Goal: Task Accomplishment & Management: Manage account settings

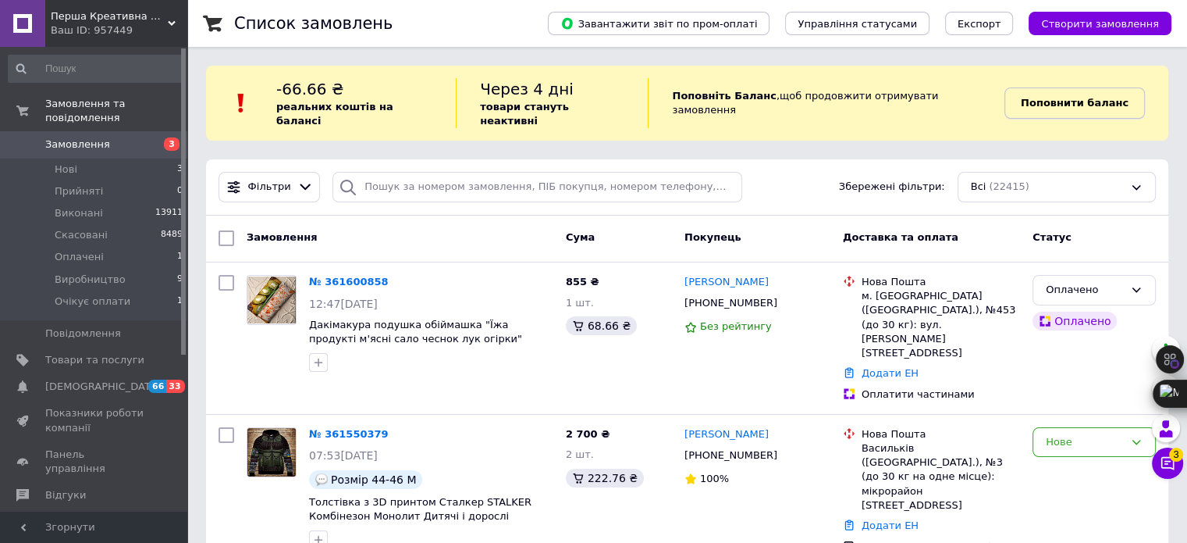
click at [1055, 102] on b "Поповнити баланс" at bounding box center [1075, 103] width 108 height 12
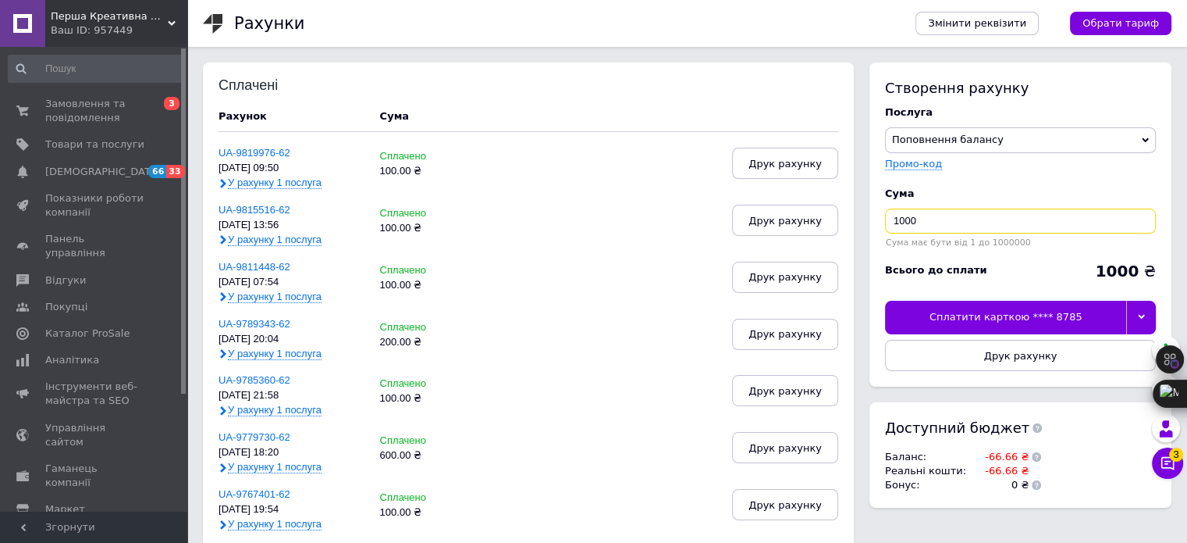
click at [959, 222] on input "1000" at bounding box center [1020, 220] width 271 height 25
type input "100"
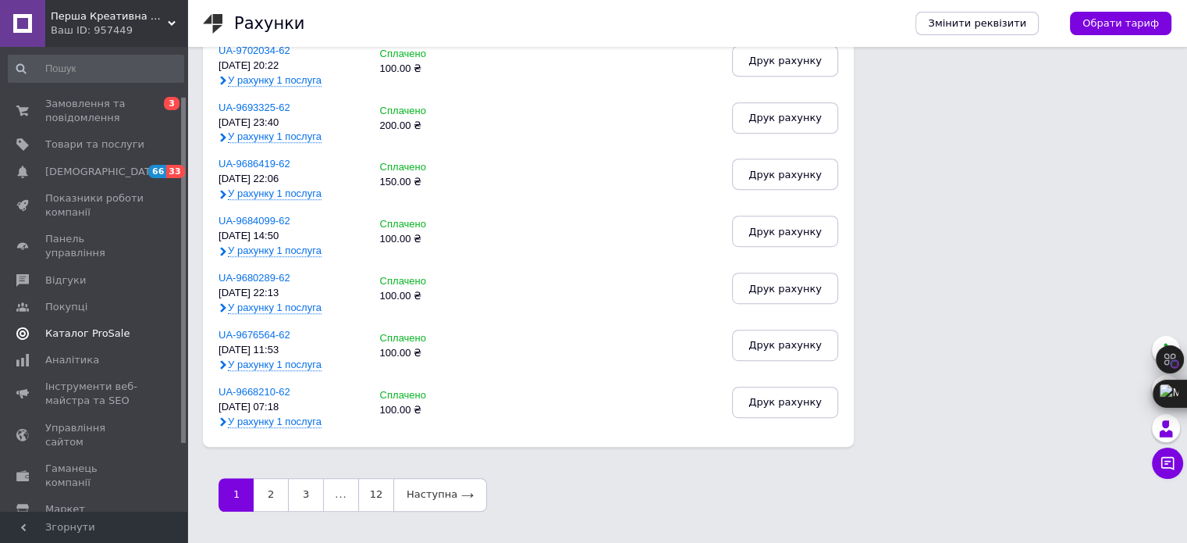
scroll to position [156, 0]
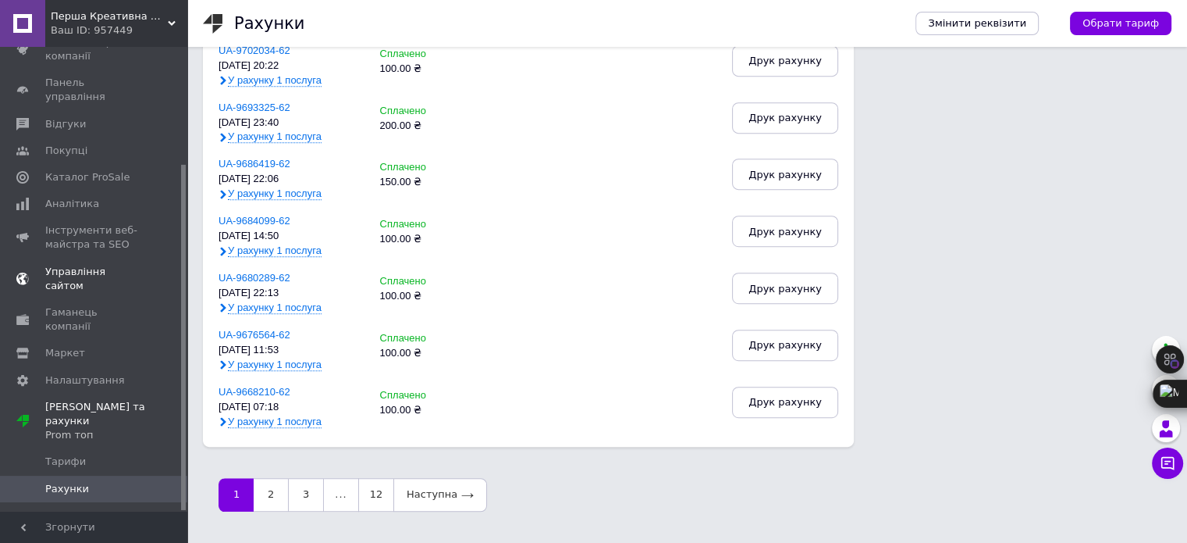
click at [119, 265] on span "Управління сайтом" at bounding box center [94, 279] width 99 height 28
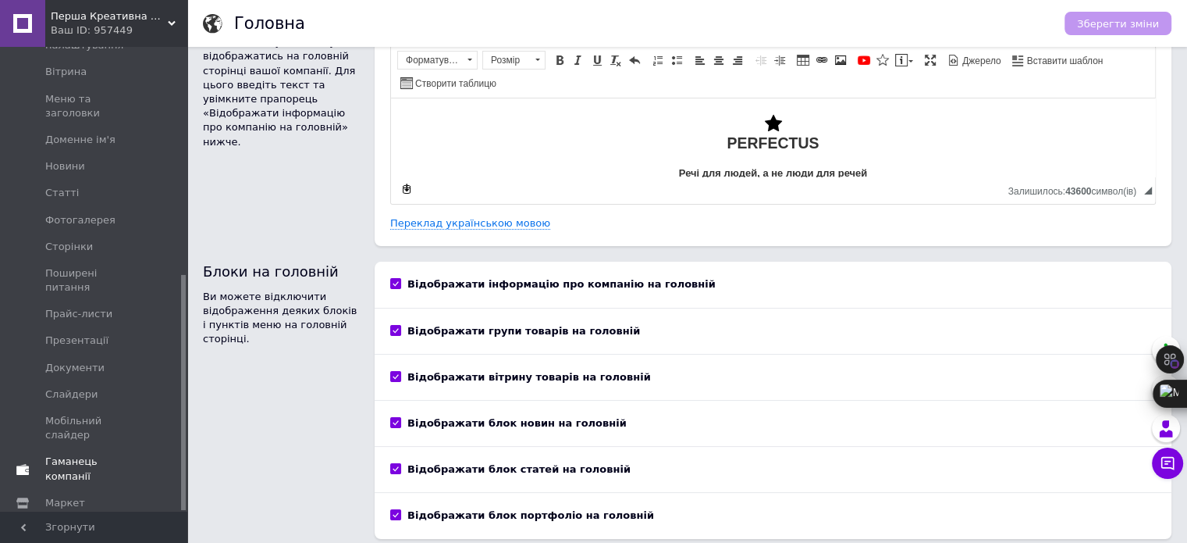
scroll to position [110, 0]
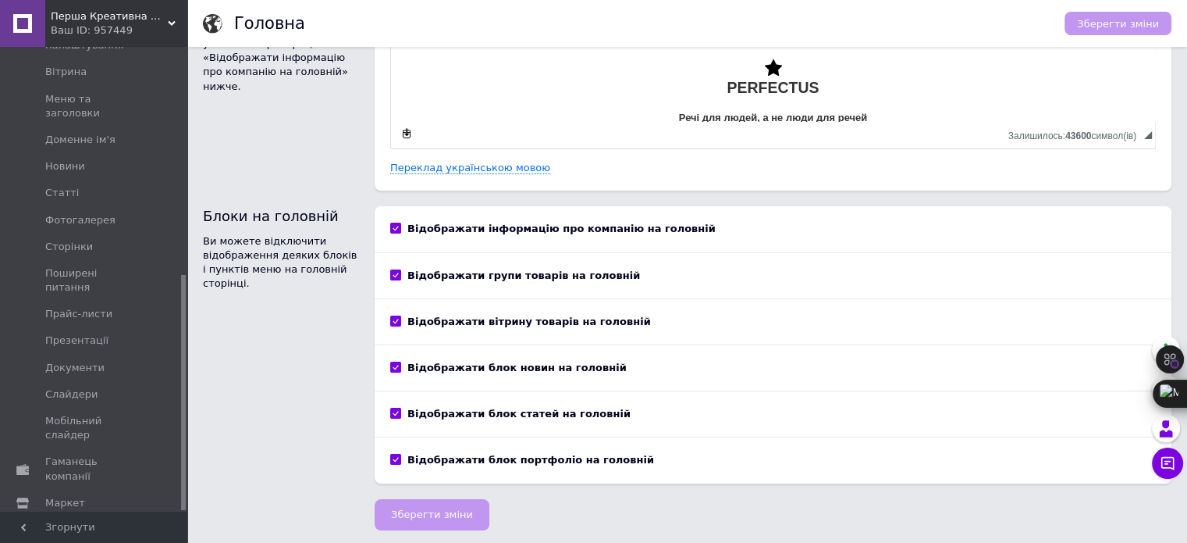
click at [84, 522] on span "Налаштування" at bounding box center [85, 529] width 80 height 14
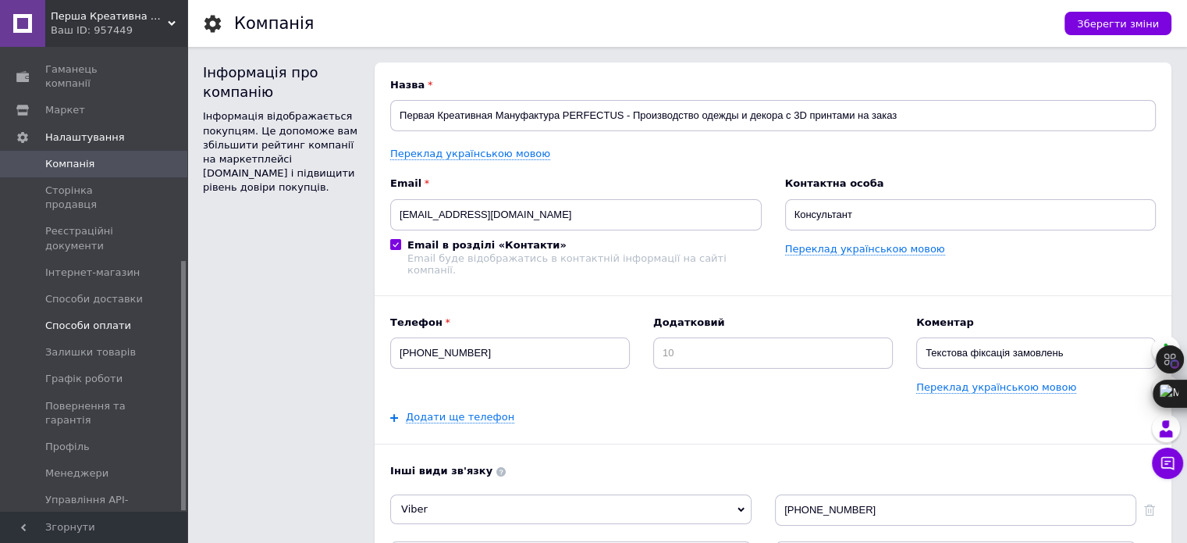
click at [94, 319] on span "Способи оплати" at bounding box center [88, 326] width 86 height 14
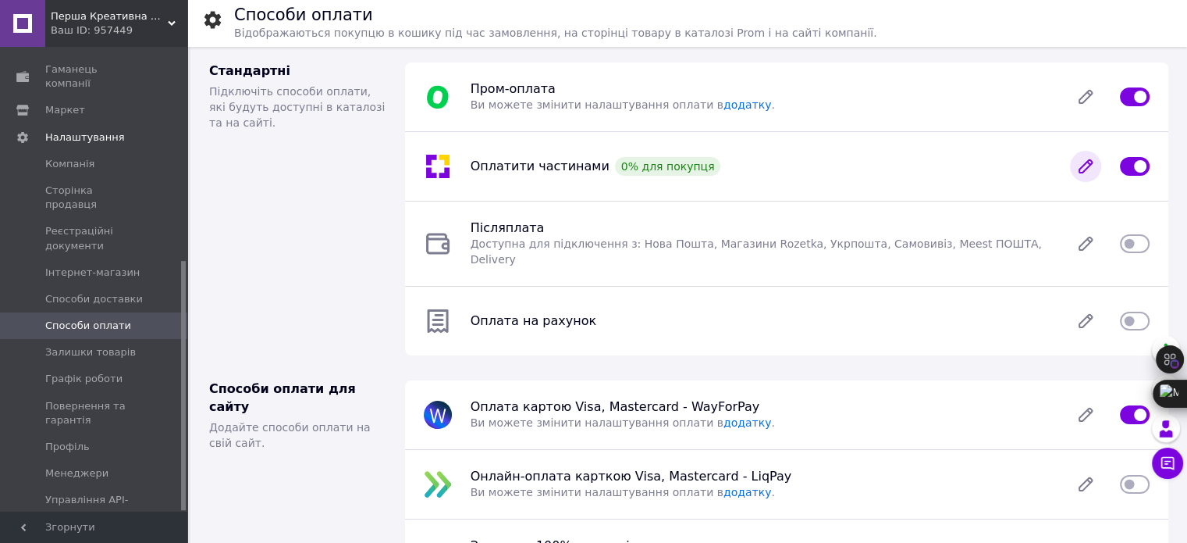
click at [1087, 168] on icon at bounding box center [1086, 166] width 12 height 12
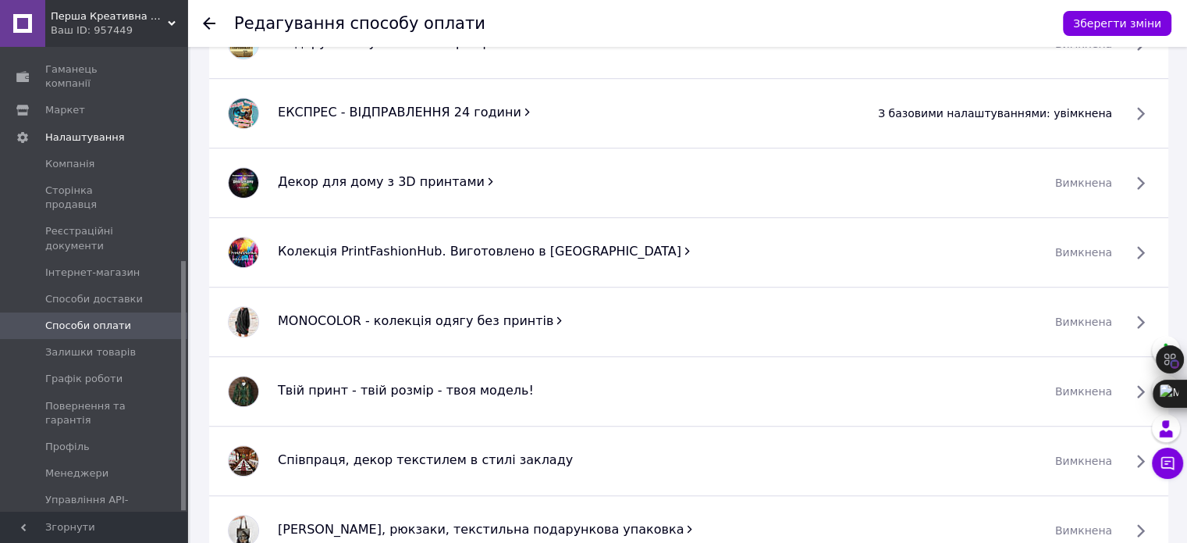
scroll to position [991, 0]
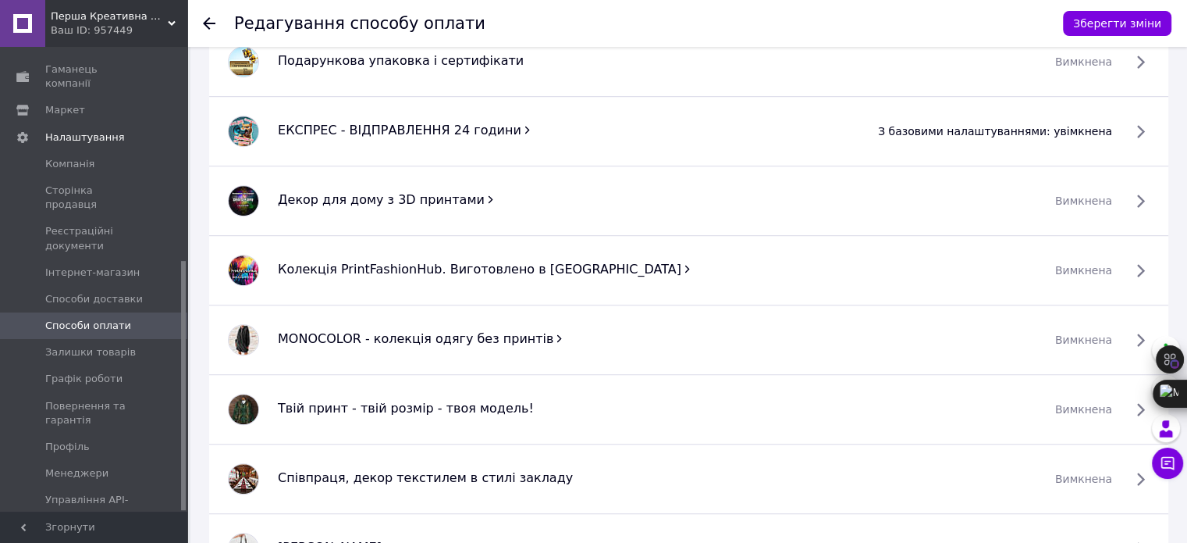
click at [1112, 193] on span "вимкнена" at bounding box center [1083, 201] width 57 height 16
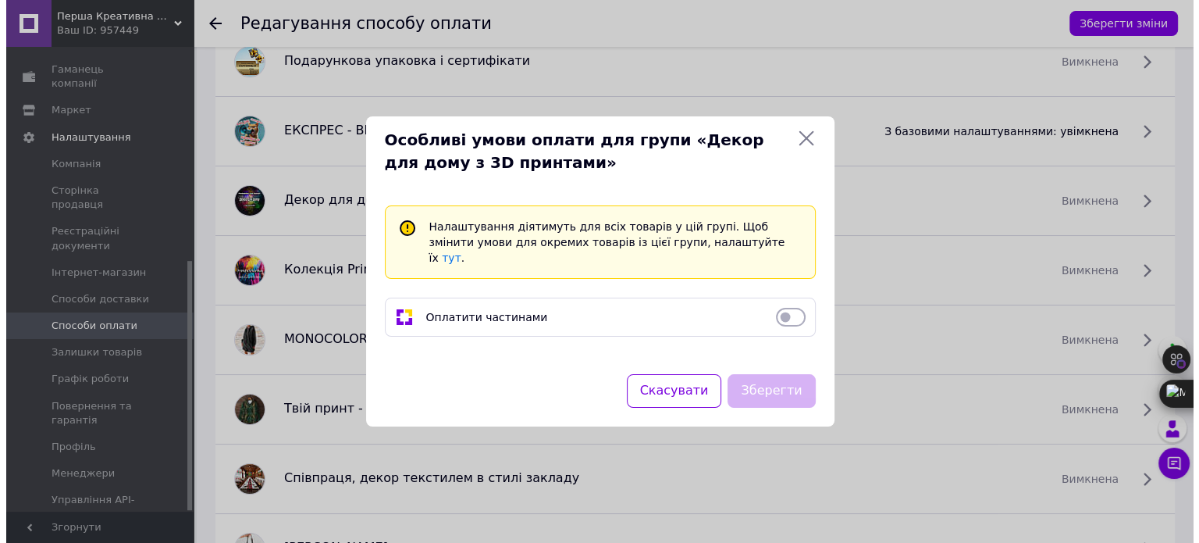
scroll to position [975, 0]
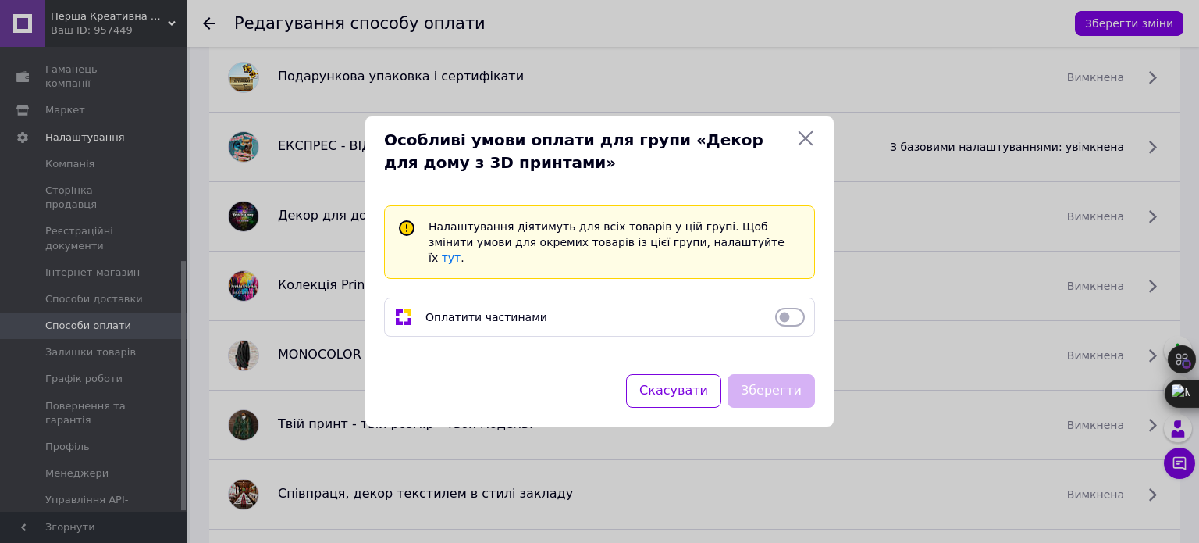
click at [809, 148] on icon at bounding box center [805, 138] width 19 height 19
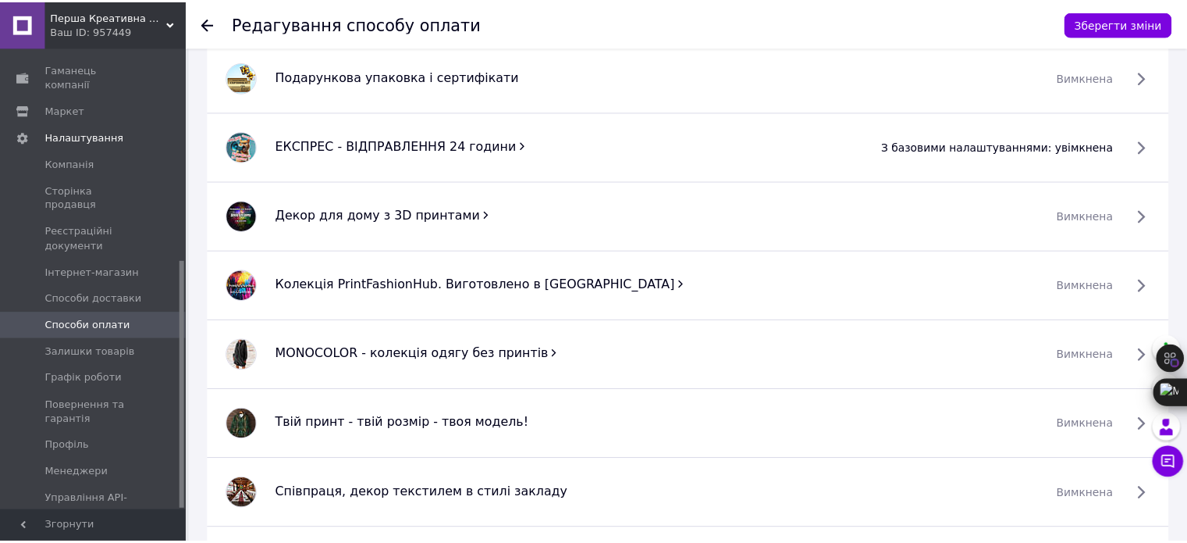
scroll to position [991, 0]
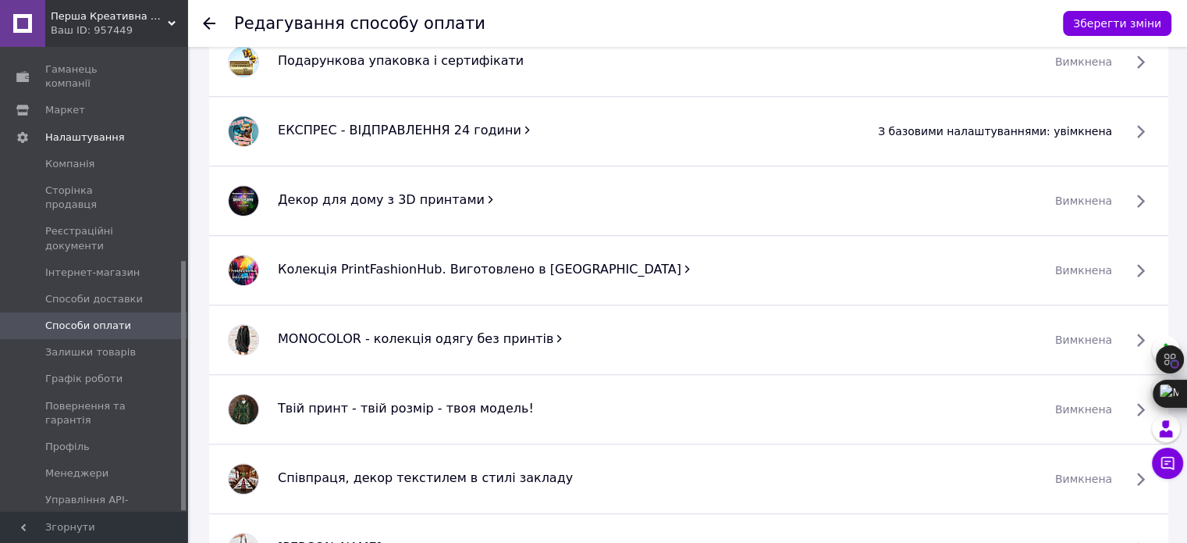
click at [409, 199] on span "Декор для дому з 3D принтами" at bounding box center [381, 199] width 207 height 15
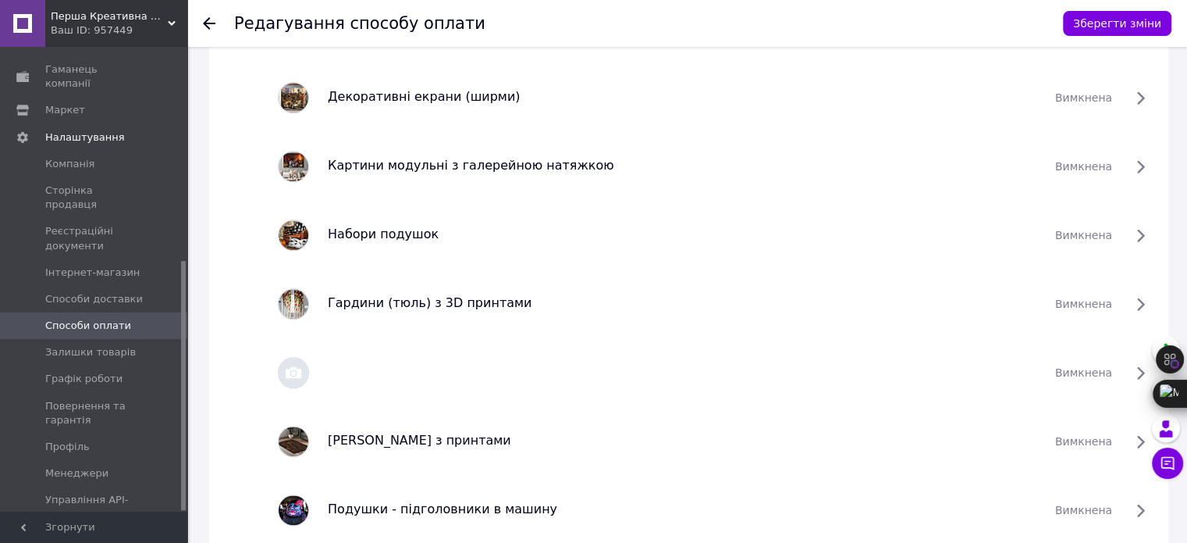
scroll to position [2084, 0]
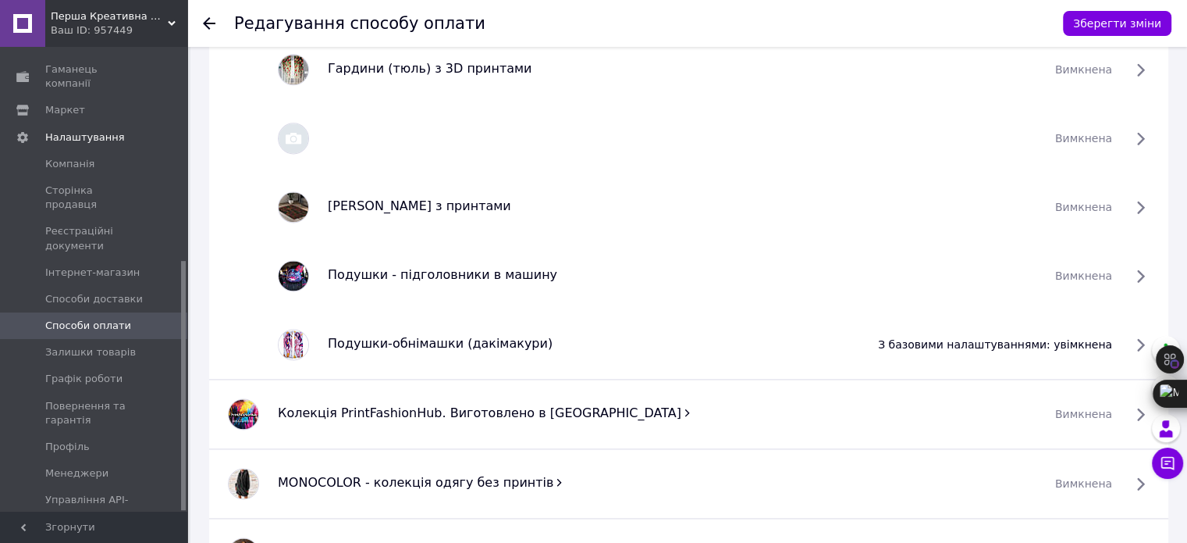
click at [1098, 347] on span "з базовими налаштуваннями: увімкнена" at bounding box center [995, 344] width 234 height 16
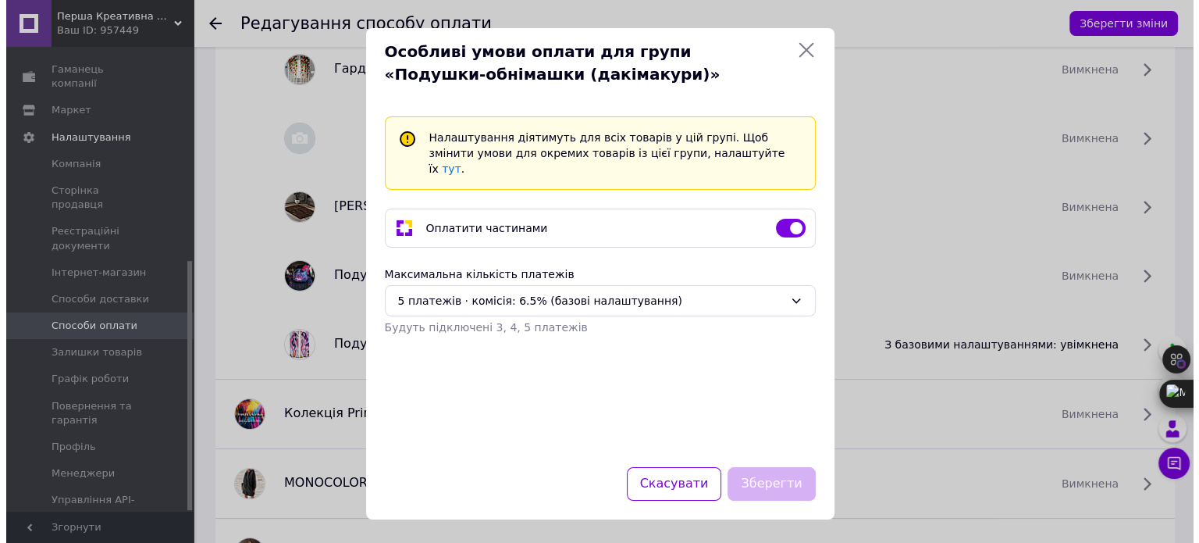
scroll to position [2068, 0]
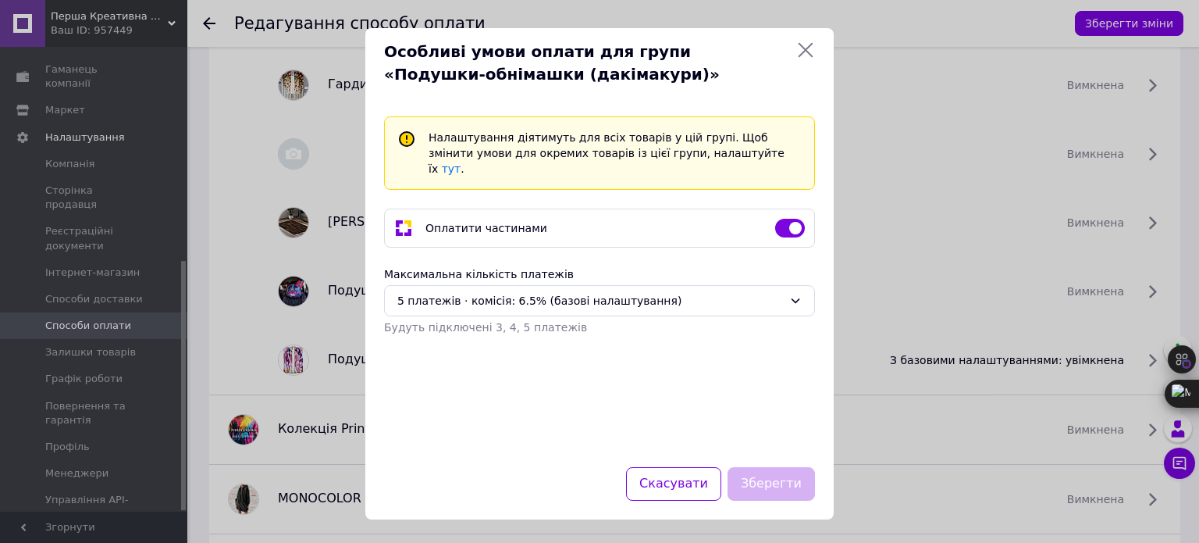
click at [794, 220] on input "checkbox" at bounding box center [790, 228] width 30 height 16
checkbox input "false"
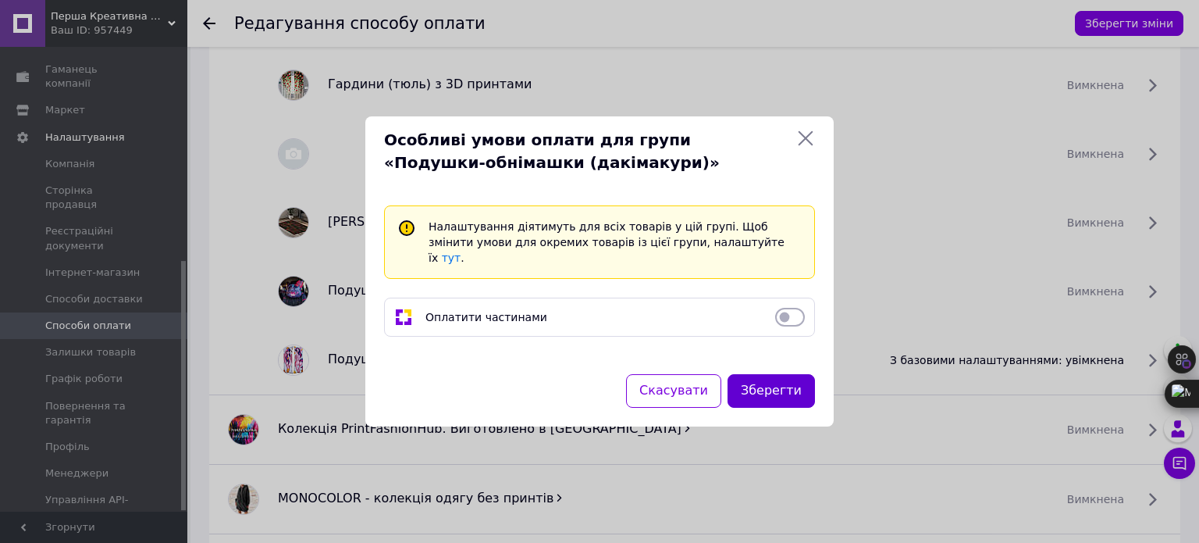
click at [788, 379] on button "Зберегти" at bounding box center [771, 391] width 87 height 34
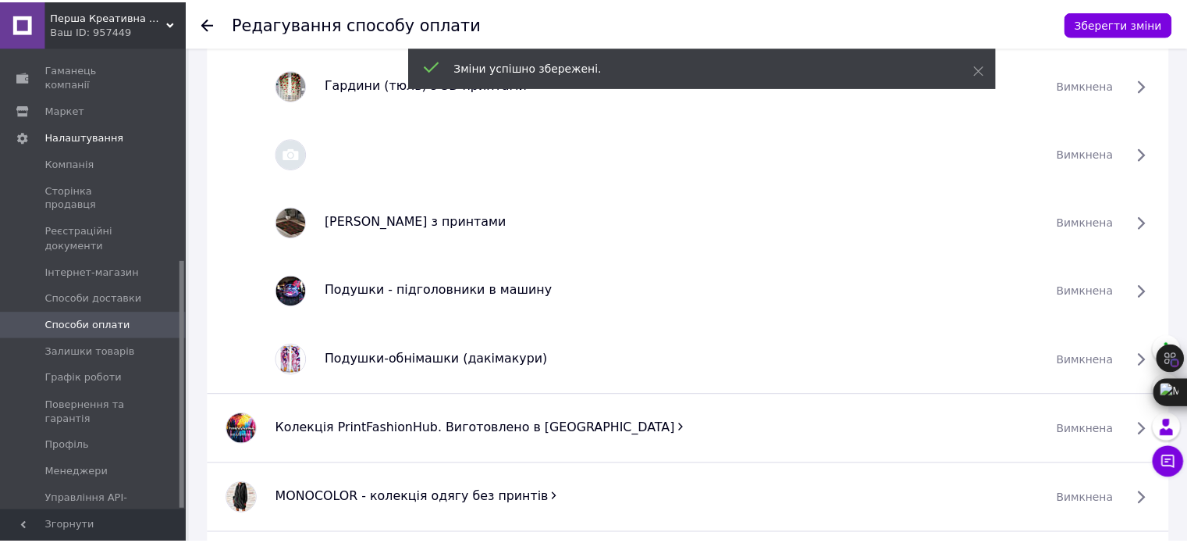
scroll to position [2084, 0]
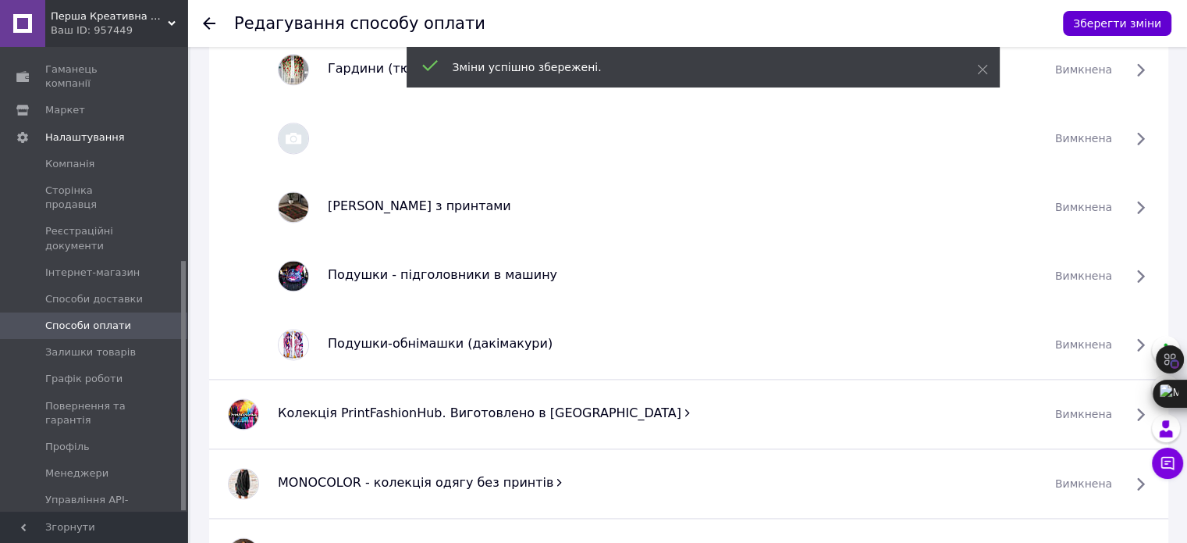
click at [1141, 27] on button "Зберегти зміни" at bounding box center [1117, 23] width 109 height 25
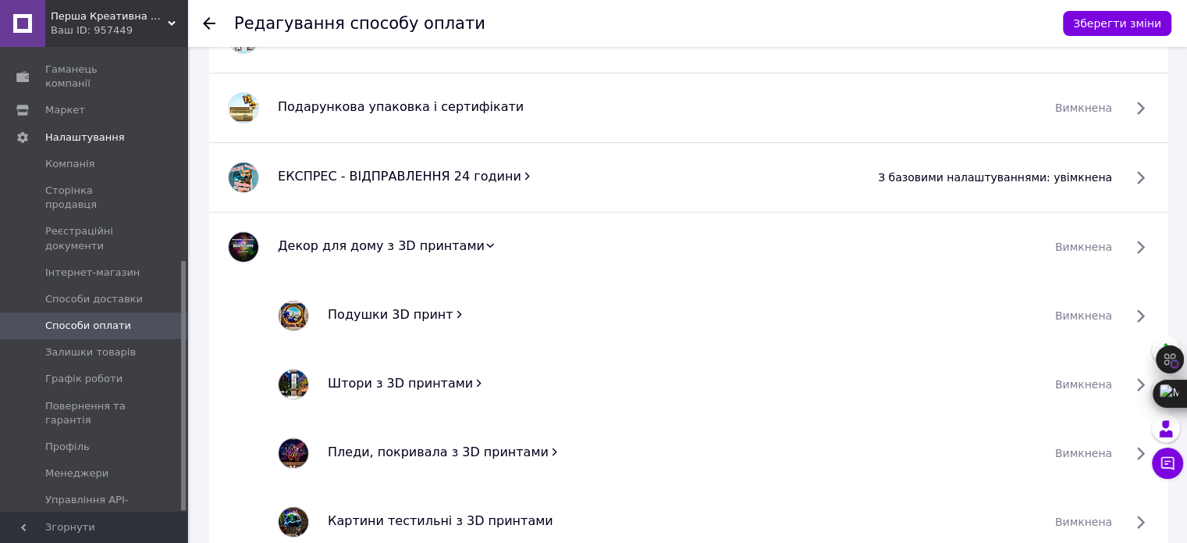
scroll to position [913, 0]
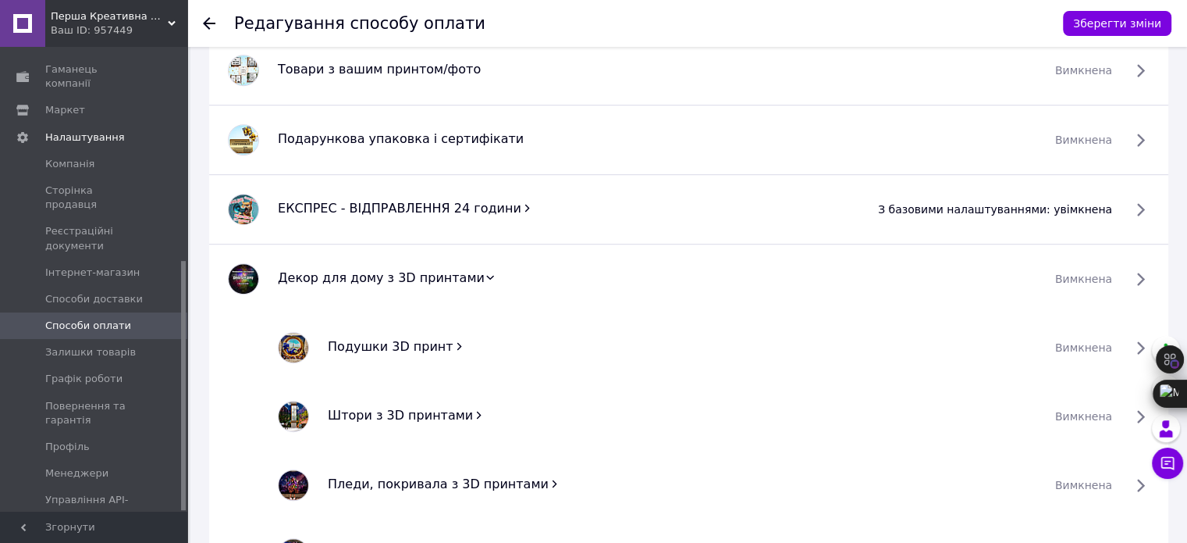
click at [485, 272] on icon at bounding box center [490, 277] width 11 height 11
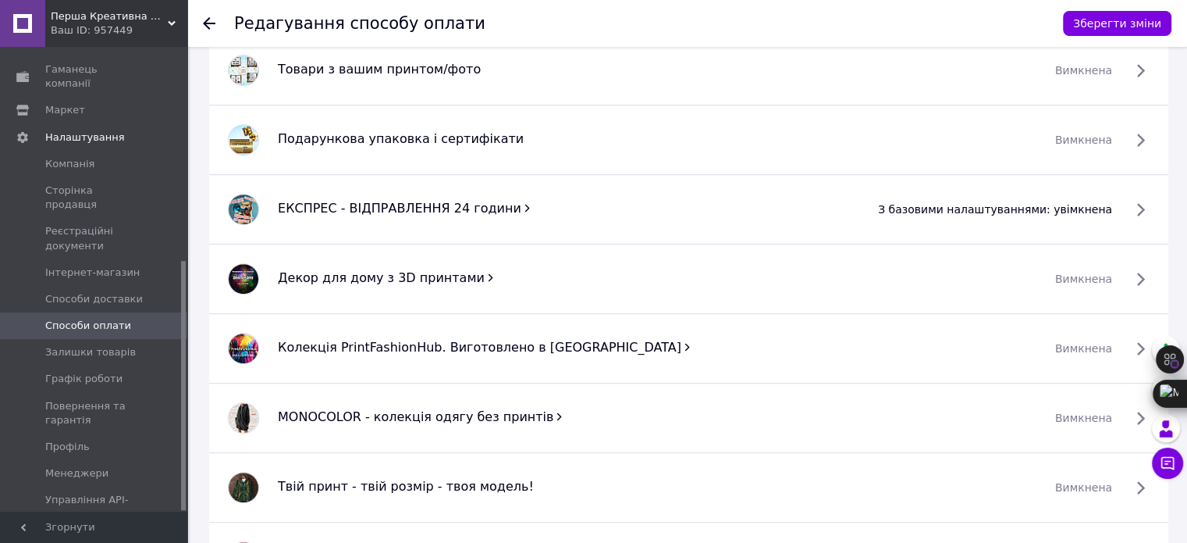
click at [682, 343] on icon at bounding box center [687, 346] width 11 height 11
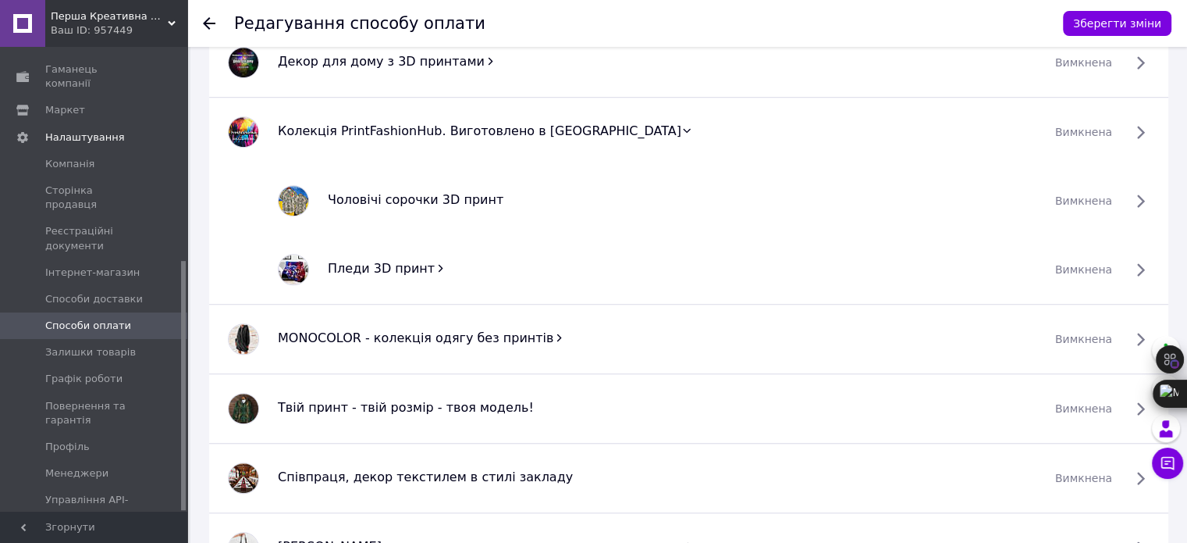
scroll to position [1128, 0]
click at [554, 333] on icon at bounding box center [559, 338] width 11 height 11
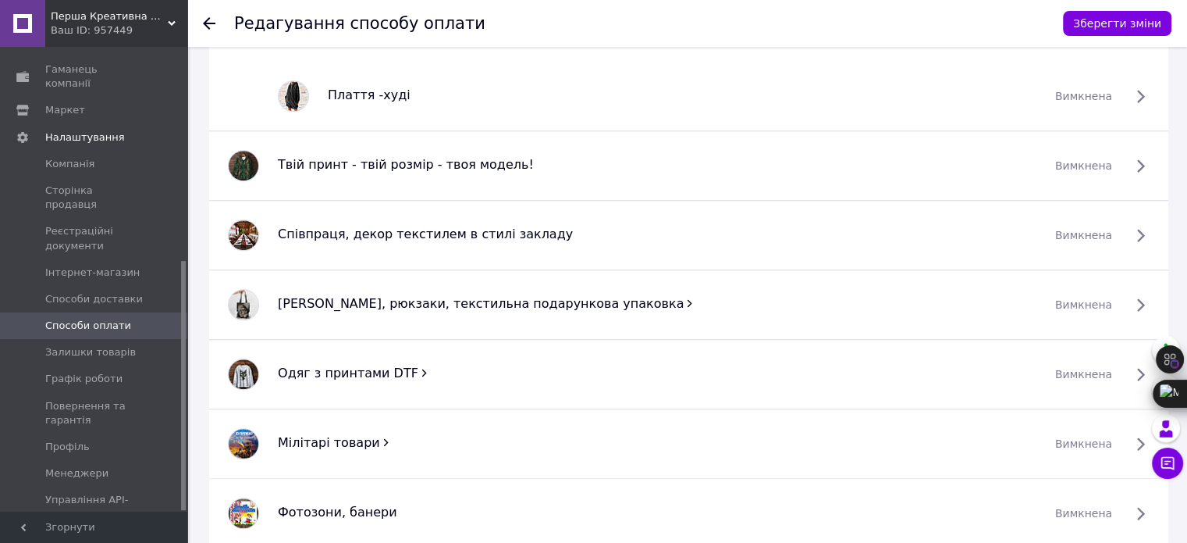
scroll to position [1509, 0]
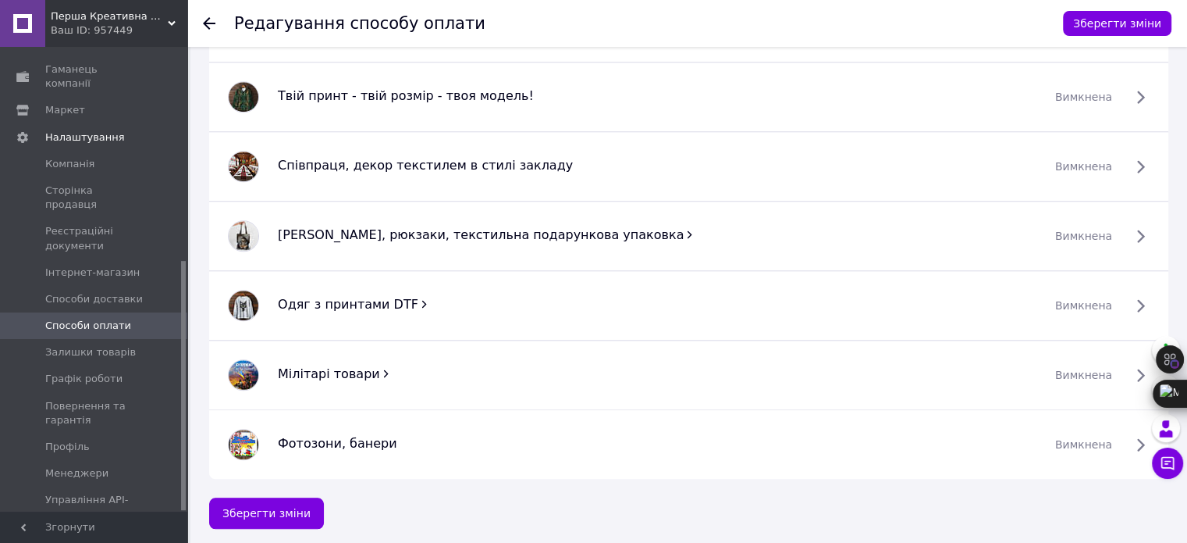
click at [418, 298] on icon at bounding box center [423, 303] width 11 height 11
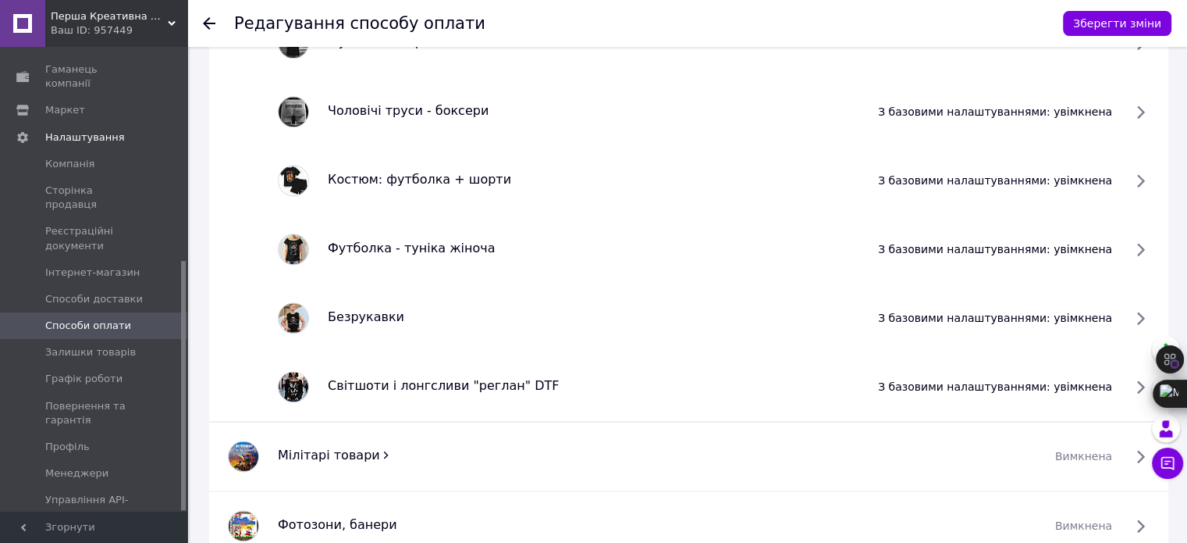
scroll to position [1899, 0]
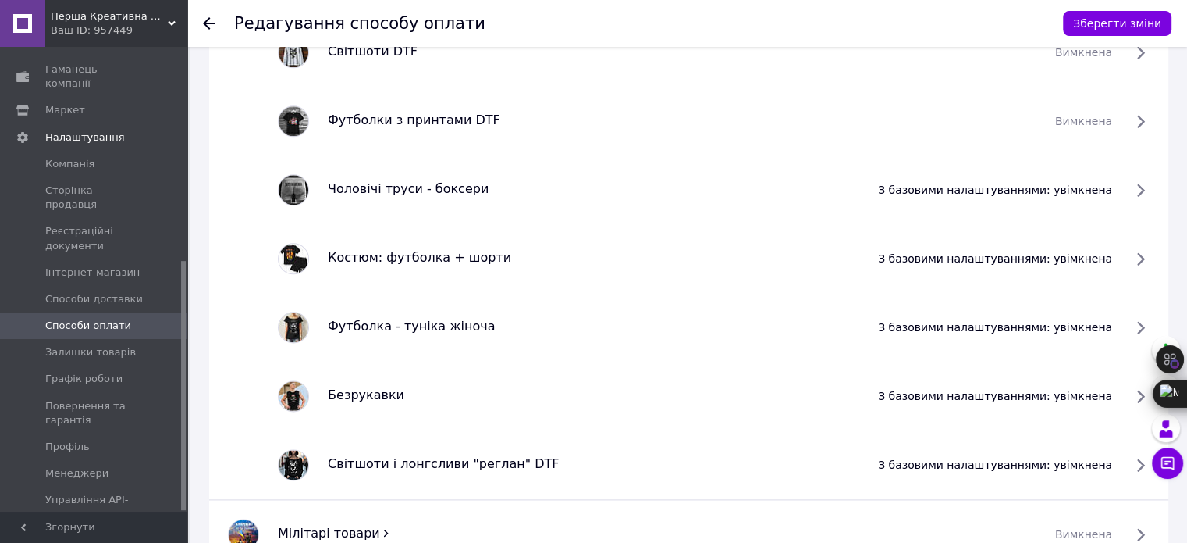
click at [1112, 182] on span "з базовими налаштуваннями: увімкнена" at bounding box center [995, 190] width 234 height 16
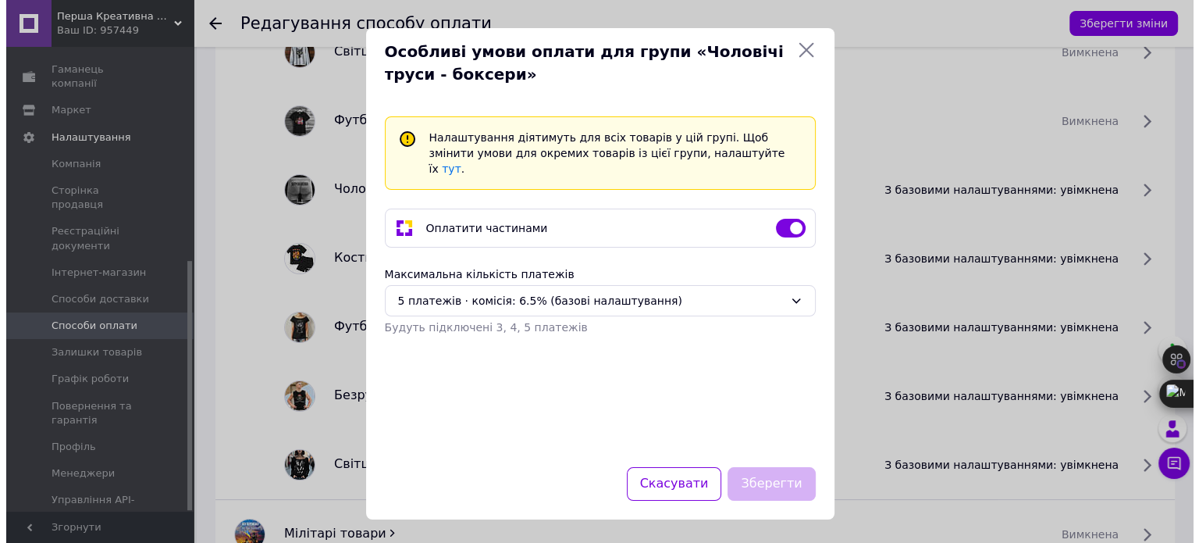
scroll to position [1884, 0]
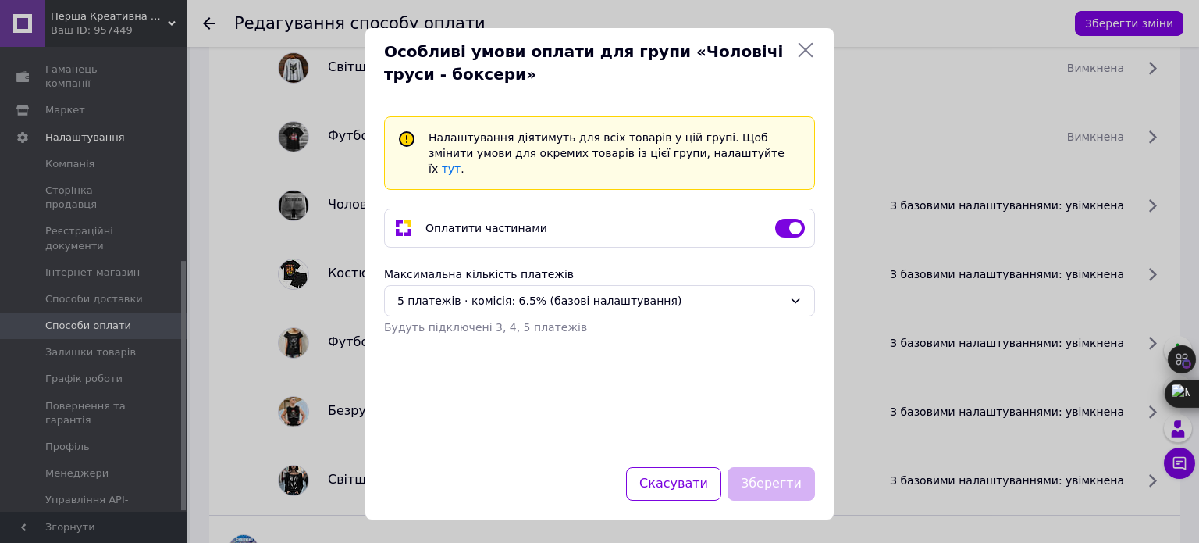
click at [785, 220] on input "checkbox" at bounding box center [790, 228] width 30 height 16
checkbox input "false"
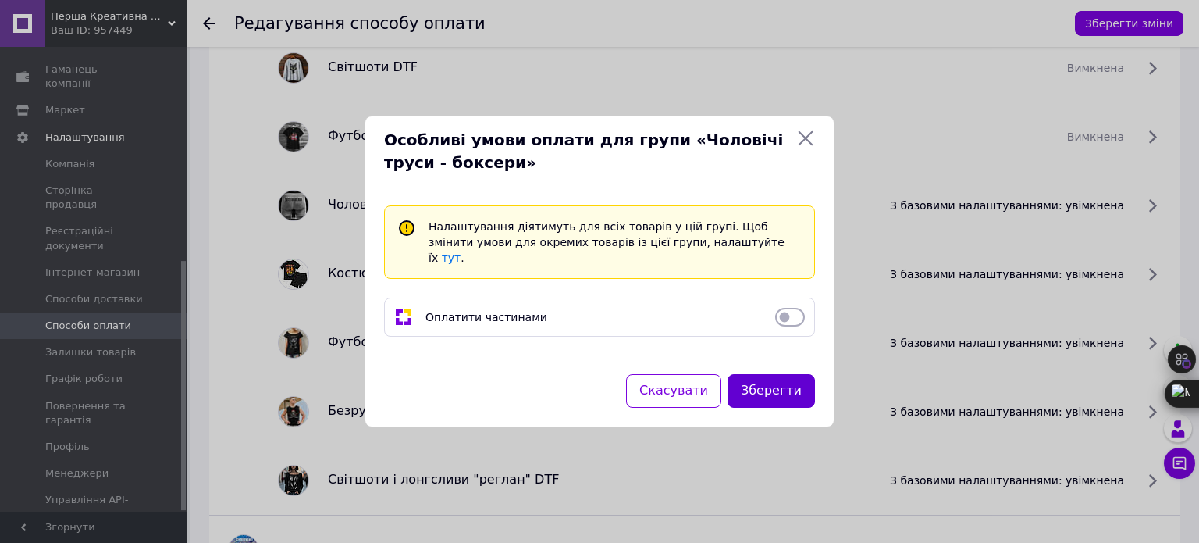
click at [774, 377] on button "Зберегти" at bounding box center [771, 391] width 87 height 34
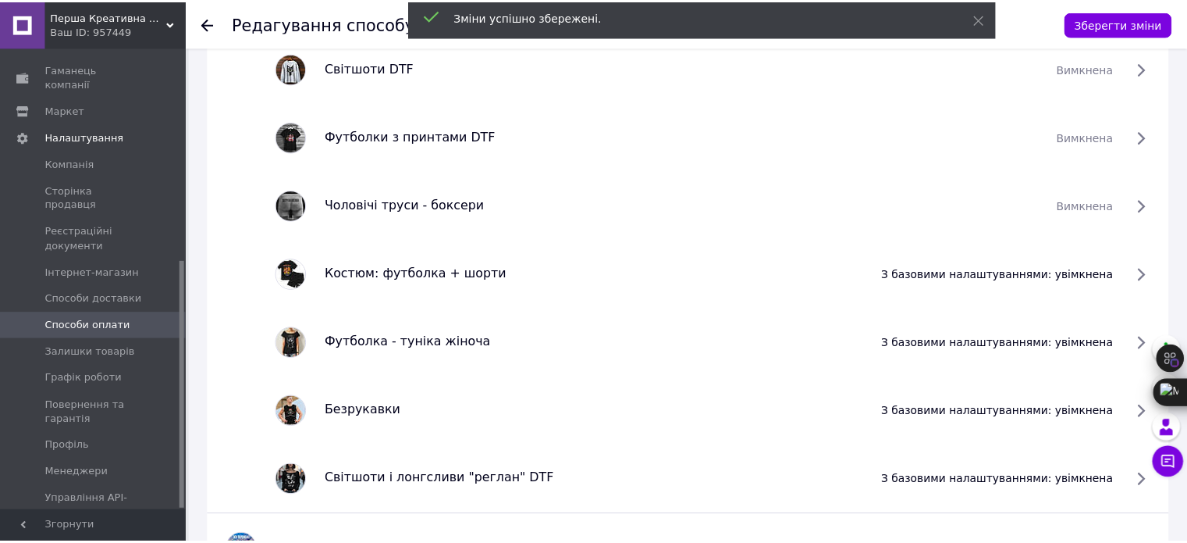
scroll to position [1899, 0]
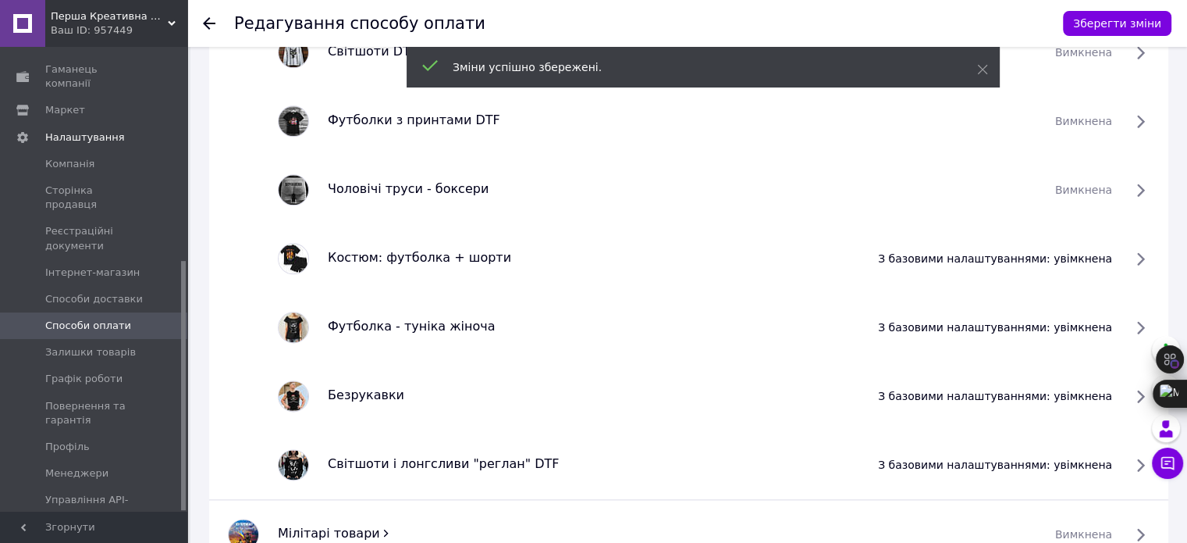
click at [1112, 255] on span "з базовими налаштуваннями: увімкнена" at bounding box center [995, 259] width 234 height 16
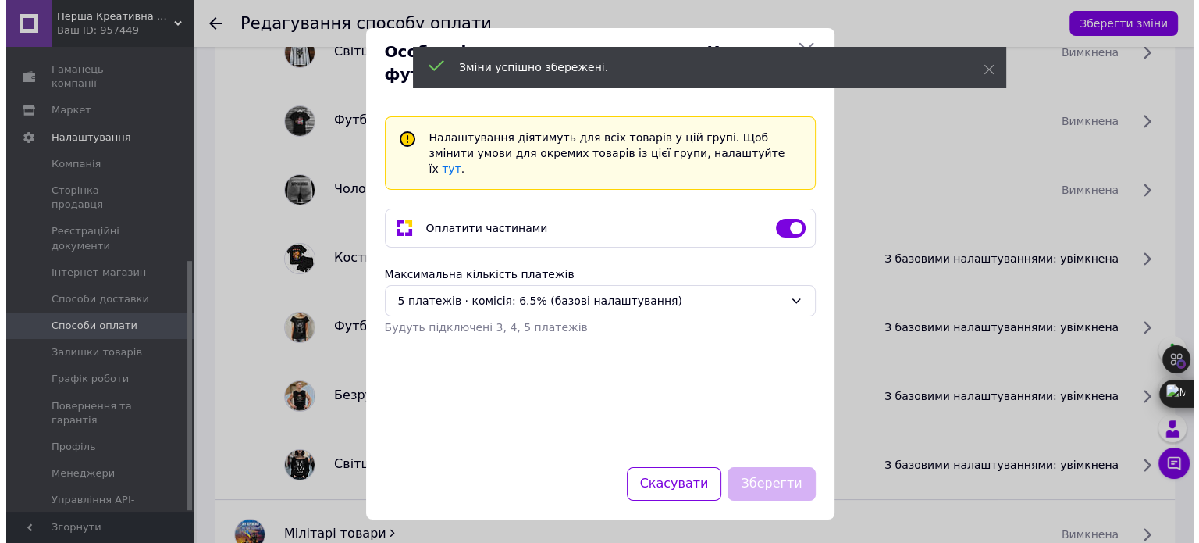
scroll to position [1884, 0]
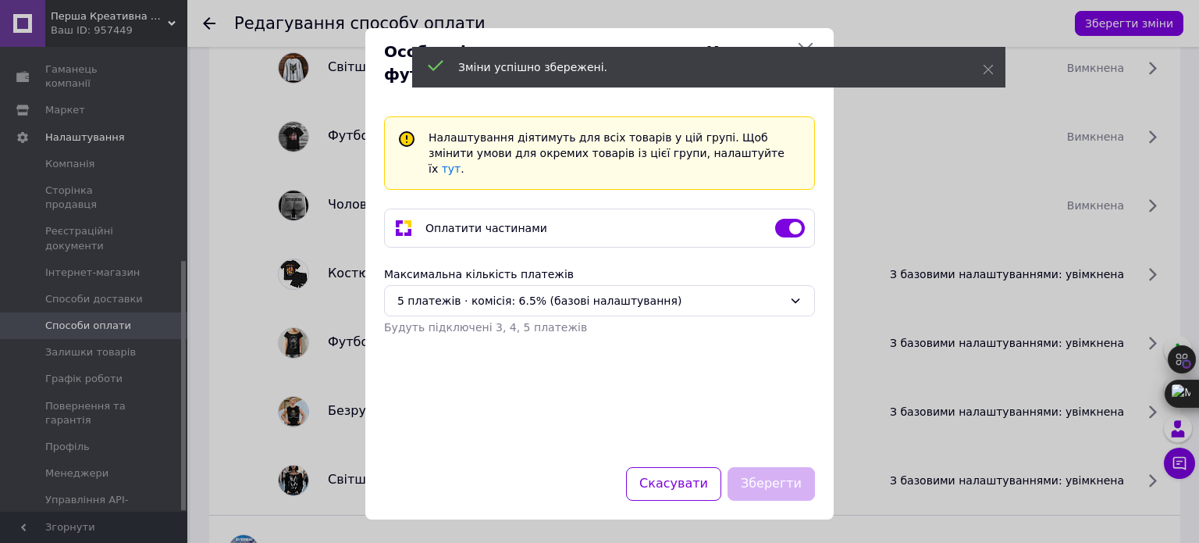
click at [783, 219] on div at bounding box center [790, 228] width 30 height 19
click at [799, 220] on div "Оплатити частинами" at bounding box center [599, 228] width 423 height 19
click at [790, 220] on input "checkbox" at bounding box center [790, 228] width 30 height 16
checkbox input "false"
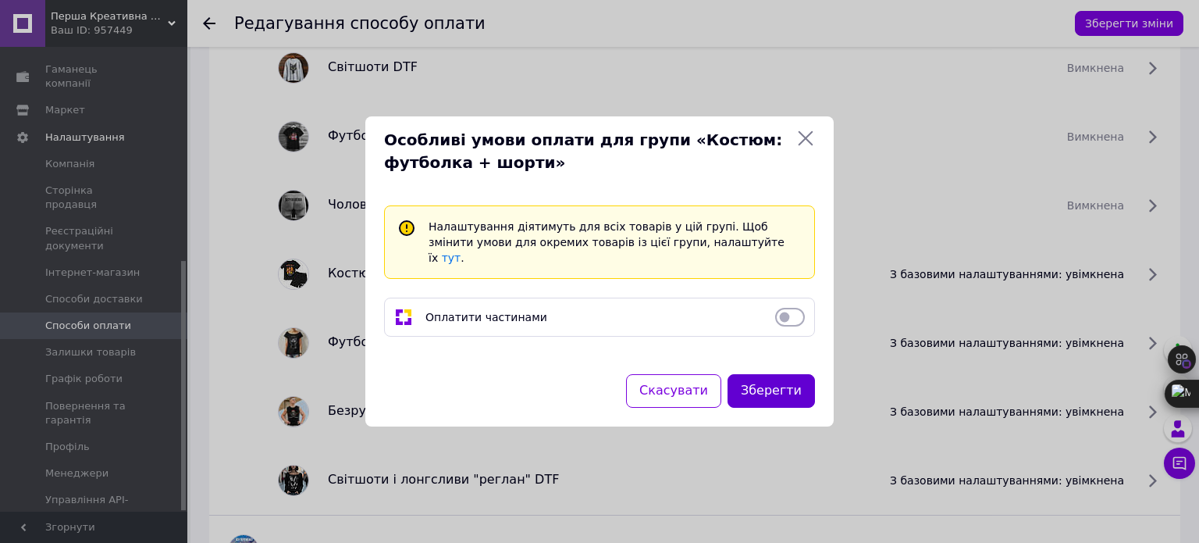
click at [781, 377] on button "Зберегти" at bounding box center [771, 391] width 87 height 34
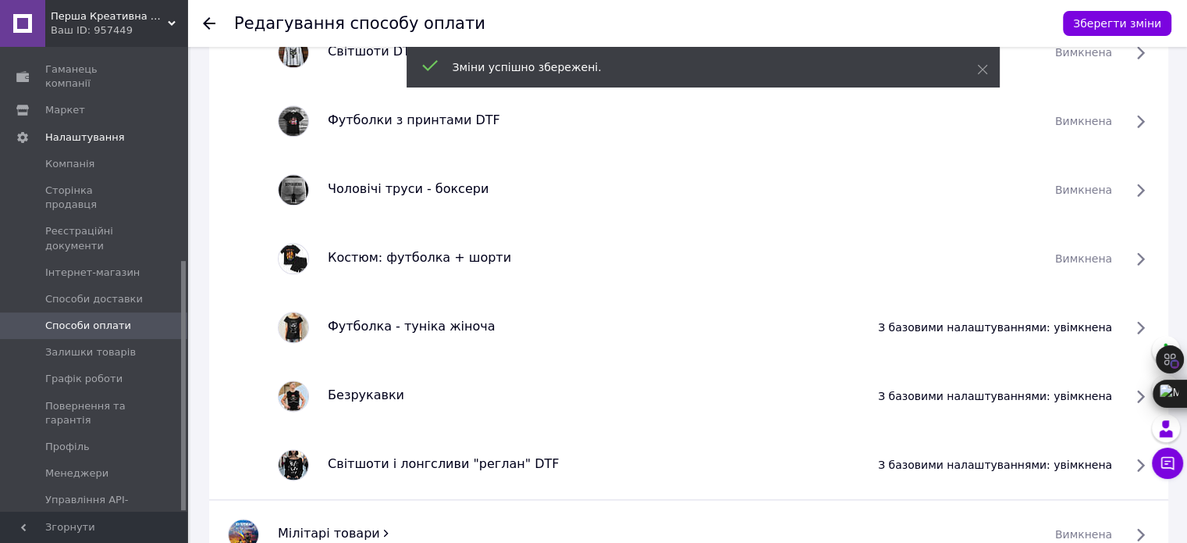
click at [1112, 319] on span "з базовими налаштуваннями: увімкнена" at bounding box center [995, 327] width 234 height 16
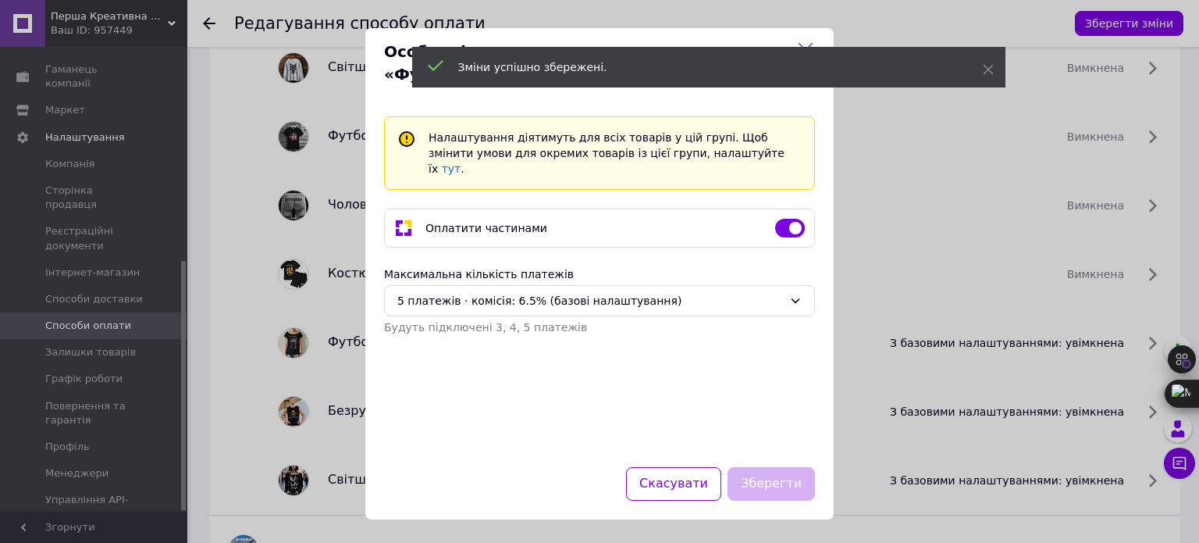
click at [799, 220] on input "checkbox" at bounding box center [790, 228] width 30 height 16
checkbox input "false"
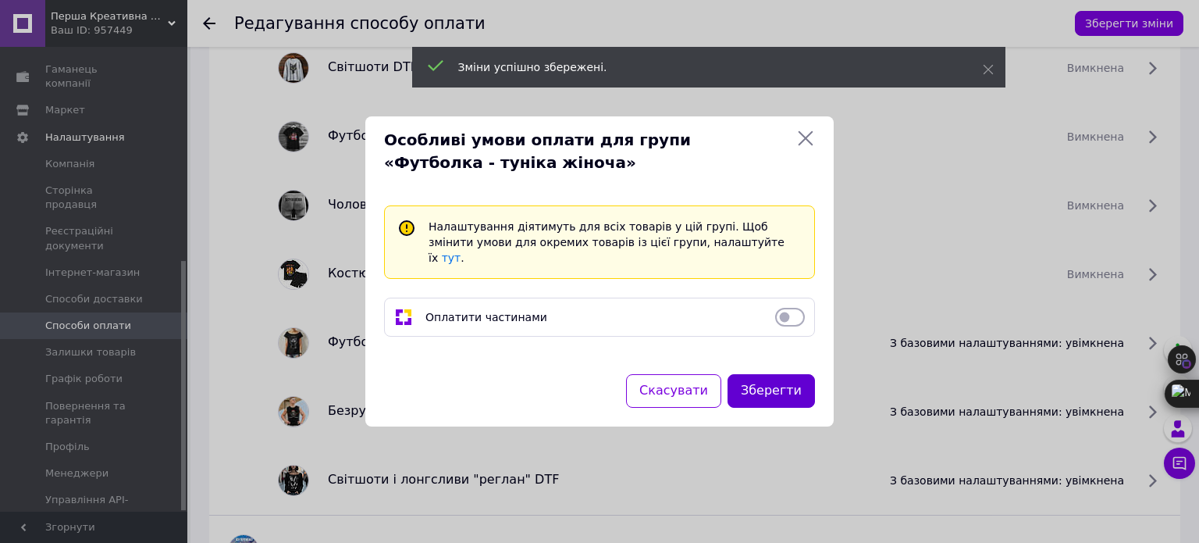
click at [787, 383] on button "Зберегти" at bounding box center [771, 391] width 87 height 34
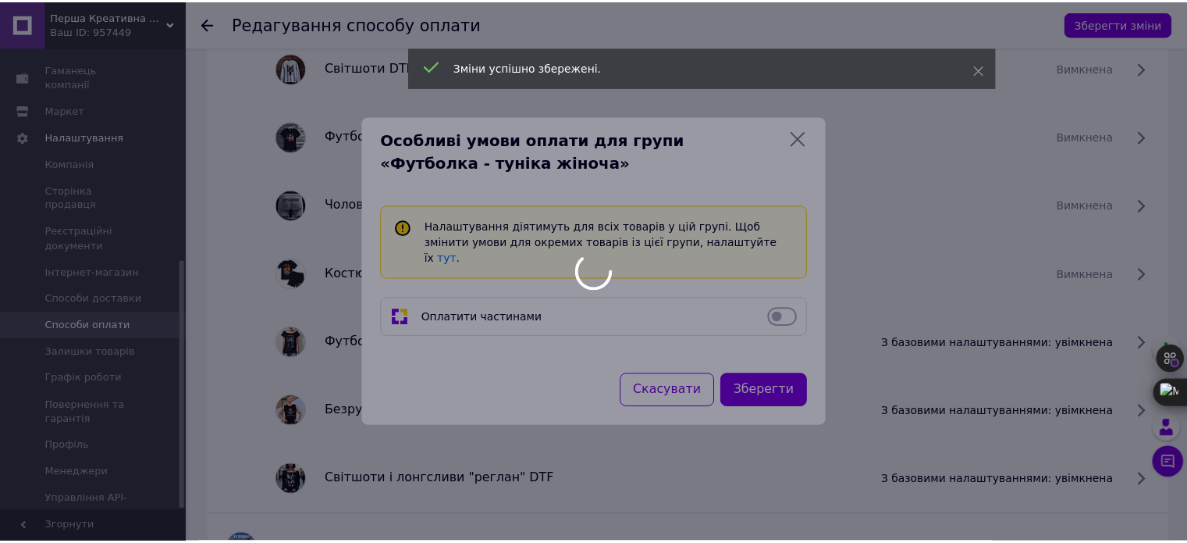
scroll to position [1899, 0]
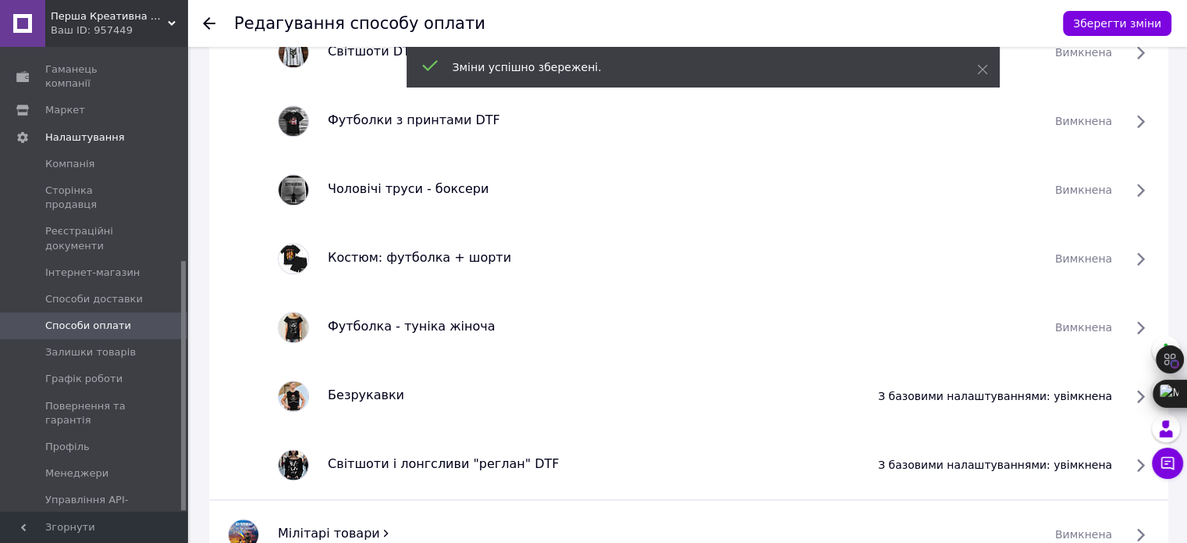
click at [1112, 393] on span "з базовими налаштуваннями: увімкнена" at bounding box center [995, 396] width 234 height 16
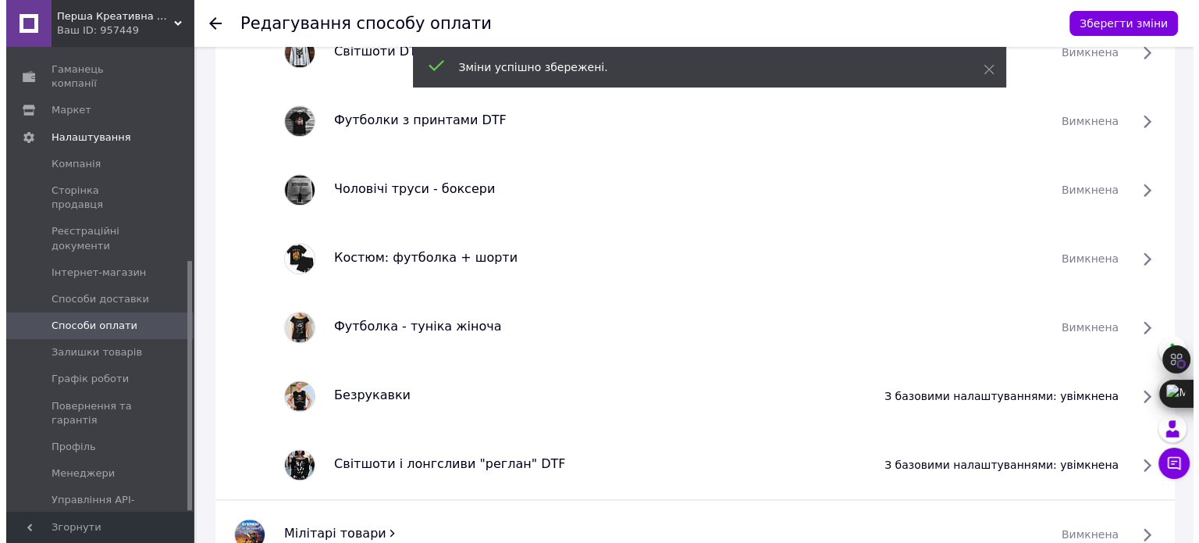
scroll to position [1884, 0]
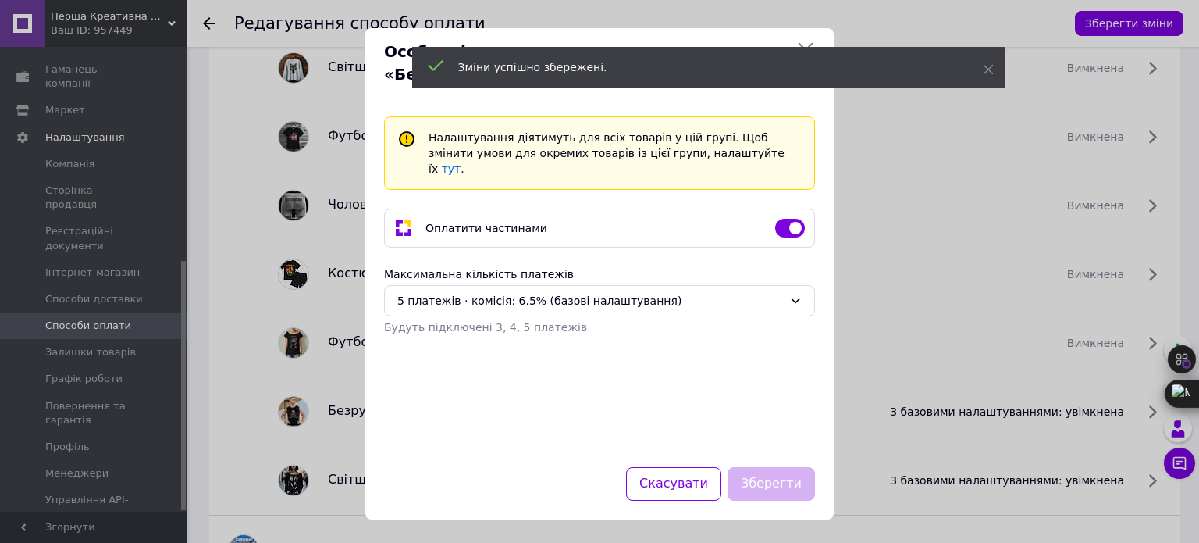
click at [774, 220] on div at bounding box center [790, 228] width 42 height 16
click at [787, 220] on input "checkbox" at bounding box center [790, 228] width 30 height 16
checkbox input "false"
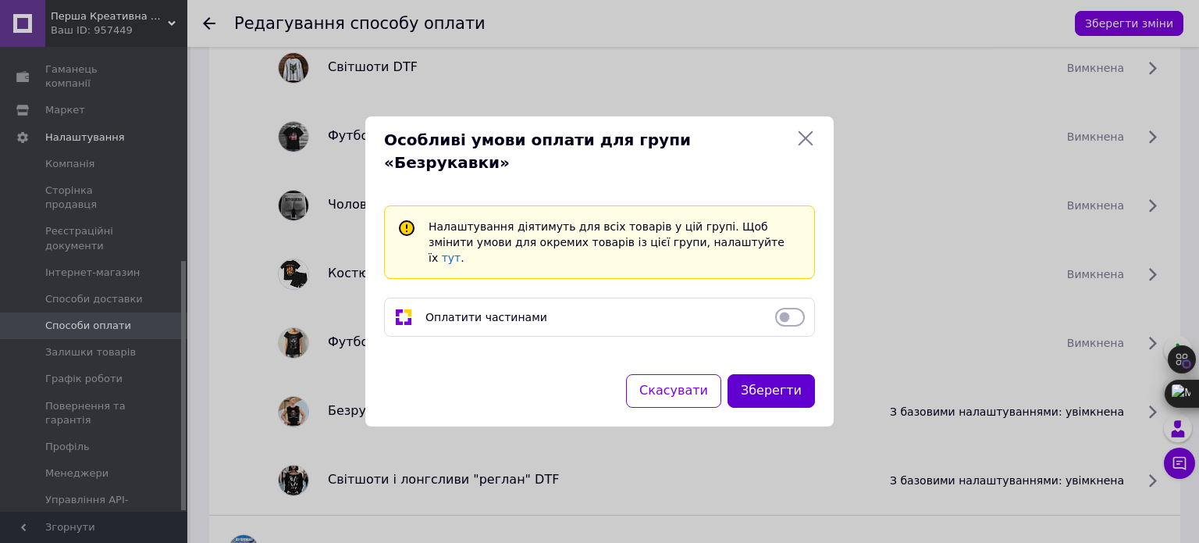
click at [785, 374] on button "Зберегти" at bounding box center [771, 391] width 87 height 34
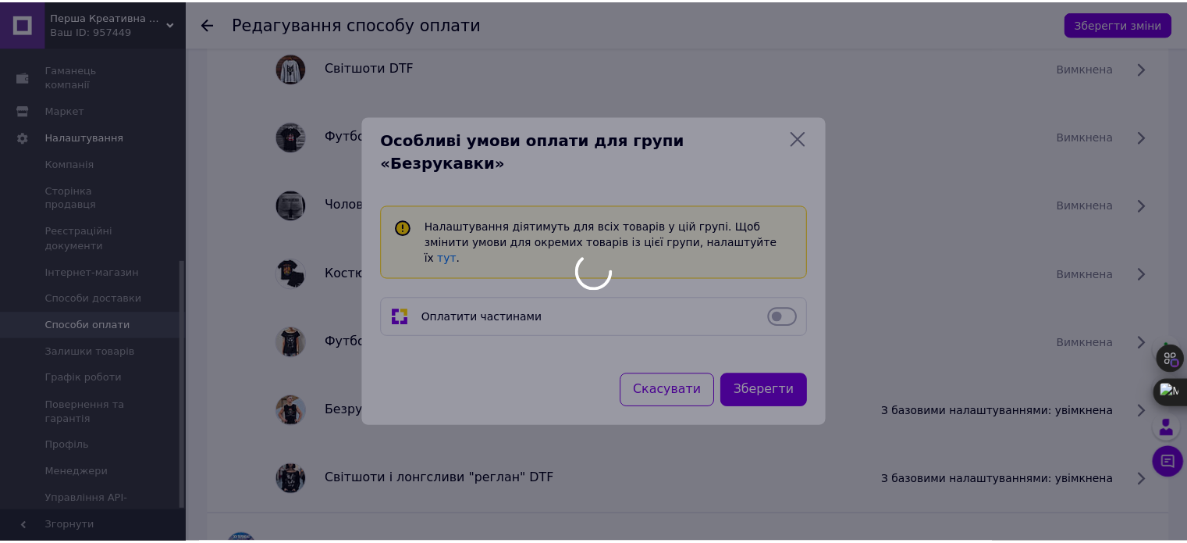
scroll to position [1899, 0]
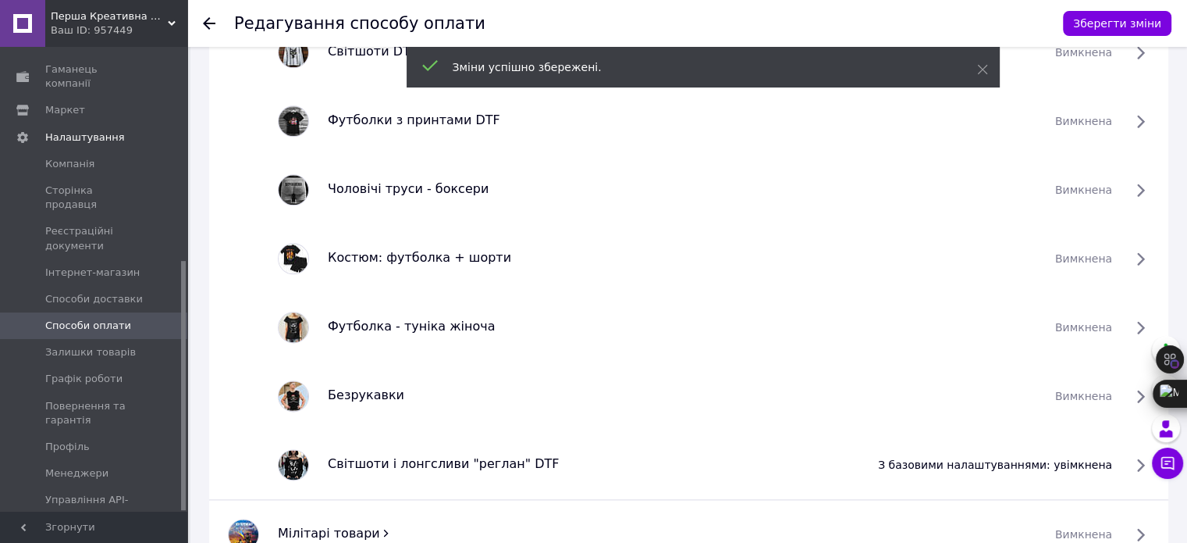
click at [1112, 461] on span "з базовими налаштуваннями: увімкнена" at bounding box center [995, 465] width 234 height 16
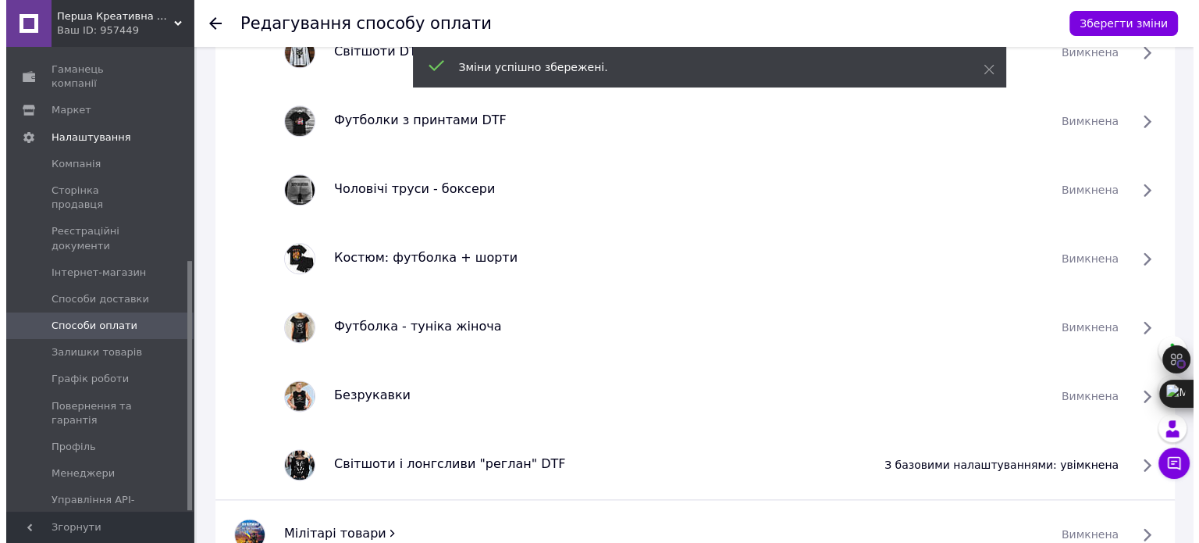
scroll to position [1884, 0]
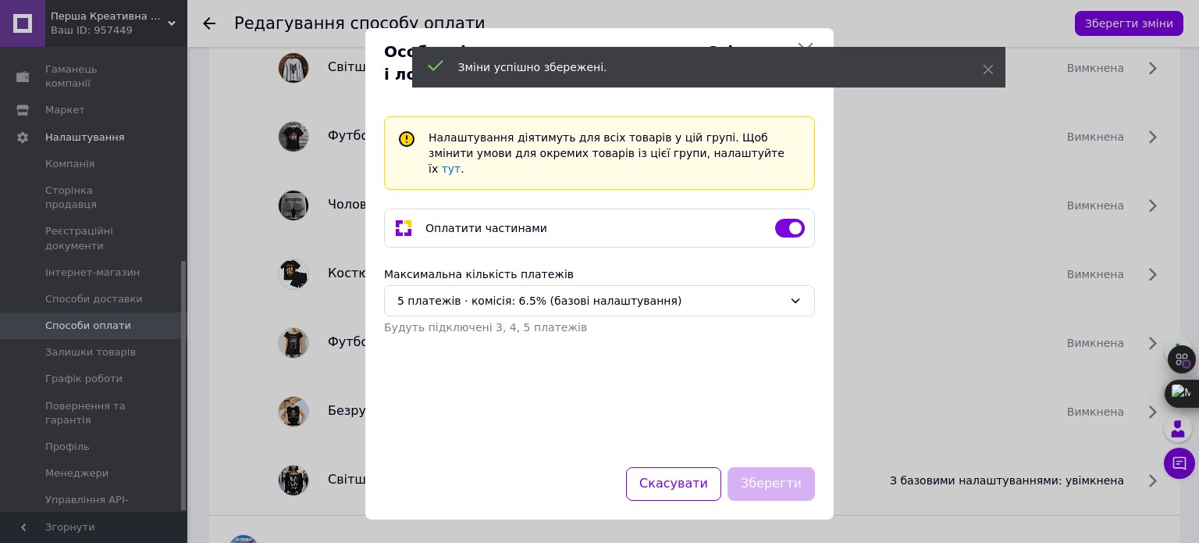
click at [784, 220] on input "checkbox" at bounding box center [790, 228] width 30 height 16
checkbox input "false"
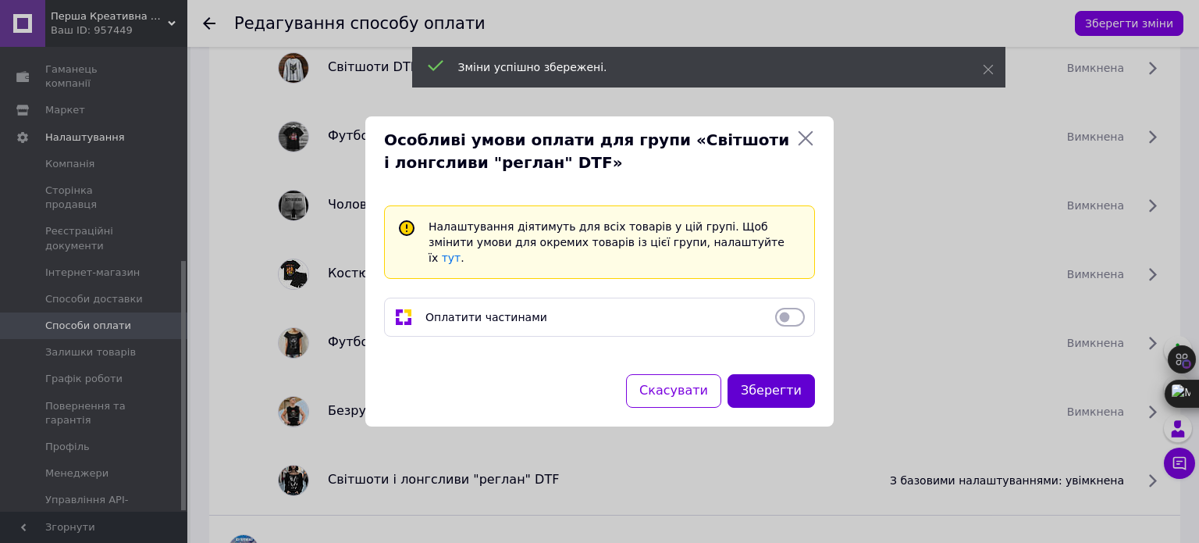
click at [796, 379] on button "Зберегти" at bounding box center [771, 391] width 87 height 34
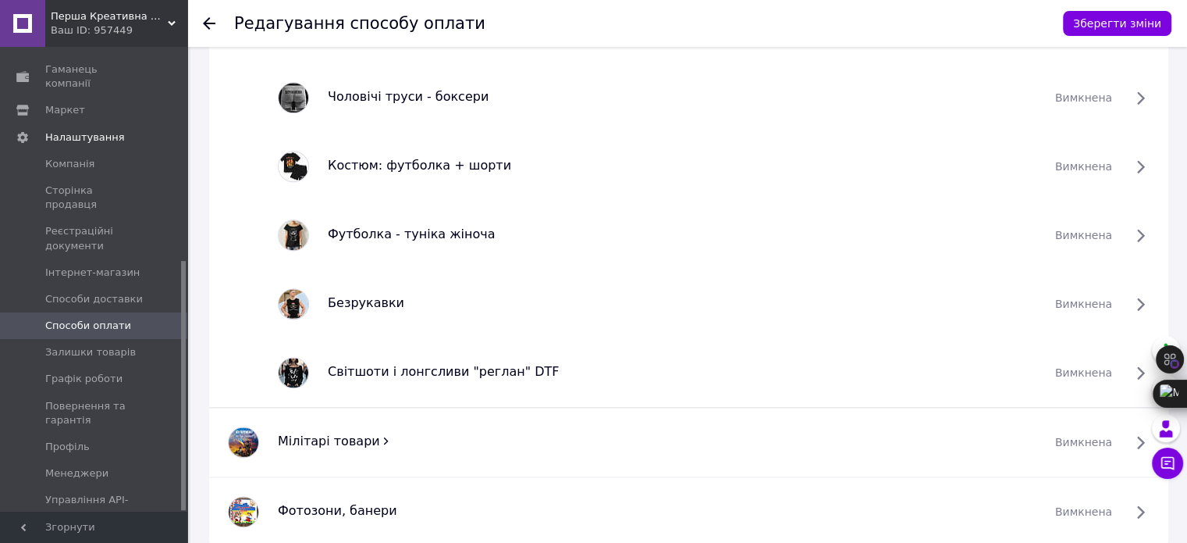
scroll to position [2059, 0]
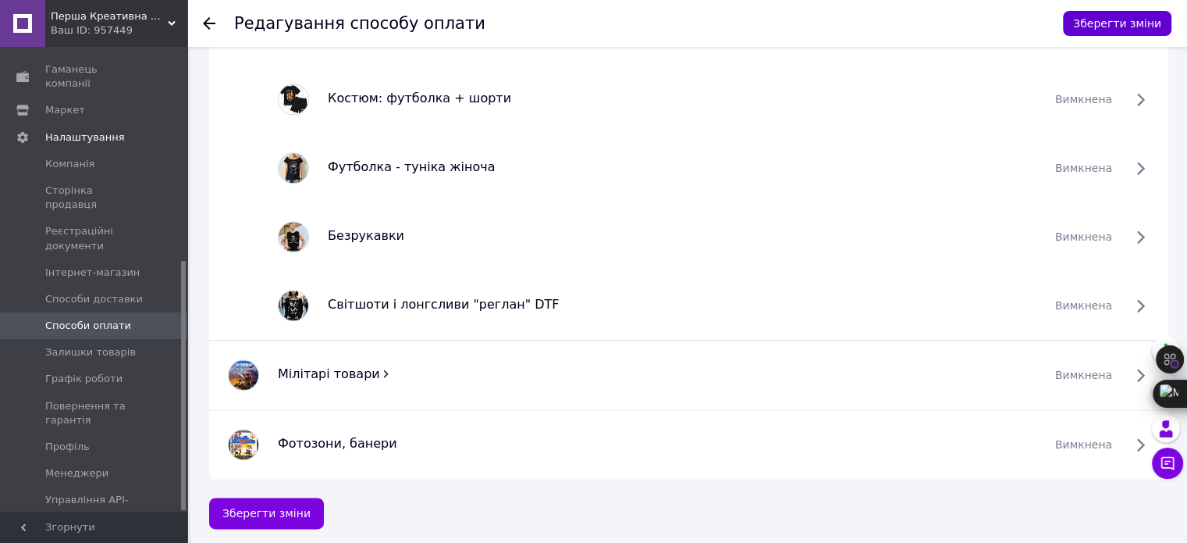
click at [1144, 19] on button "Зберегти зміни" at bounding box center [1117, 23] width 109 height 25
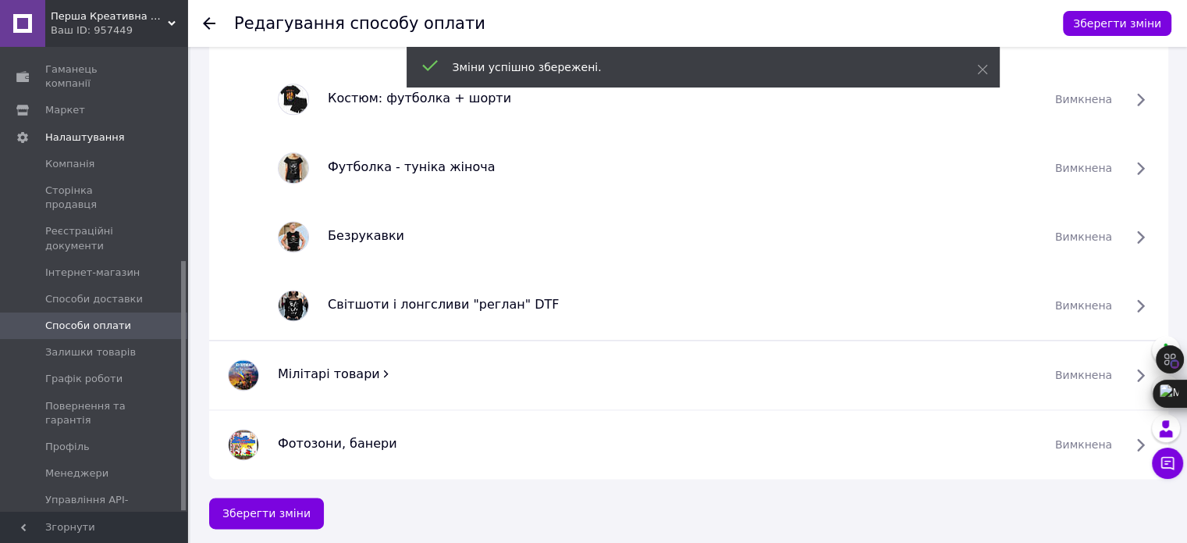
click at [380, 369] on icon at bounding box center [385, 373] width 11 height 11
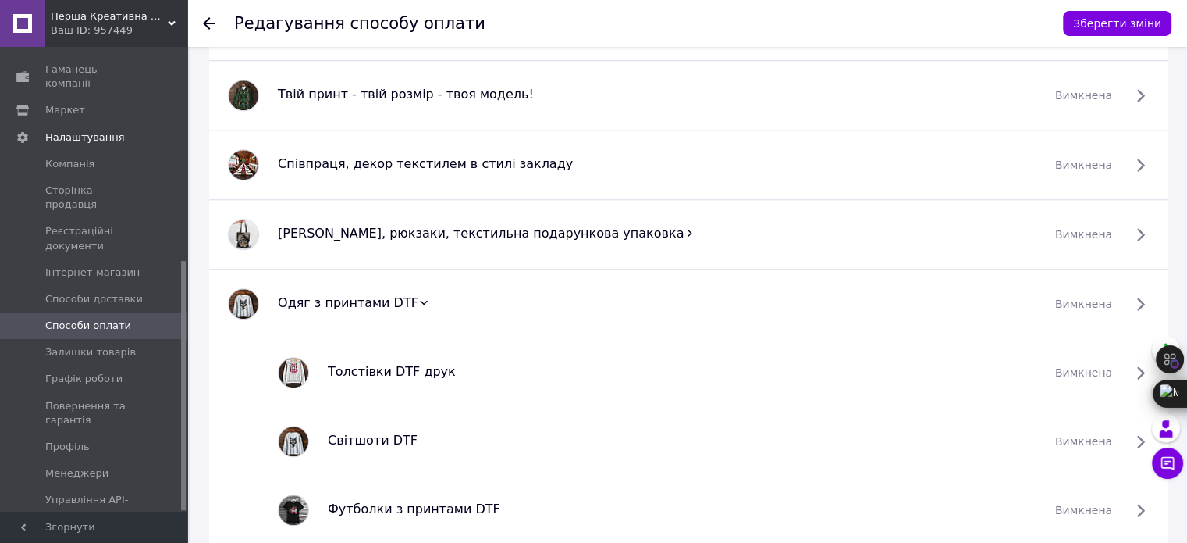
scroll to position [1503, 0]
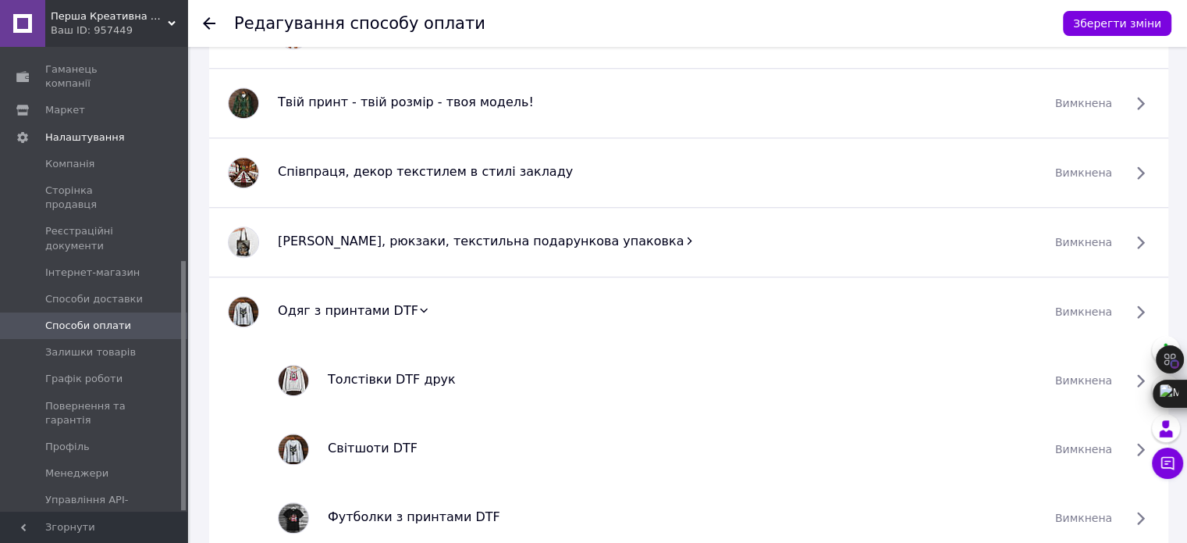
click at [684, 239] on icon at bounding box center [689, 240] width 11 height 11
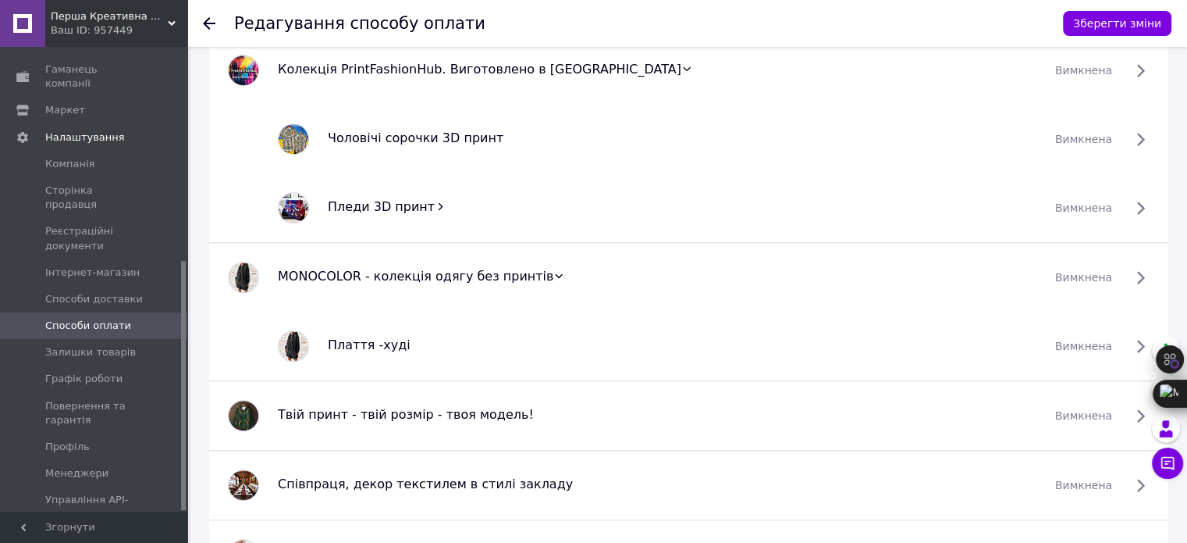
scroll to position [1112, 0]
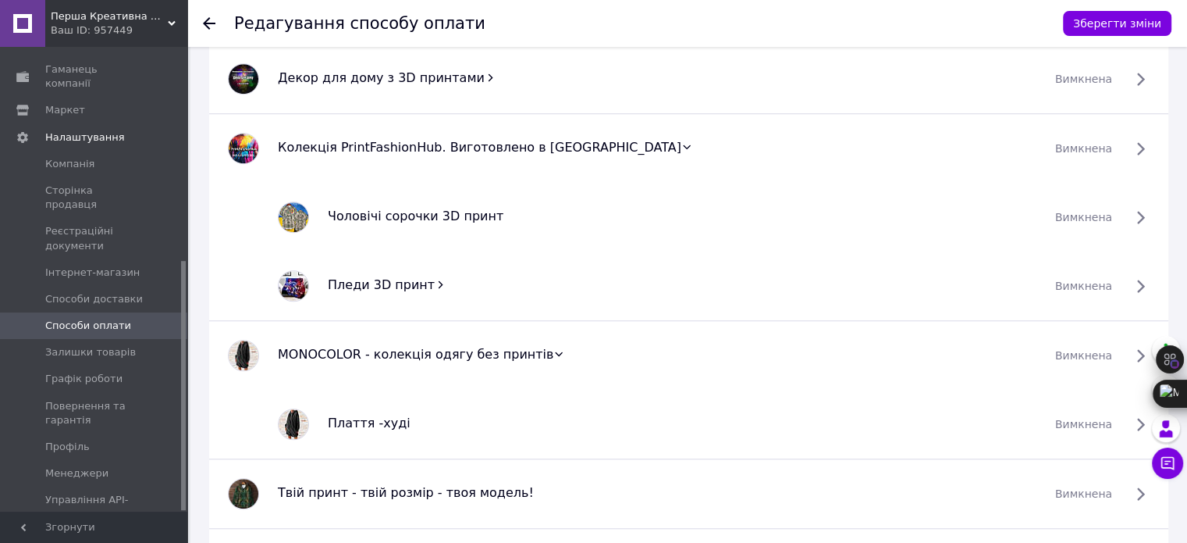
click at [439, 281] on icon at bounding box center [441, 284] width 5 height 7
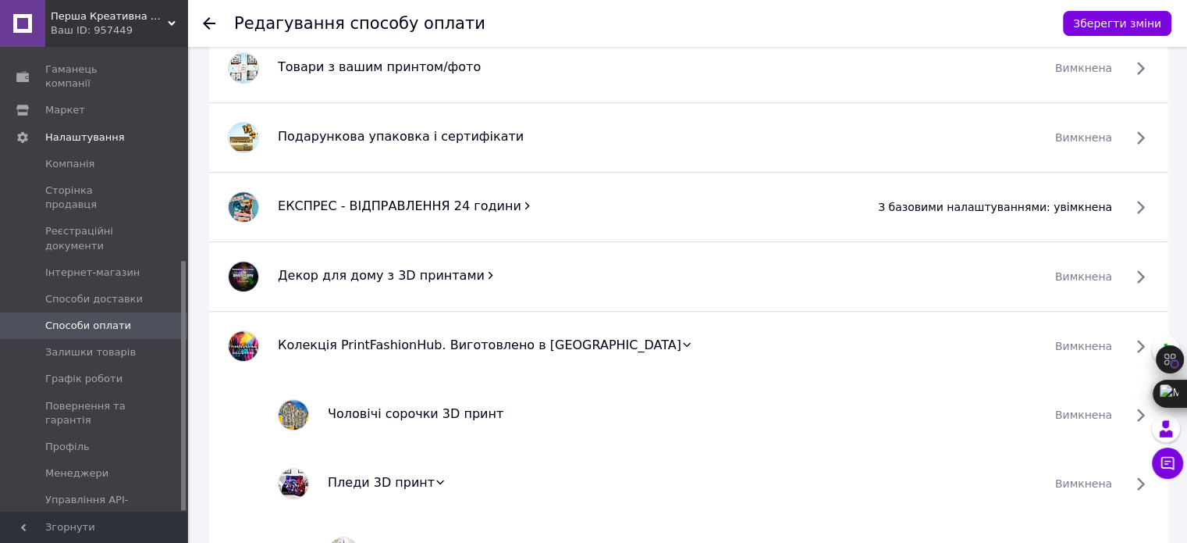
scroll to position [878, 0]
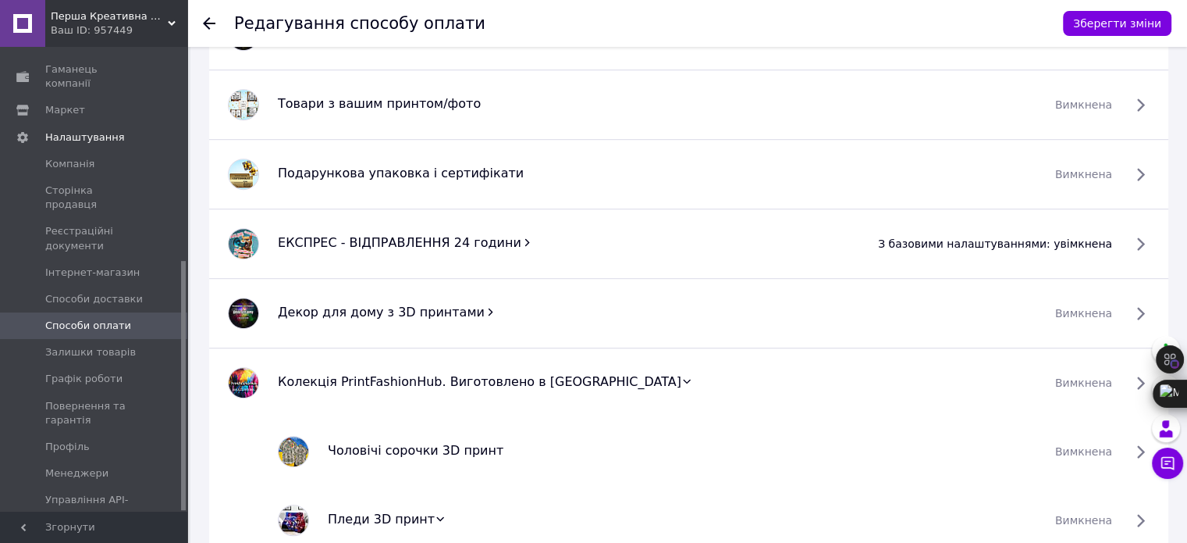
click at [485, 308] on icon at bounding box center [490, 311] width 11 height 11
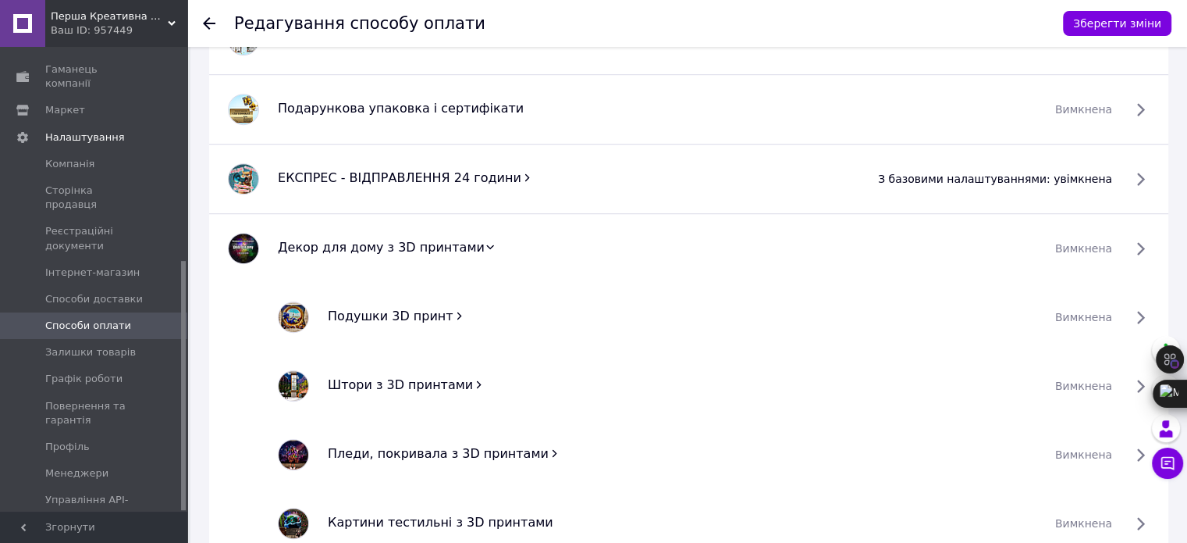
scroll to position [1034, 0]
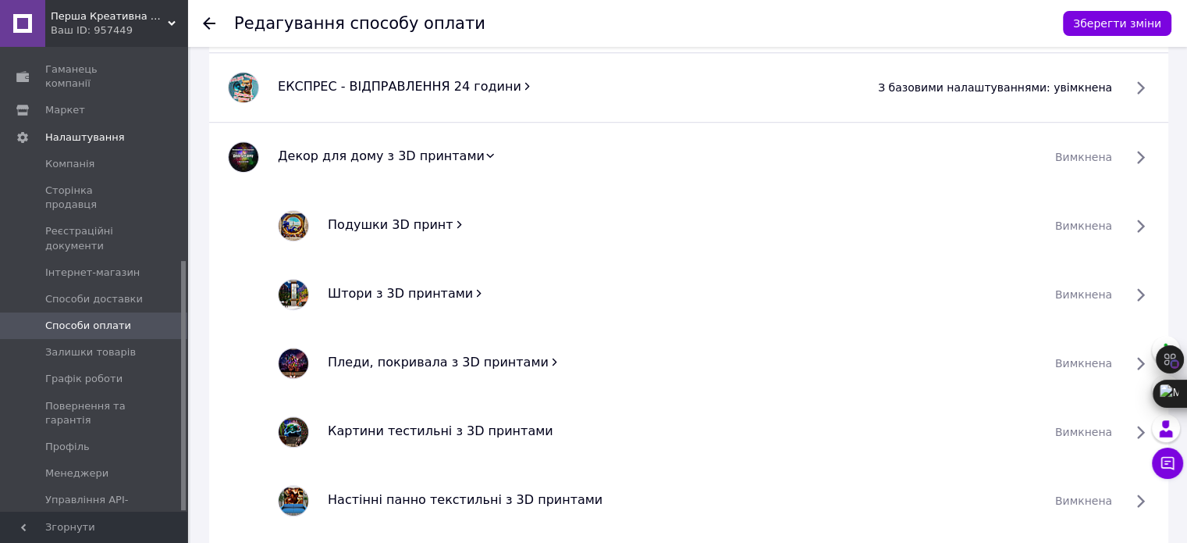
click at [454, 219] on icon at bounding box center [459, 224] width 11 height 11
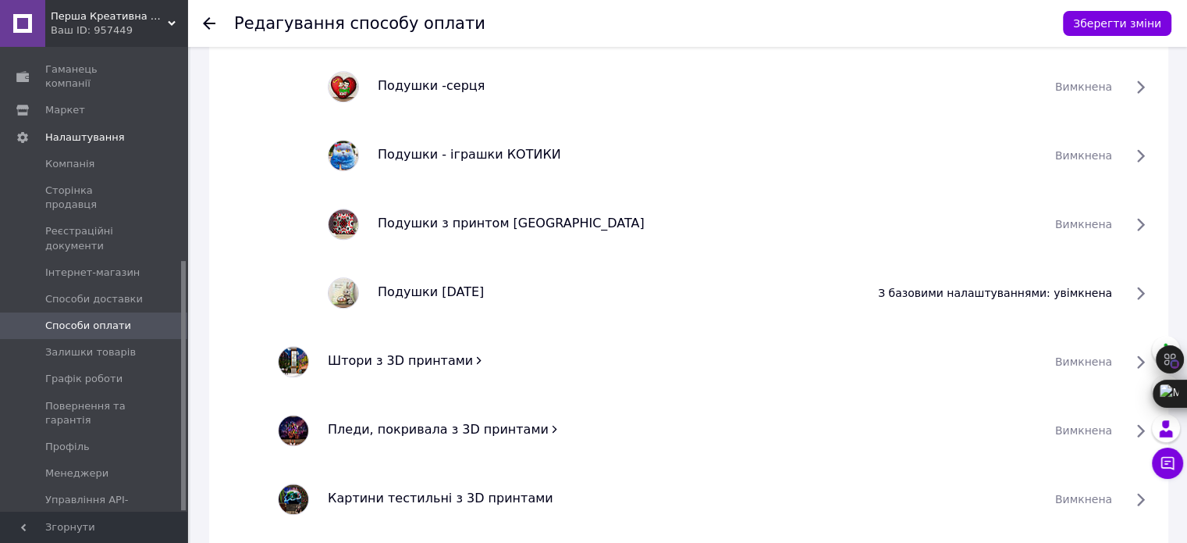
scroll to position [1581, 0]
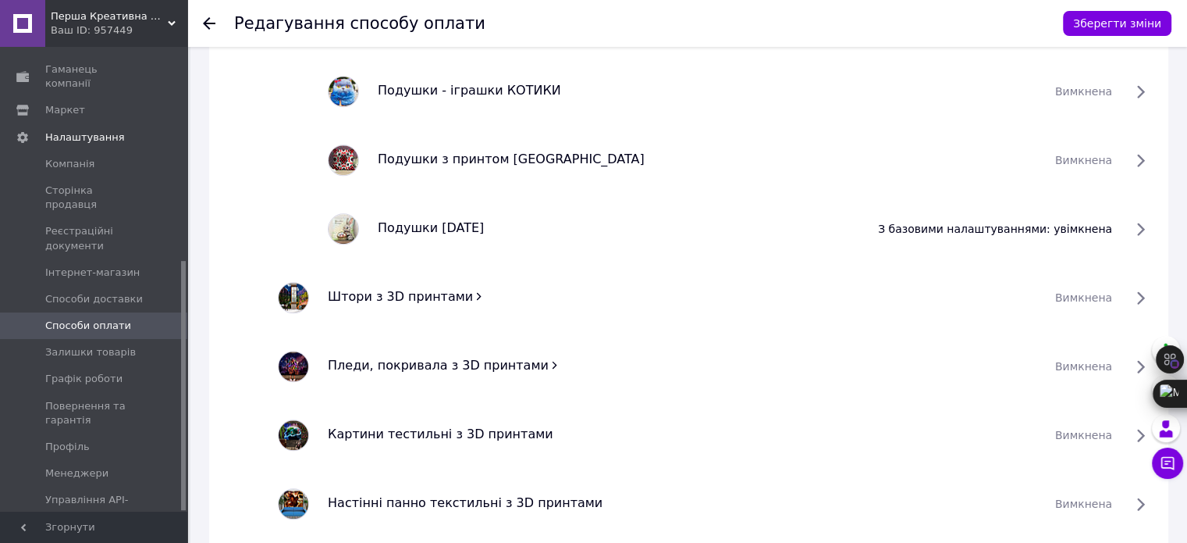
click at [1112, 224] on span "з базовими налаштуваннями: увімкнена" at bounding box center [995, 229] width 234 height 16
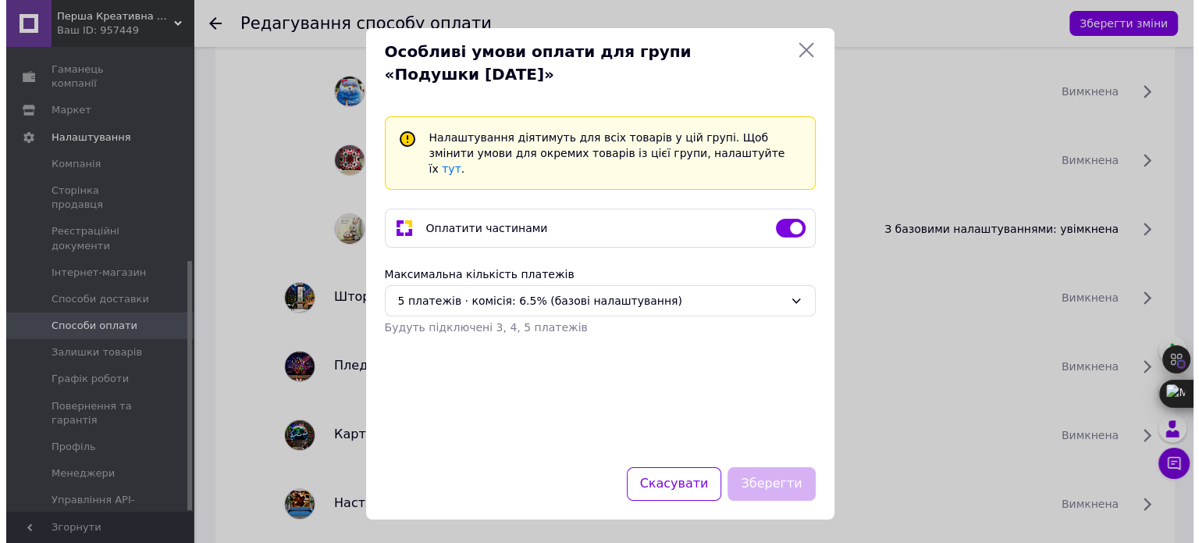
scroll to position [1565, 0]
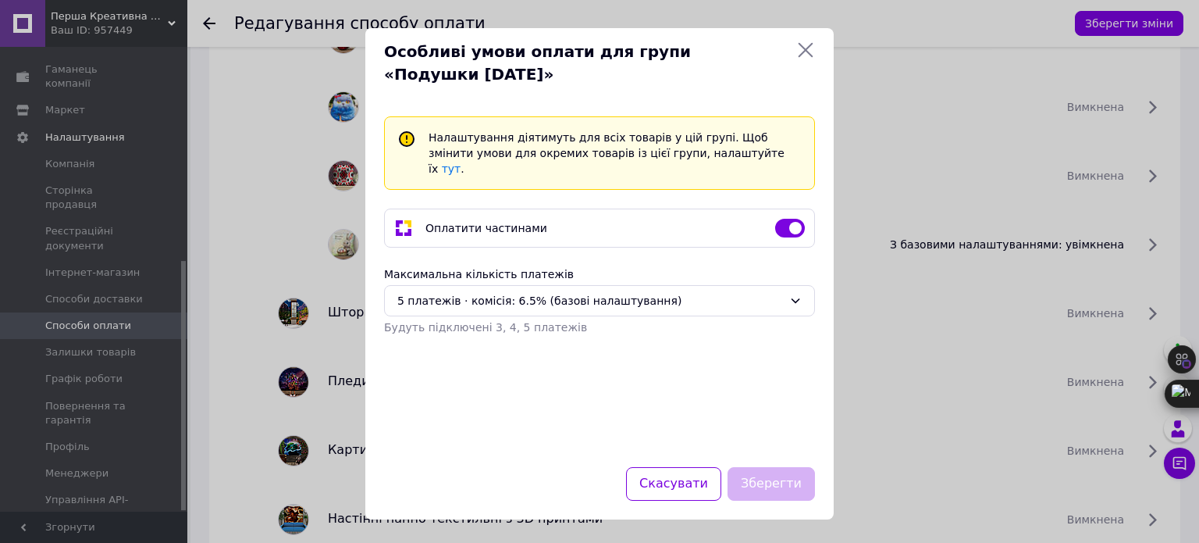
click at [789, 220] on input "checkbox" at bounding box center [790, 228] width 30 height 16
checkbox input "false"
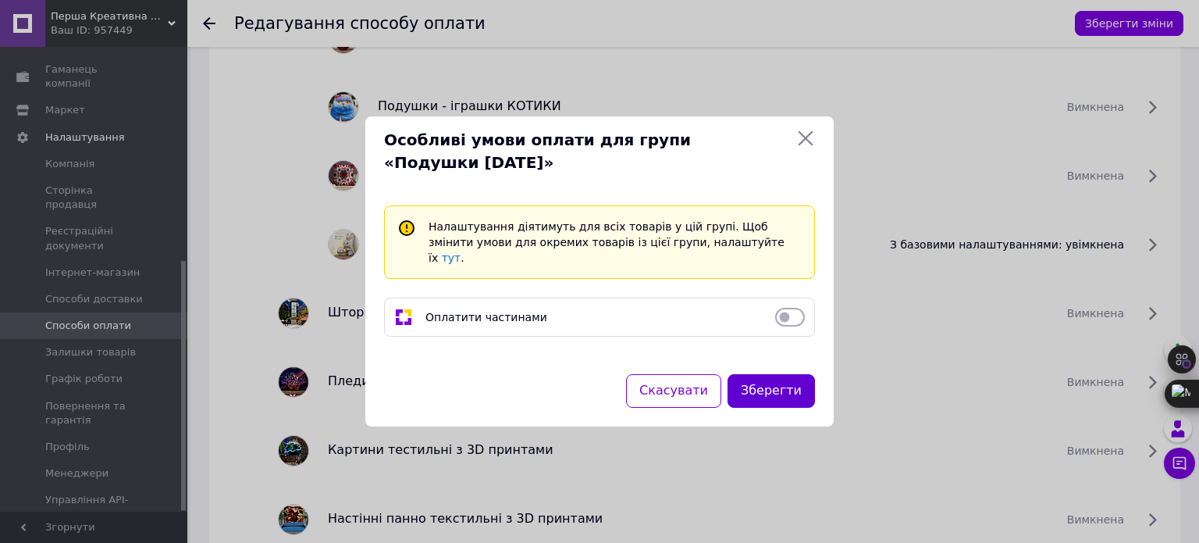
click at [788, 390] on button "Зберегти" at bounding box center [771, 391] width 87 height 34
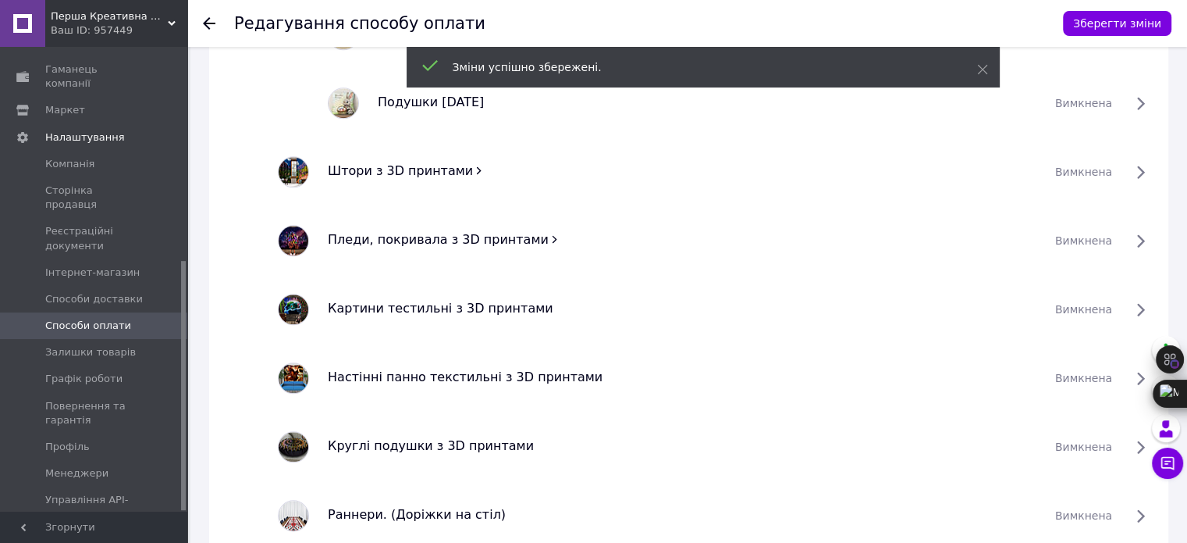
scroll to position [1737, 0]
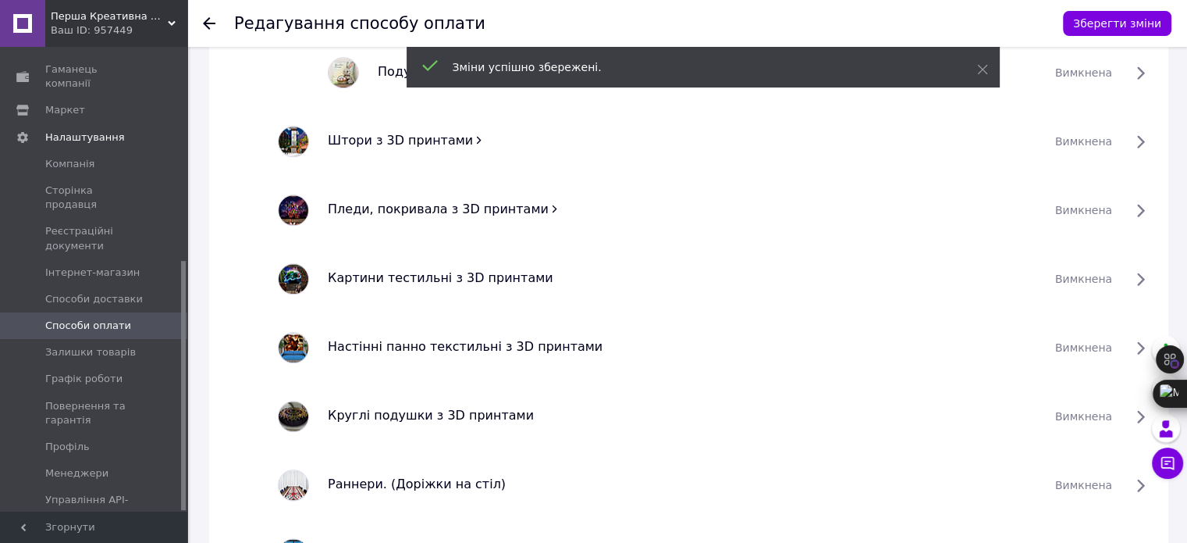
click at [473, 135] on icon at bounding box center [478, 139] width 11 height 11
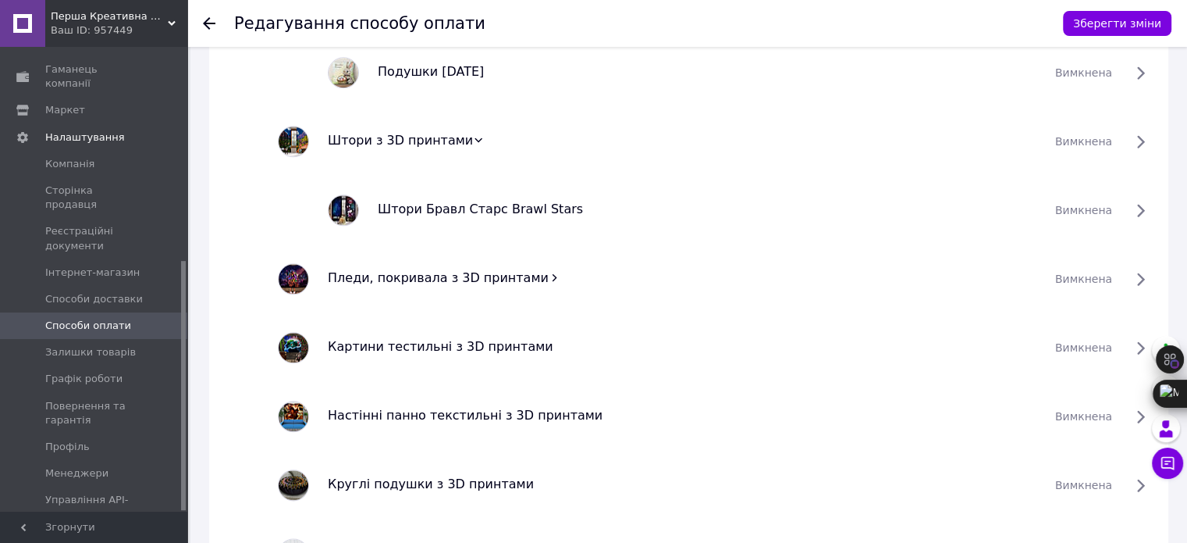
click at [553, 274] on icon at bounding box center [555, 277] width 5 height 7
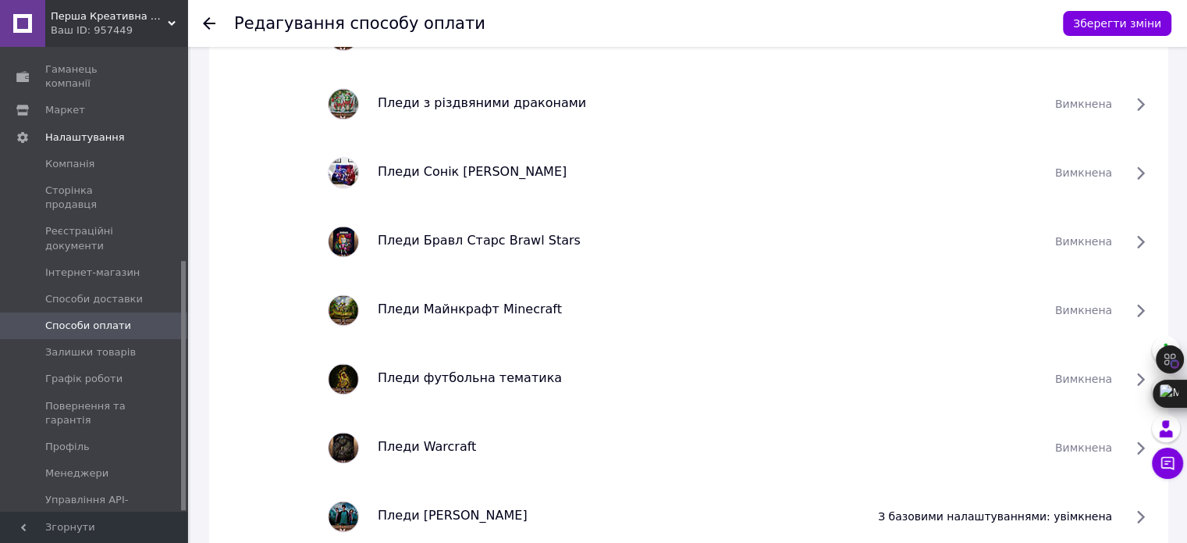
scroll to position [2127, 0]
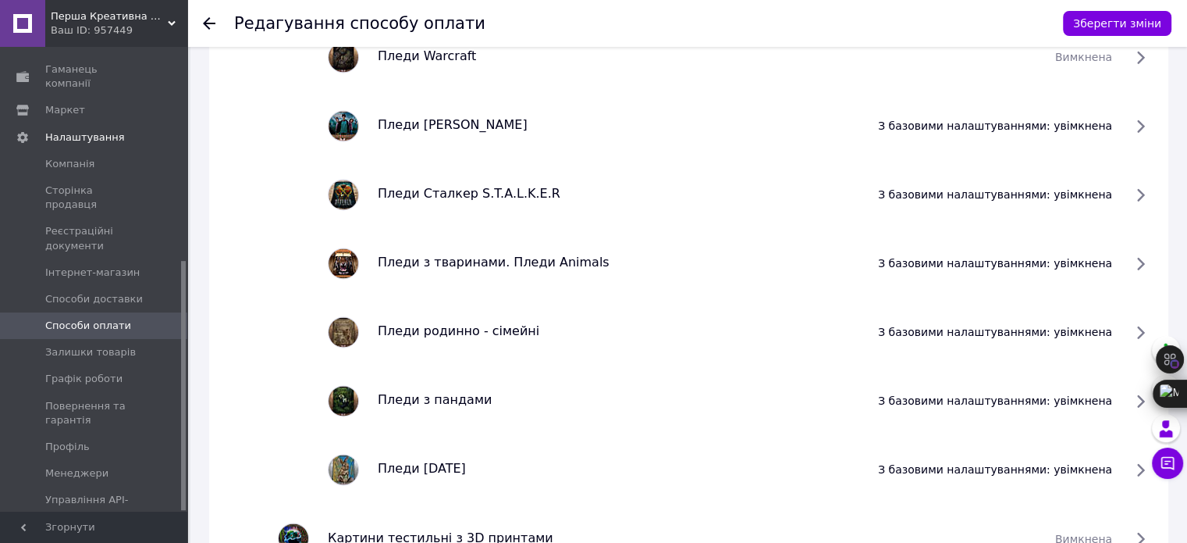
click at [1112, 123] on span "з базовими налаштуваннями: увімкнена" at bounding box center [995, 126] width 234 height 16
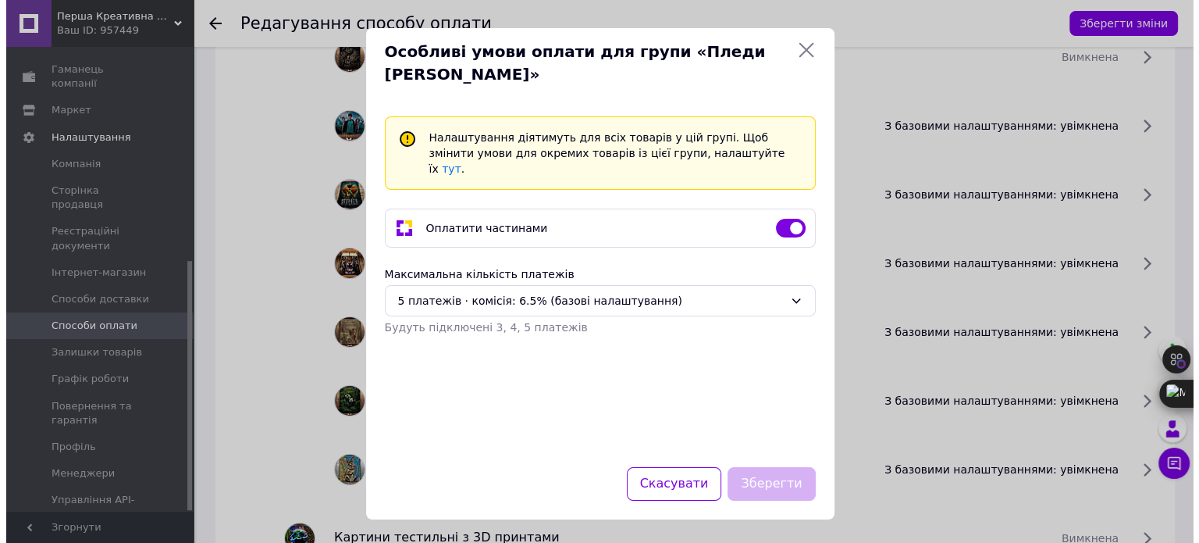
scroll to position [2424, 0]
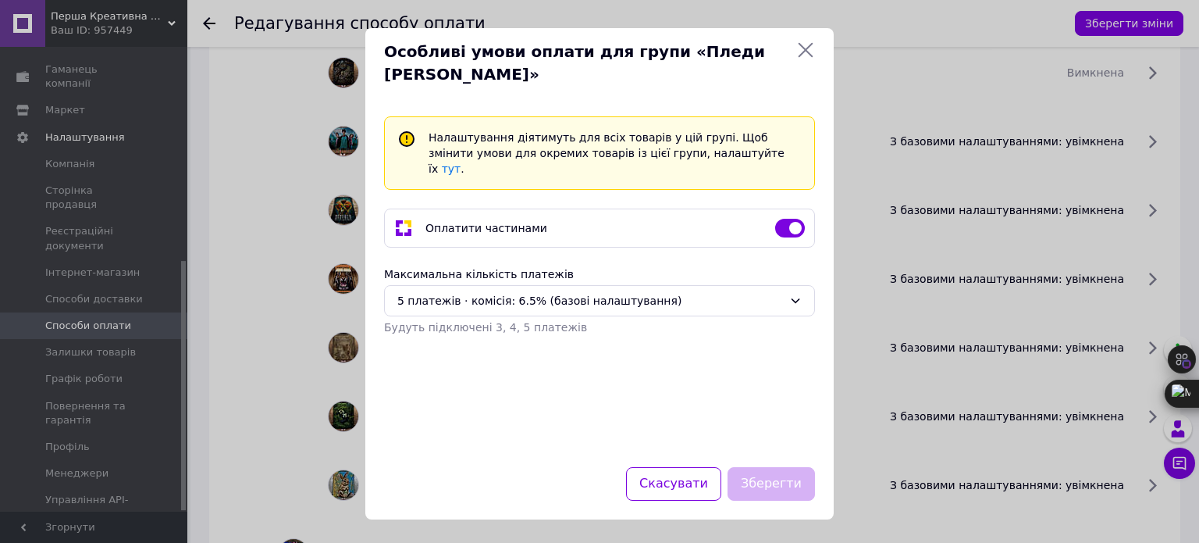
click at [796, 220] on input "checkbox" at bounding box center [790, 228] width 30 height 16
checkbox input "false"
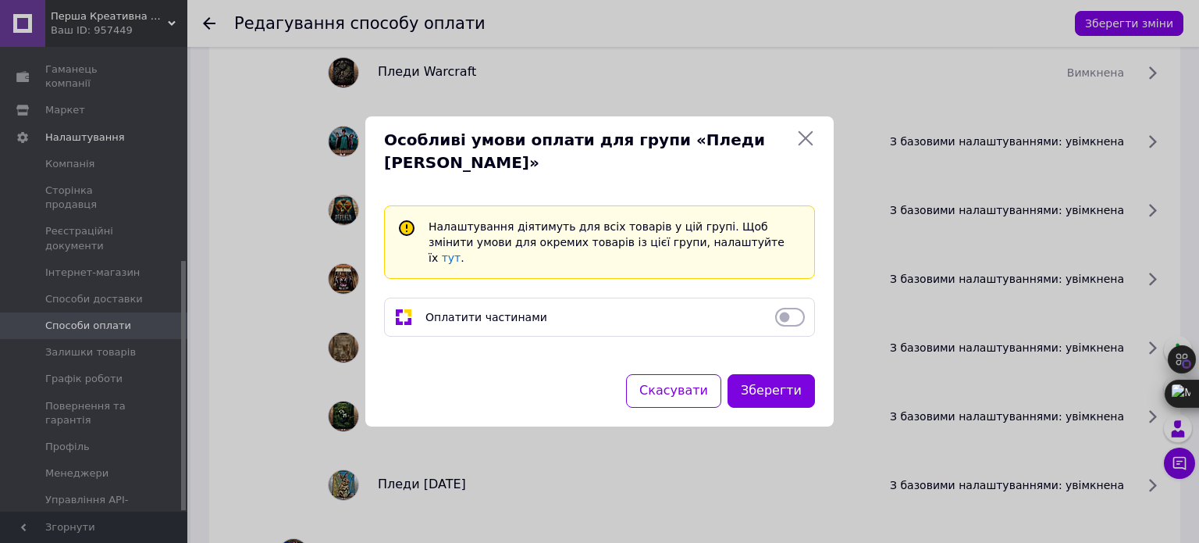
drag, startPoint x: 776, startPoint y: 386, endPoint x: 875, endPoint y: 358, distance: 103.1
click at [776, 386] on button "Зберегти" at bounding box center [771, 391] width 87 height 34
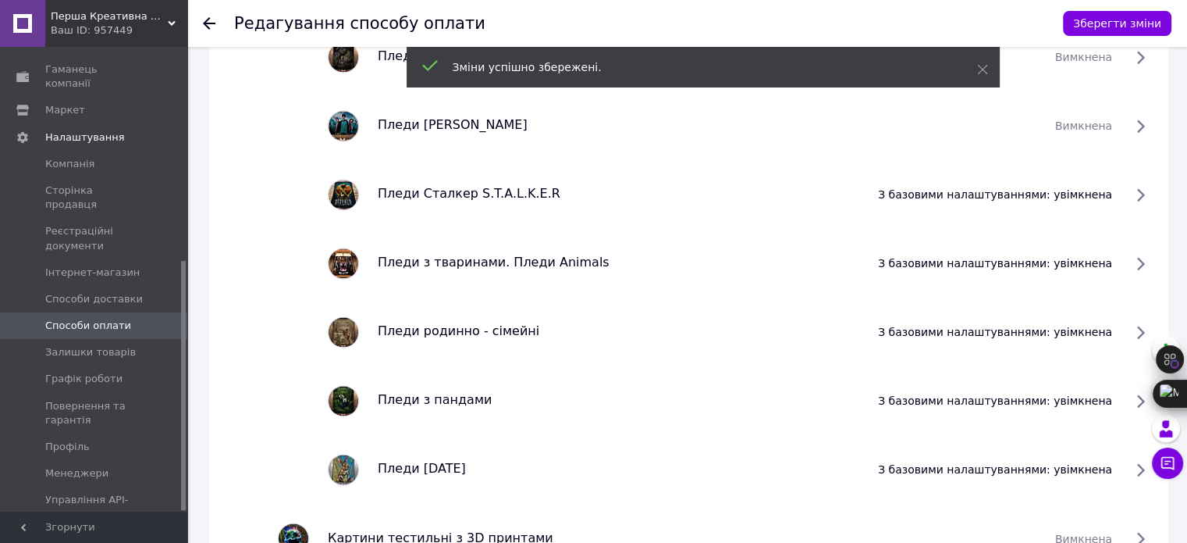
click at [1112, 190] on span "з базовими налаштуваннями: увімкнена" at bounding box center [995, 195] width 234 height 16
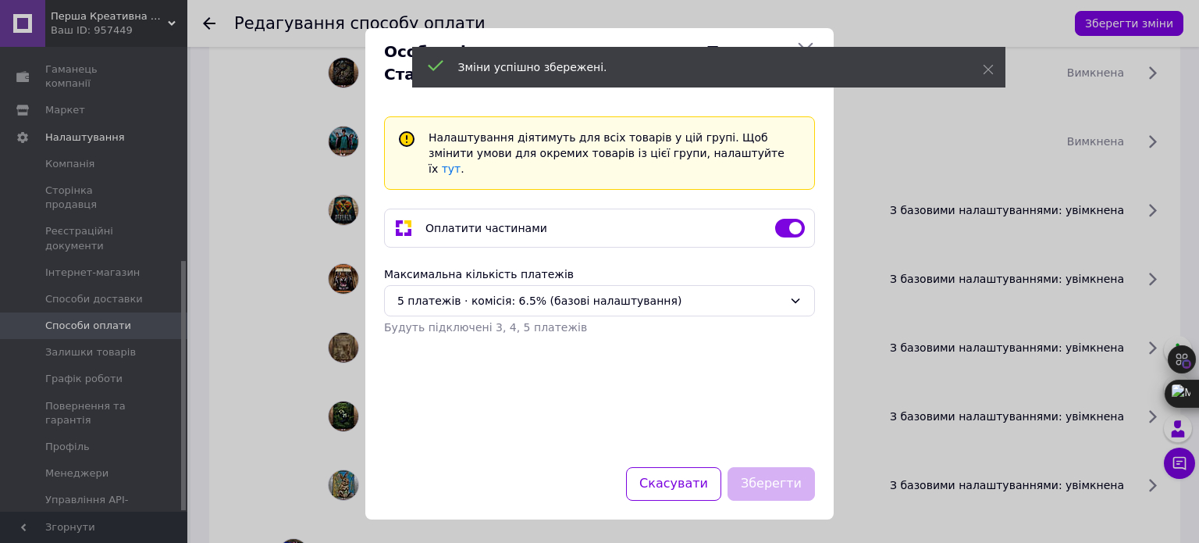
click at [775, 220] on input "checkbox" at bounding box center [790, 228] width 30 height 16
checkbox input "false"
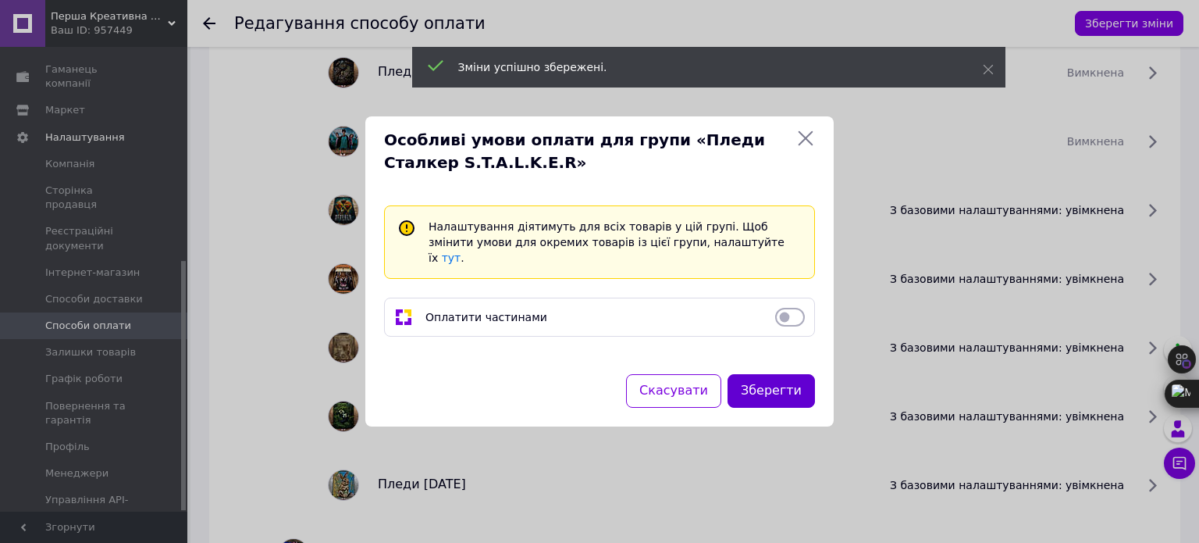
click at [771, 381] on button "Зберегти" at bounding box center [771, 391] width 87 height 34
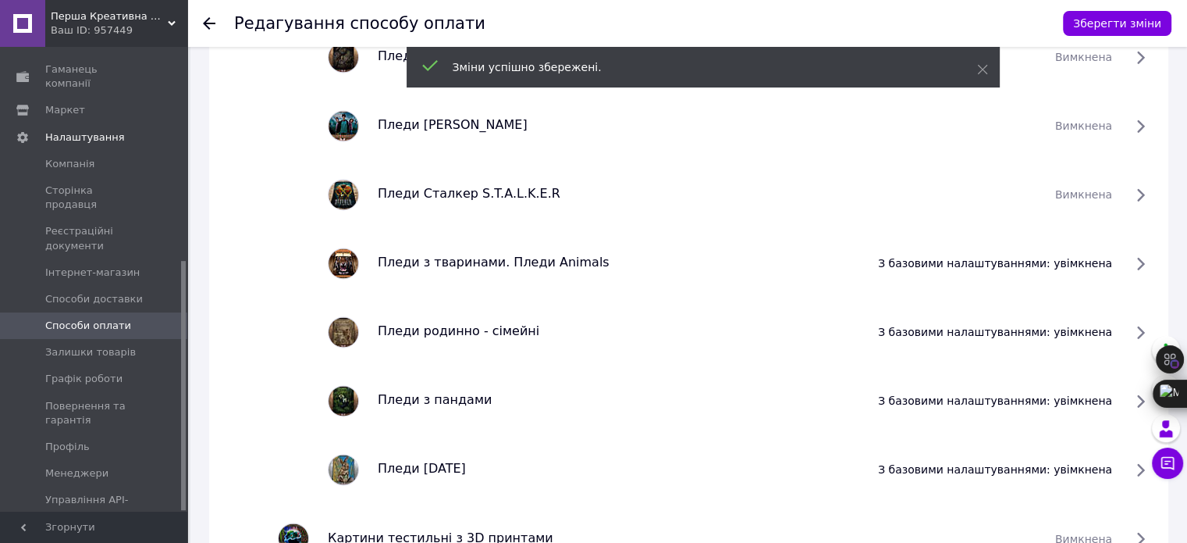
click at [1112, 262] on span "з базовими налаштуваннями: увімкнена" at bounding box center [995, 263] width 234 height 16
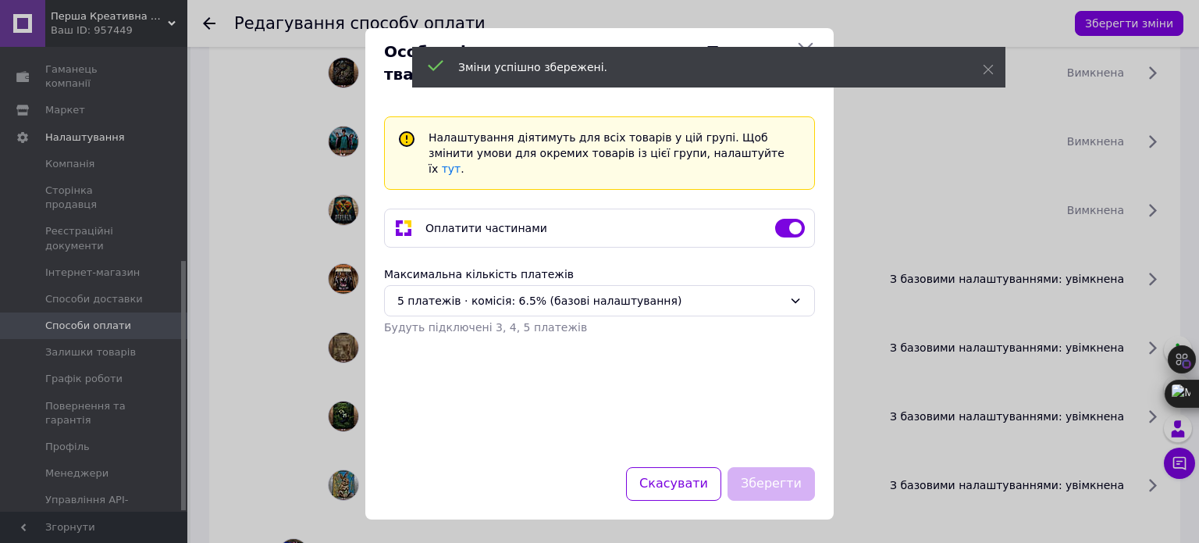
click at [784, 220] on input "checkbox" at bounding box center [790, 228] width 30 height 16
checkbox input "false"
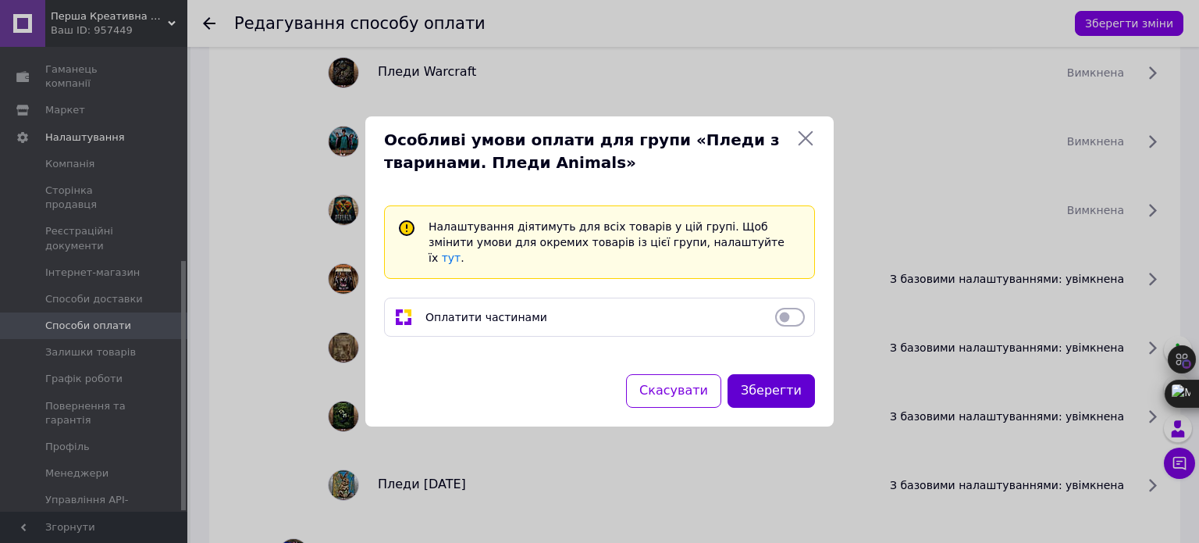
click at [797, 382] on button "Зберегти" at bounding box center [771, 391] width 87 height 34
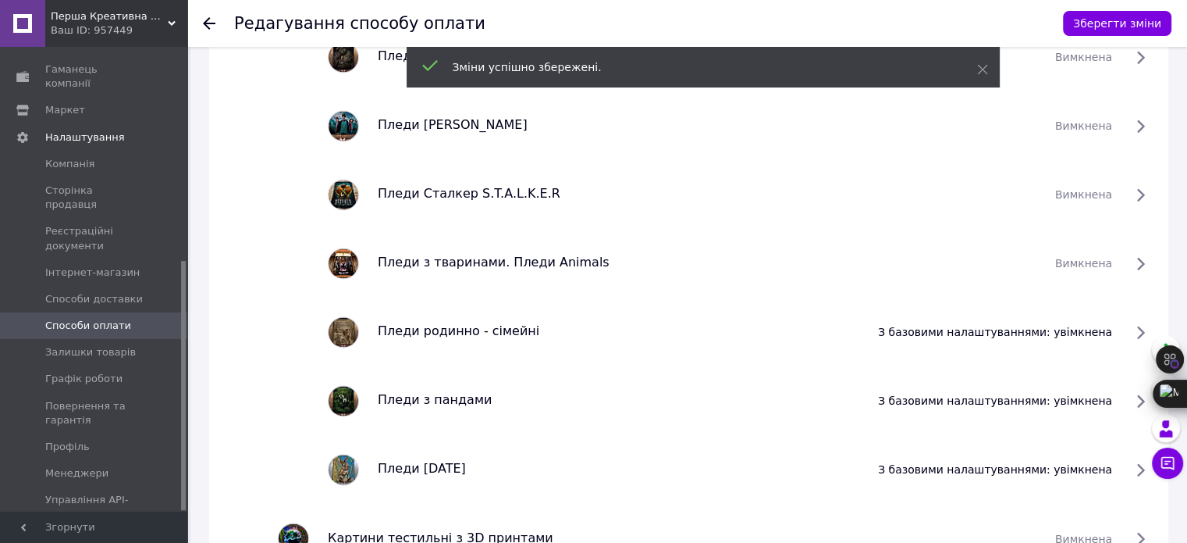
click at [1112, 324] on span "з базовими налаштуваннями: увімкнена" at bounding box center [995, 332] width 234 height 16
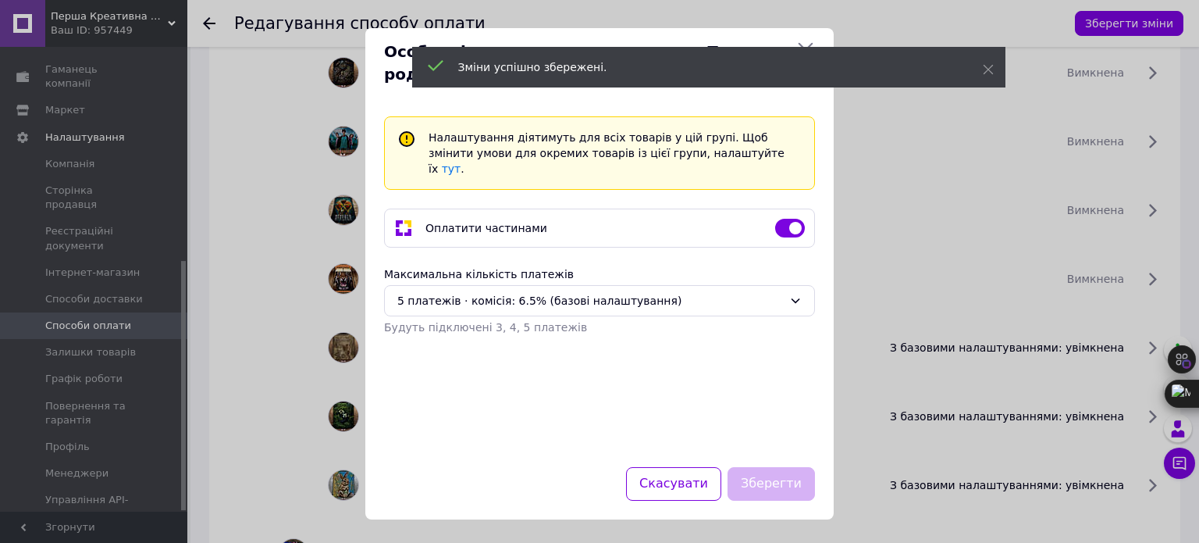
click at [796, 220] on input "checkbox" at bounding box center [790, 228] width 30 height 16
checkbox input "false"
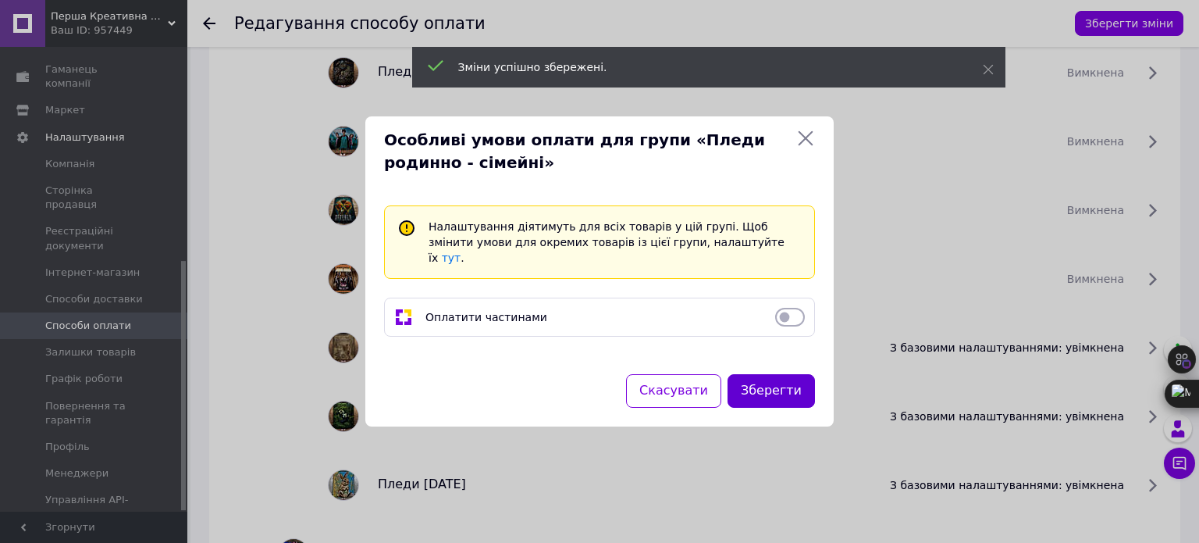
click at [806, 376] on button "Зберегти" at bounding box center [771, 391] width 87 height 34
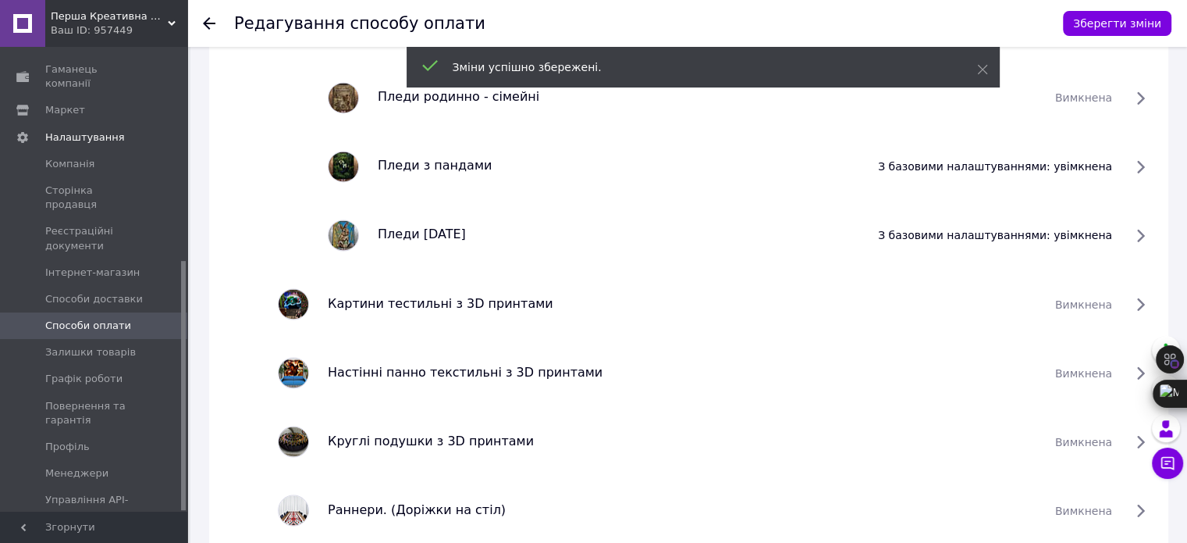
click at [1112, 163] on span "з базовими налаштуваннями: увімкнена" at bounding box center [995, 166] width 234 height 16
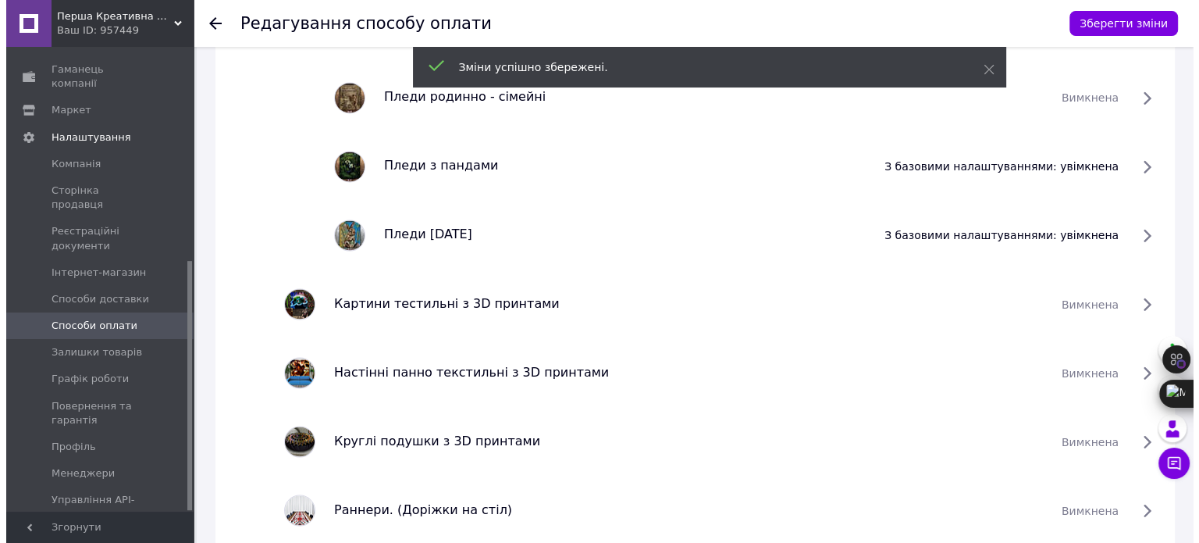
scroll to position [2658, 0]
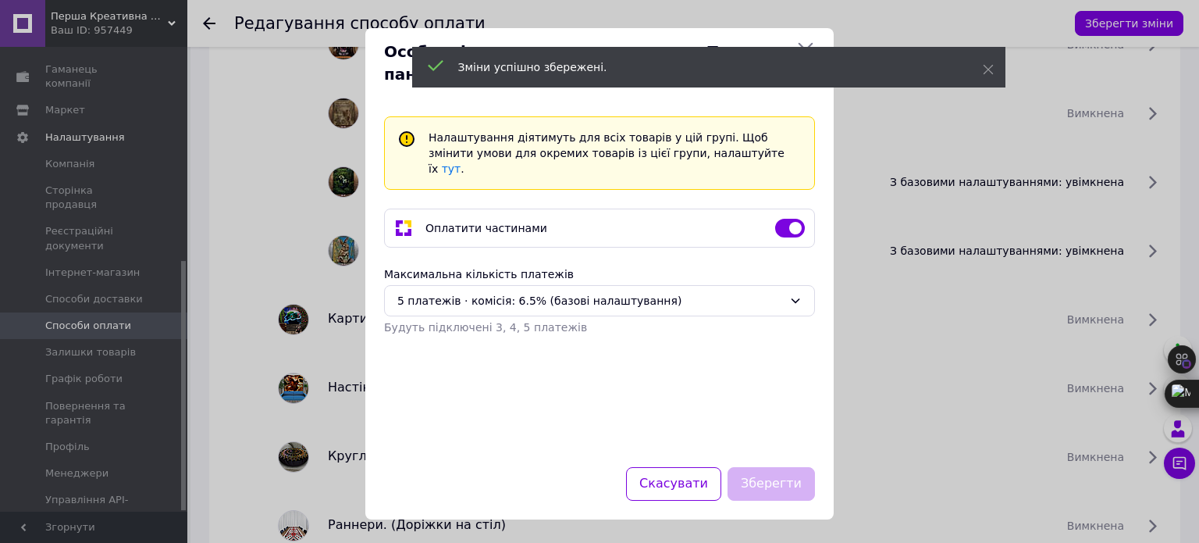
click at [799, 208] on div "Оплатити частинами" at bounding box center [599, 227] width 431 height 39
click at [792, 220] on input "checkbox" at bounding box center [790, 228] width 30 height 16
checkbox input "false"
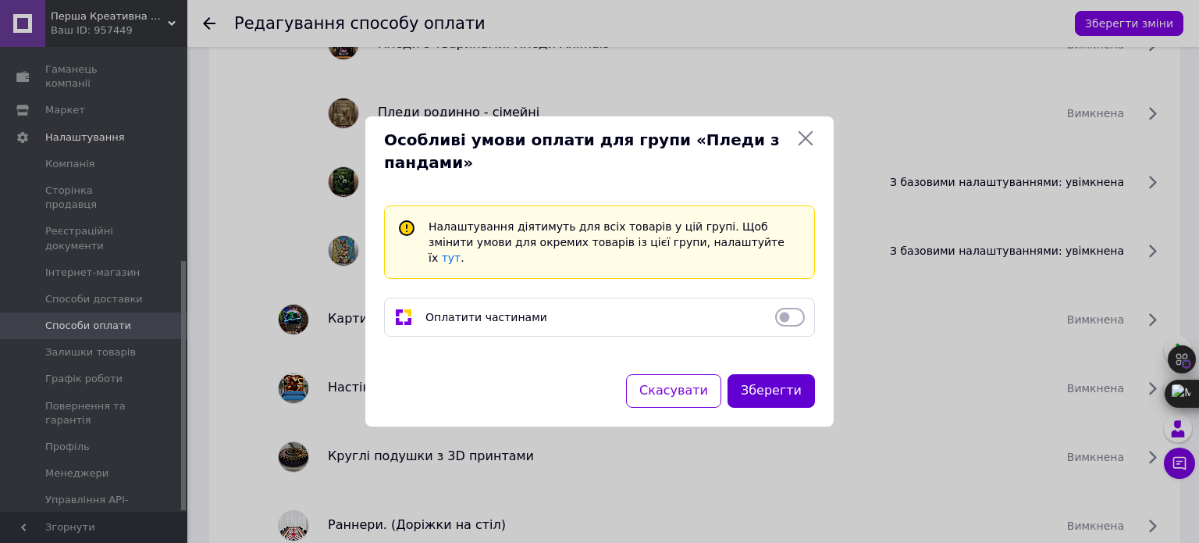
click at [793, 384] on button "Зберегти" at bounding box center [771, 391] width 87 height 34
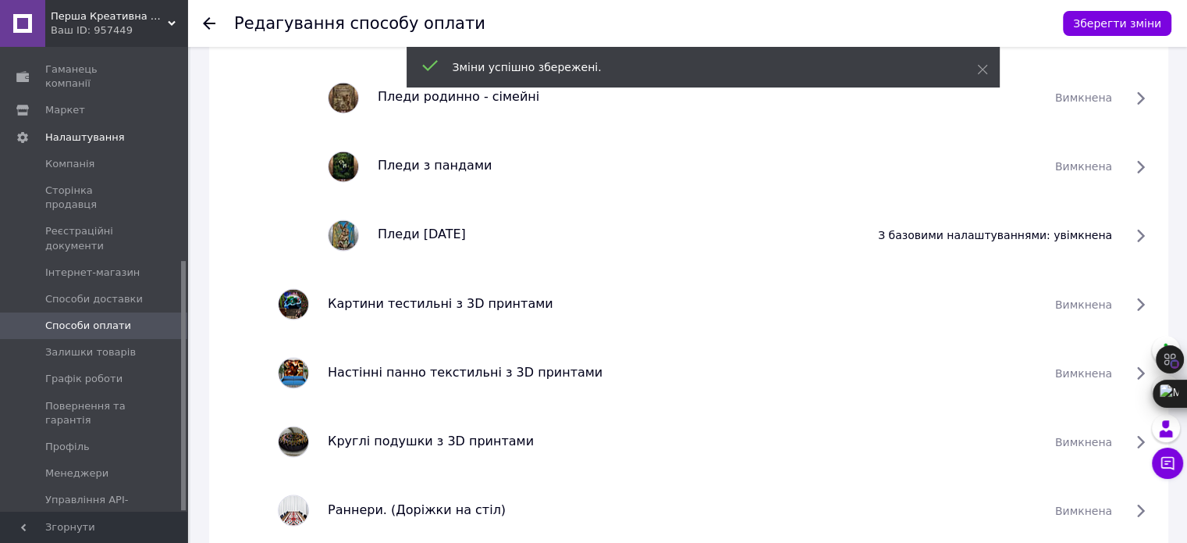
click at [1112, 232] on span "з базовими налаштуваннями: увімкнена" at bounding box center [995, 235] width 234 height 16
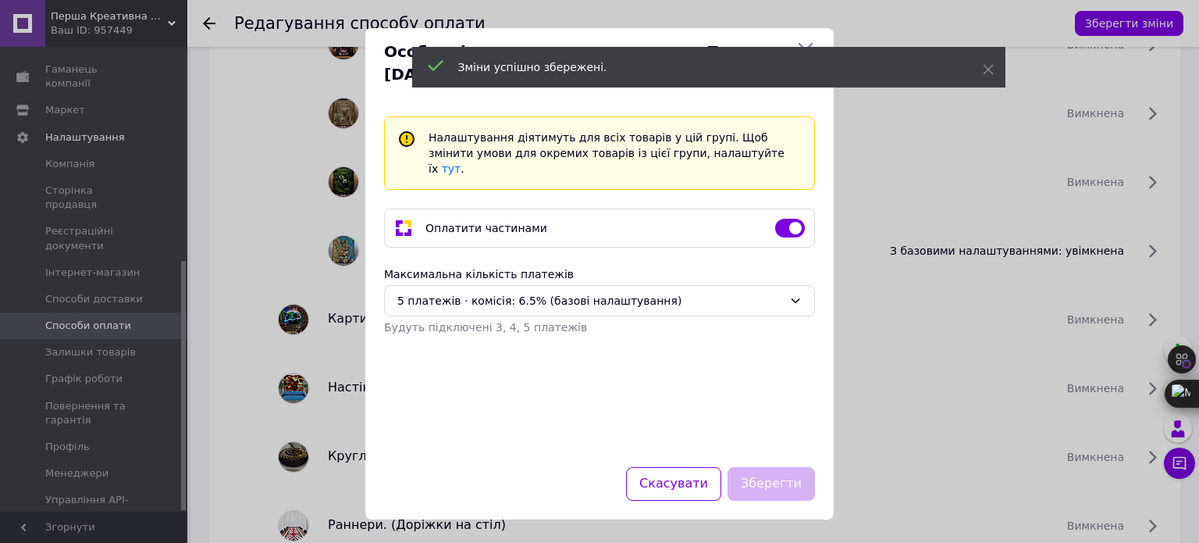
click at [781, 220] on input "checkbox" at bounding box center [790, 228] width 30 height 16
checkbox input "false"
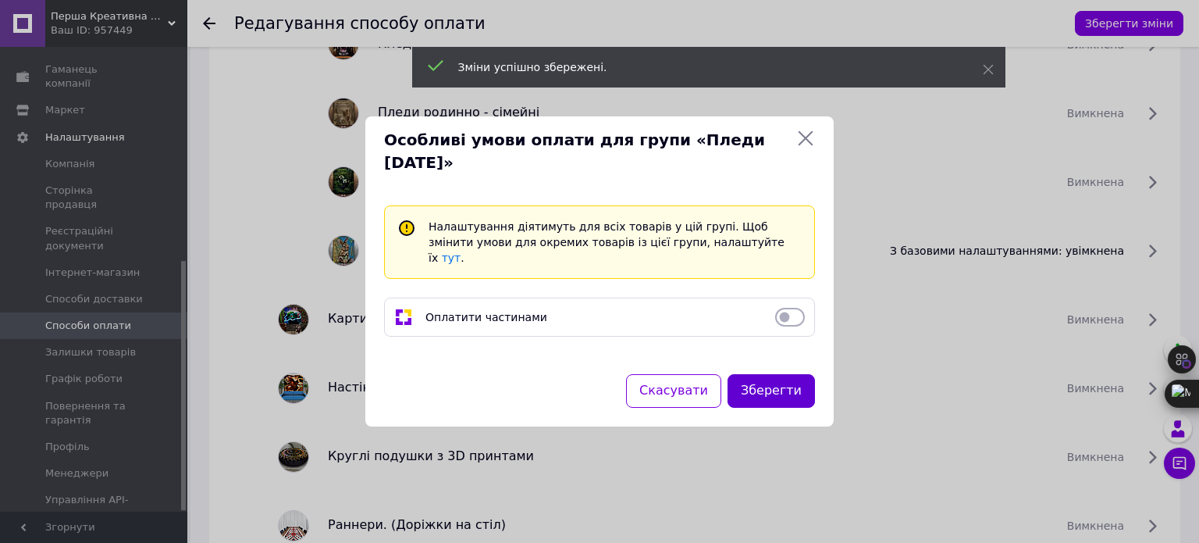
click at [769, 382] on button "Зберегти" at bounding box center [771, 391] width 87 height 34
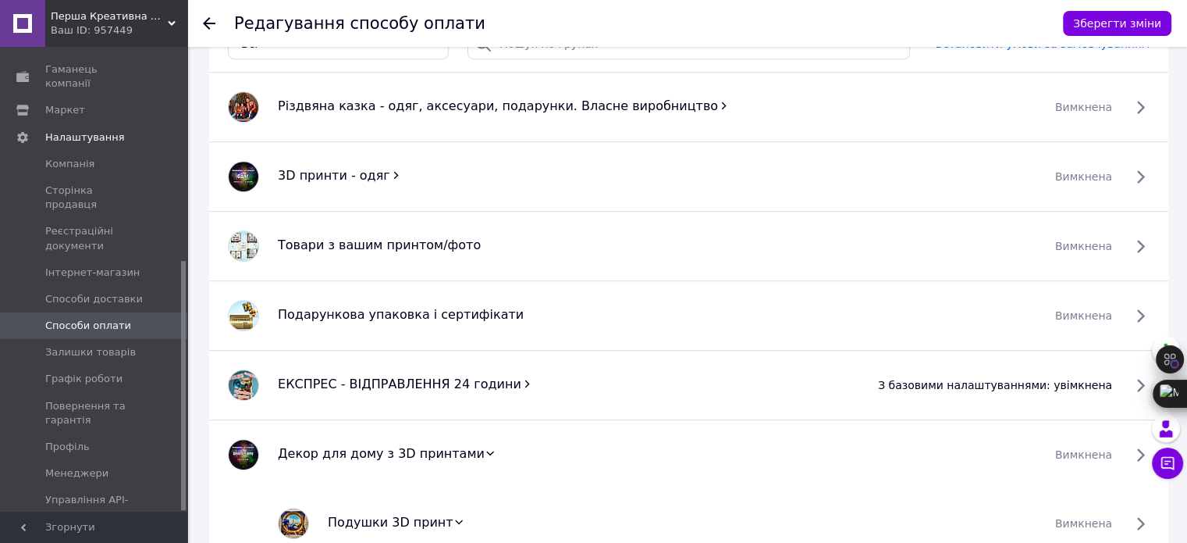
scroll to position [722, 0]
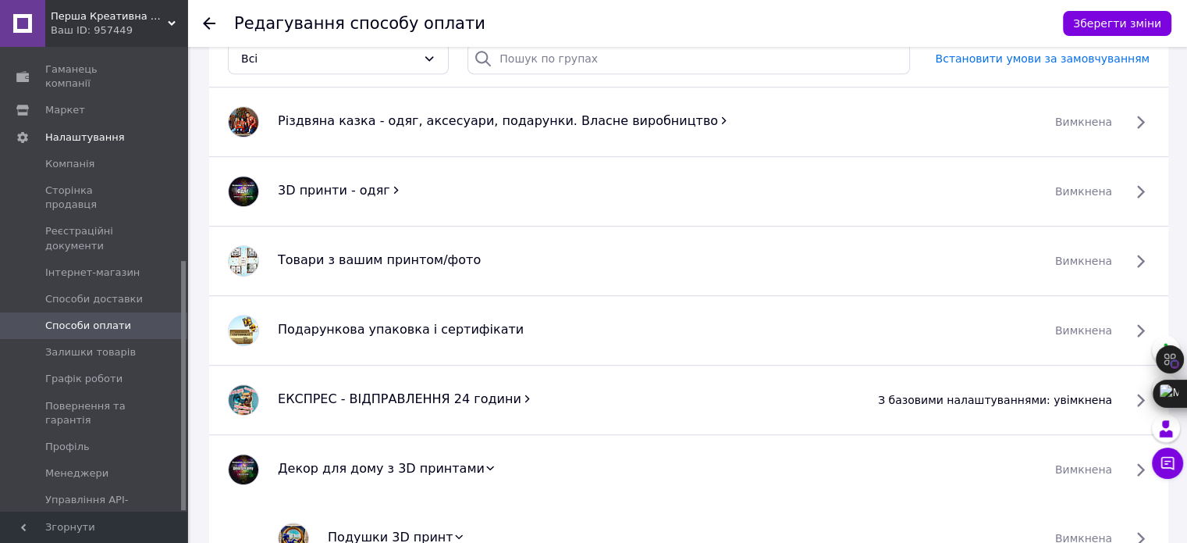
click at [525, 395] on icon at bounding box center [527, 398] width 5 height 7
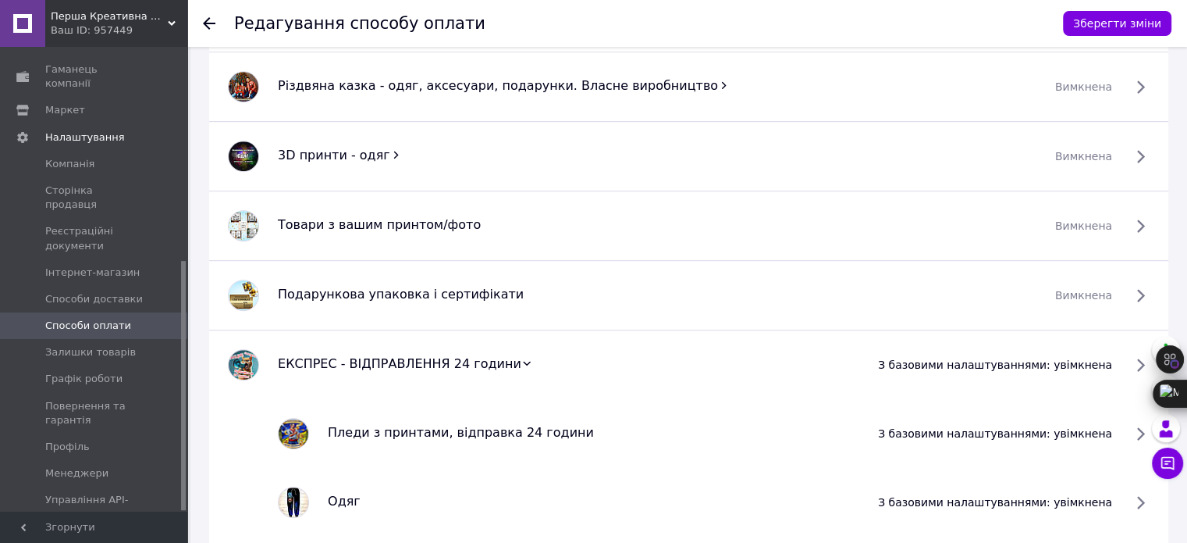
scroll to position [644, 0]
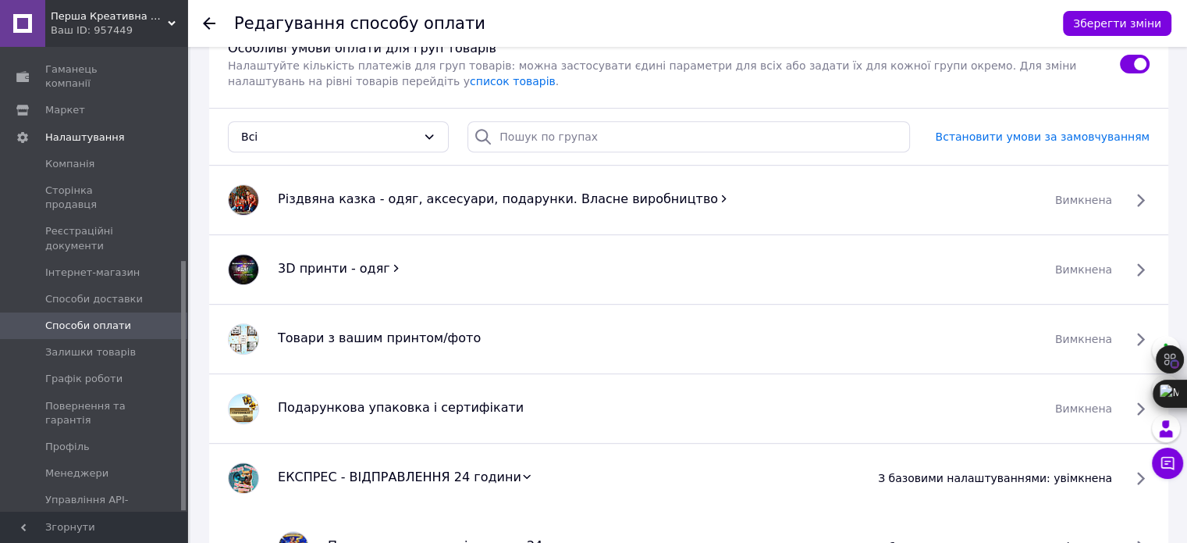
click at [393, 265] on icon at bounding box center [395, 268] width 5 height 7
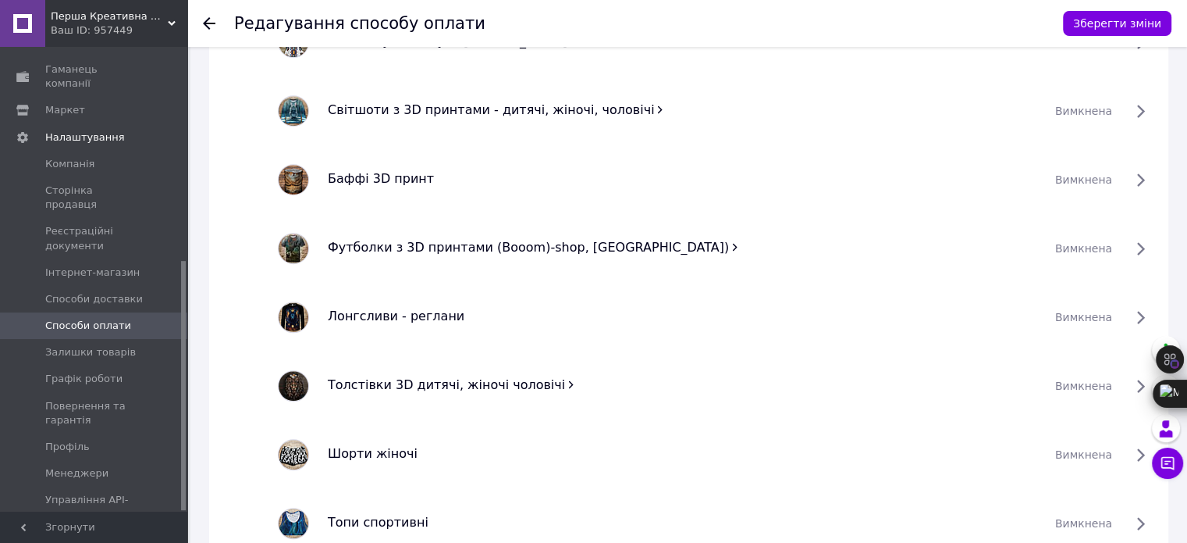
scroll to position [1112, 0]
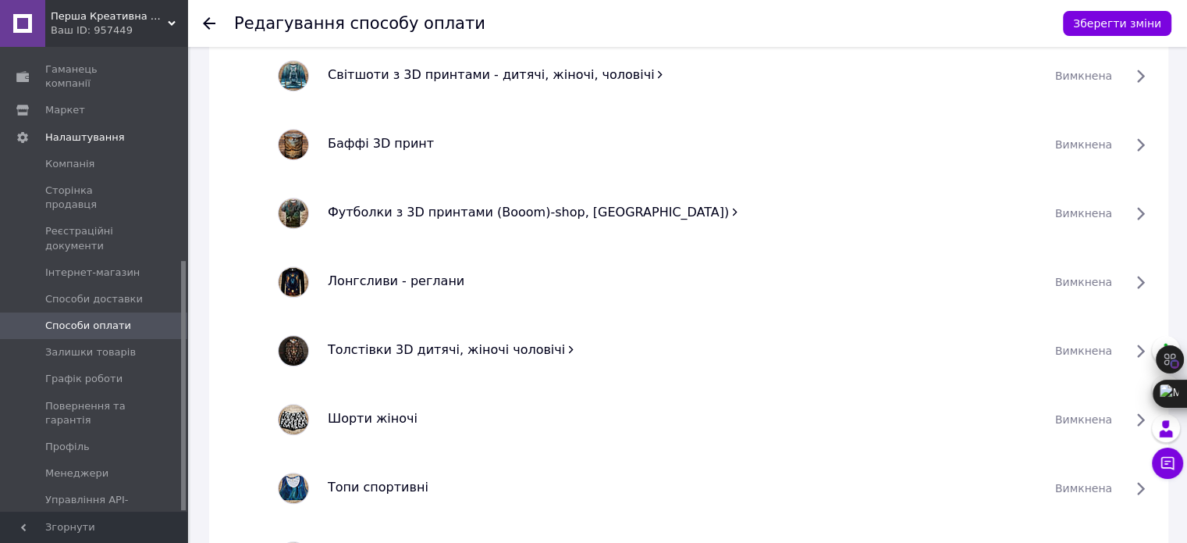
click at [658, 71] on icon at bounding box center [660, 74] width 5 height 7
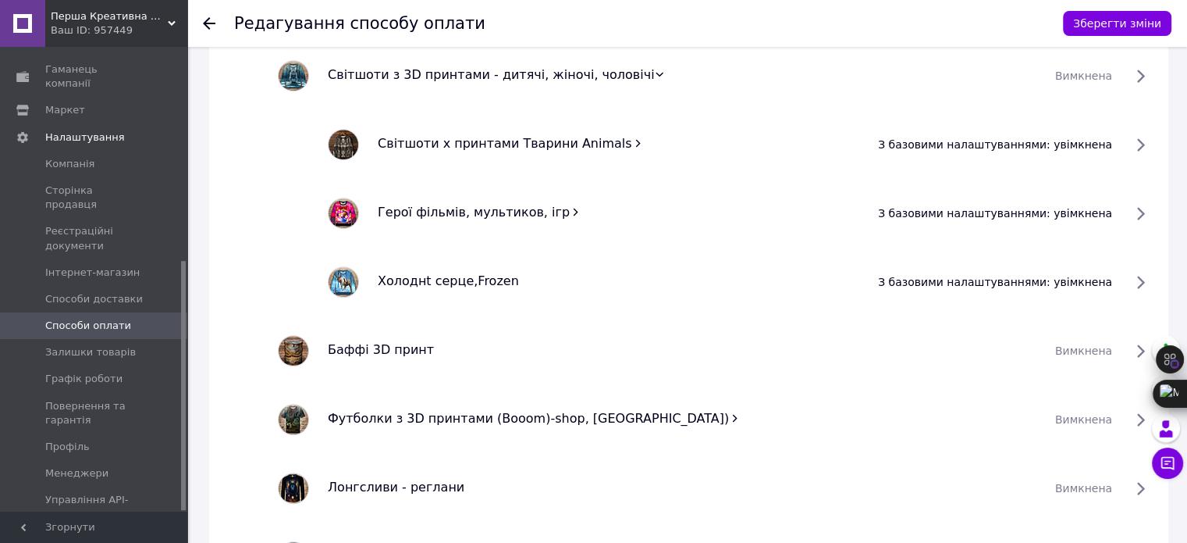
click at [1112, 137] on span "з базовими налаштуваннями: увімкнена" at bounding box center [995, 145] width 234 height 16
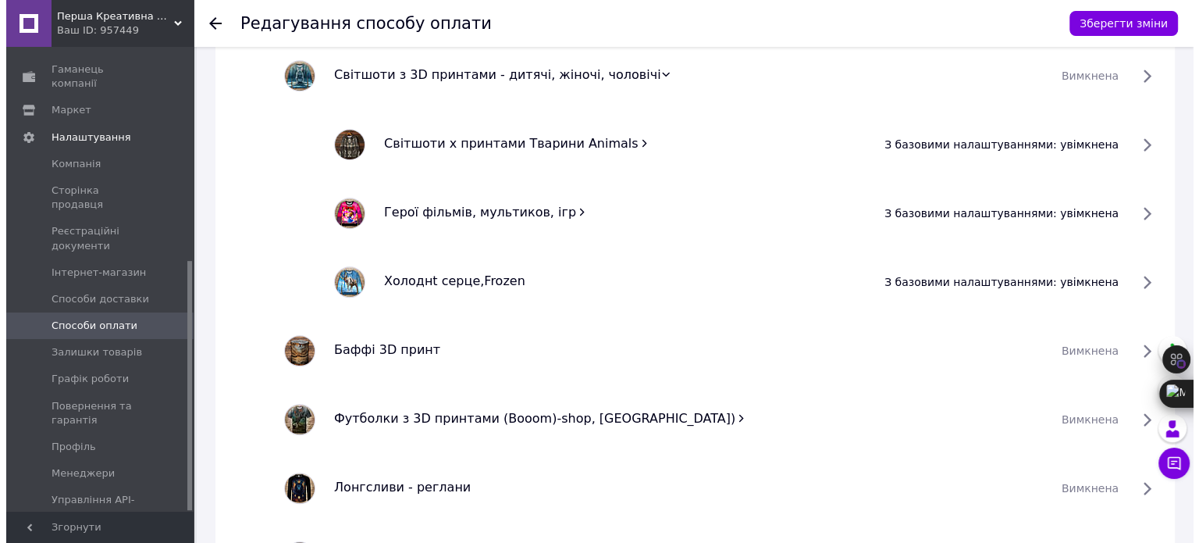
scroll to position [1097, 0]
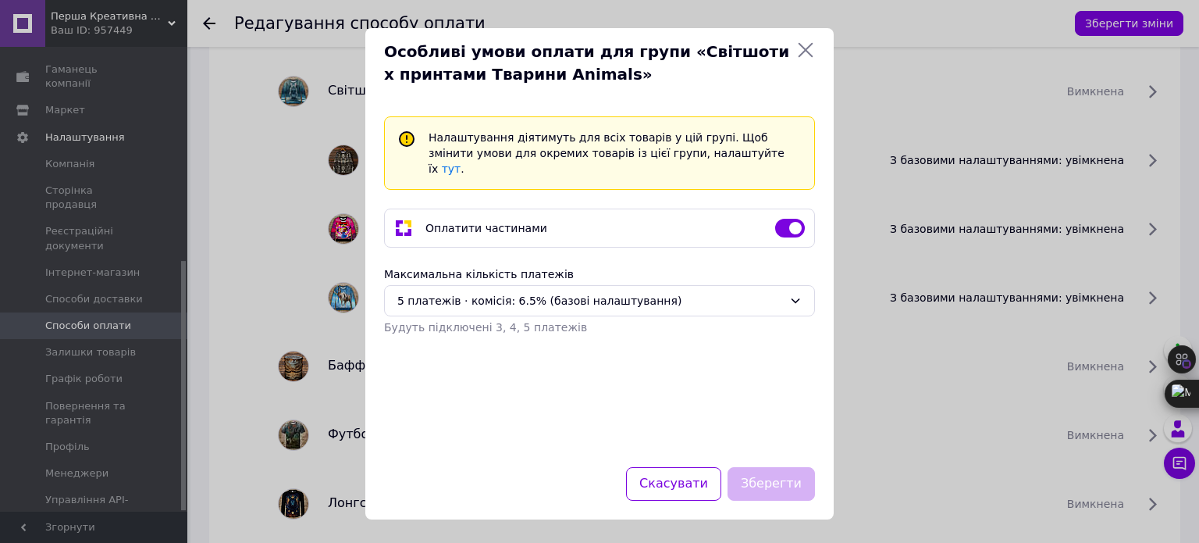
click at [793, 220] on input "checkbox" at bounding box center [790, 228] width 30 height 16
checkbox input "false"
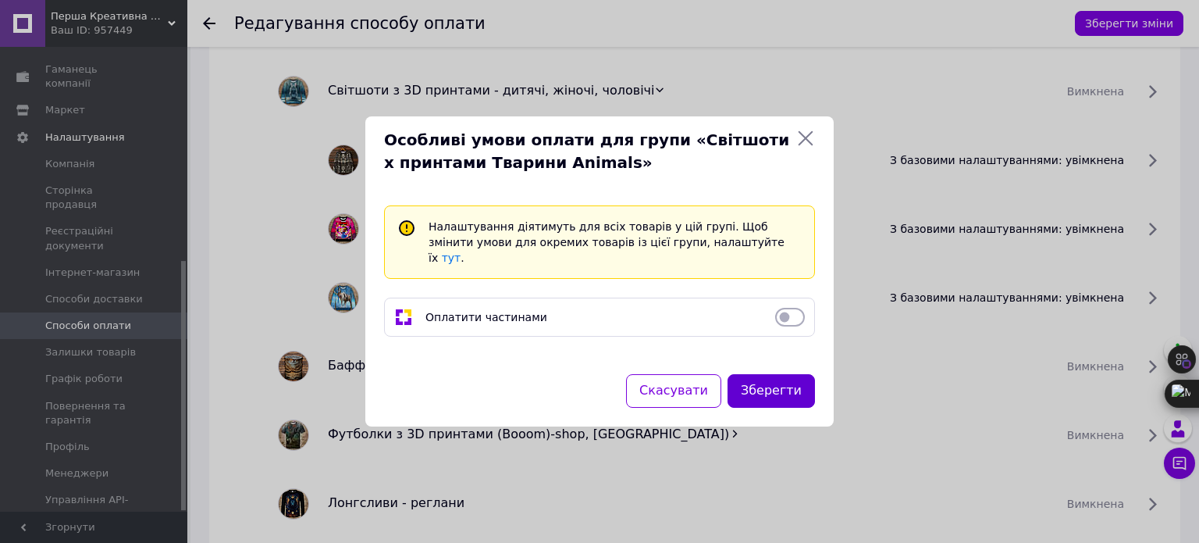
click at [796, 377] on button "Зберегти" at bounding box center [771, 391] width 87 height 34
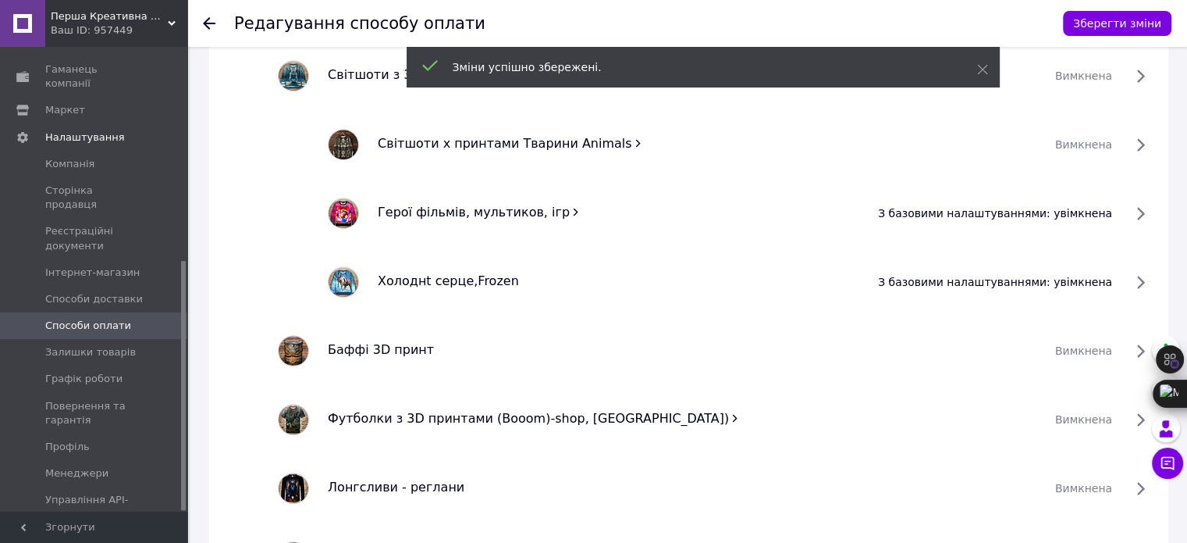
click at [1112, 213] on span "з базовими налаштуваннями: увімкнена" at bounding box center [995, 213] width 234 height 16
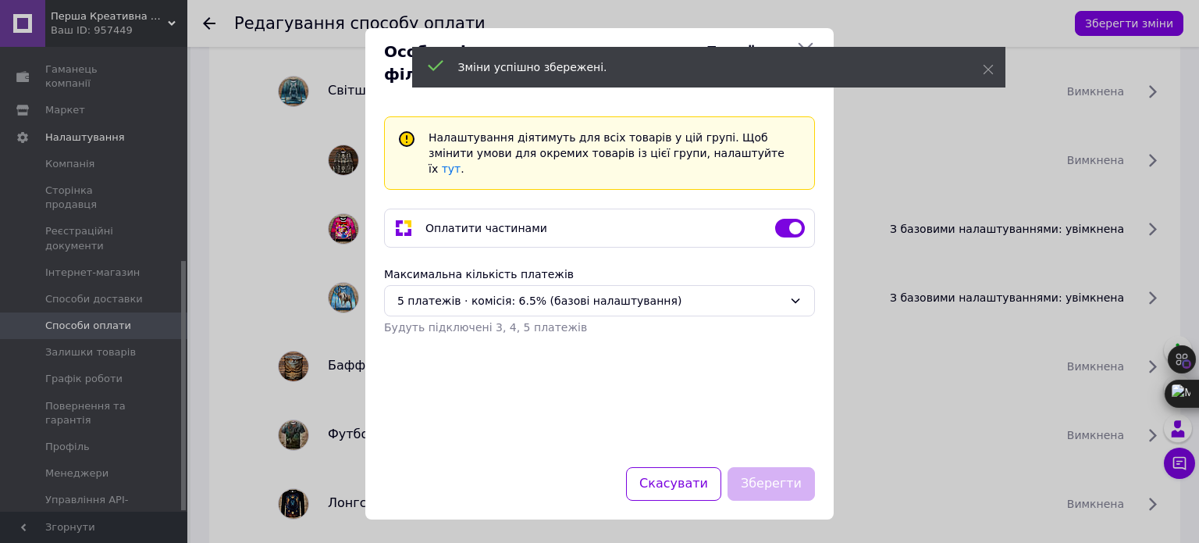
click at [790, 220] on input "checkbox" at bounding box center [790, 228] width 30 height 16
checkbox input "false"
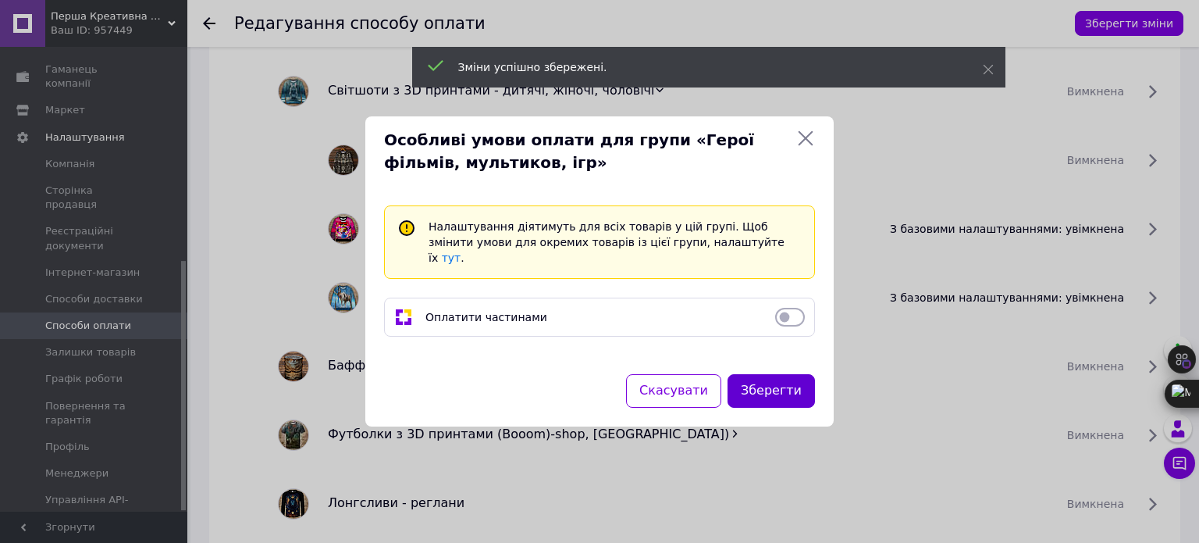
click at [803, 384] on button "Зберегти" at bounding box center [771, 391] width 87 height 34
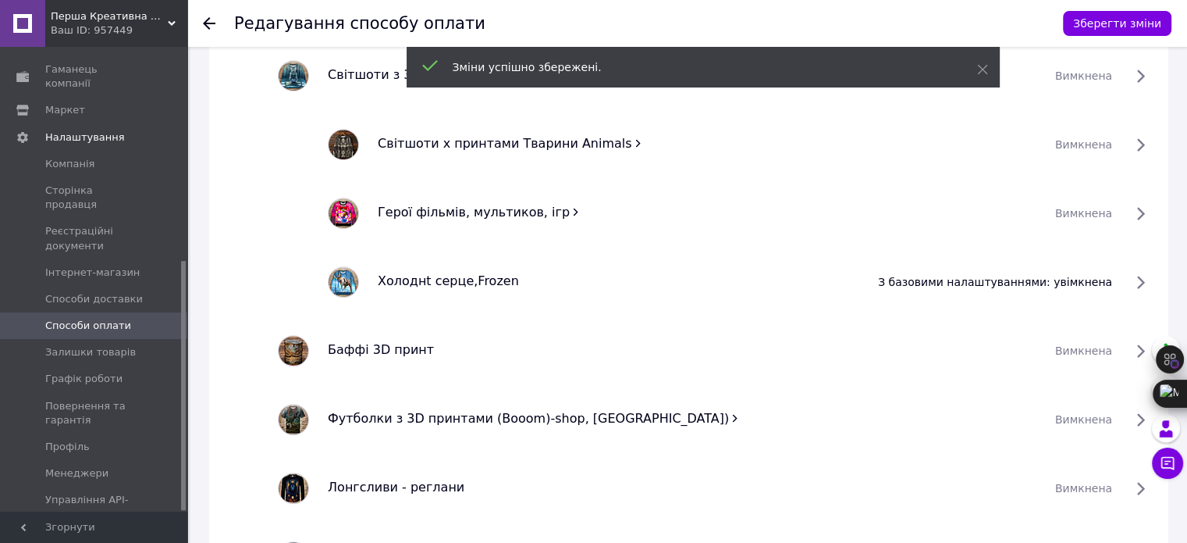
click at [1112, 279] on span "з базовими налаштуваннями: увімкнена" at bounding box center [995, 282] width 234 height 16
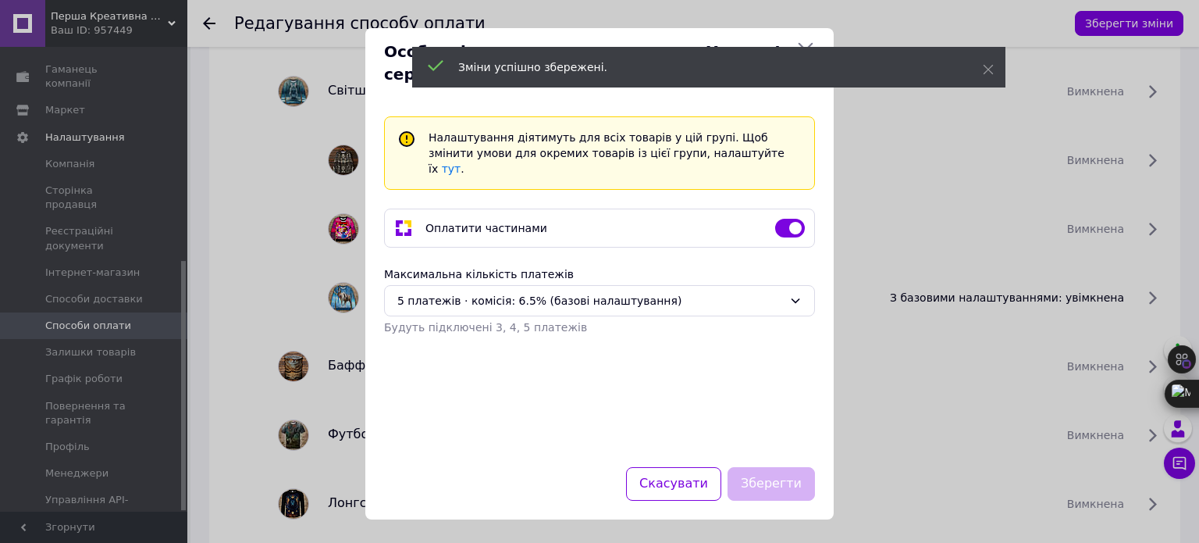
click at [792, 220] on input "checkbox" at bounding box center [790, 228] width 30 height 16
checkbox input "false"
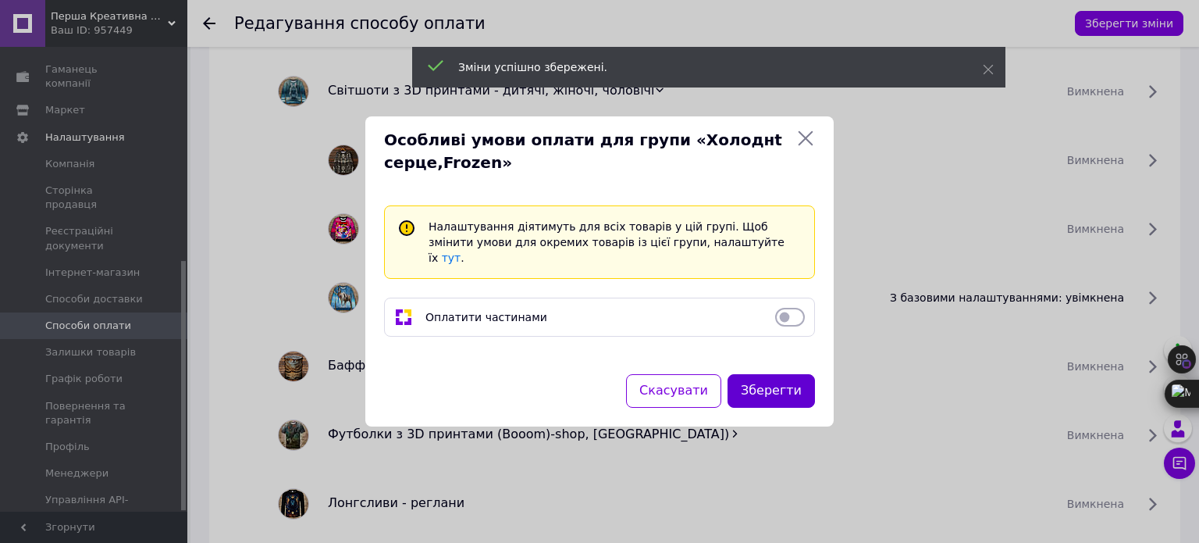
click at [778, 390] on button "Зберегти" at bounding box center [771, 391] width 87 height 34
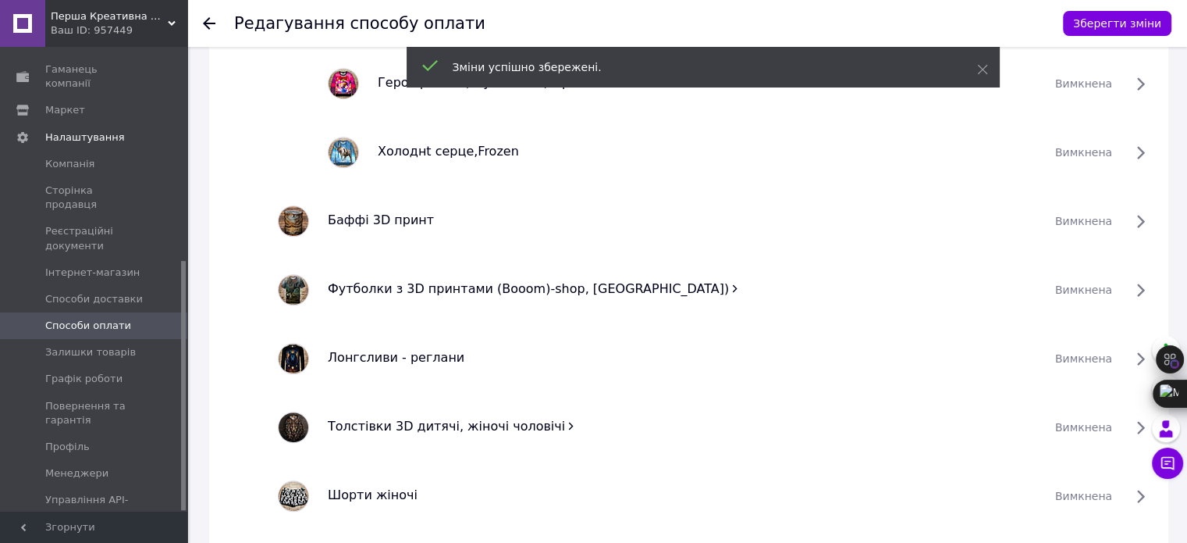
scroll to position [1269, 0]
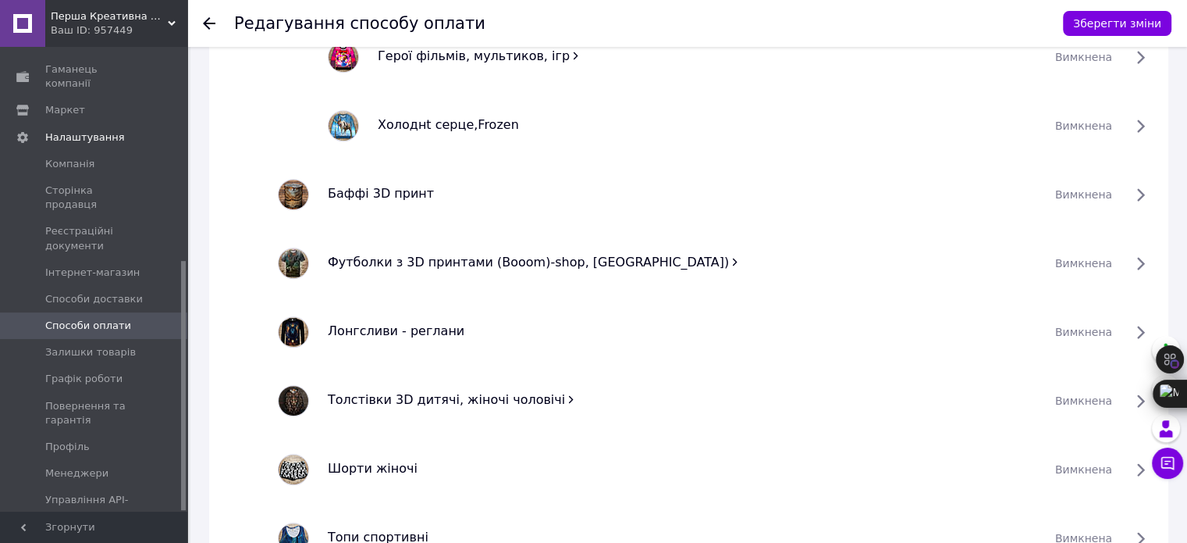
click at [733, 258] on icon at bounding box center [735, 261] width 5 height 7
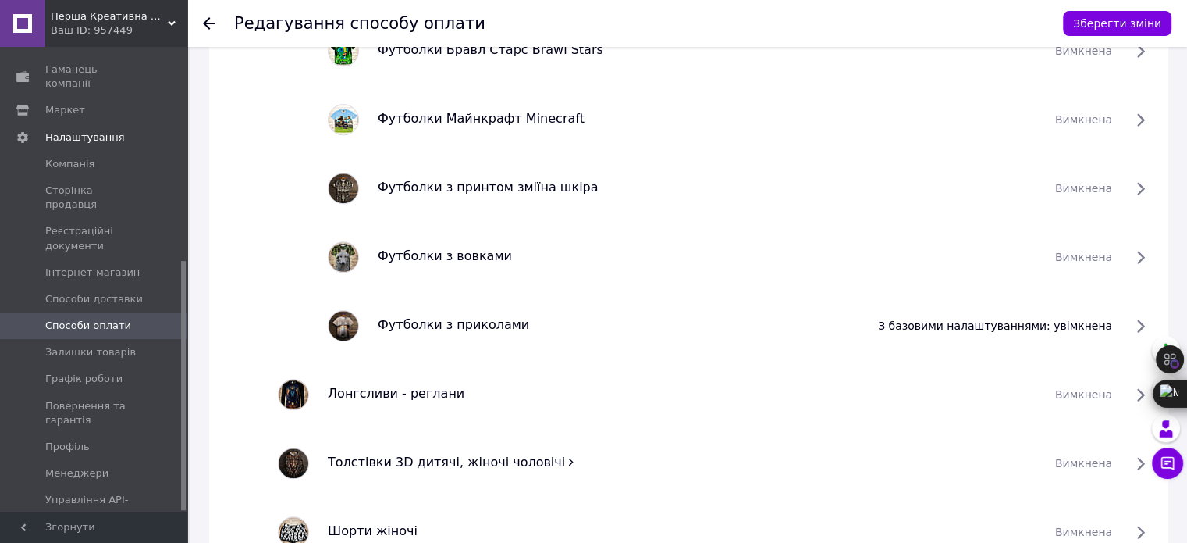
scroll to position [1581, 0]
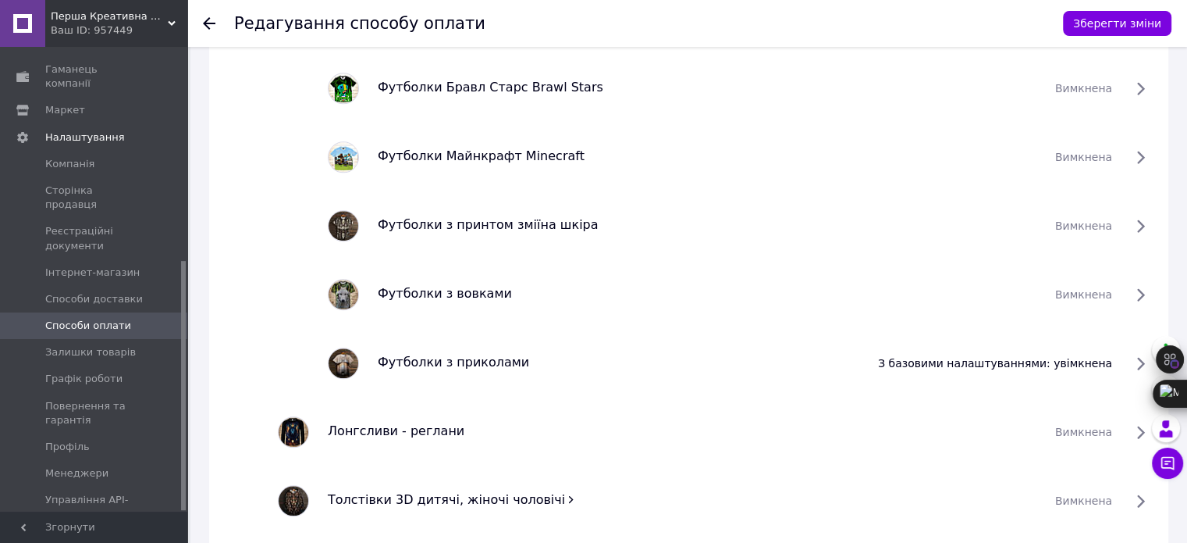
click at [1112, 359] on span "з базовими налаштуваннями: увімкнена" at bounding box center [995, 363] width 234 height 16
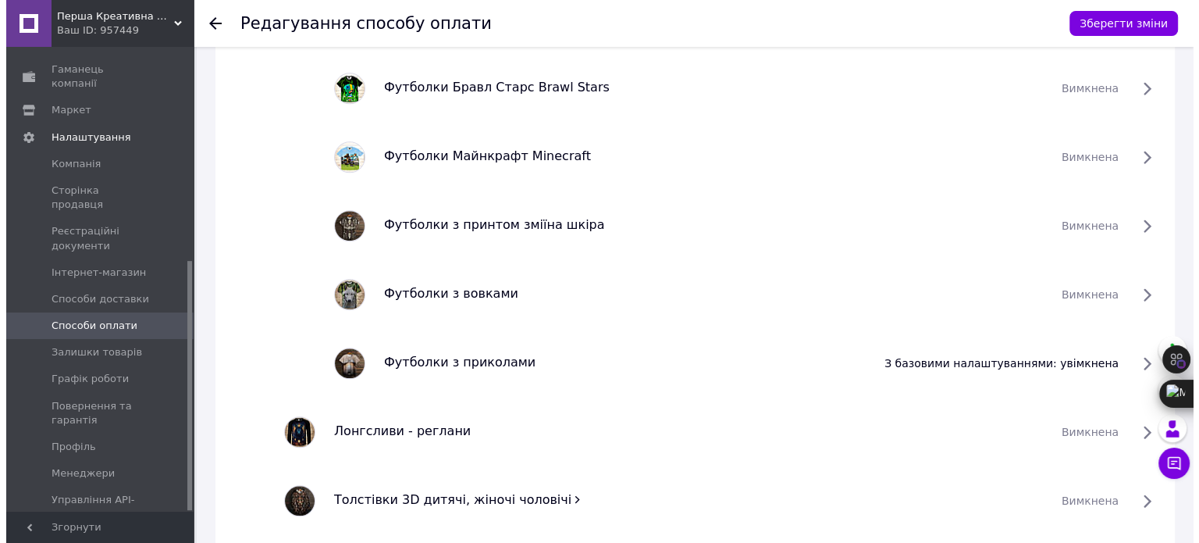
scroll to position [1565, 0]
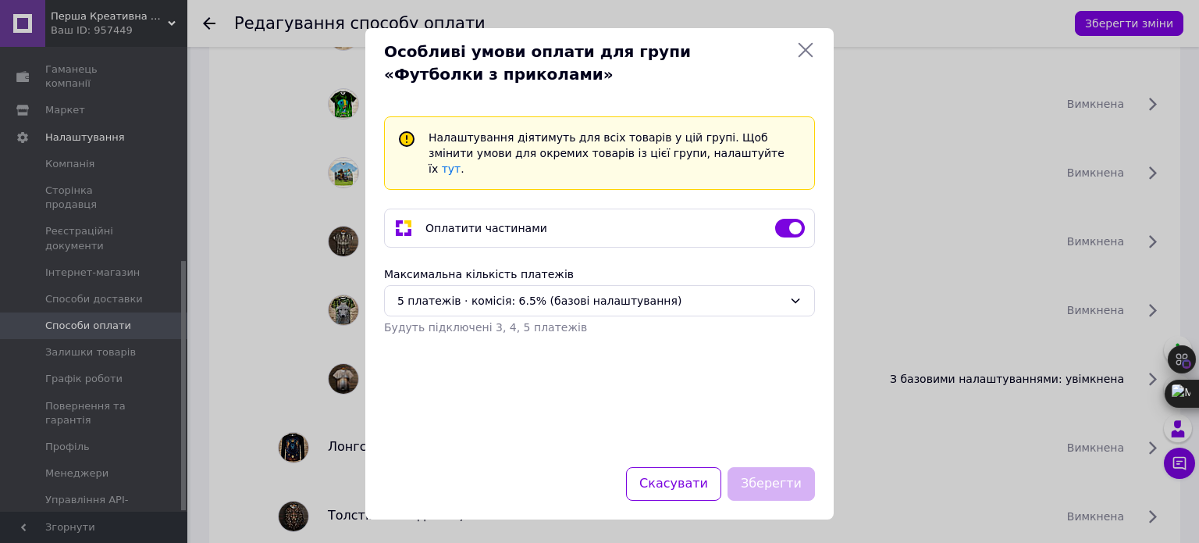
click at [787, 220] on input "checkbox" at bounding box center [790, 228] width 30 height 16
checkbox input "false"
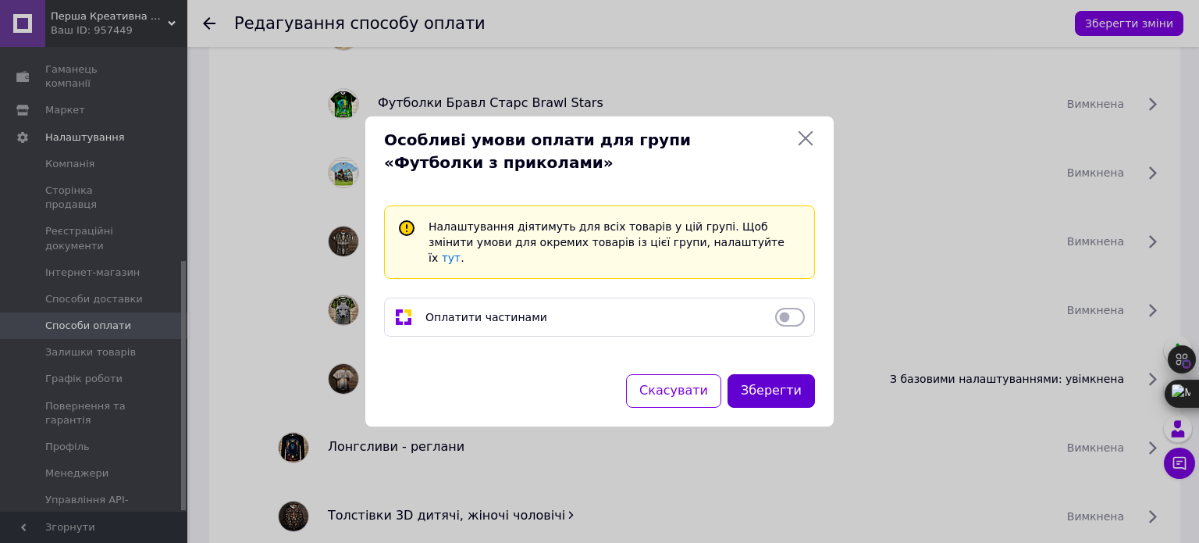
click at [775, 379] on button "Зберегти" at bounding box center [771, 391] width 87 height 34
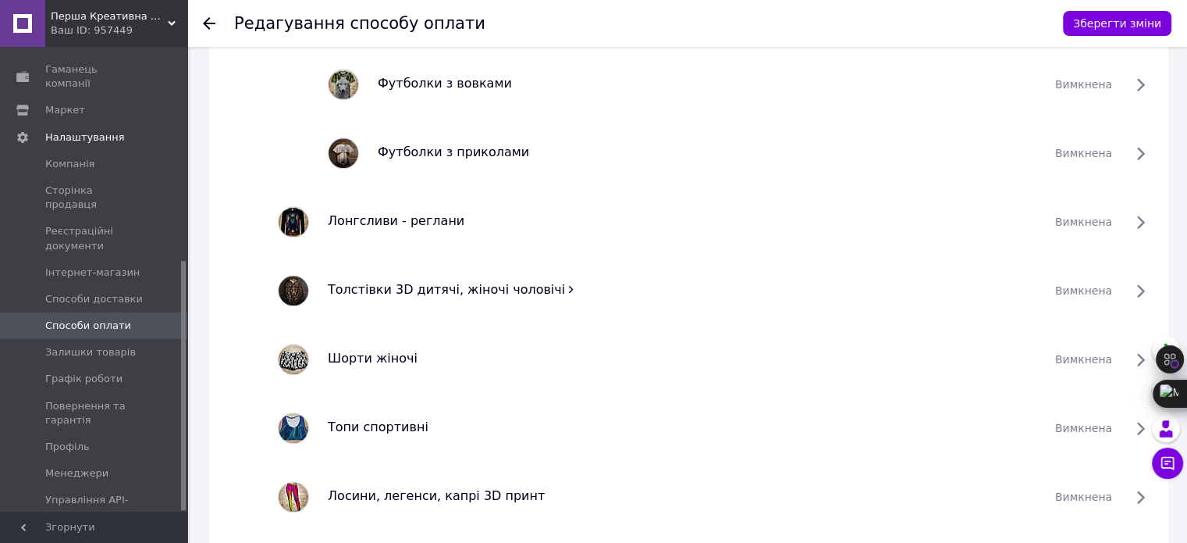
scroll to position [1815, 0]
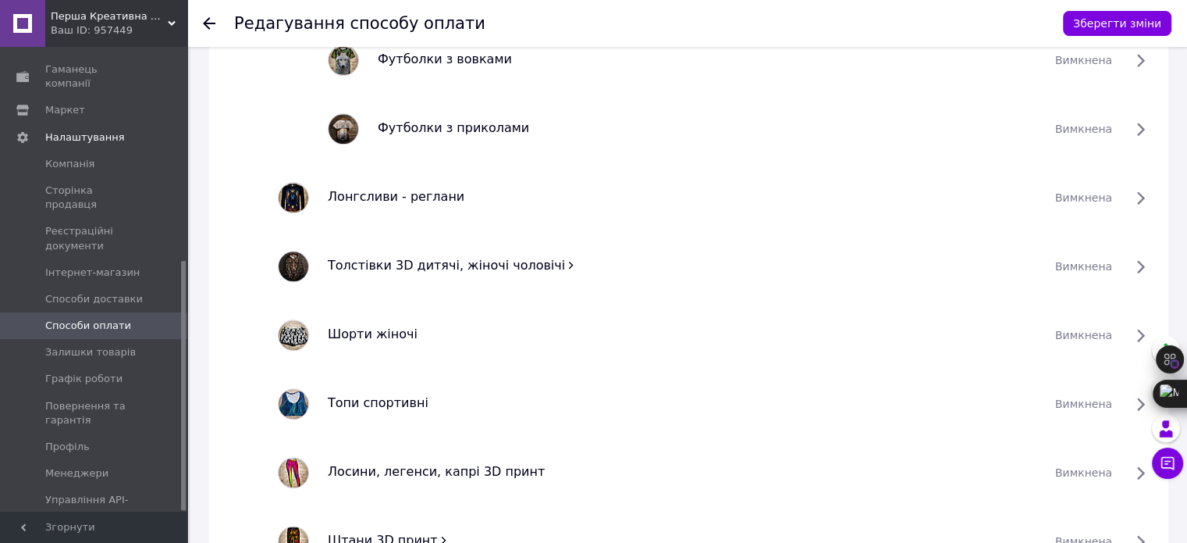
click at [569, 262] on icon at bounding box center [571, 265] width 5 height 7
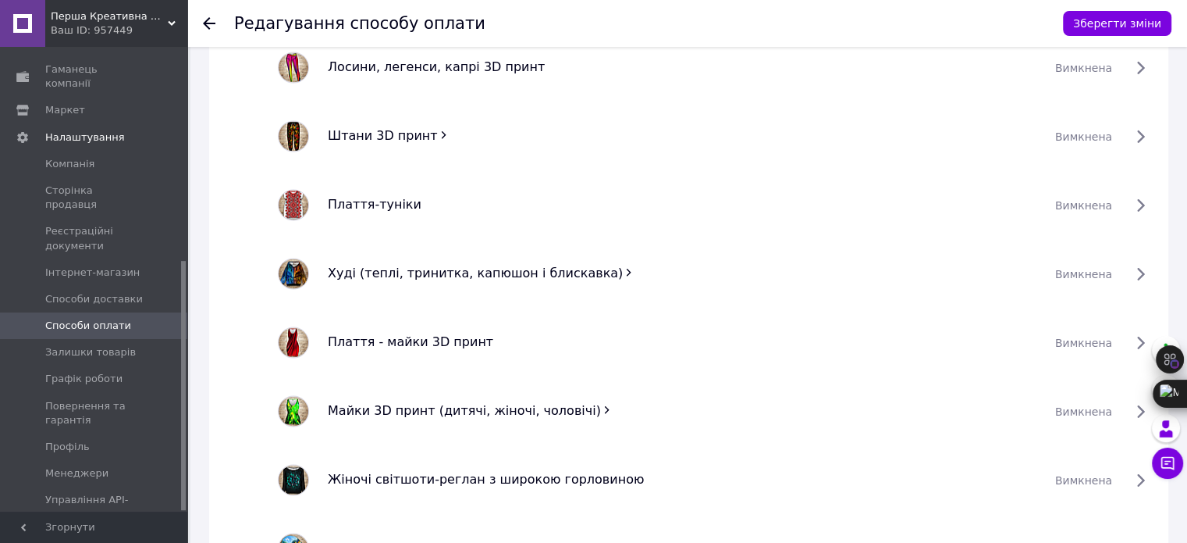
scroll to position [2908, 0]
click at [438, 128] on icon at bounding box center [443, 133] width 11 height 11
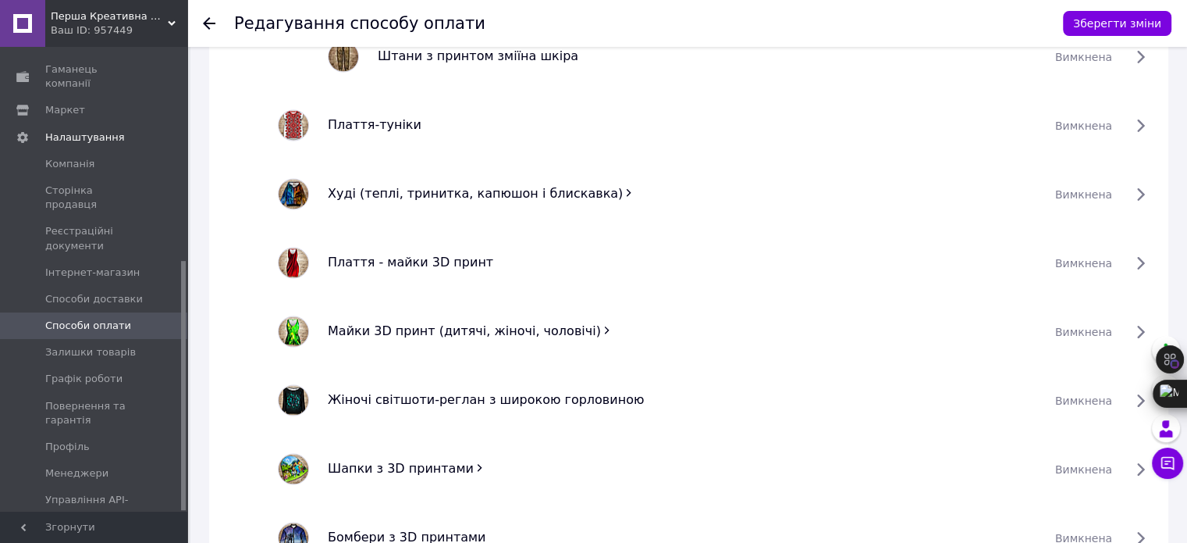
scroll to position [3142, 0]
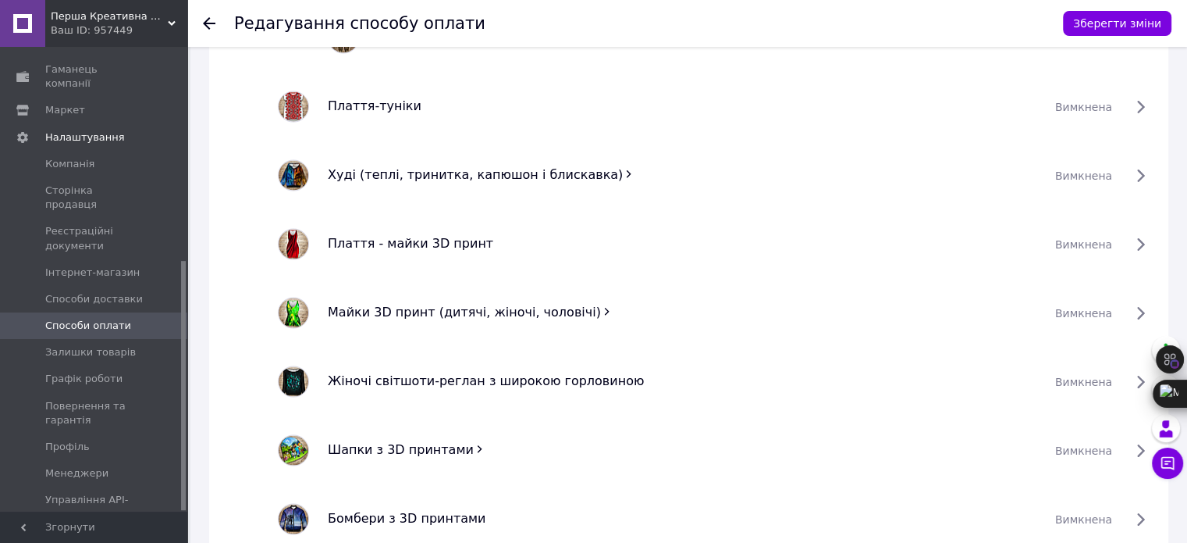
click at [623, 169] on icon at bounding box center [628, 174] width 11 height 11
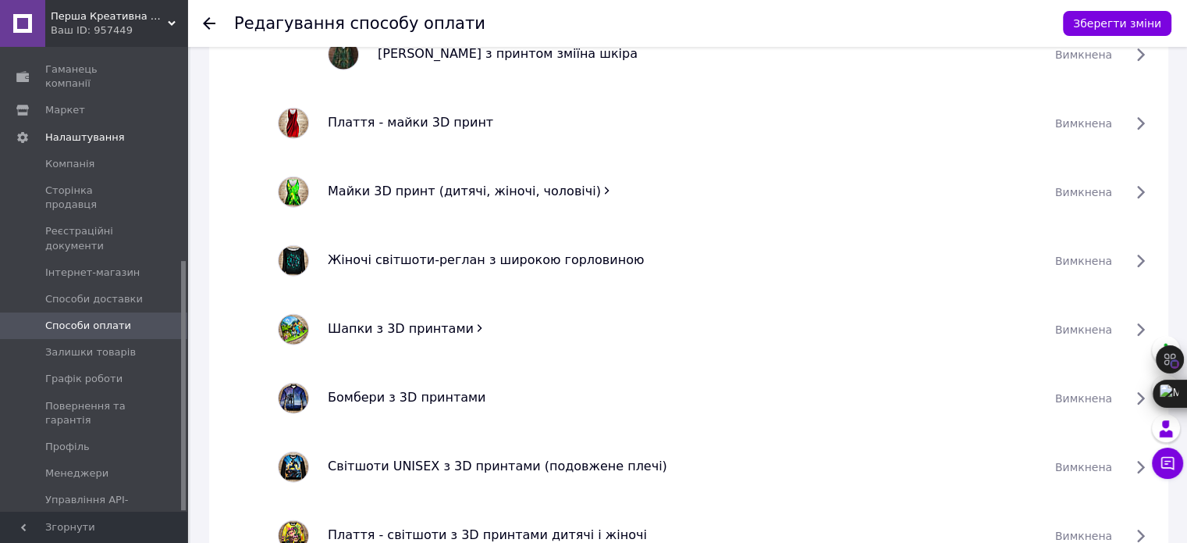
scroll to position [3845, 0]
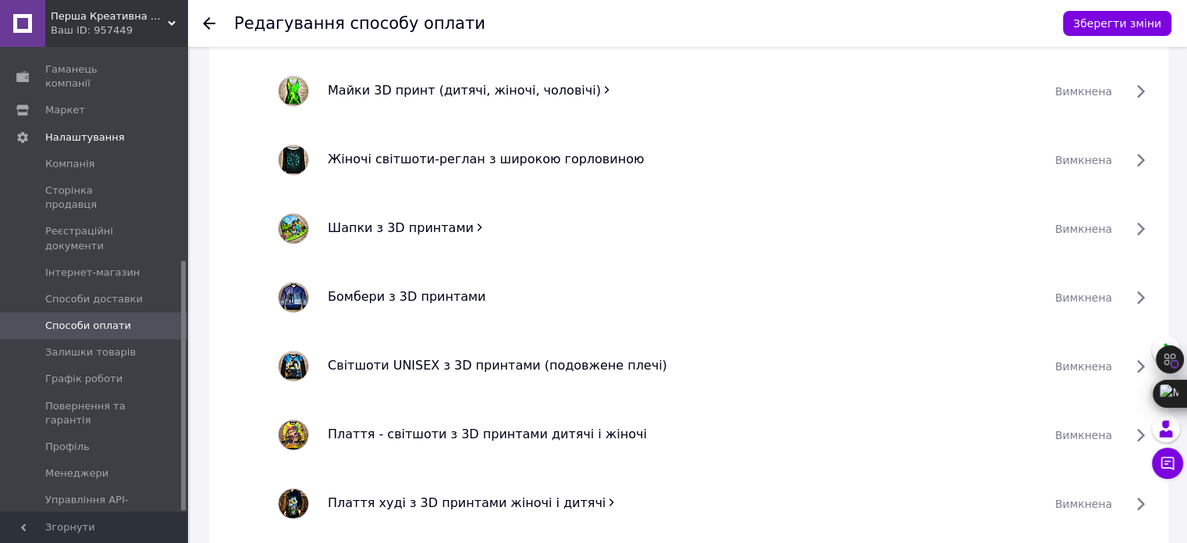
click at [474, 228] on icon at bounding box center [479, 227] width 11 height 11
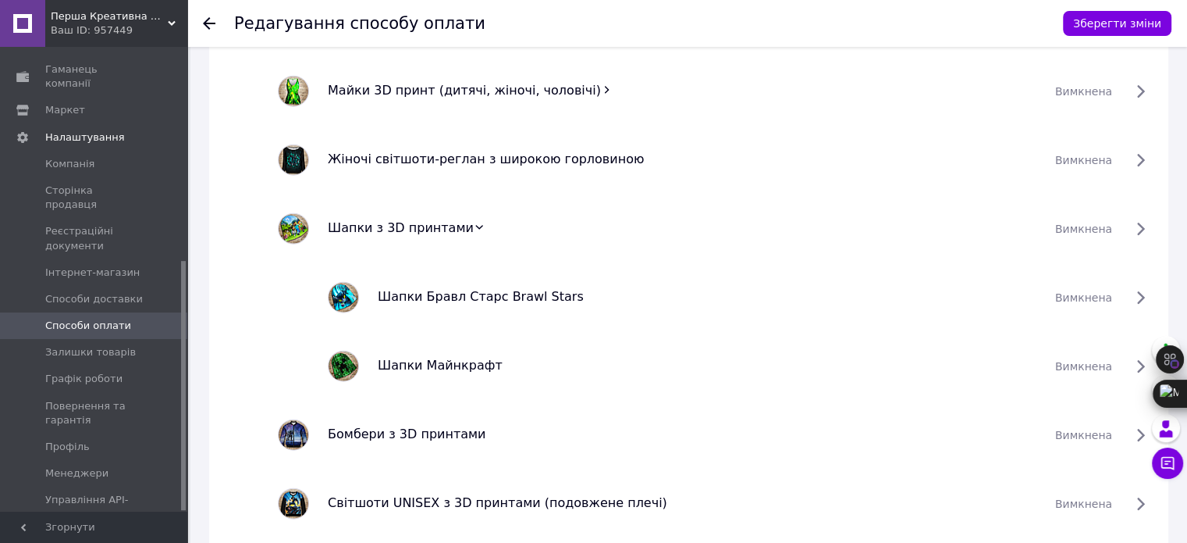
click at [601, 88] on icon at bounding box center [606, 89] width 11 height 11
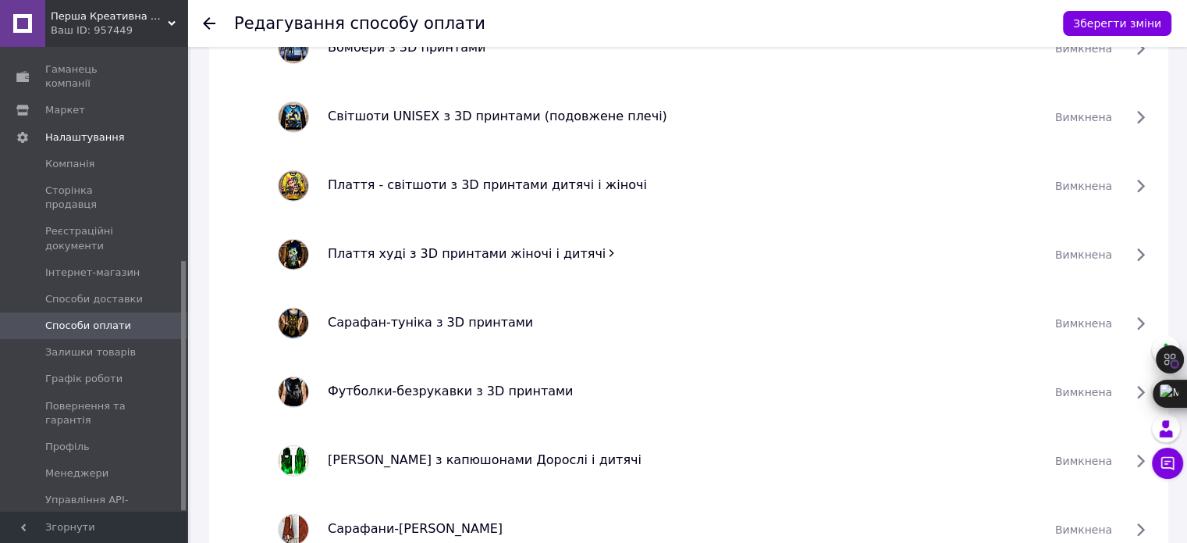
scroll to position [4313, 0]
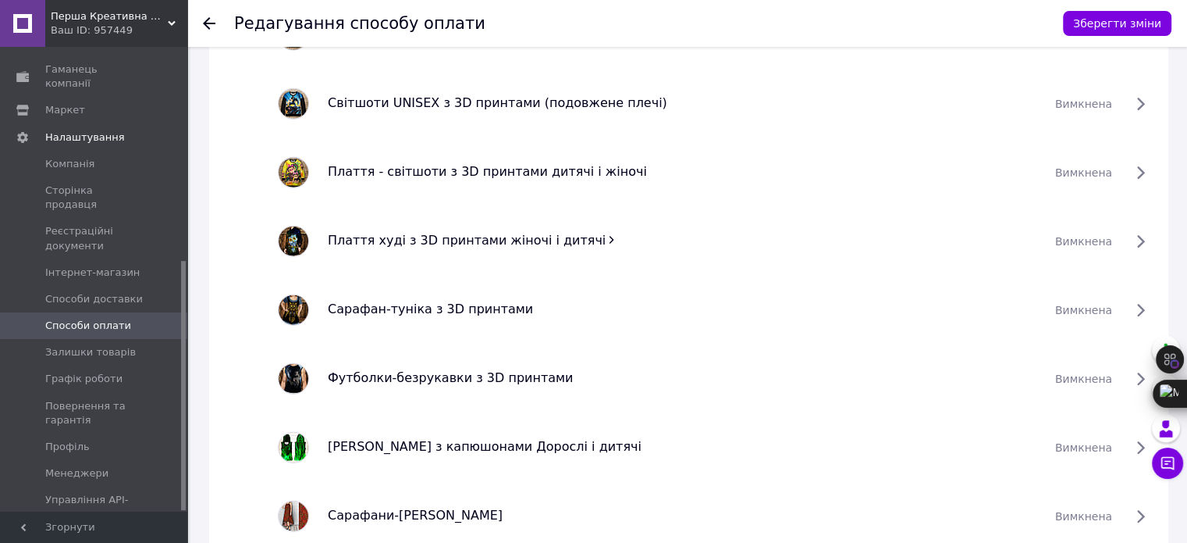
click at [606, 237] on icon at bounding box center [611, 239] width 11 height 11
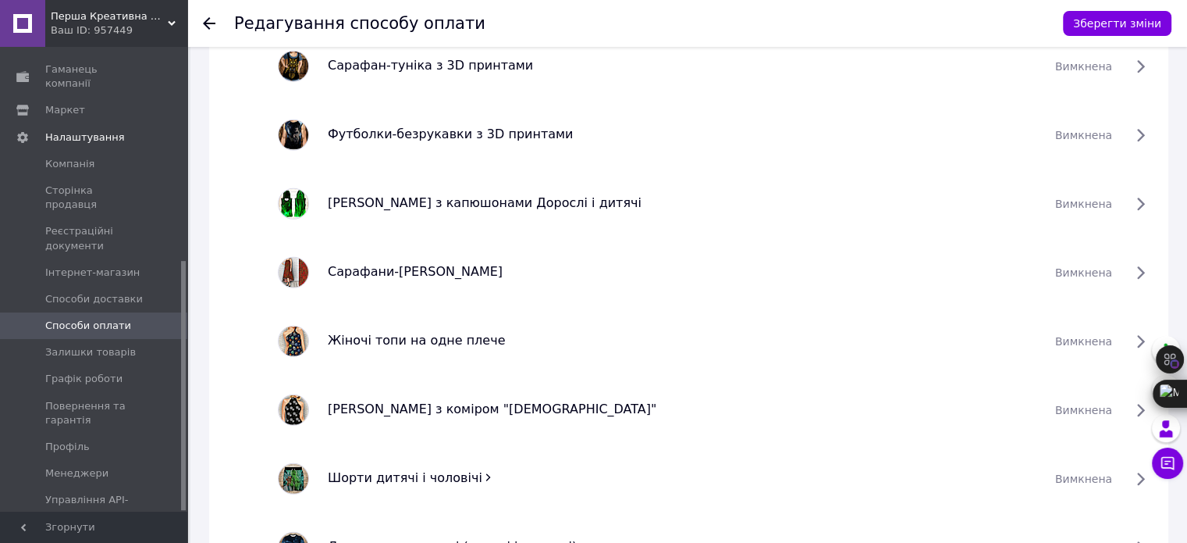
scroll to position [4782, 0]
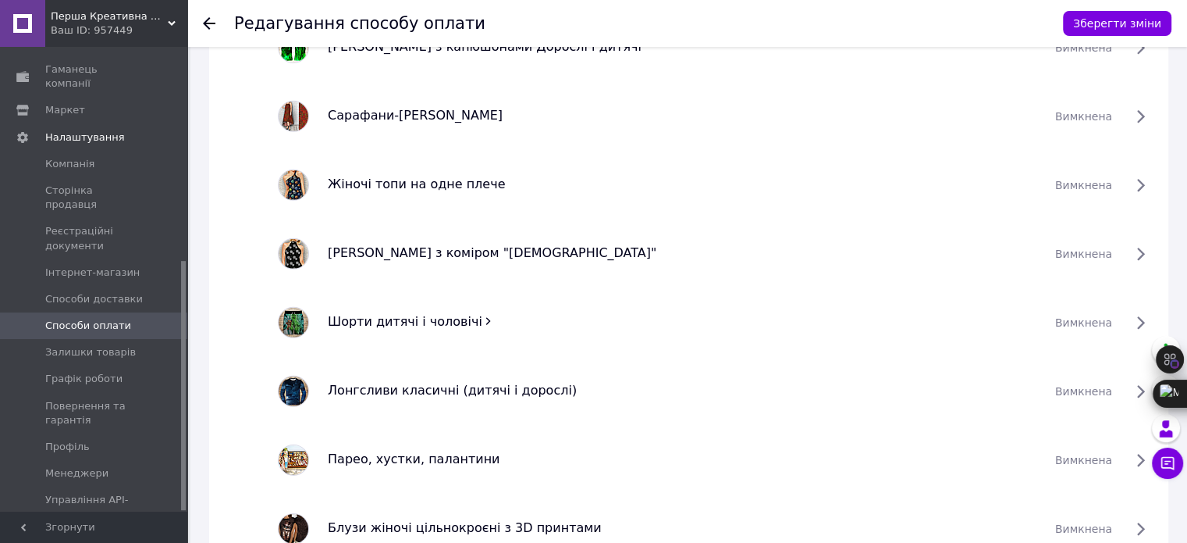
click at [486, 318] on icon at bounding box center [488, 321] width 5 height 7
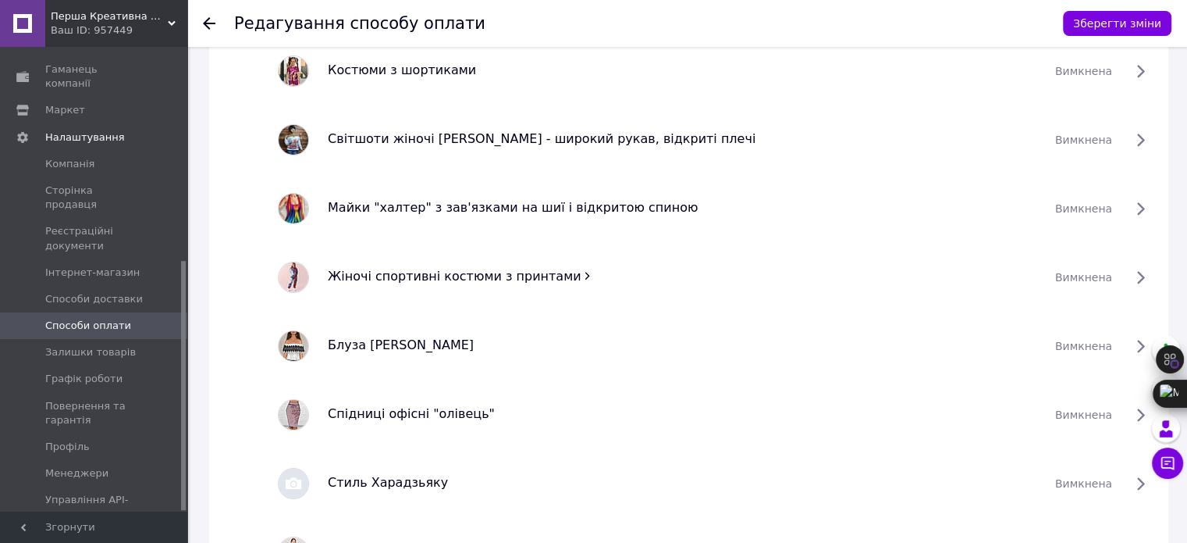
scroll to position [5797, 0]
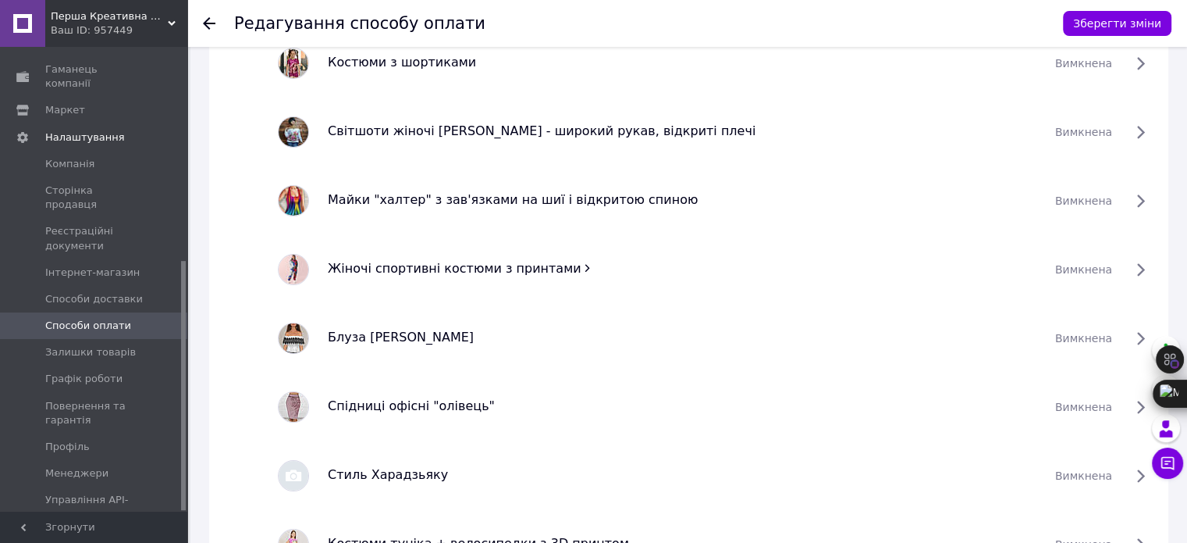
click at [582, 267] on icon at bounding box center [587, 267] width 11 height 11
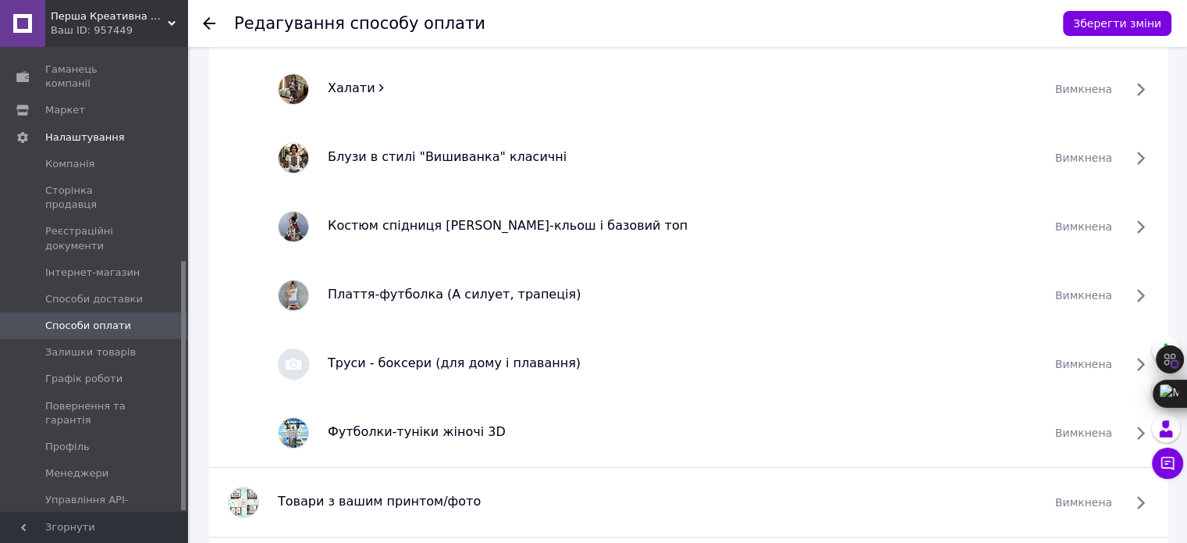
scroll to position [6733, 0]
click at [376, 81] on icon at bounding box center [381, 86] width 11 height 11
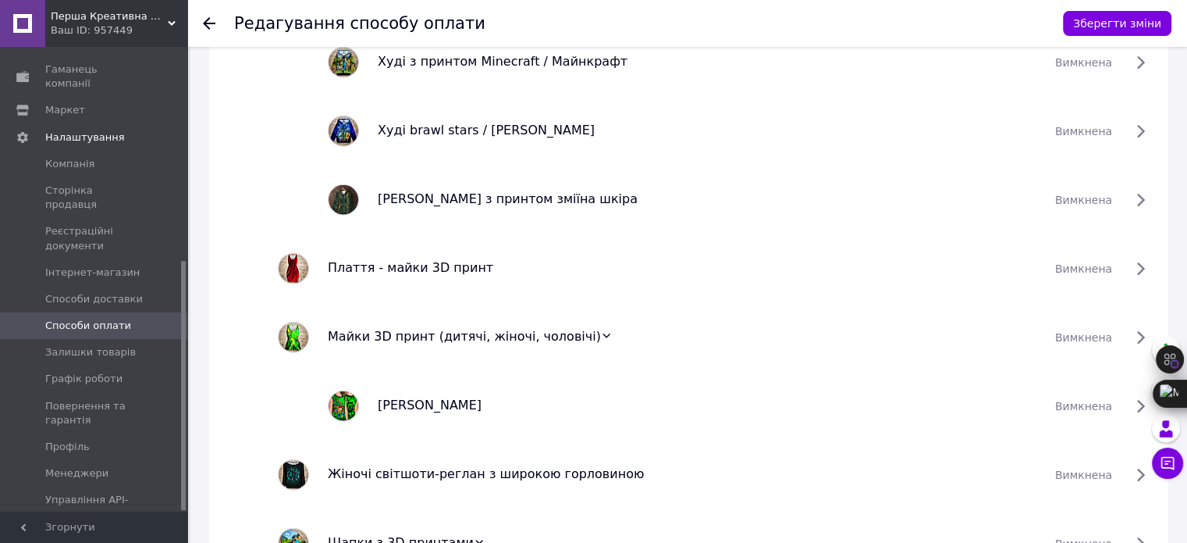
scroll to position [3533, 0]
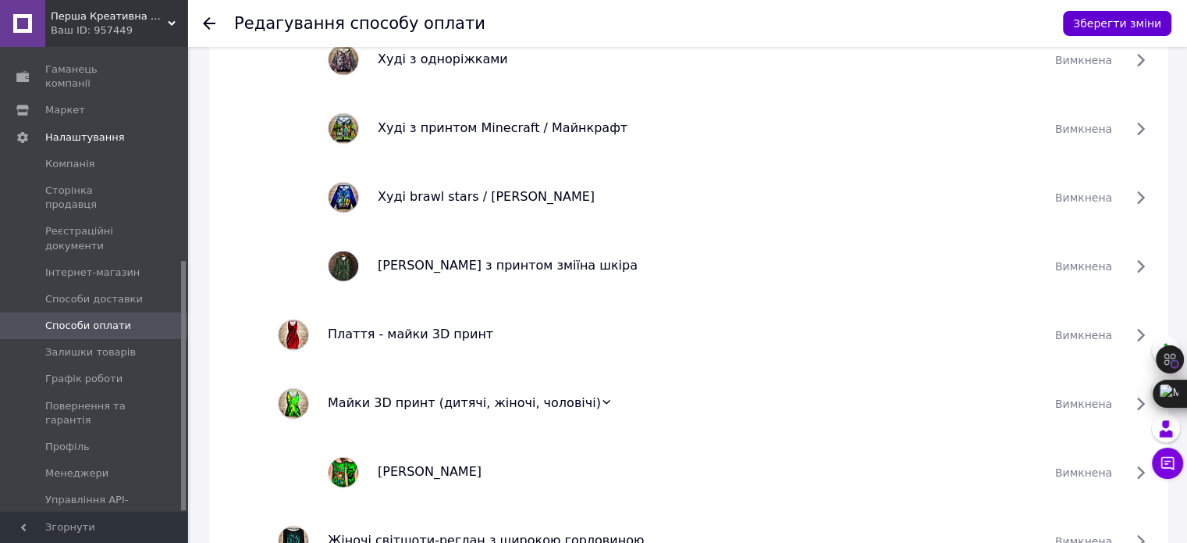
click at [1105, 22] on button "Зберегти зміни" at bounding box center [1117, 23] width 109 height 25
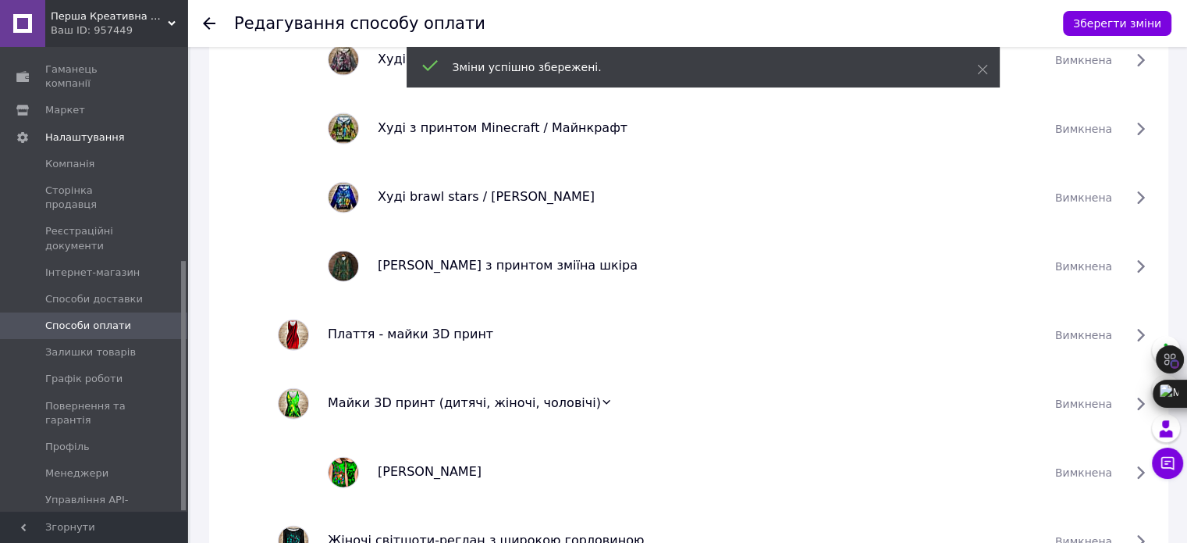
click at [108, 319] on span "Способи оплати" at bounding box center [88, 326] width 86 height 14
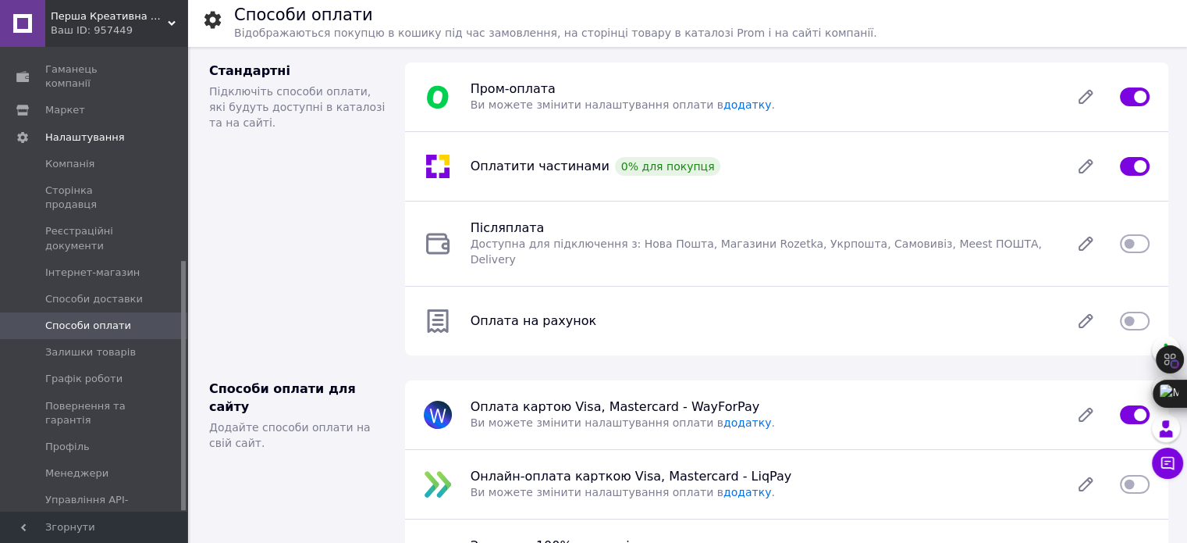
click at [1135, 96] on input "checkbox" at bounding box center [1135, 97] width 30 height 16
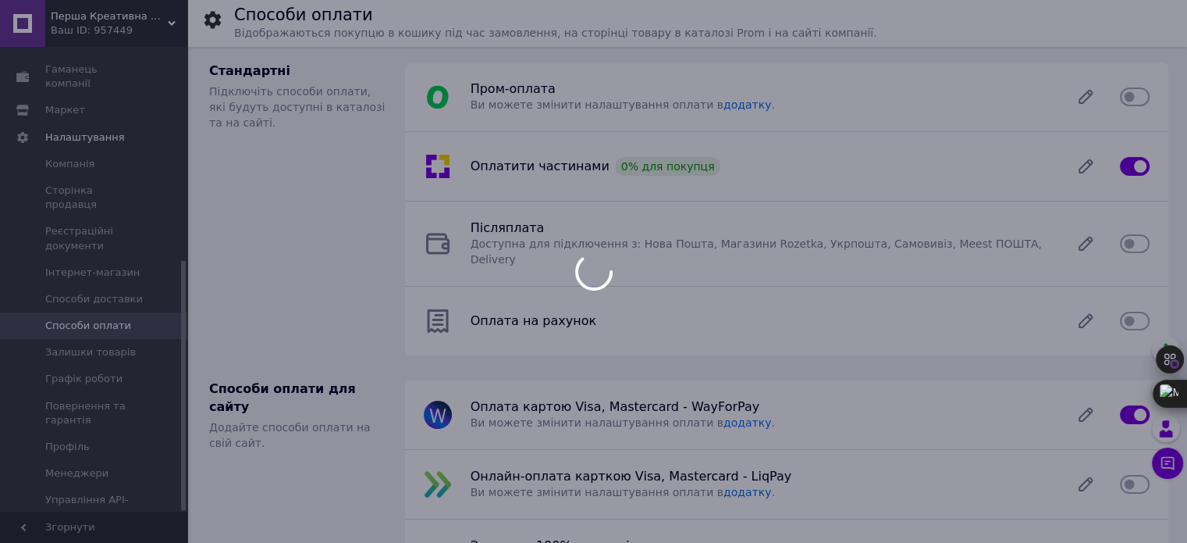
click at [1135, 96] on div at bounding box center [593, 271] width 1187 height 543
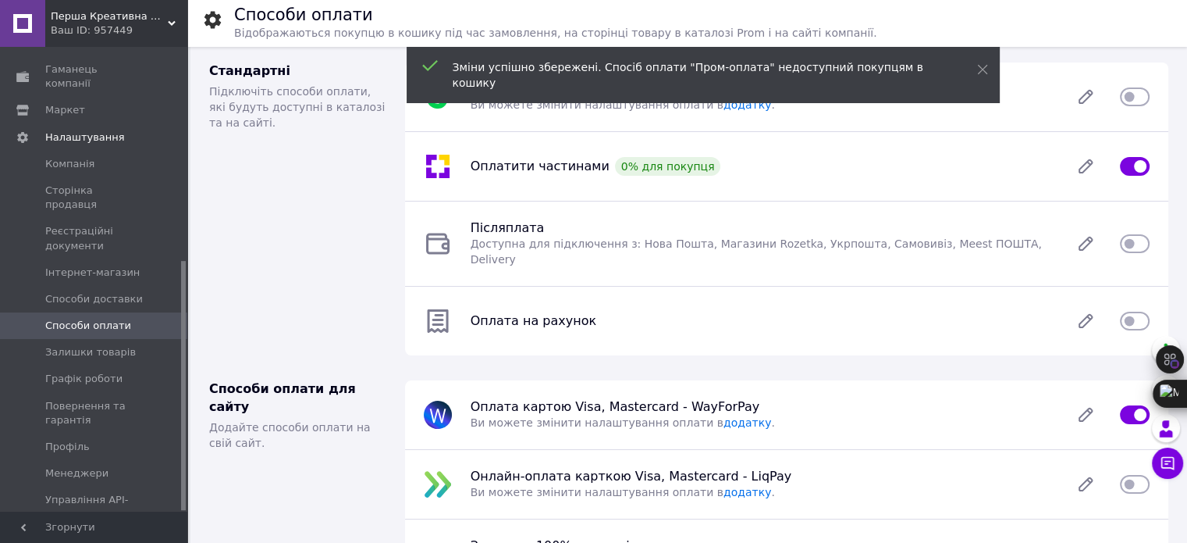
click at [1135, 96] on input "checkbox" at bounding box center [1135, 97] width 30 height 16
checkbox input "true"
click at [1091, 99] on icon at bounding box center [1085, 96] width 31 height 31
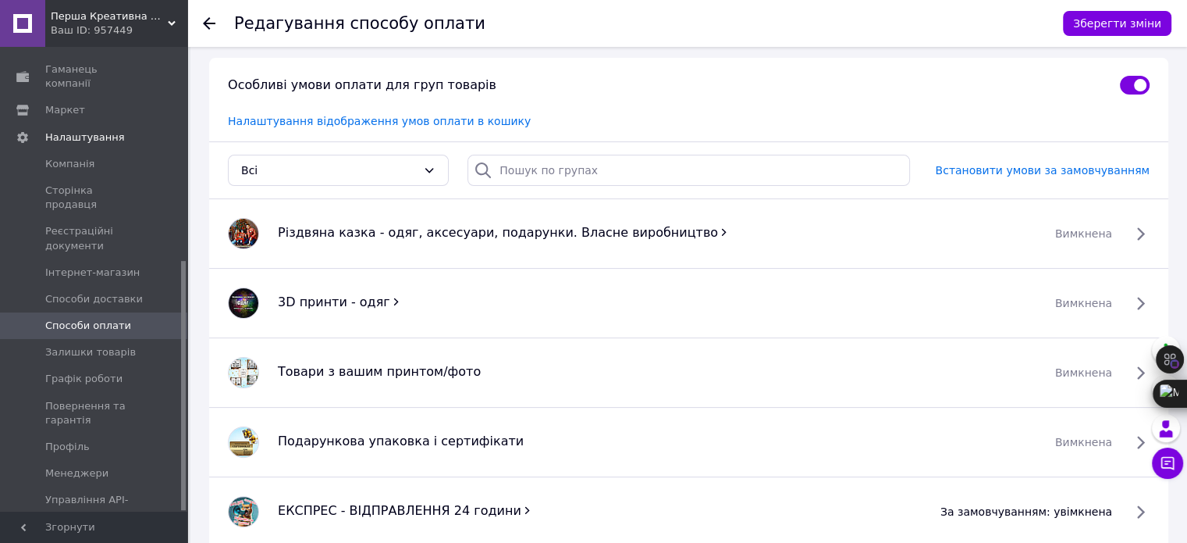
scroll to position [390, 0]
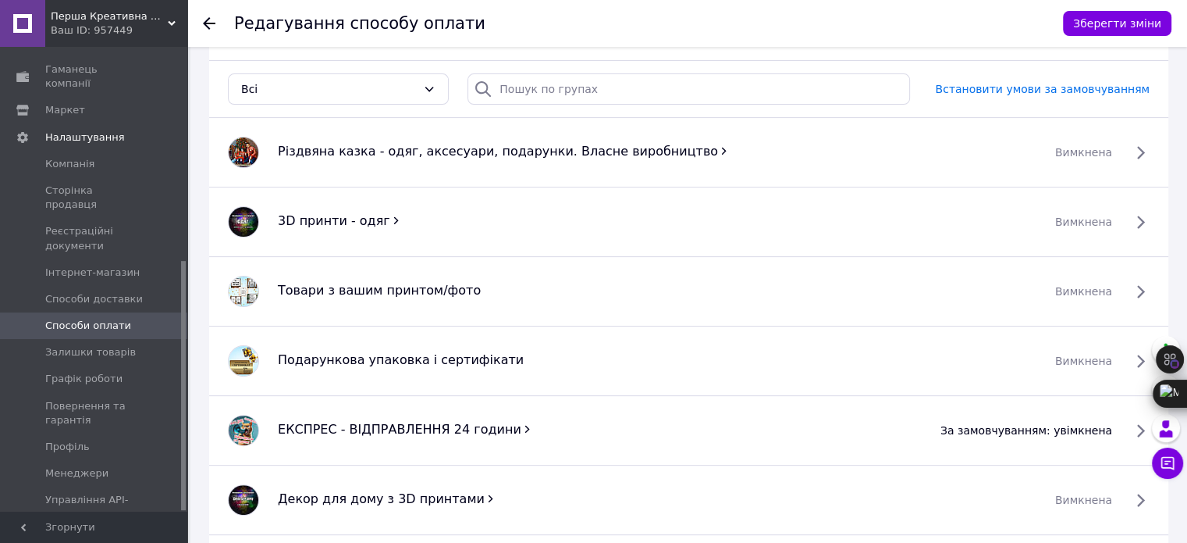
click at [718, 145] on icon at bounding box center [723, 150] width 11 height 11
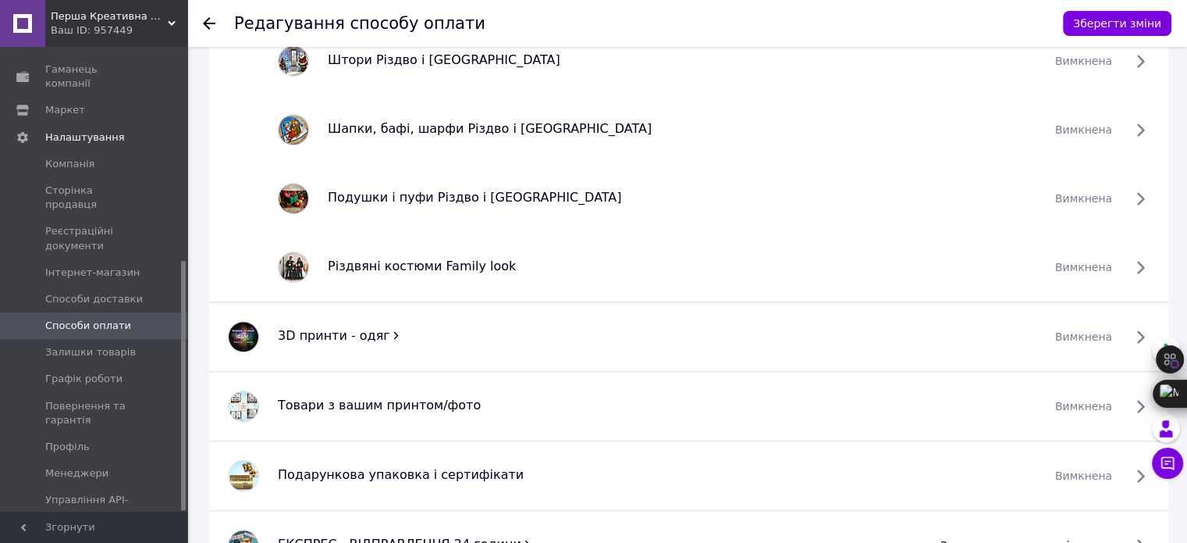
scroll to position [1249, 0]
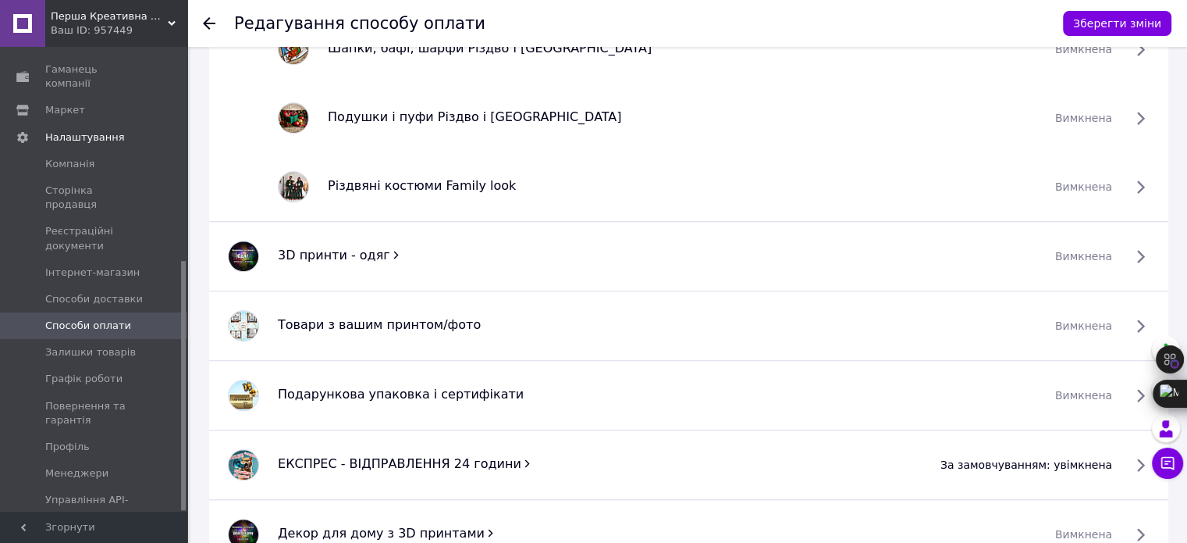
click at [390, 254] on icon at bounding box center [395, 254] width 11 height 11
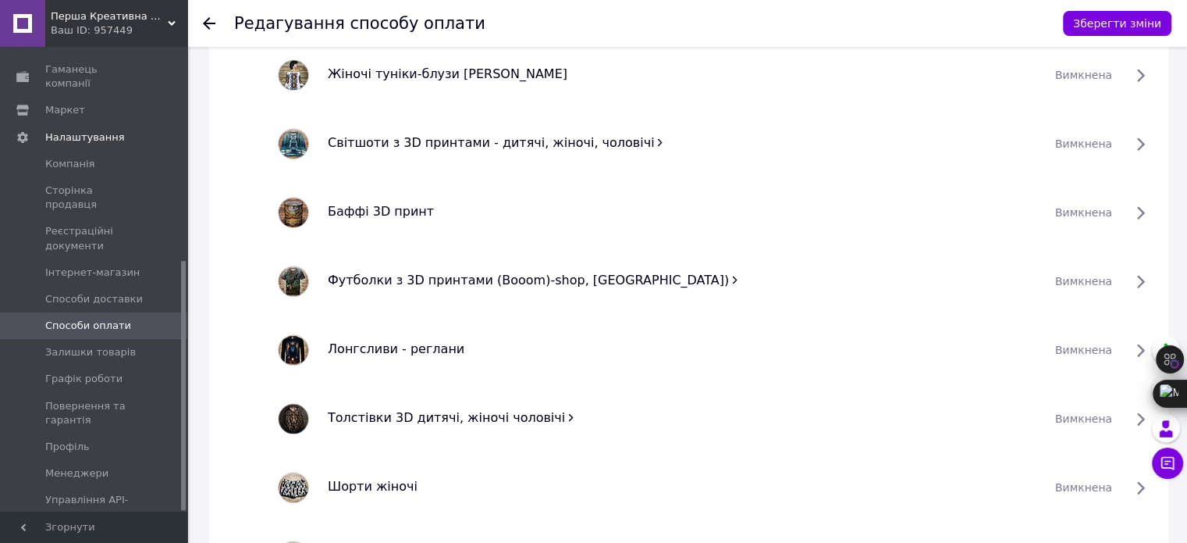
scroll to position [1639, 0]
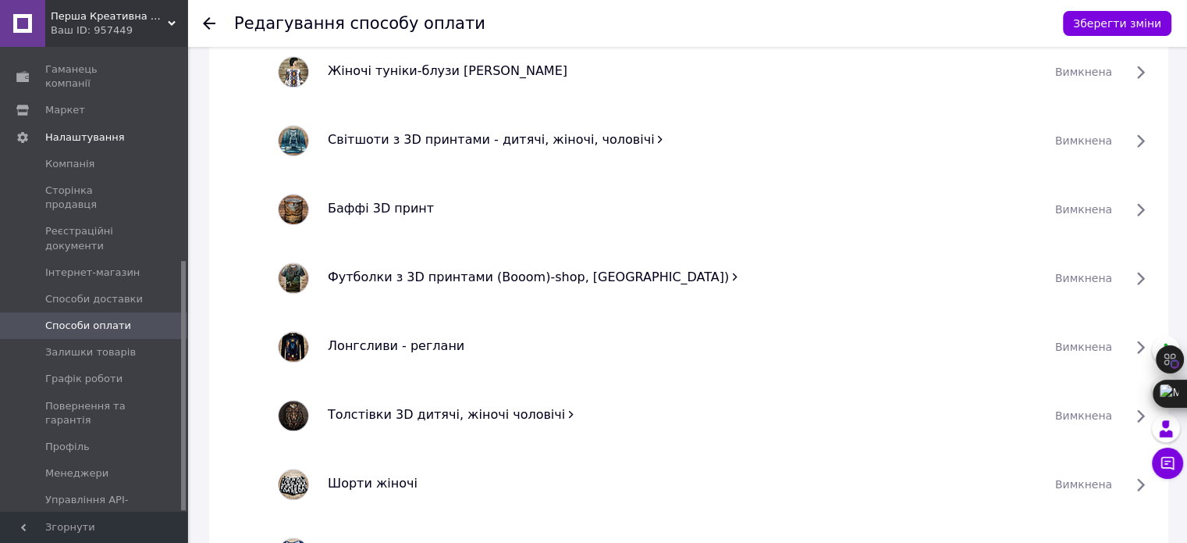
click at [654, 137] on icon at bounding box center [659, 138] width 11 height 11
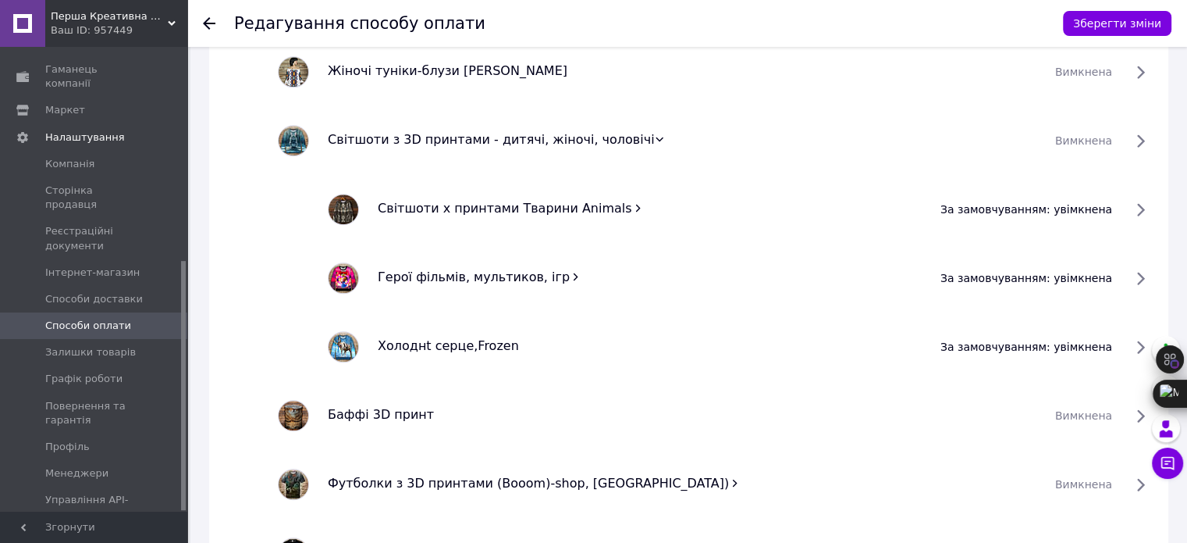
click at [1112, 205] on span "за замовчуванням: увімкнена" at bounding box center [1027, 209] width 172 height 16
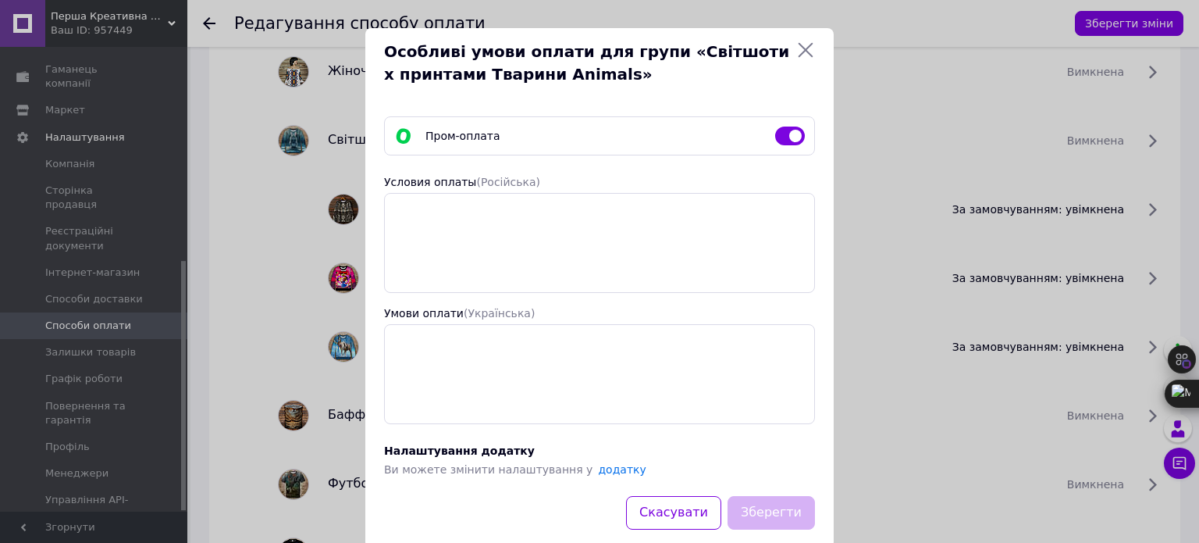
click at [796, 138] on input "checkbox" at bounding box center [790, 136] width 30 height 16
checkbox input "false"
drag, startPoint x: 769, startPoint y: 510, endPoint x: 1086, endPoint y: 347, distance: 356.5
click at [770, 510] on button "Зберегти" at bounding box center [771, 513] width 87 height 34
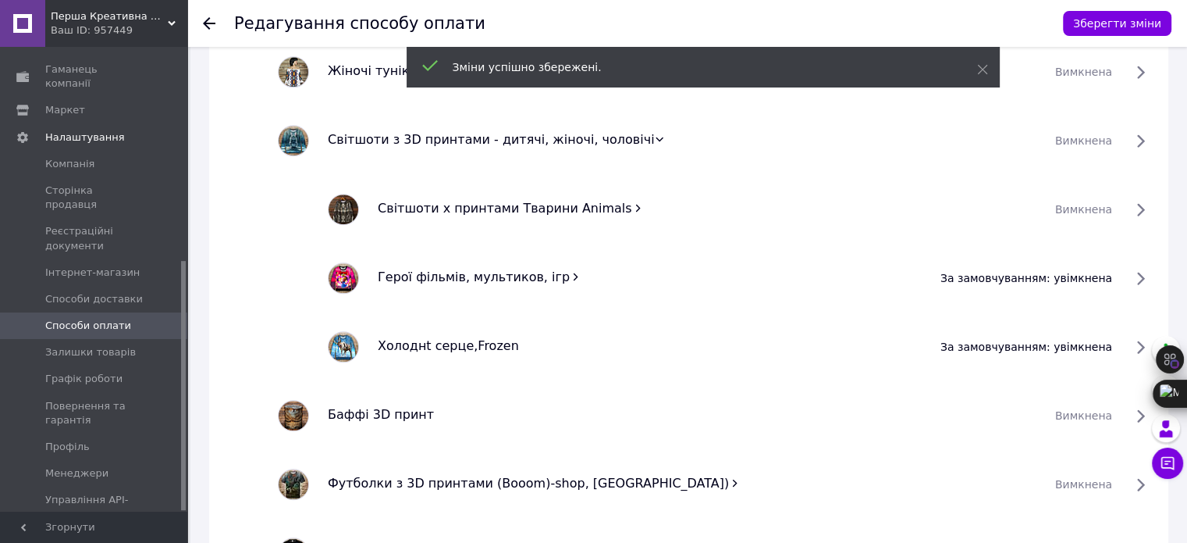
click at [1112, 274] on span "за замовчуванням: увімкнена" at bounding box center [1027, 278] width 172 height 16
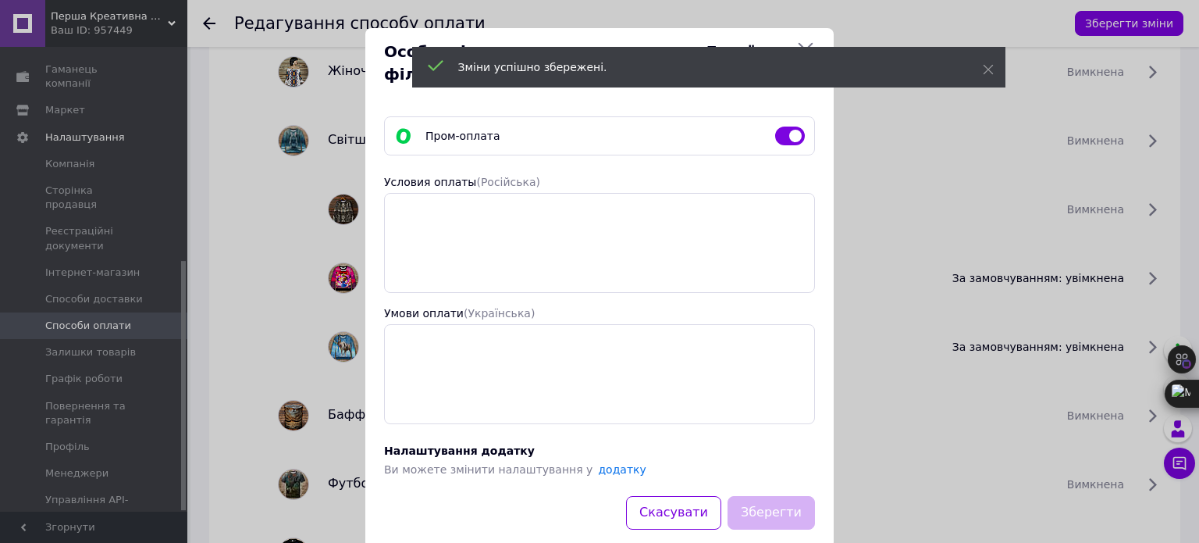
click at [792, 142] on input "checkbox" at bounding box center [790, 136] width 30 height 16
checkbox input "false"
drag, startPoint x: 781, startPoint y: 508, endPoint x: 911, endPoint y: 477, distance: 134.1
click at [781, 508] on button "Зберегти" at bounding box center [771, 513] width 87 height 34
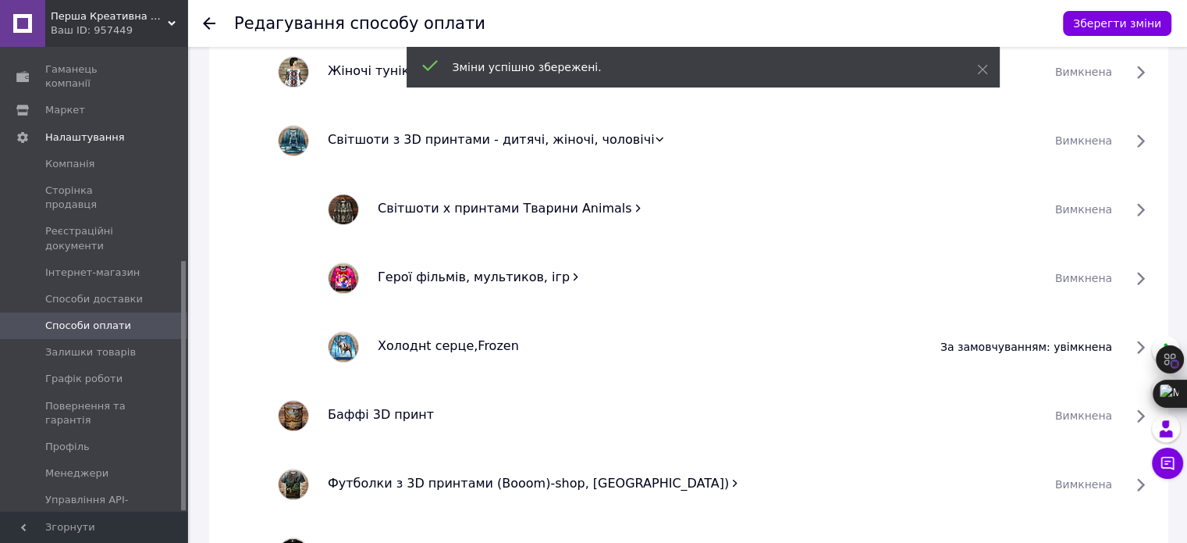
click at [1112, 351] on span "за замовчуванням: увімкнена" at bounding box center [1027, 347] width 172 height 16
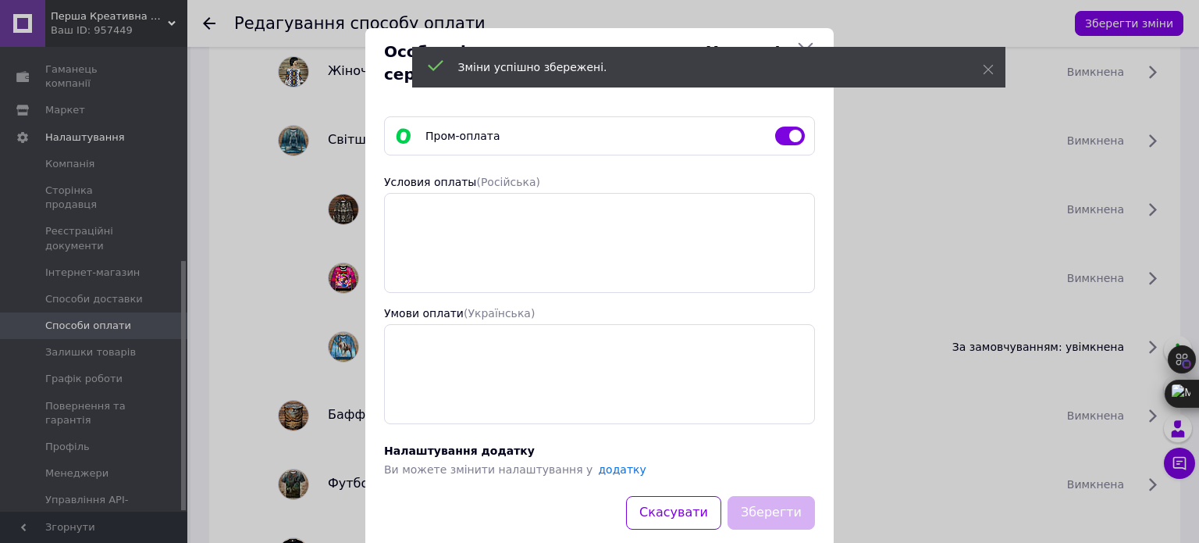
click at [789, 146] on div "Пром-оплата" at bounding box center [599, 135] width 431 height 39
click at [782, 138] on input "checkbox" at bounding box center [790, 136] width 30 height 16
checkbox input "false"
drag, startPoint x: 758, startPoint y: 512, endPoint x: 786, endPoint y: 488, distance: 37.1
click at [759, 512] on button "Зберегти" at bounding box center [771, 513] width 87 height 34
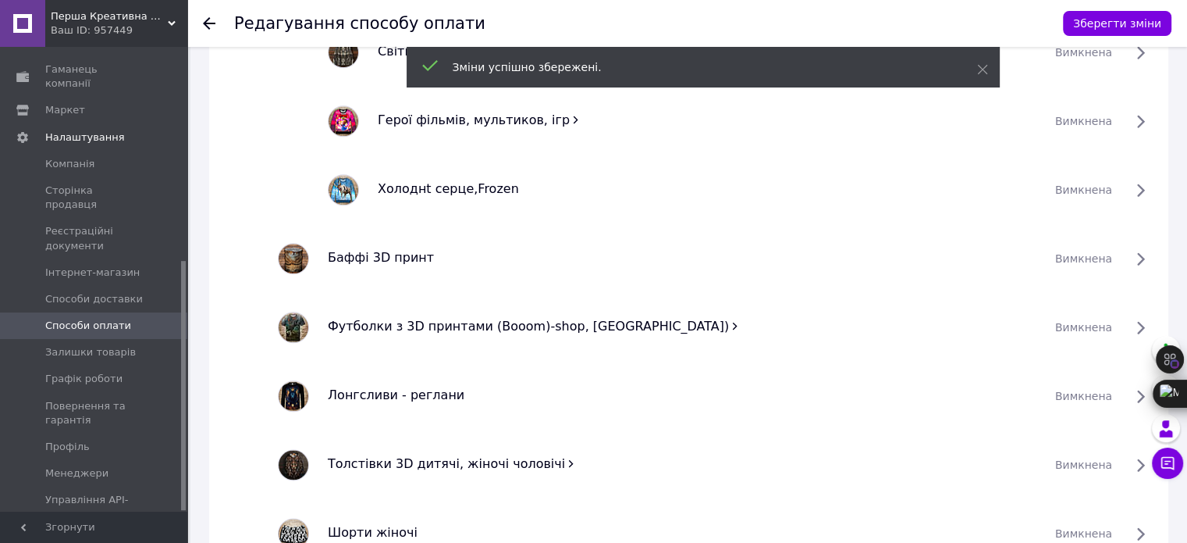
scroll to position [1874, 0]
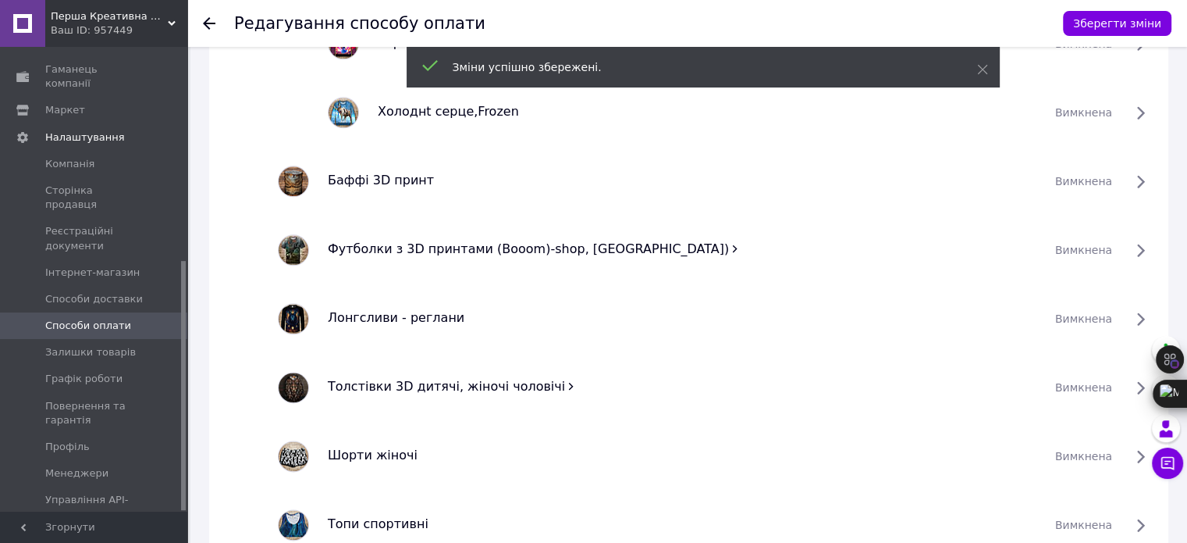
click at [729, 247] on icon at bounding box center [734, 248] width 11 height 11
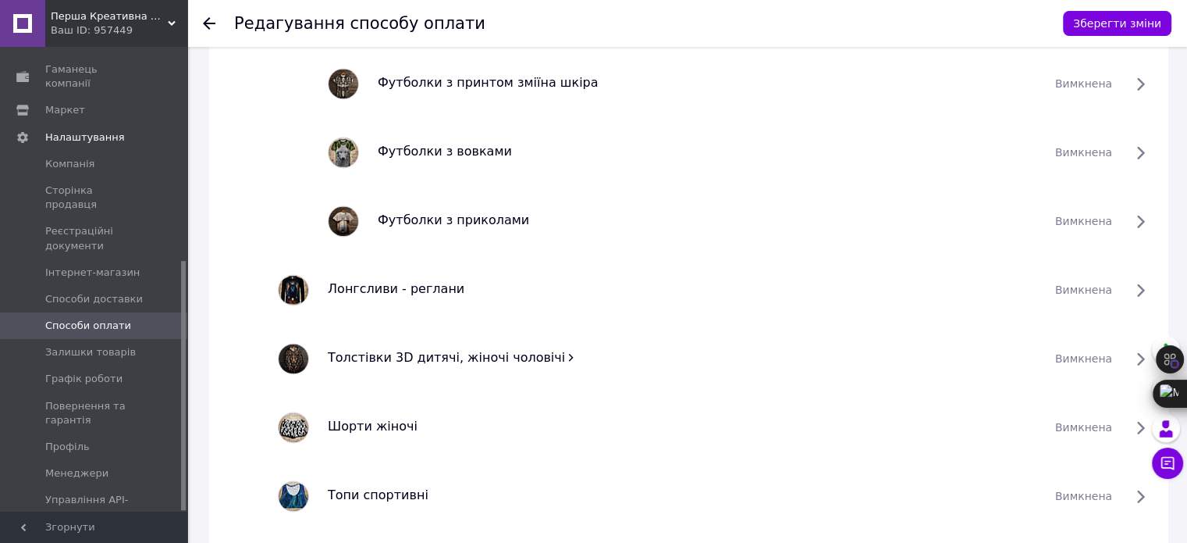
scroll to position [2342, 0]
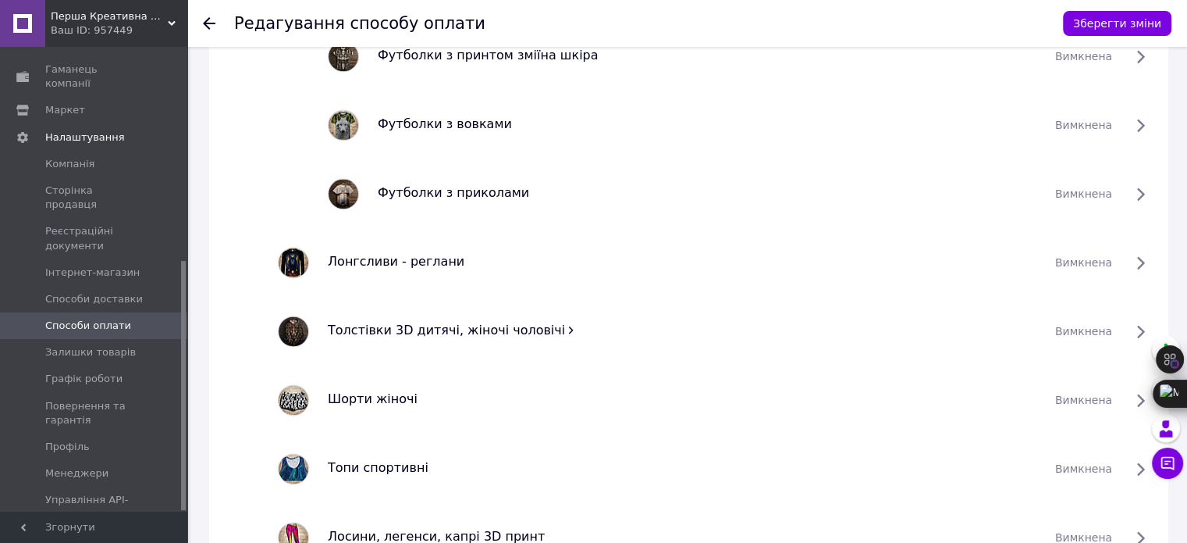
click at [565, 328] on icon at bounding box center [570, 329] width 11 height 11
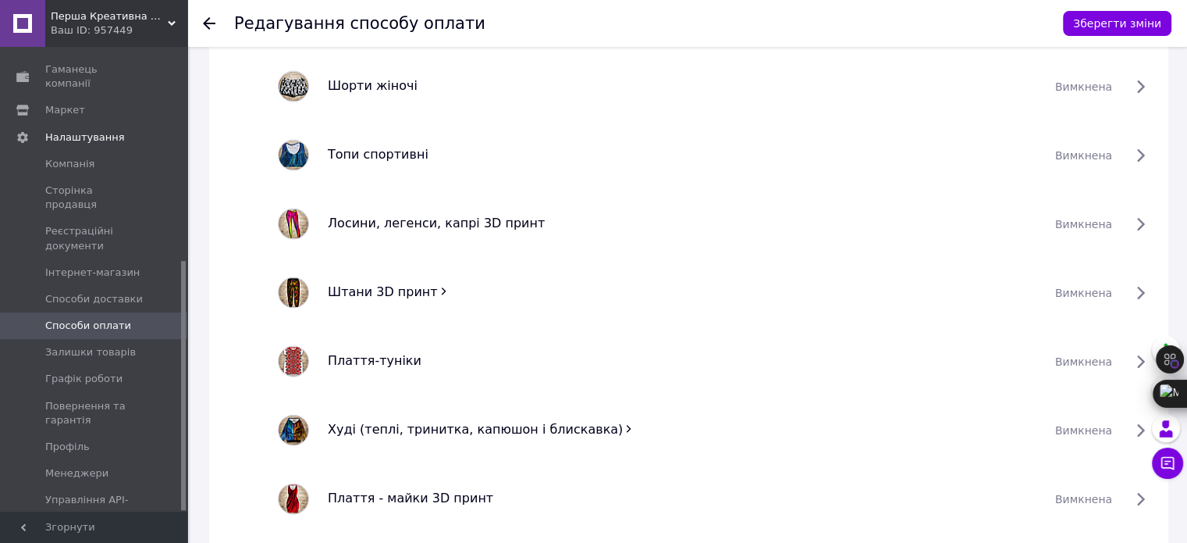
scroll to position [3357, 0]
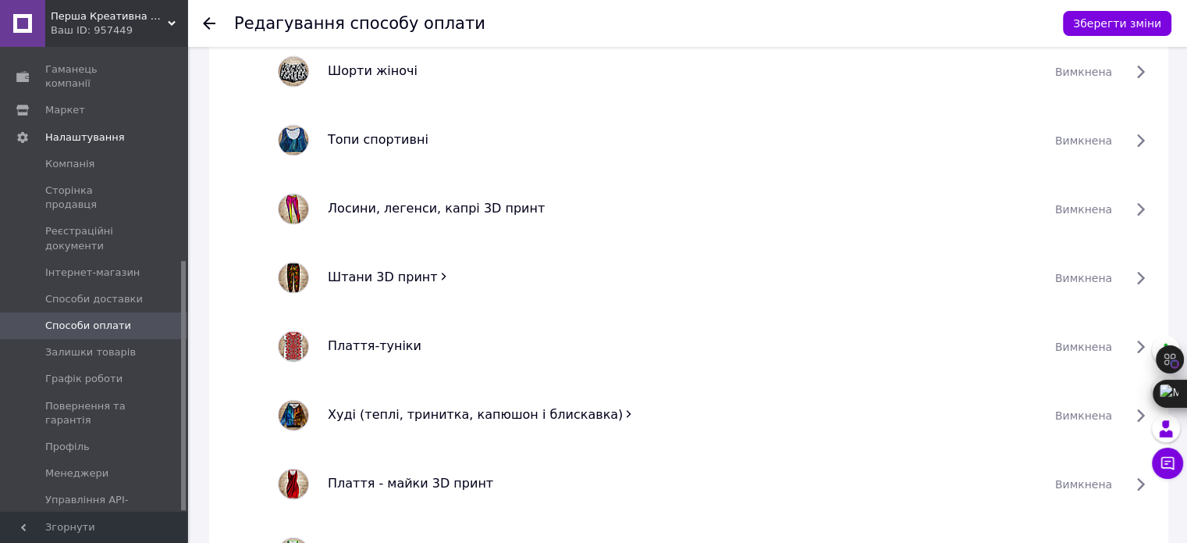
click at [438, 274] on icon at bounding box center [443, 276] width 11 height 11
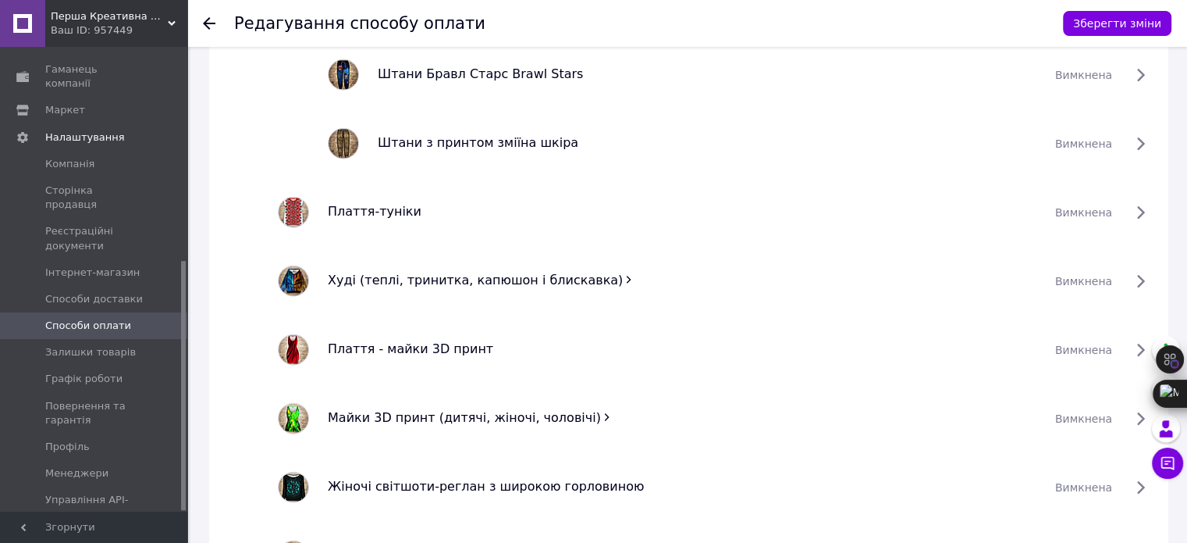
scroll to position [3669, 0]
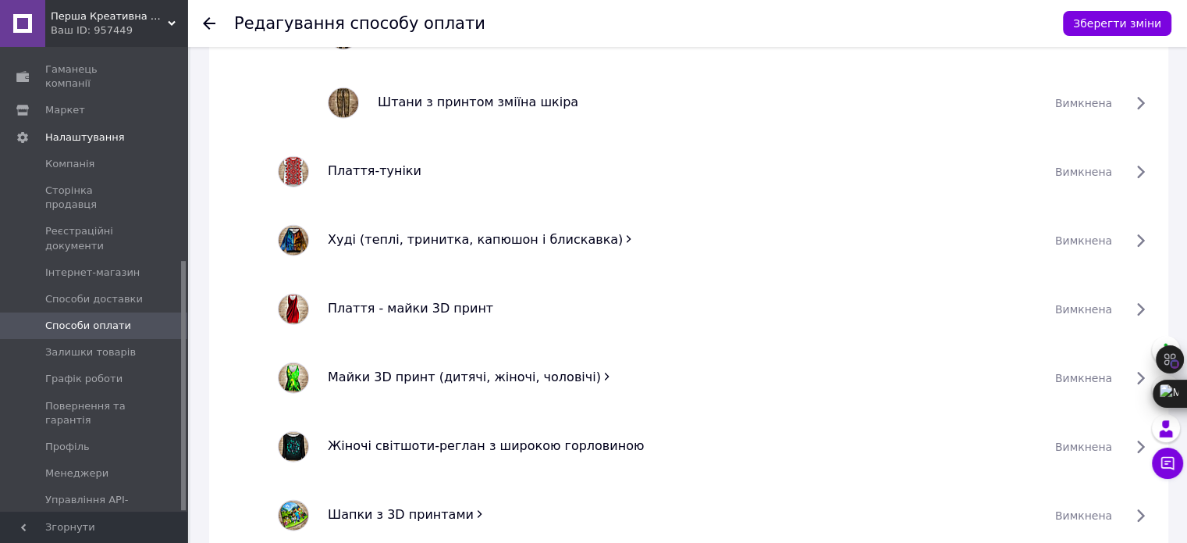
click at [623, 237] on icon at bounding box center [628, 238] width 11 height 11
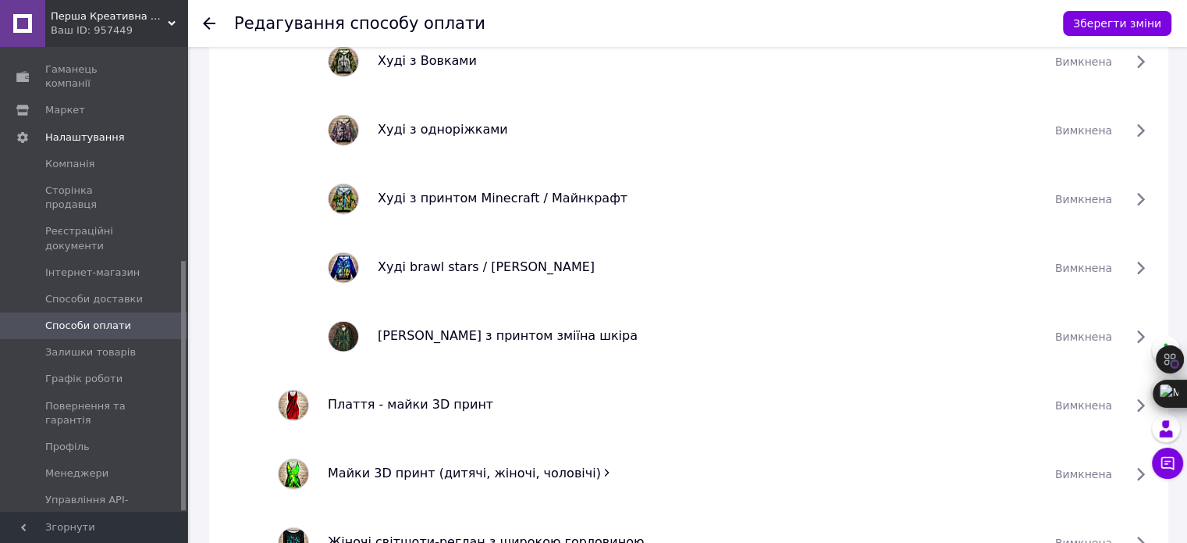
scroll to position [4138, 0]
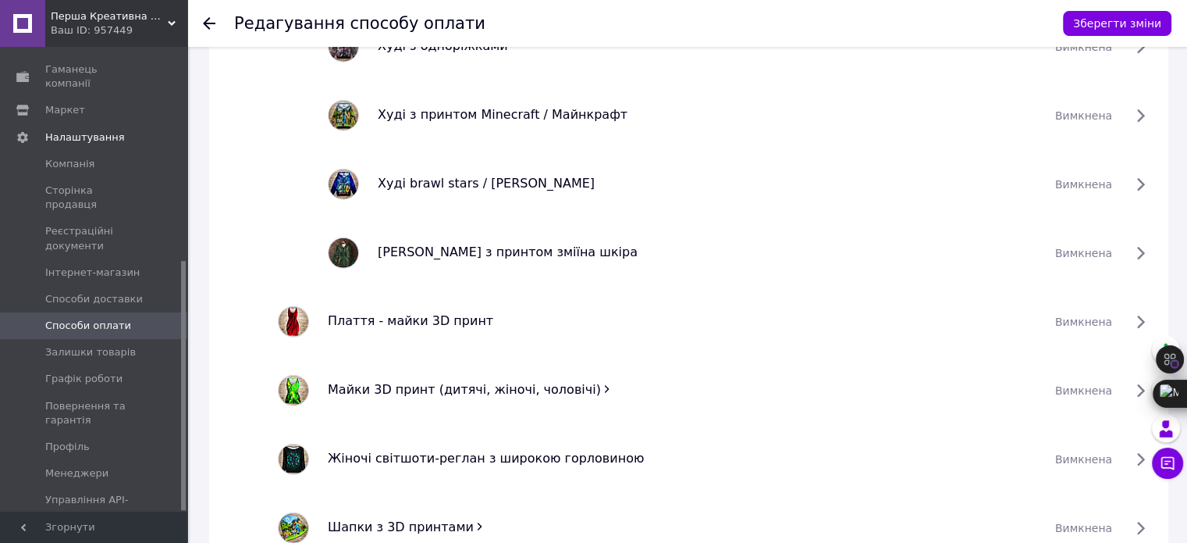
click at [605, 386] on icon at bounding box center [607, 389] width 5 height 7
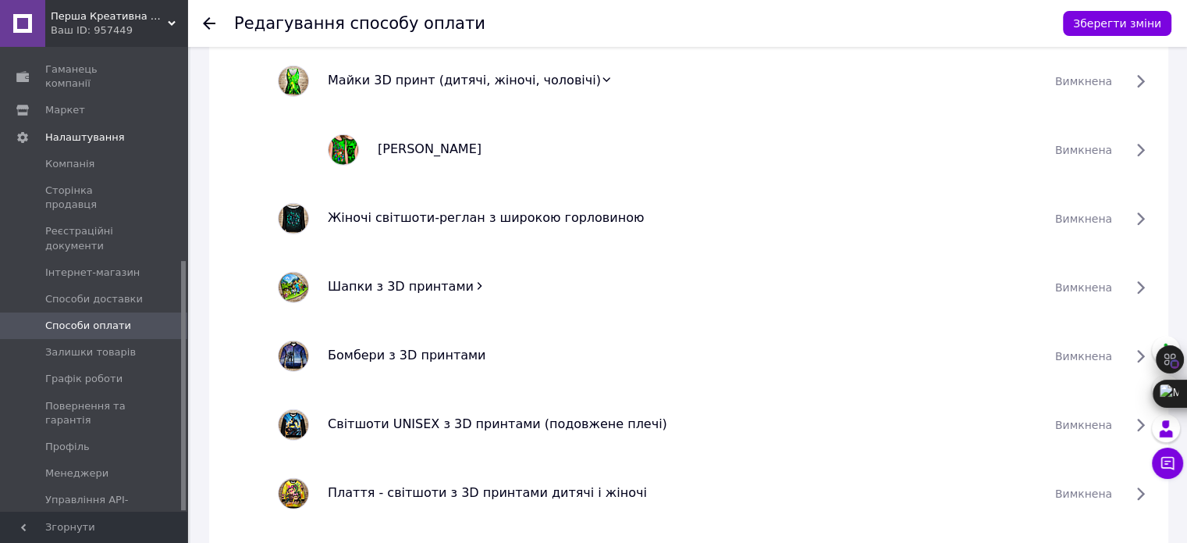
scroll to position [4450, 0]
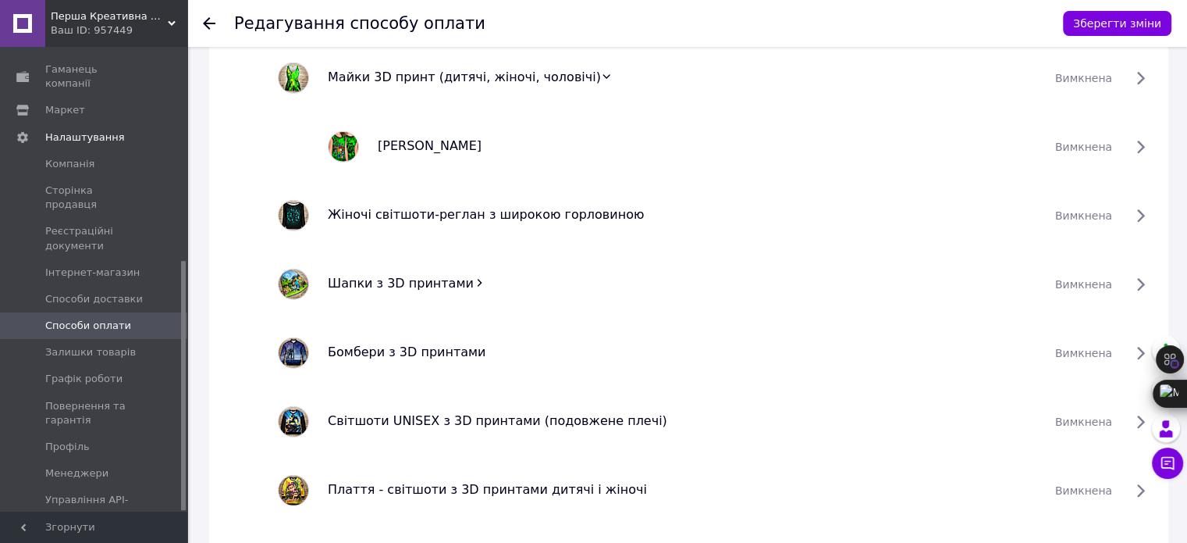
click at [474, 281] on icon at bounding box center [479, 282] width 11 height 11
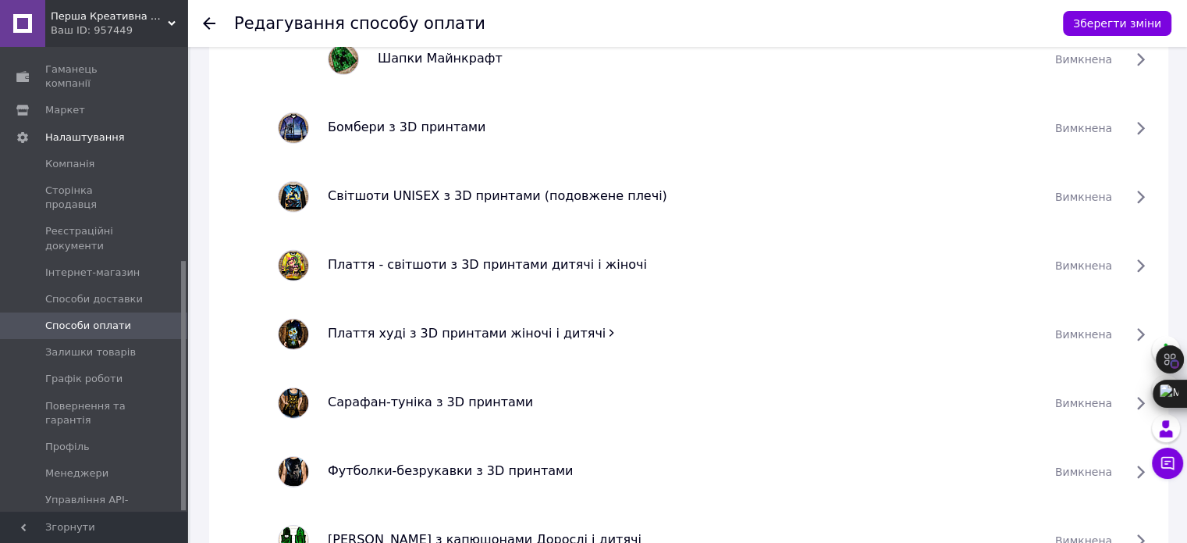
scroll to position [4840, 0]
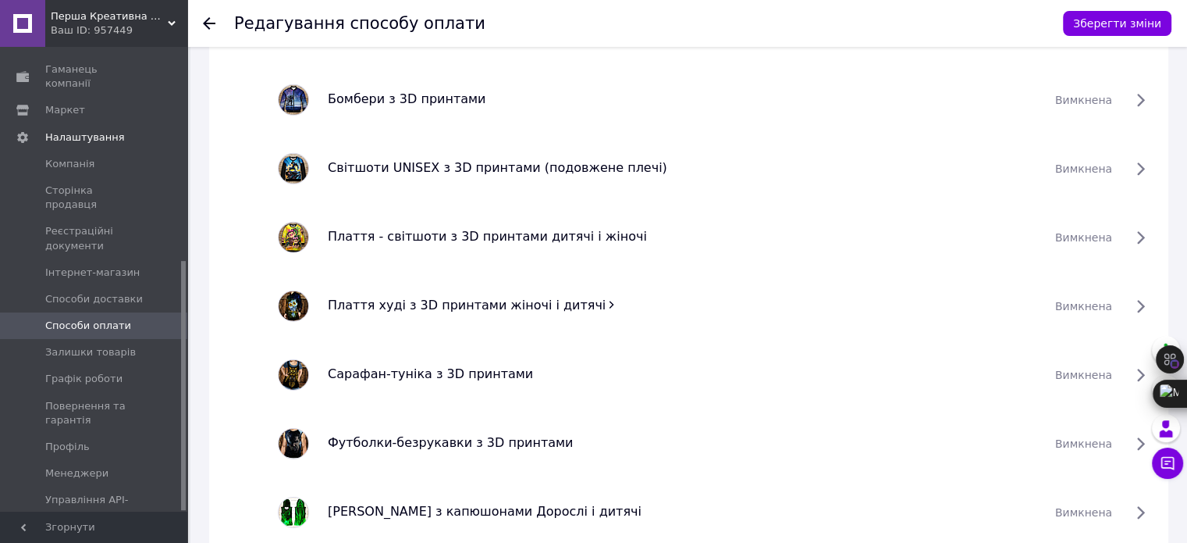
click at [610, 301] on icon at bounding box center [612, 304] width 5 height 7
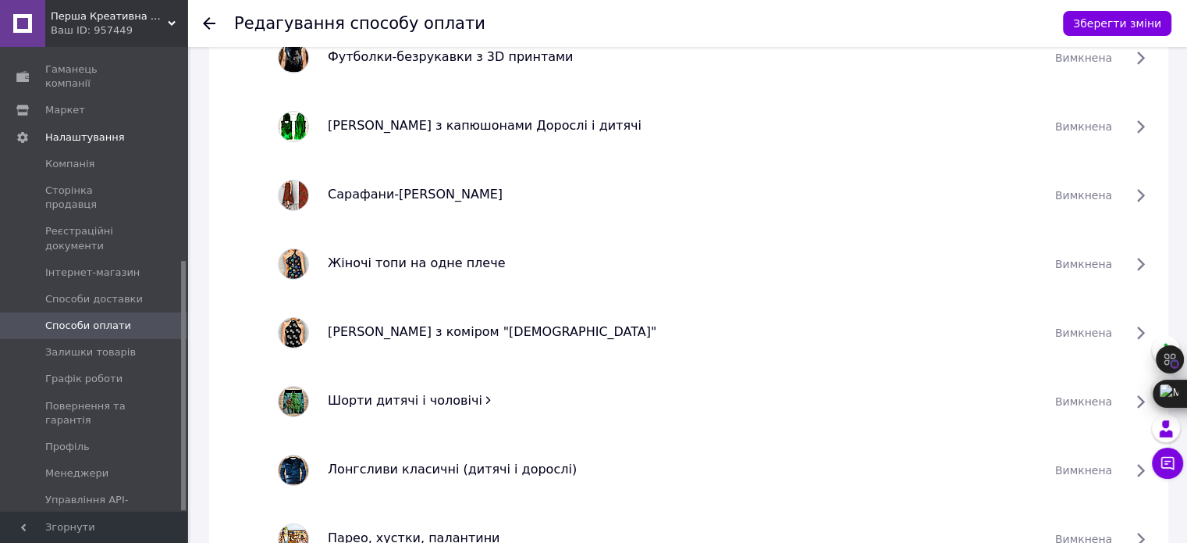
scroll to position [5387, 0]
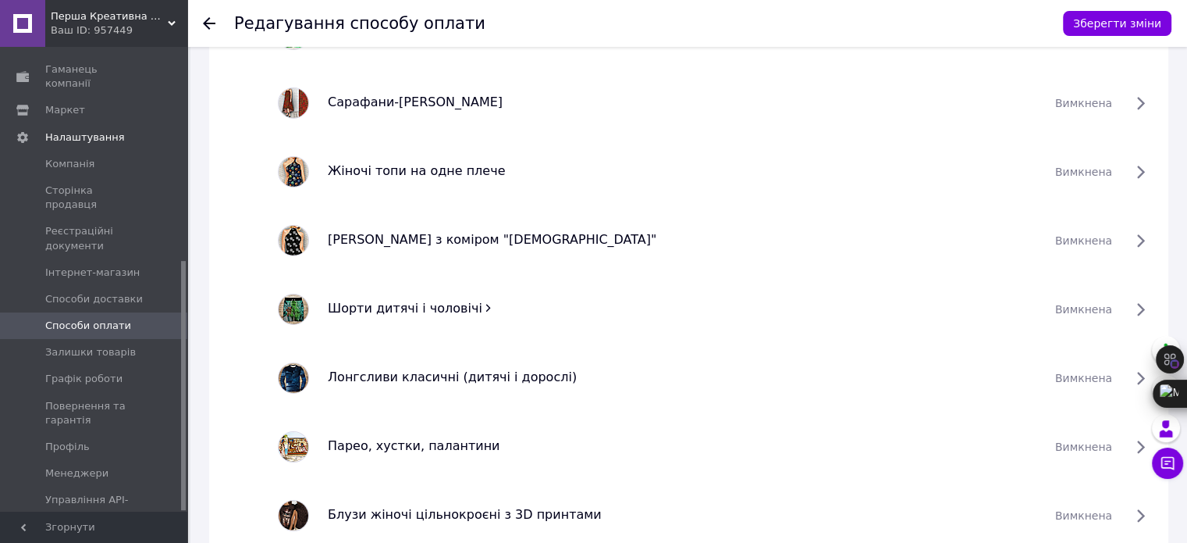
click at [482, 305] on icon at bounding box center [487, 307] width 11 height 11
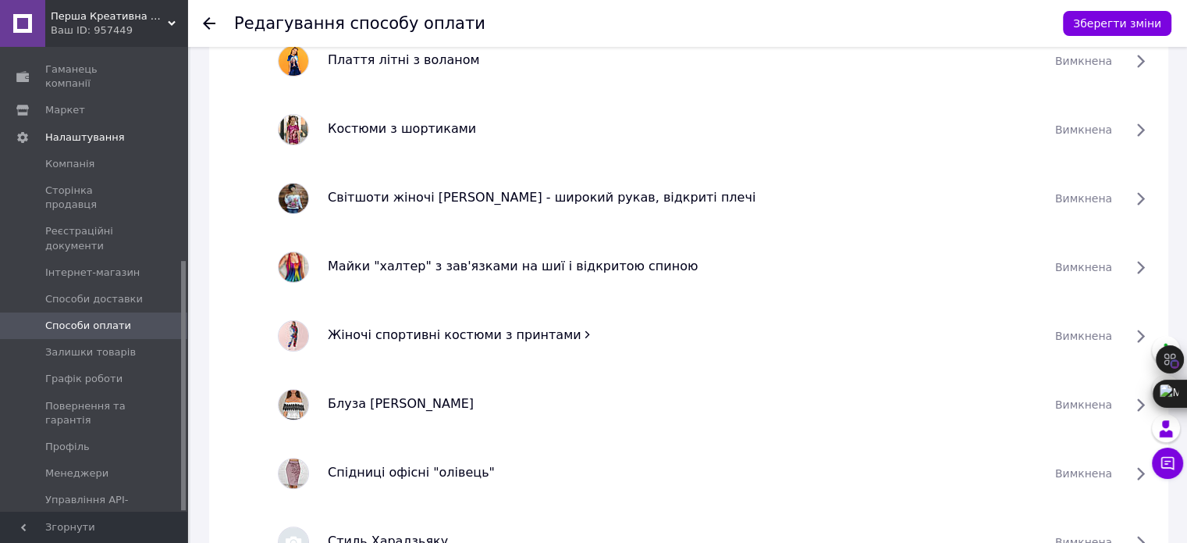
scroll to position [6402, 0]
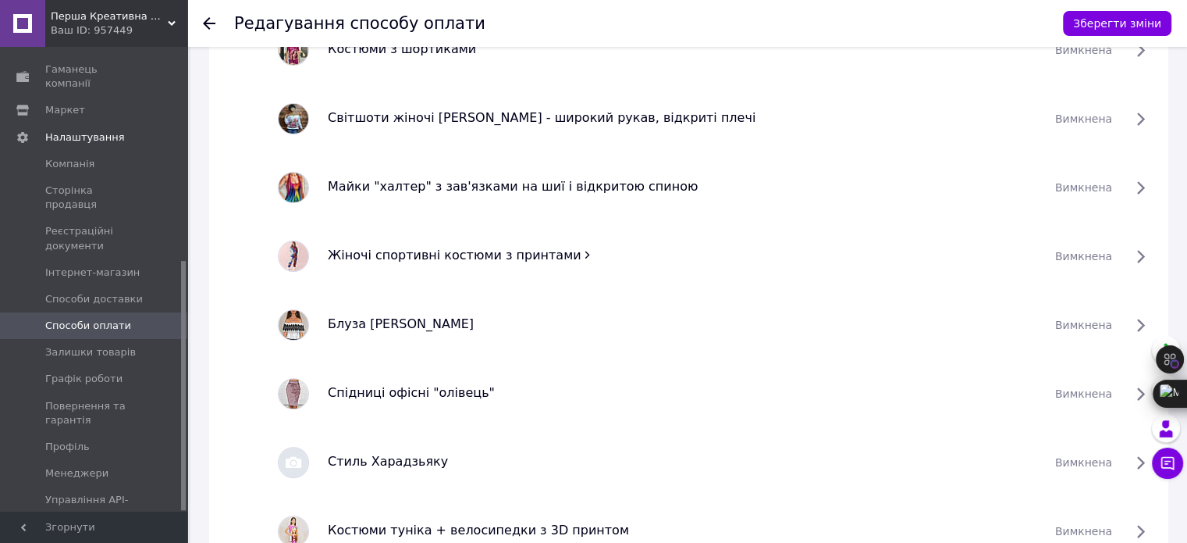
click at [582, 254] on icon at bounding box center [587, 254] width 11 height 11
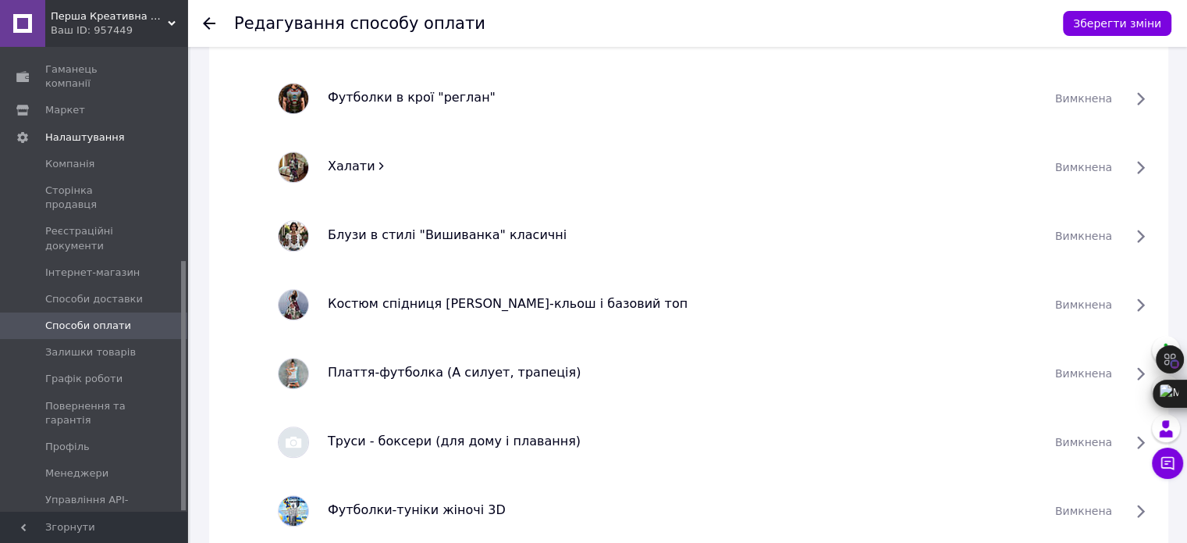
scroll to position [7338, 0]
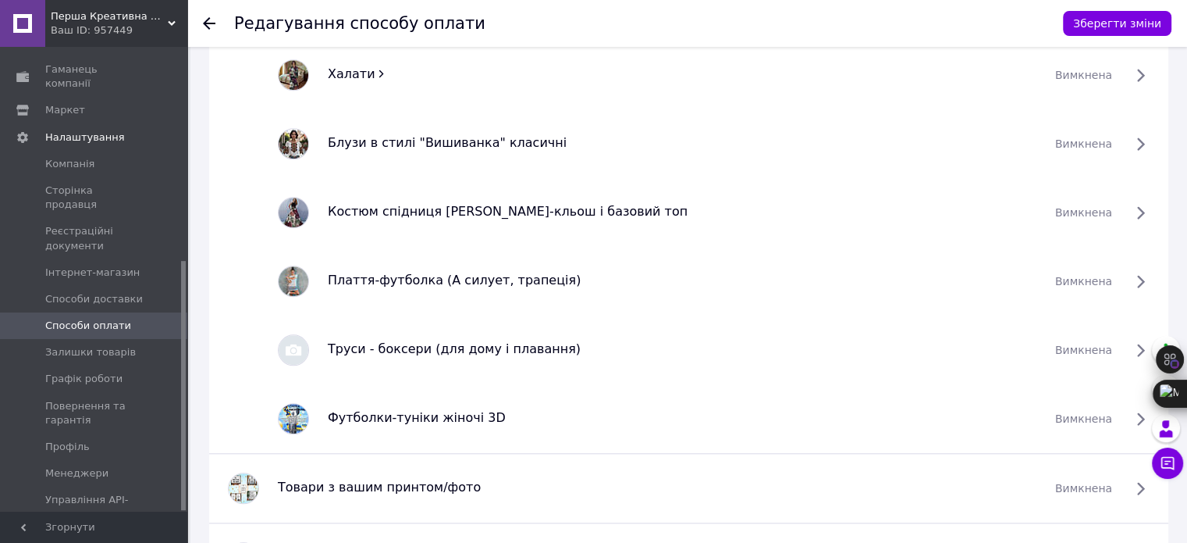
click at [376, 71] on icon at bounding box center [381, 73] width 11 height 11
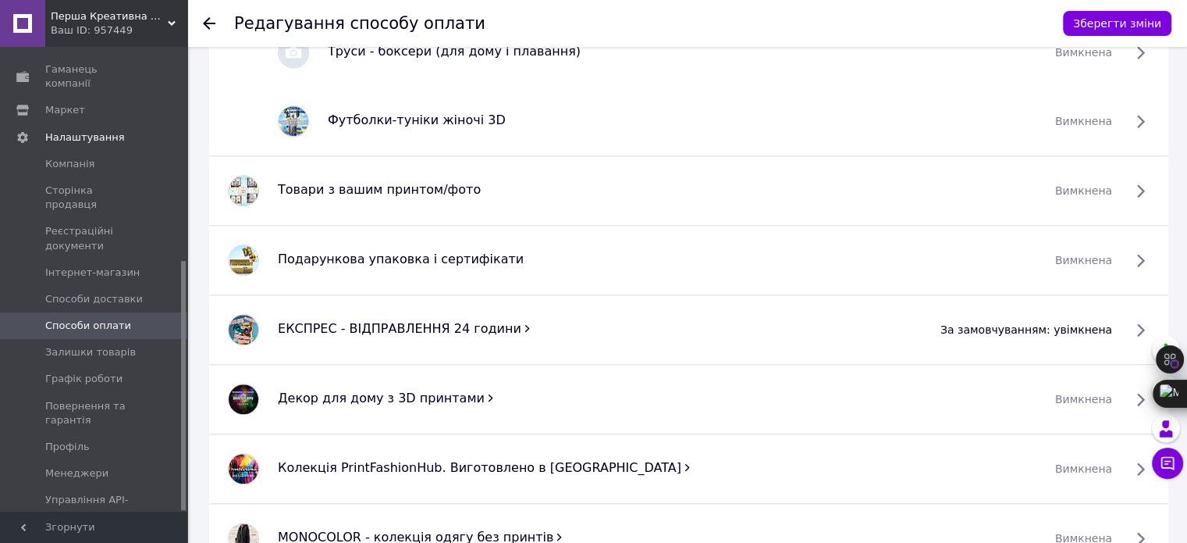
scroll to position [7729, 0]
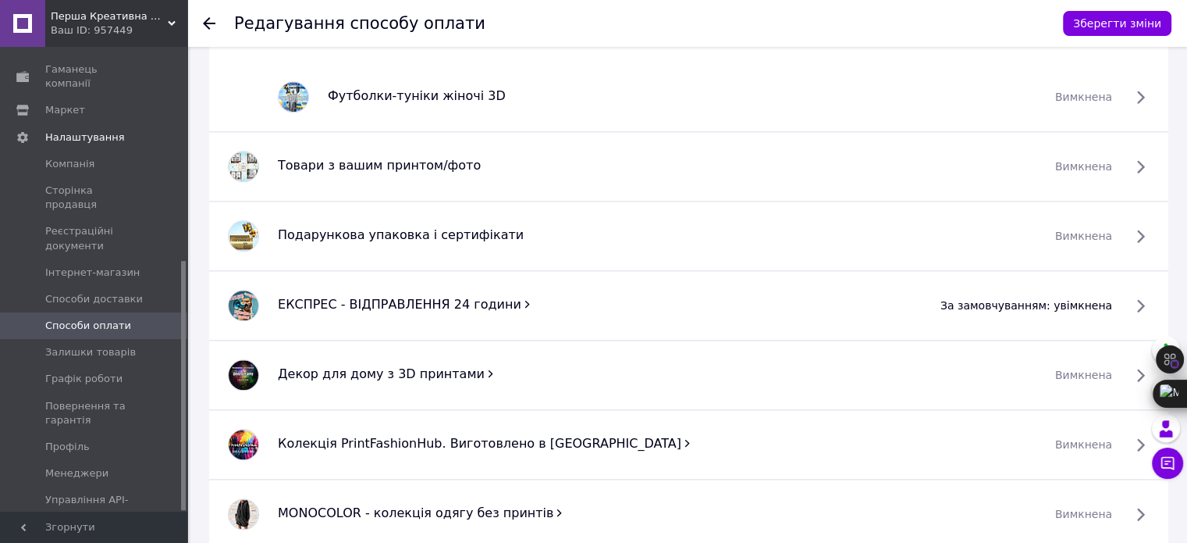
click at [521, 304] on icon at bounding box center [526, 303] width 11 height 11
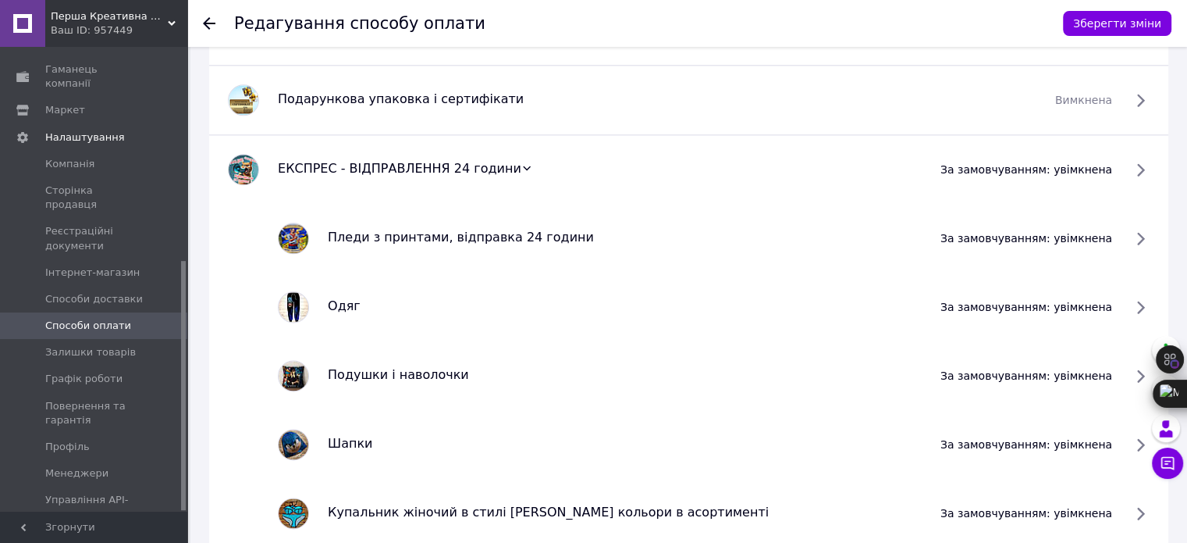
scroll to position [7807, 0]
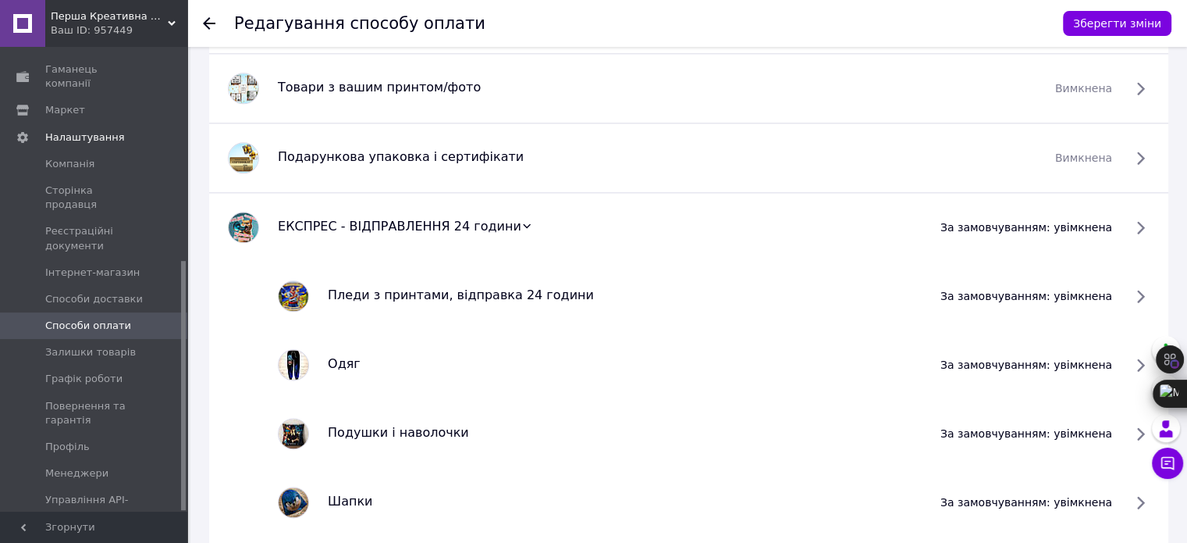
click at [521, 222] on icon at bounding box center [526, 225] width 11 height 11
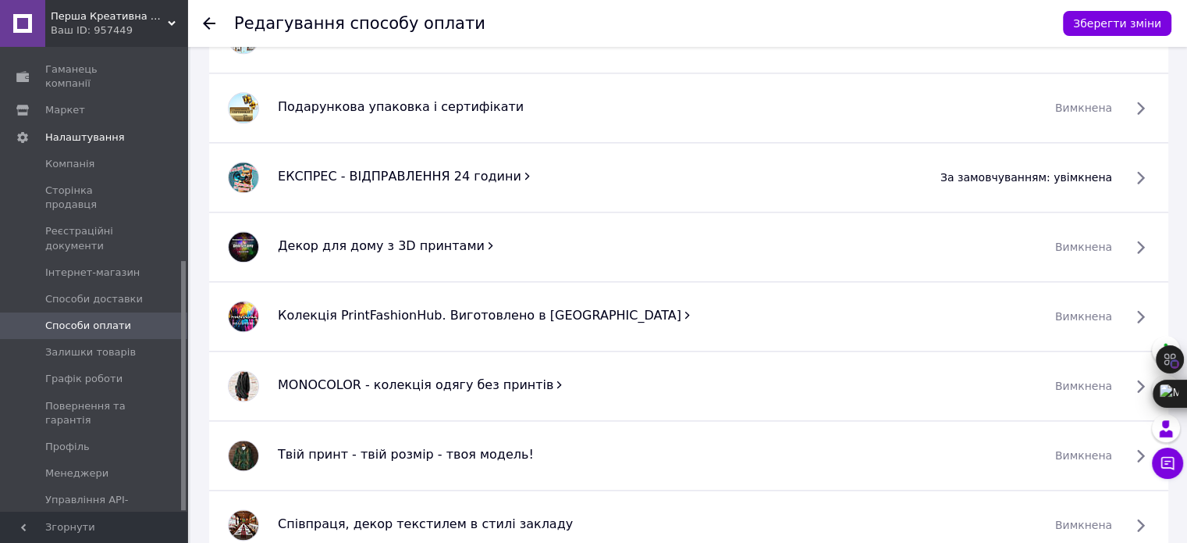
scroll to position [7885, 0]
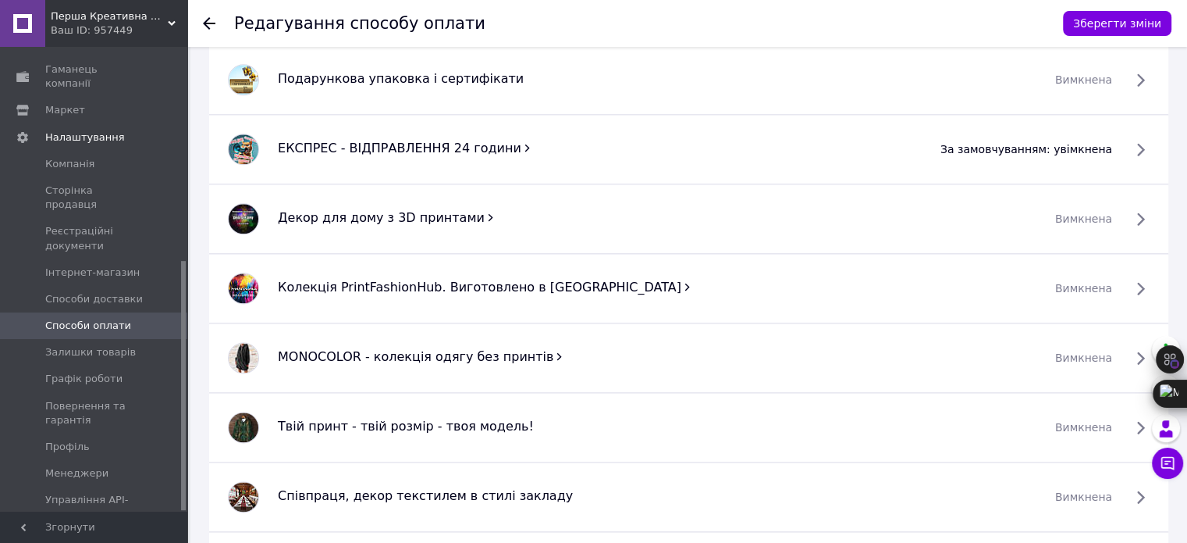
click at [485, 212] on icon at bounding box center [490, 217] width 11 height 11
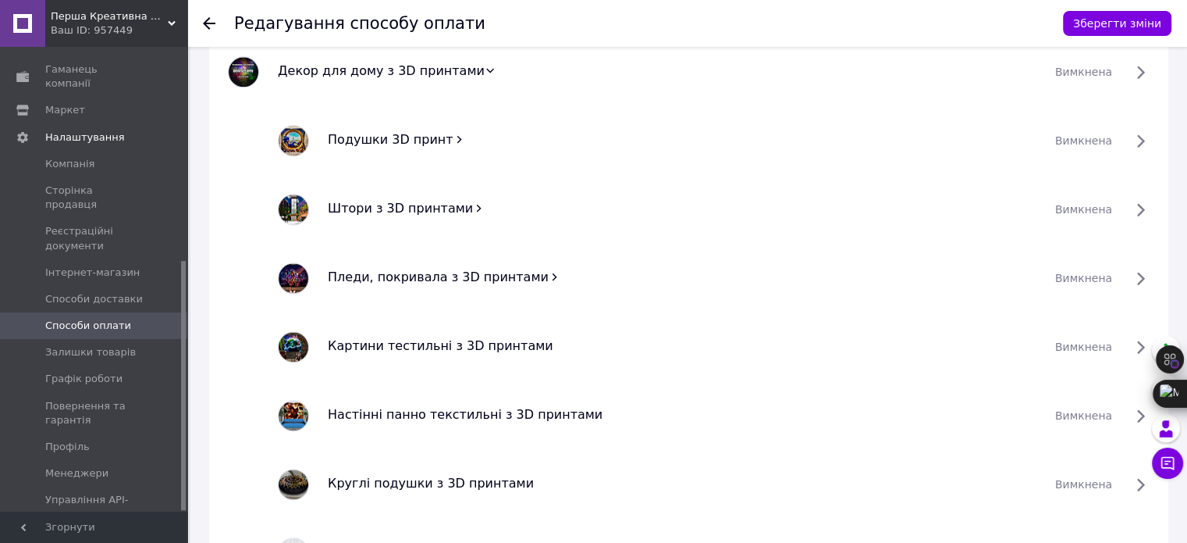
scroll to position [8041, 0]
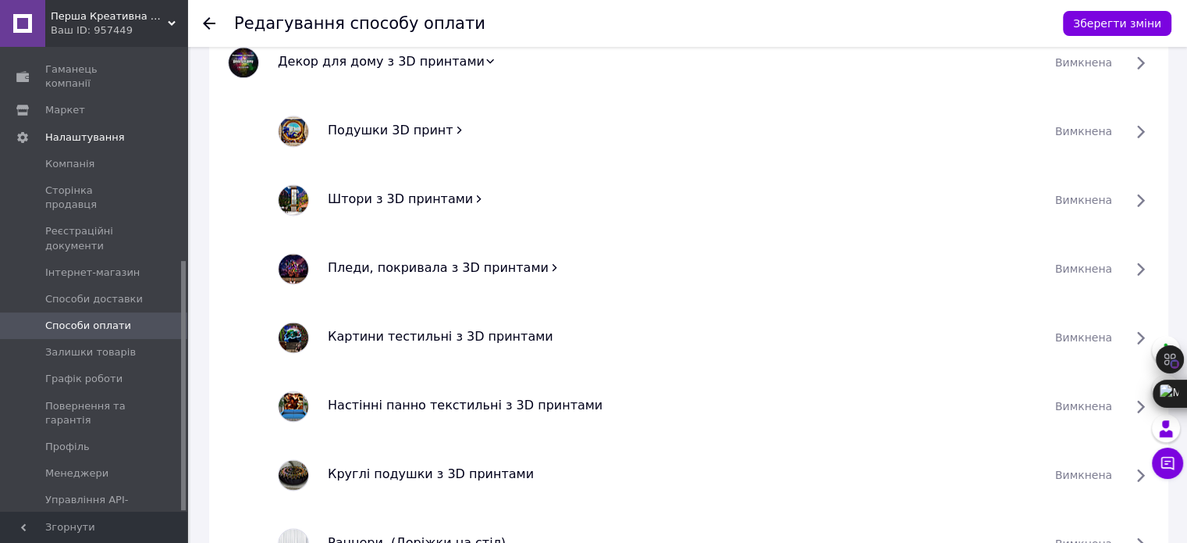
click at [454, 128] on icon at bounding box center [459, 129] width 11 height 11
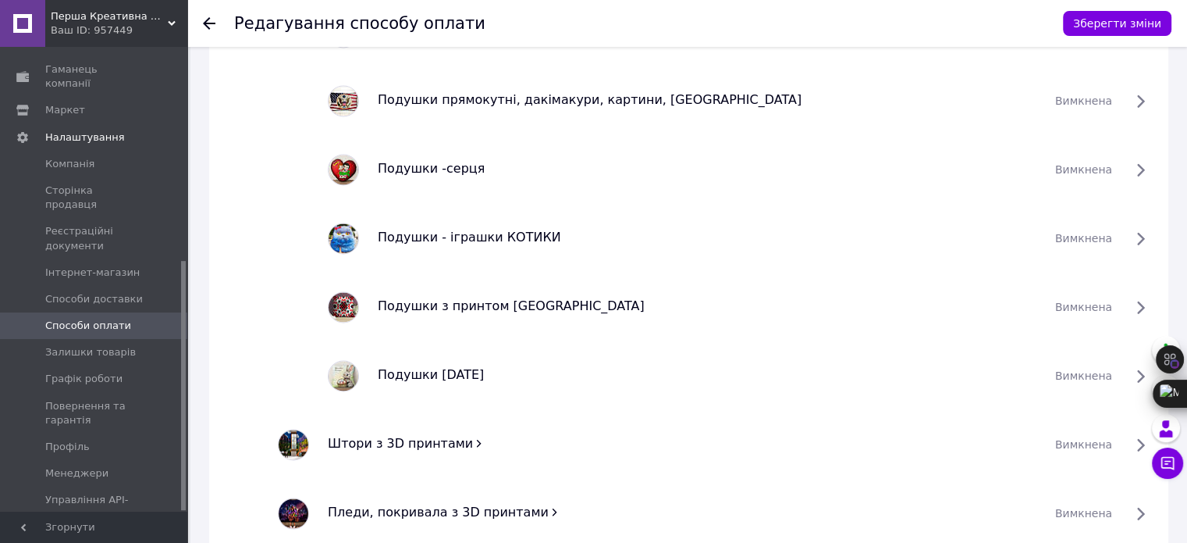
scroll to position [8431, 0]
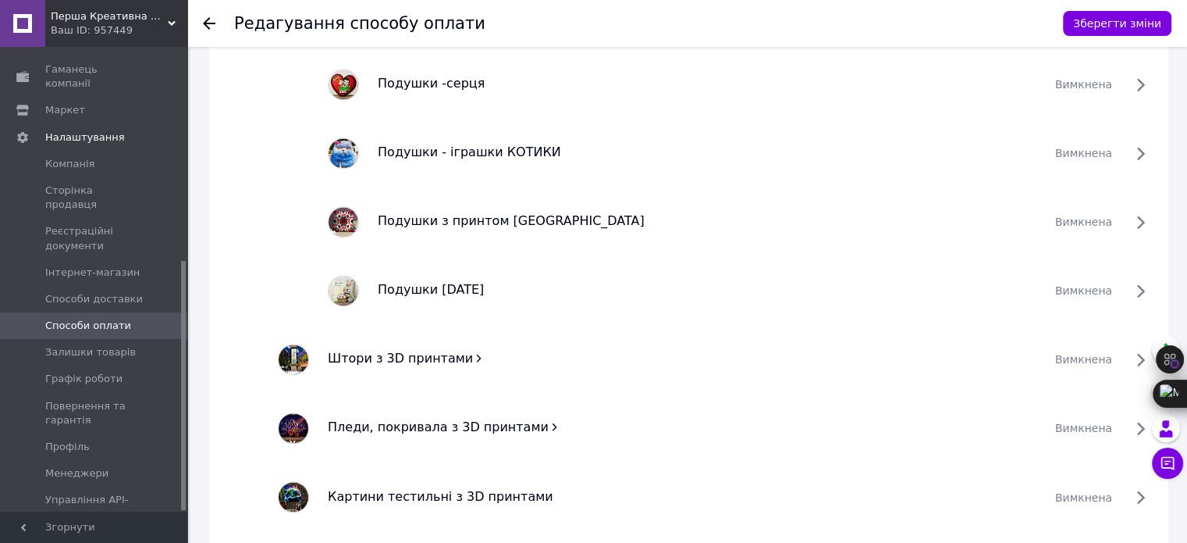
click at [477, 354] on icon at bounding box center [479, 357] width 5 height 7
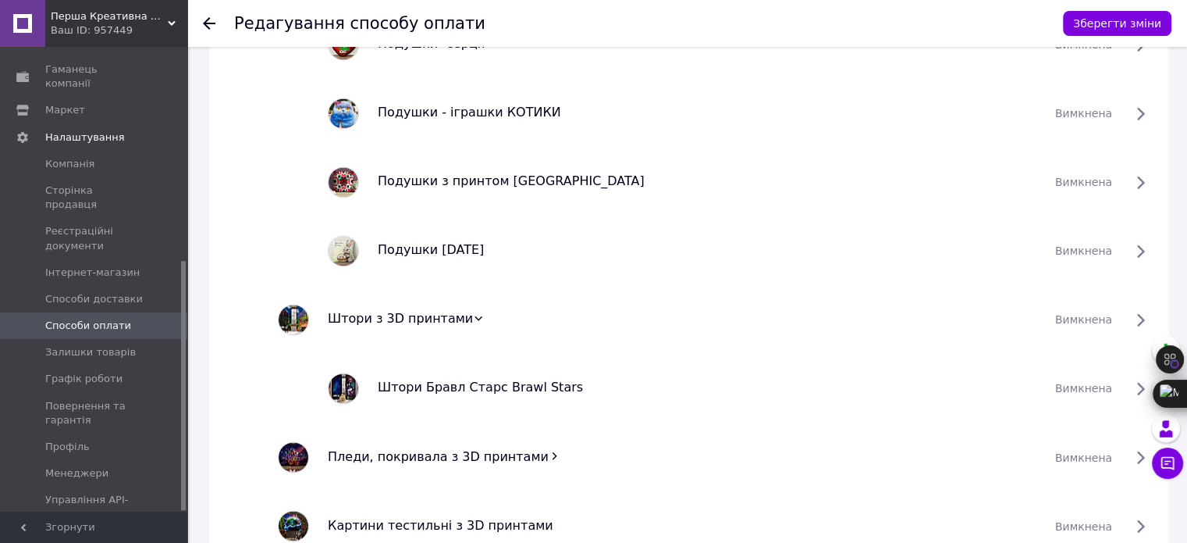
scroll to position [8509, 0]
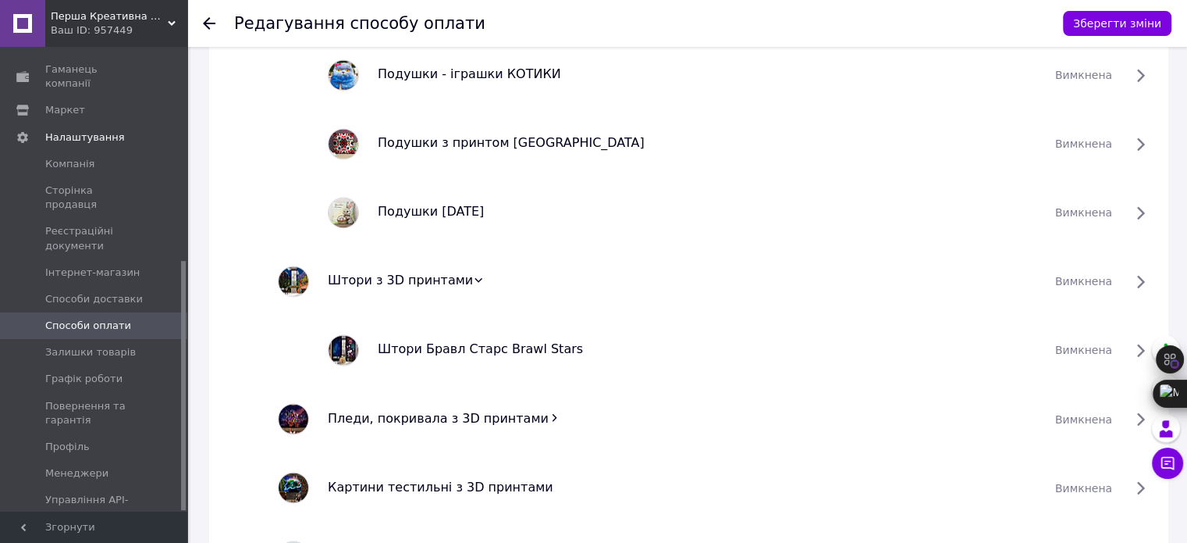
click at [531, 416] on div "Пледи, покривала з 3D принтами" at bounding box center [683, 418] width 728 height 18
click at [553, 415] on icon at bounding box center [555, 417] width 5 height 7
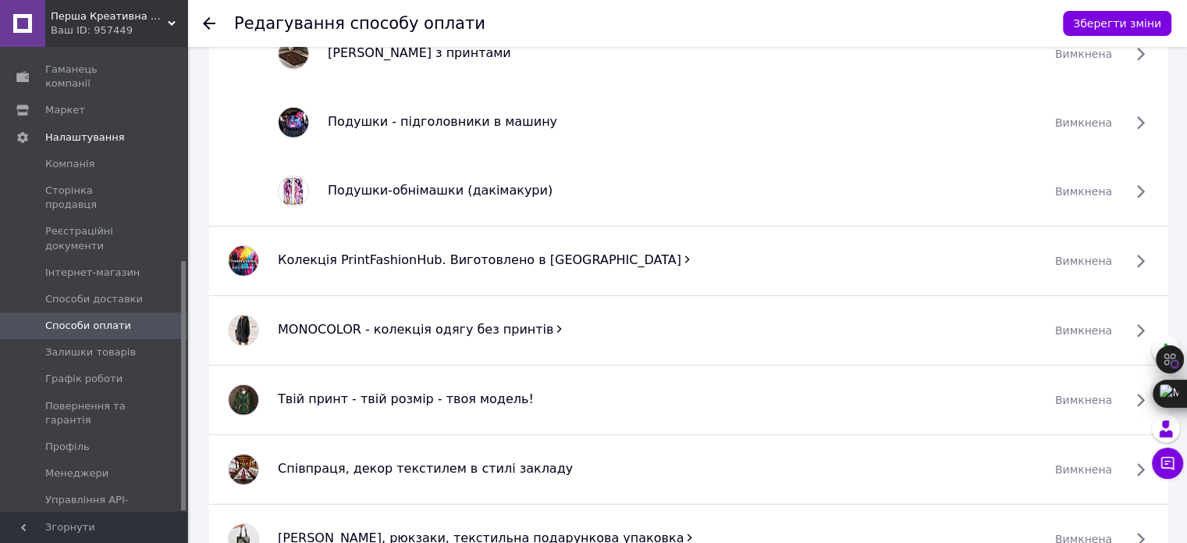
scroll to position [10695, 0]
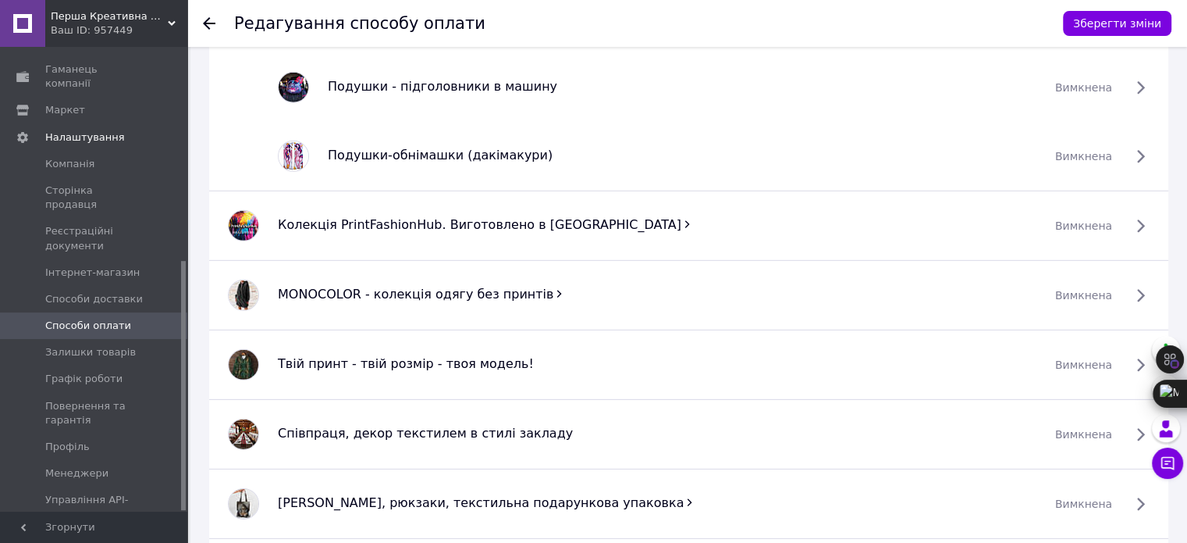
click at [682, 219] on icon at bounding box center [687, 224] width 11 height 11
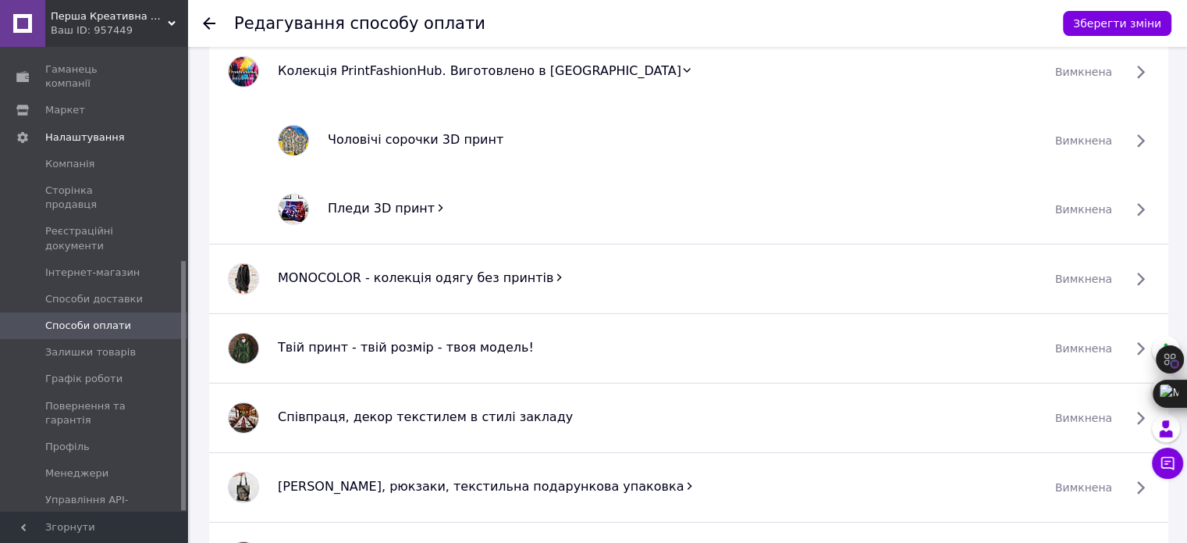
scroll to position [10852, 0]
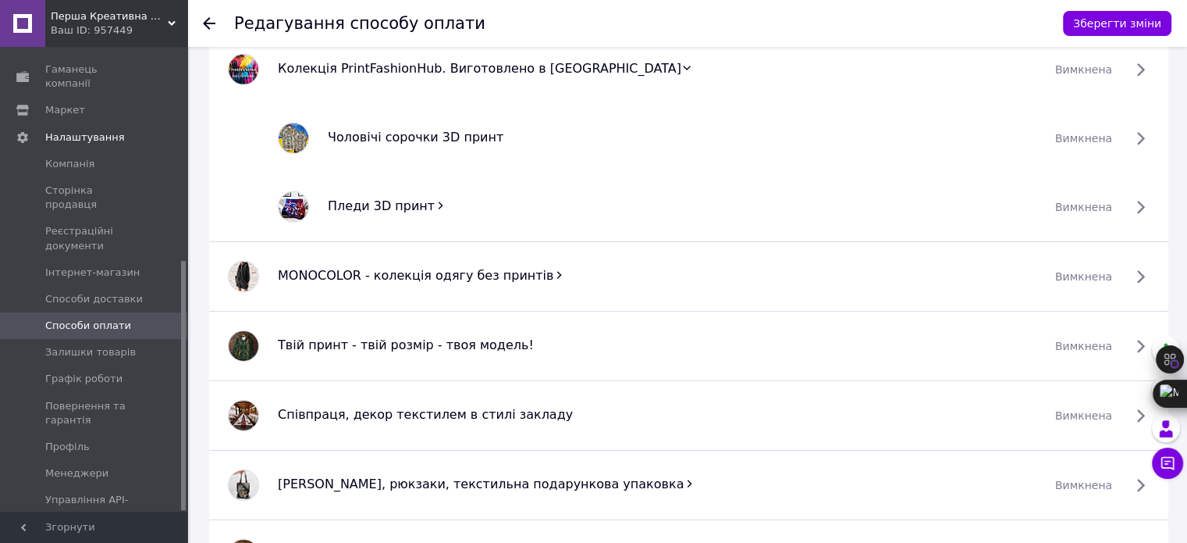
click at [554, 272] on icon at bounding box center [559, 274] width 11 height 11
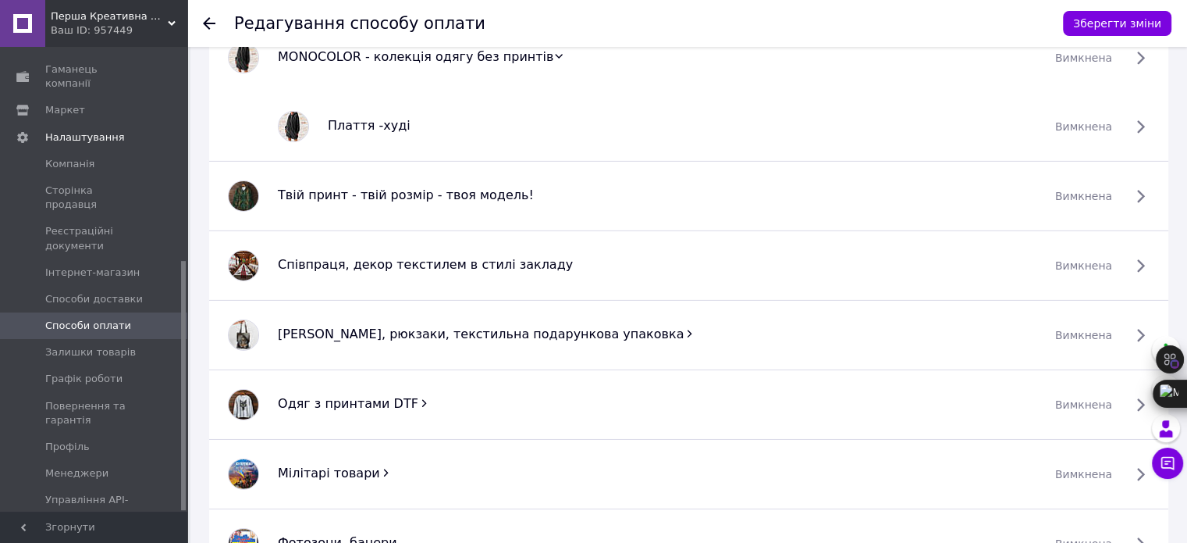
scroll to position [11086, 0]
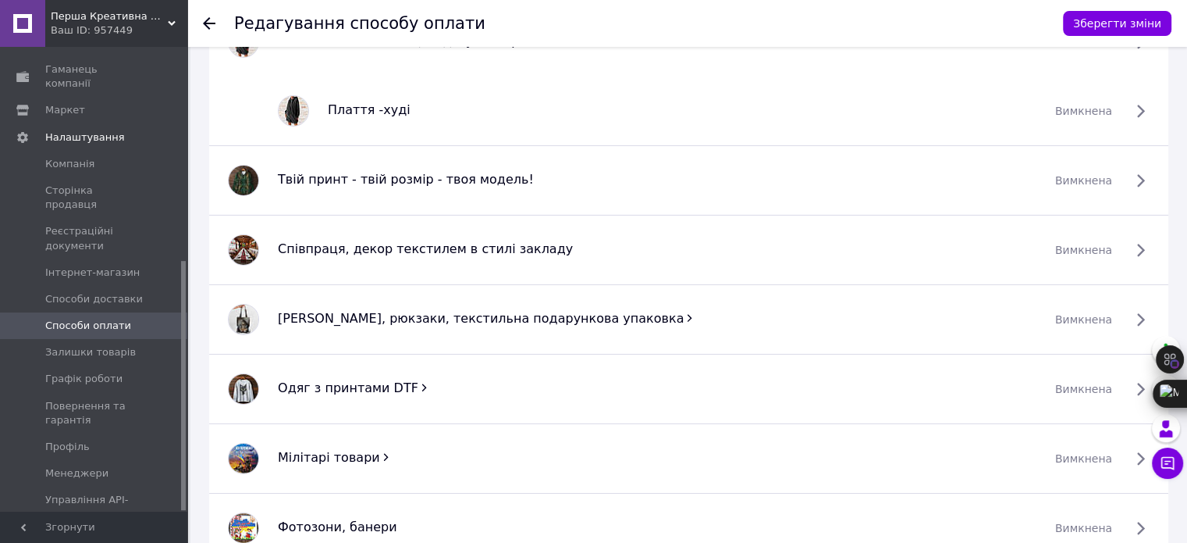
click at [684, 312] on icon at bounding box center [689, 317] width 11 height 11
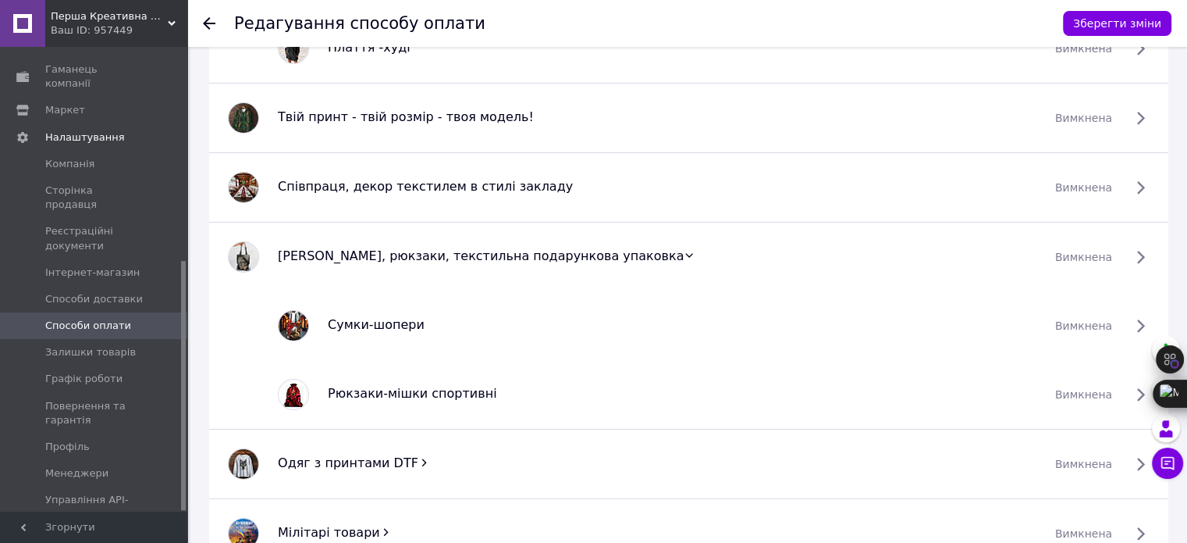
scroll to position [11242, 0]
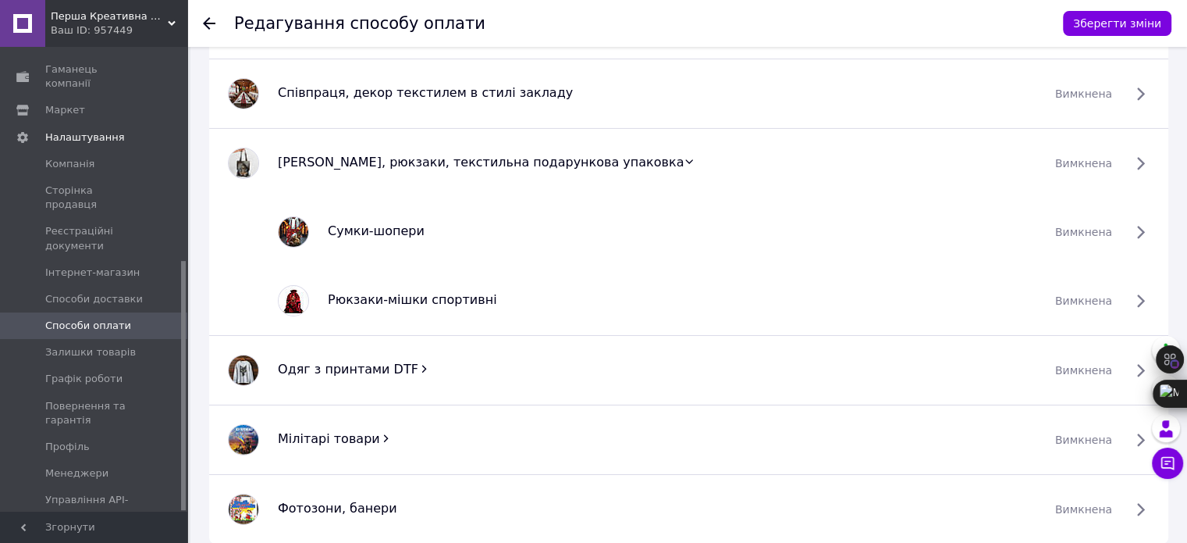
click at [418, 363] on icon at bounding box center [423, 368] width 11 height 11
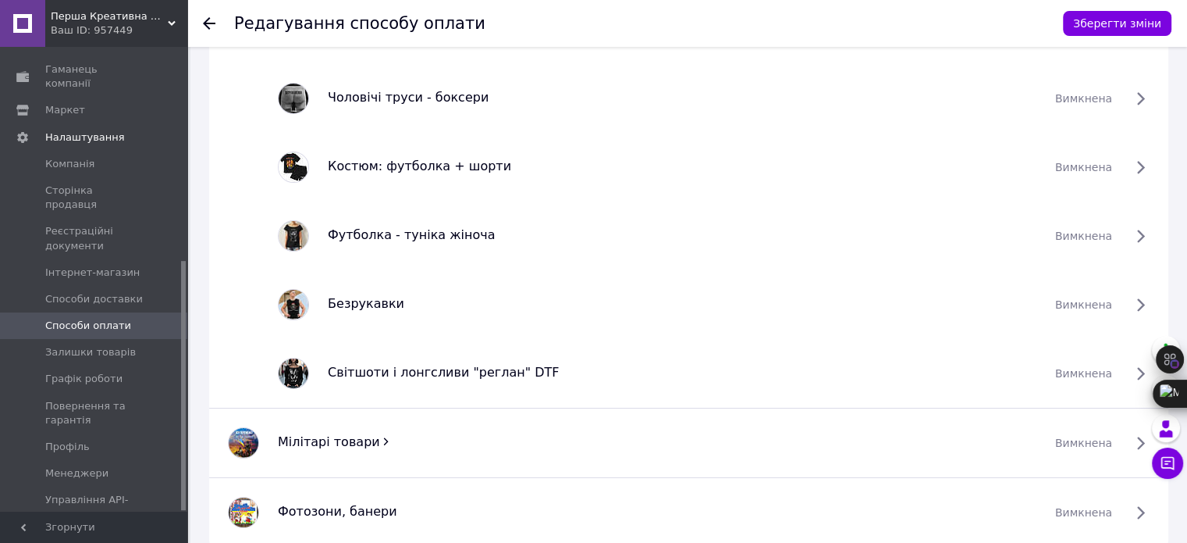
scroll to position [11857, 0]
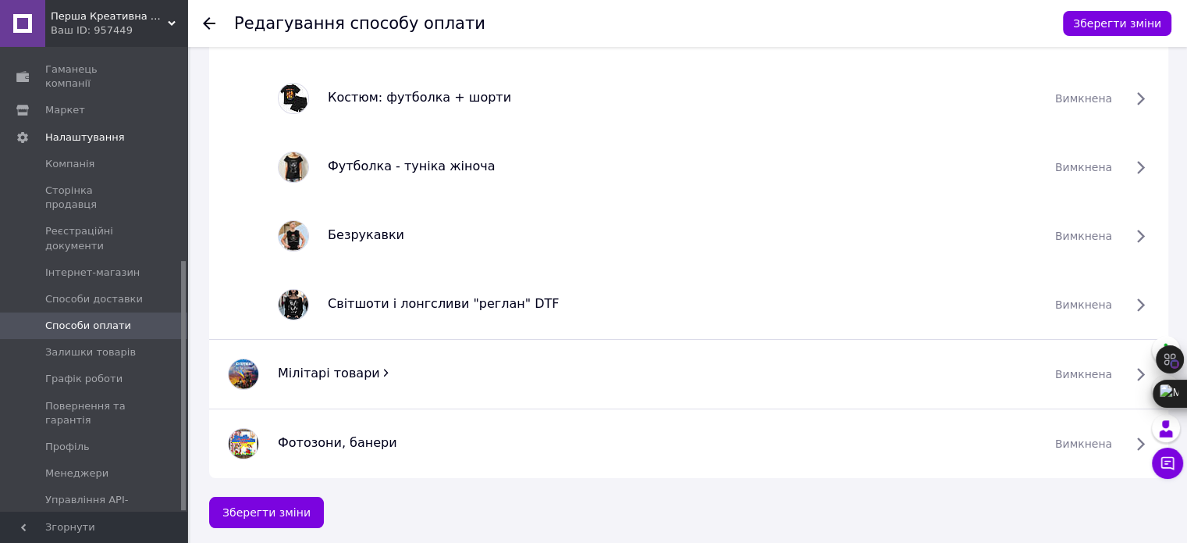
click at [380, 367] on icon at bounding box center [385, 372] width 11 height 11
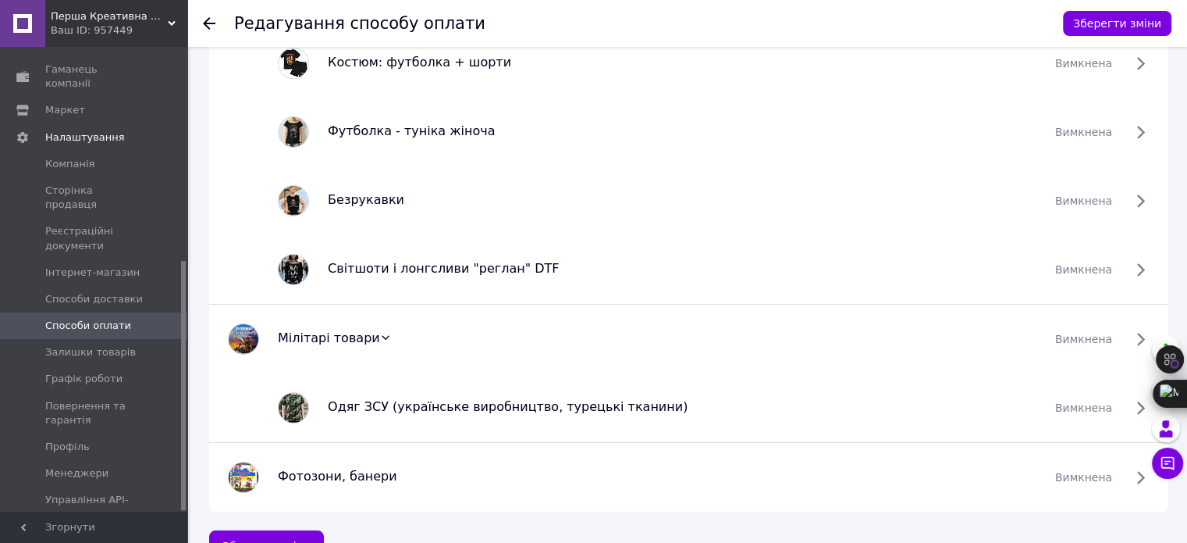
scroll to position [11926, 0]
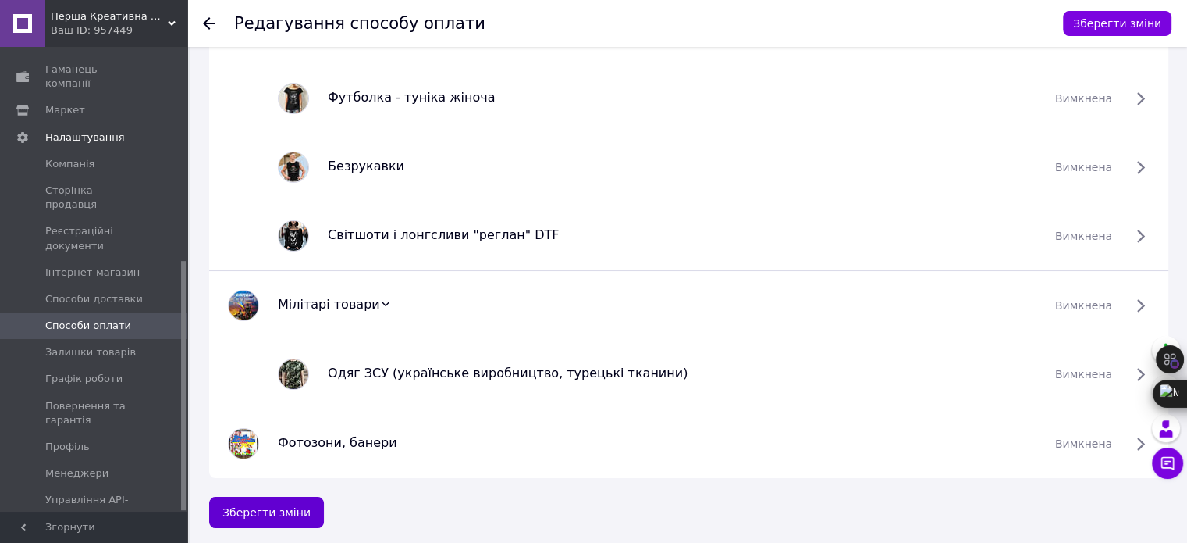
click at [288, 497] on button "Зберегти зміни" at bounding box center [266, 512] width 115 height 31
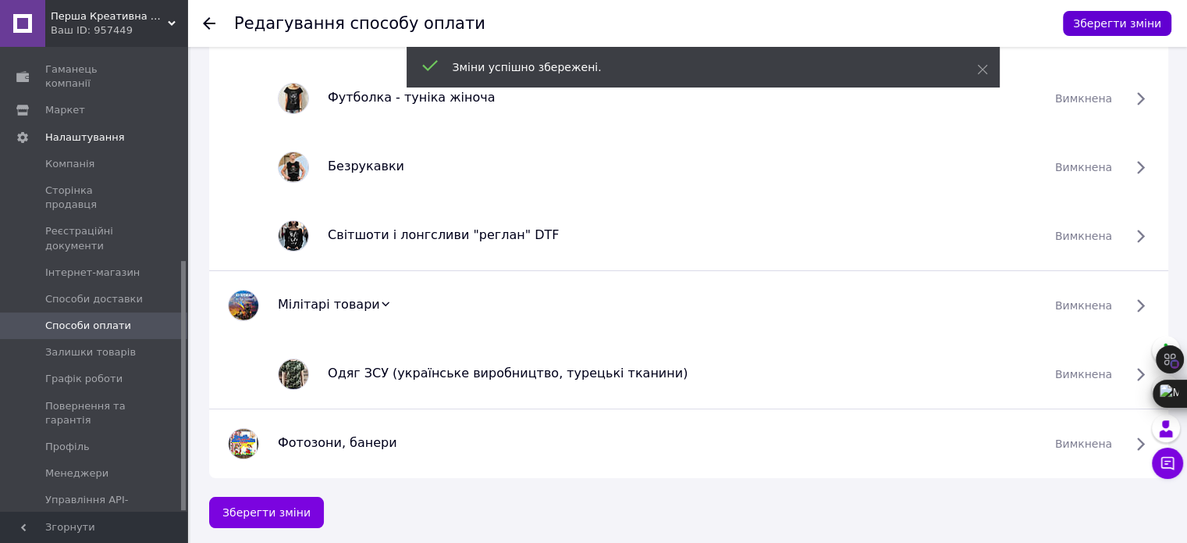
click at [1107, 27] on button "Зберегти зміни" at bounding box center [1117, 23] width 109 height 25
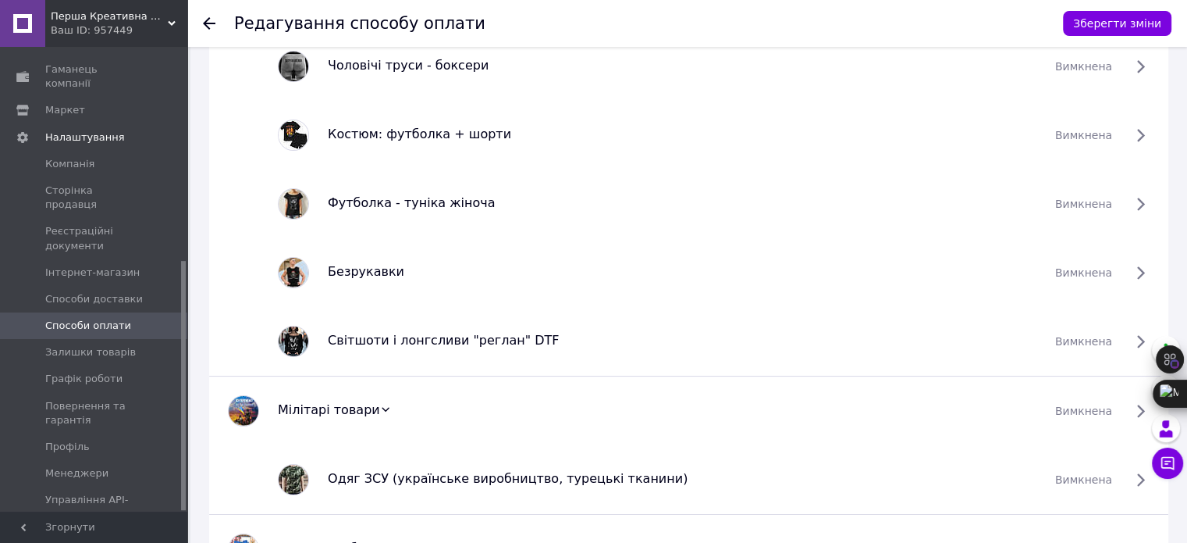
scroll to position [11848, 0]
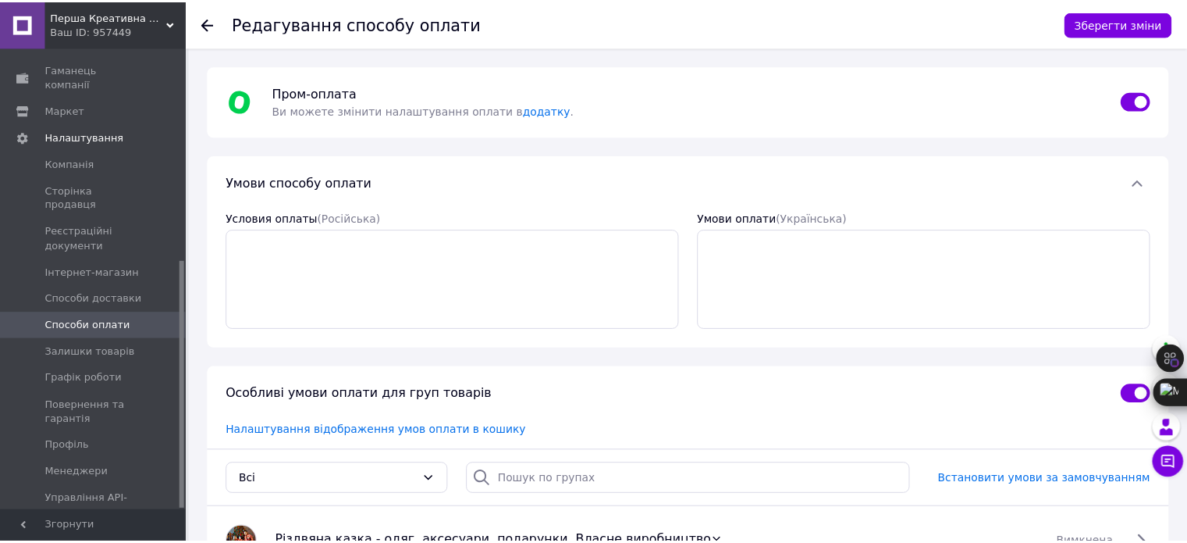
scroll to position [156, 0]
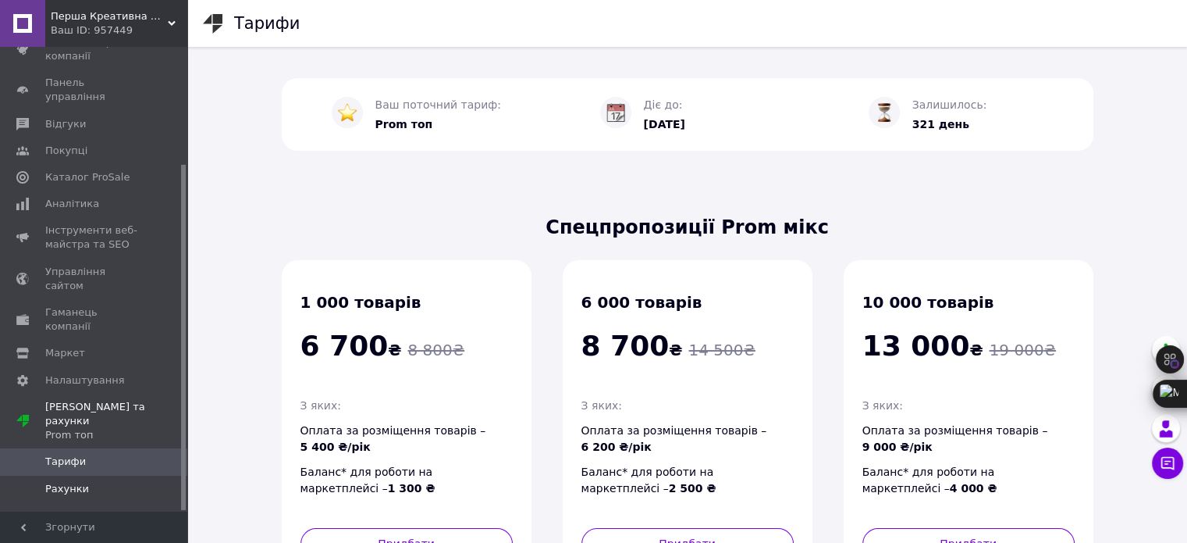
click at [66, 482] on span "Рахунки" at bounding box center [67, 489] width 44 height 14
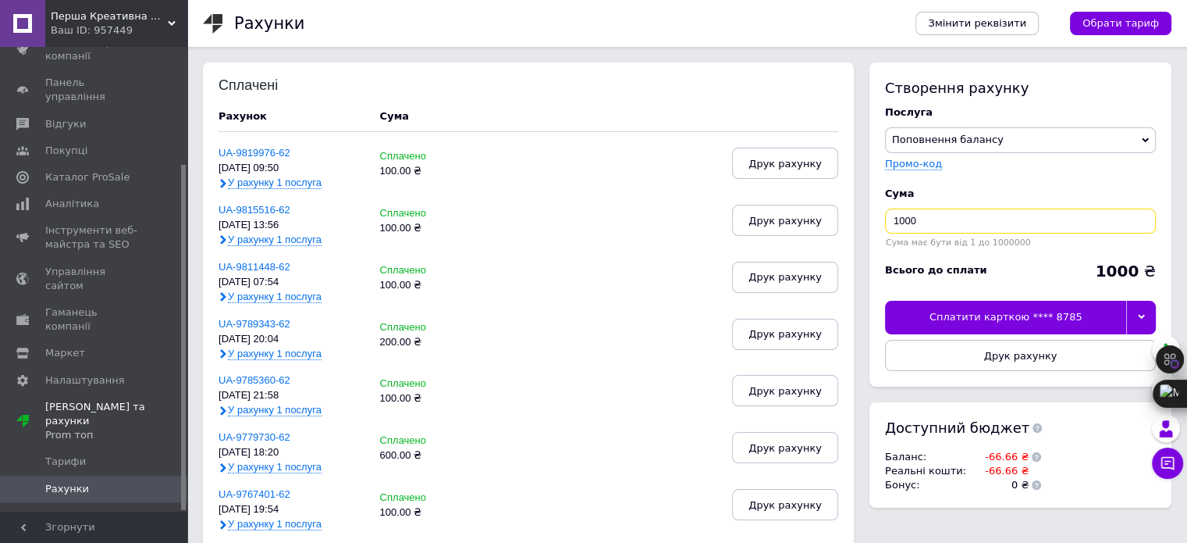
click at [1002, 216] on input "1000" at bounding box center [1020, 220] width 271 height 25
type input "100"
click at [1026, 311] on div "Сплатити карткою **** 8785" at bounding box center [1005, 317] width 241 height 33
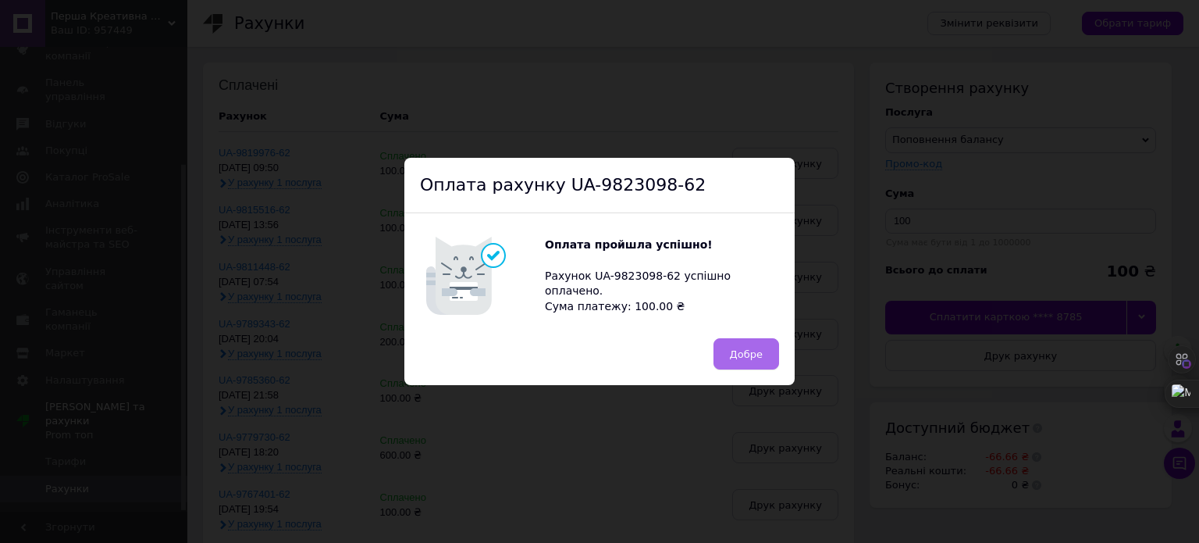
click at [739, 354] on span "Добре" at bounding box center [746, 354] width 33 height 12
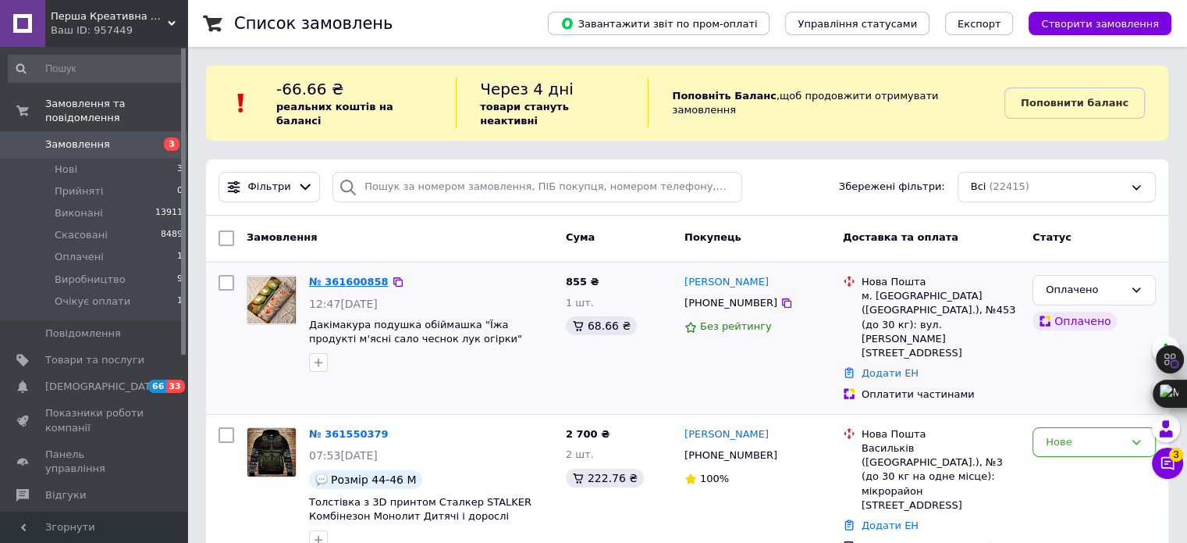
click at [324, 276] on link "№ 361600858" at bounding box center [349, 282] width 80 height 12
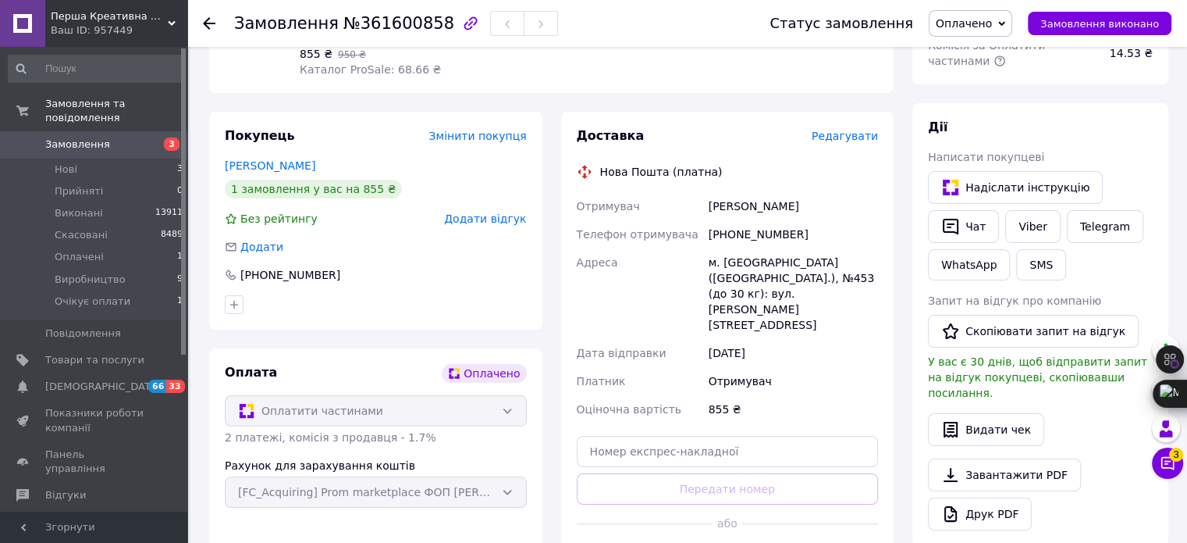
scroll to position [312, 0]
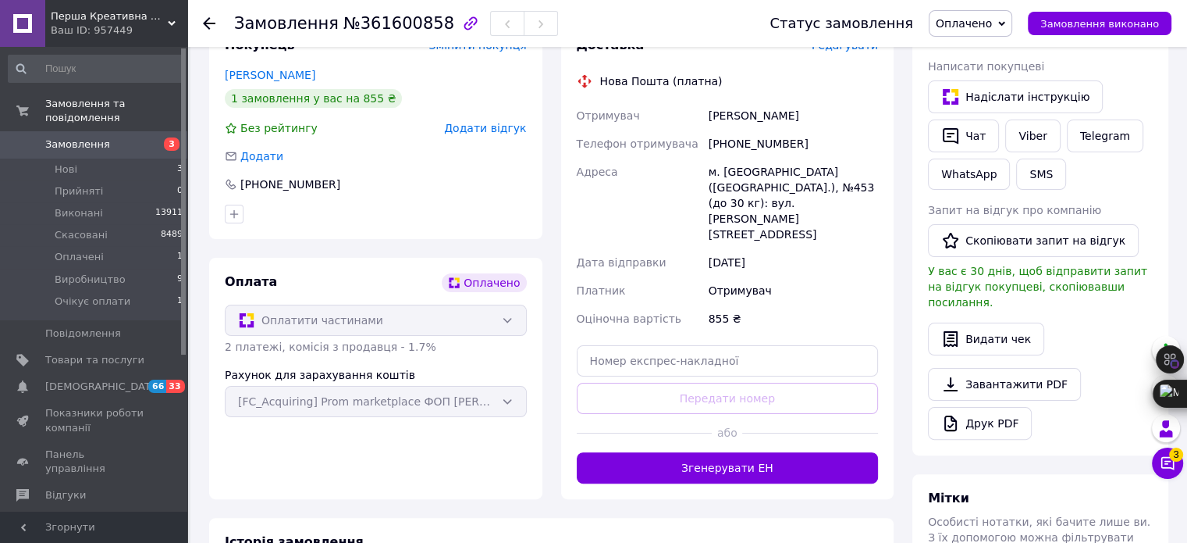
click at [507, 408] on div "Рахунок для зарахування коштів [FC_Acquiring] Prom marketplace ФОП ЛУНЬОВ МИХАЙ…" at bounding box center [376, 392] width 302 height 50
click at [509, 403] on div "Рахунок для зарахування коштів [FC_Acquiring] Prom marketplace ФОП ЛУНЬОВ МИХАЙ…" at bounding box center [376, 392] width 302 height 50
click at [509, 402] on div "Рахунок для зарахування коштів [FC_Acquiring] Prom marketplace ФОП ЛУНЬОВ МИХАЙ…" at bounding box center [376, 392] width 302 height 50
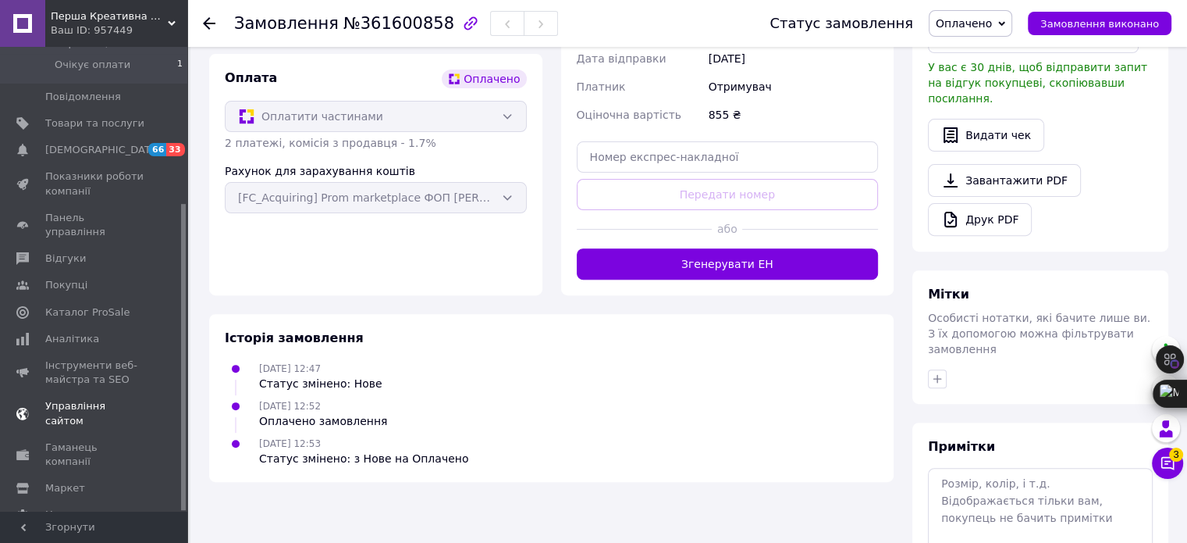
scroll to position [587, 0]
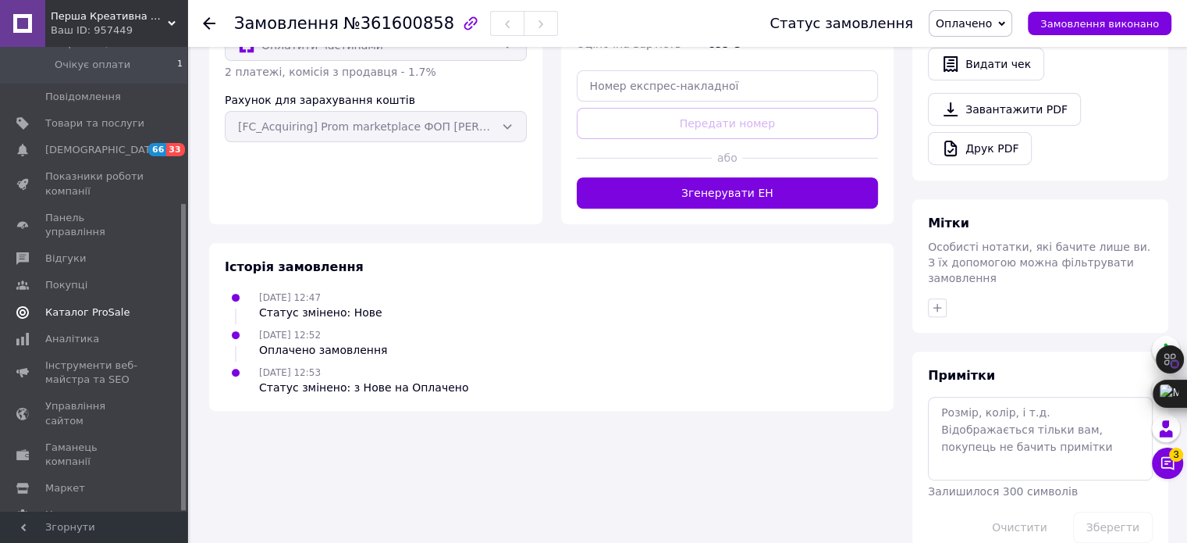
click at [91, 305] on span "Каталог ProSale" at bounding box center [87, 312] width 84 height 14
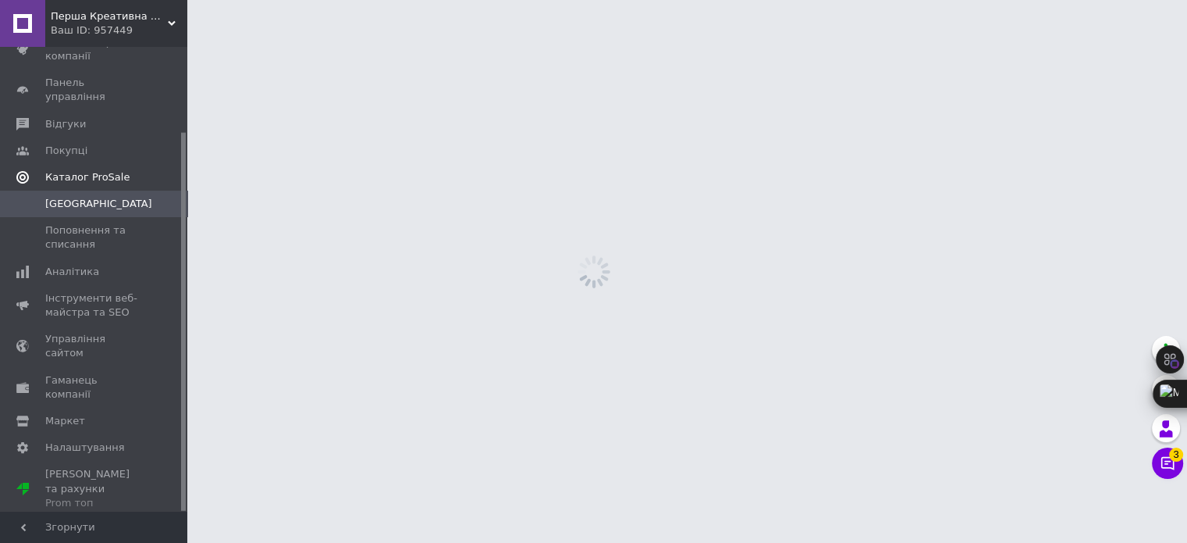
scroll to position [103, 0]
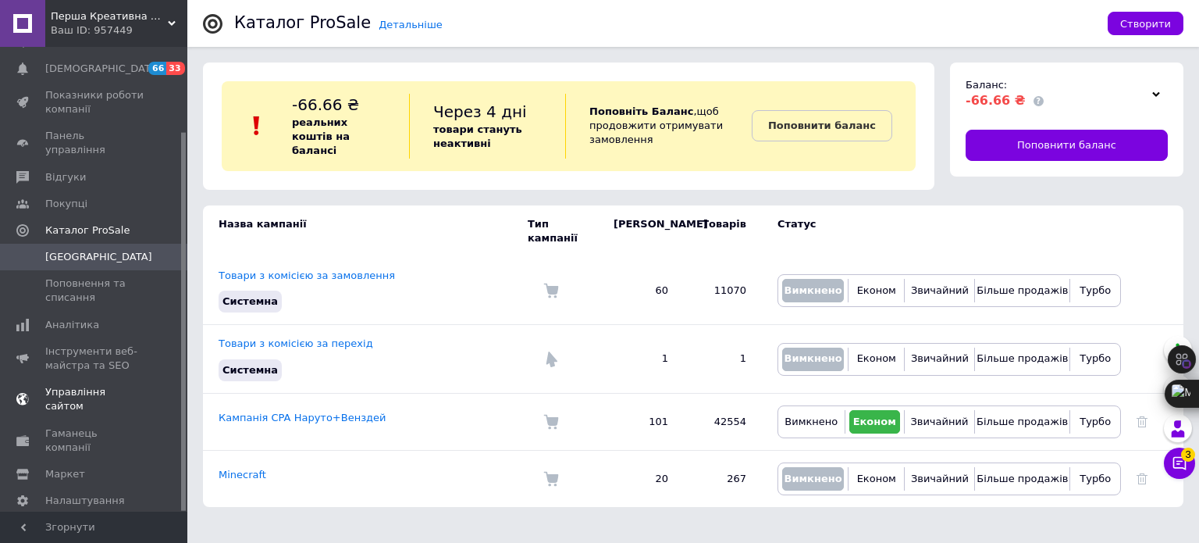
click at [122, 384] on link "Управління сайтом" at bounding box center [96, 399] width 192 height 41
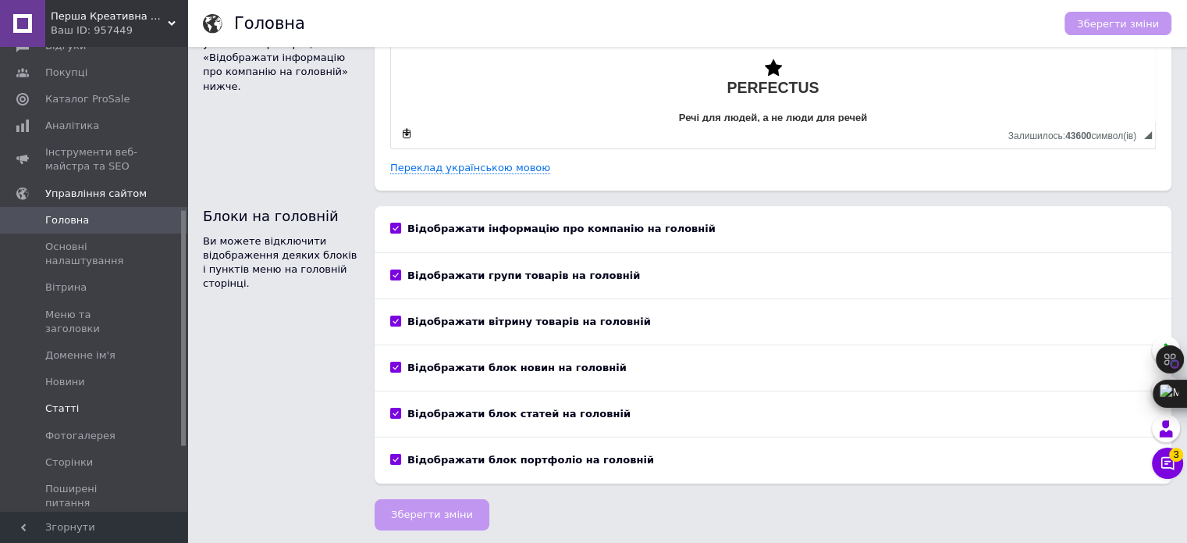
scroll to position [450, 0]
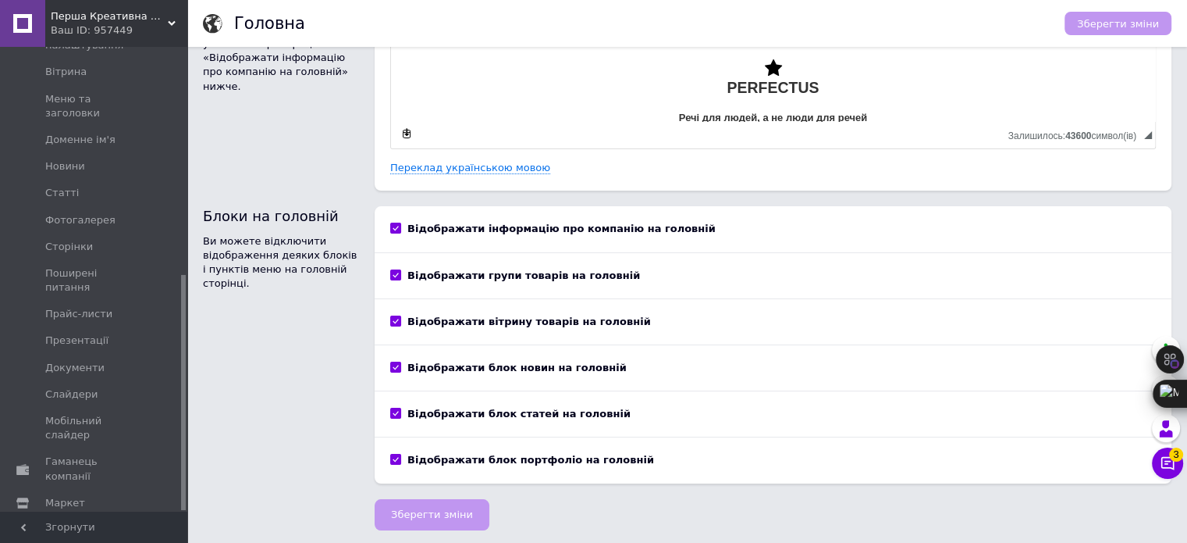
click at [81, 522] on span "Налаштування" at bounding box center [85, 529] width 80 height 14
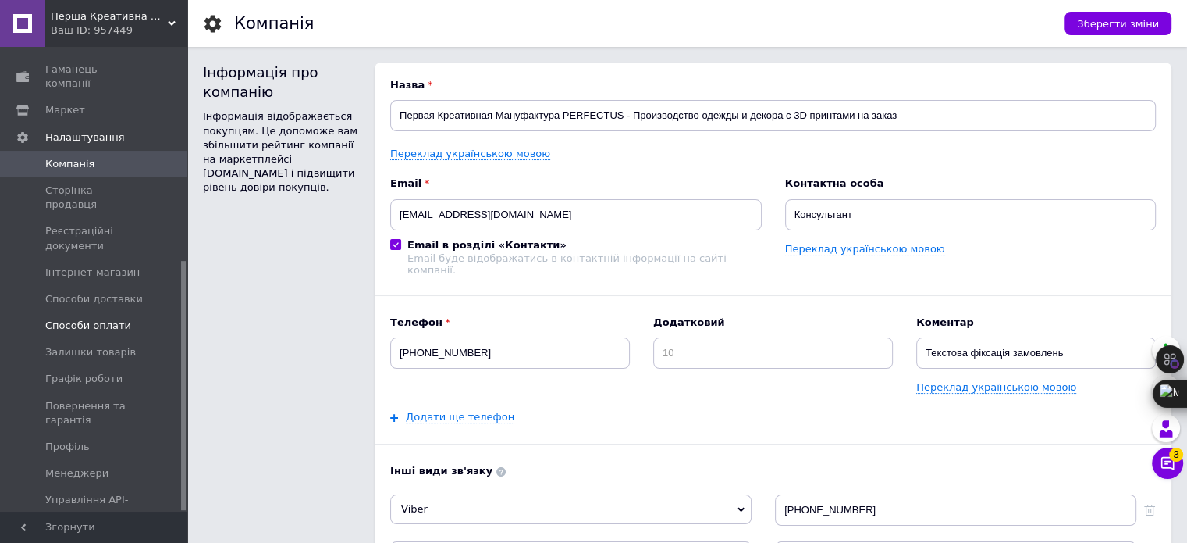
click at [82, 319] on span "Способи оплати" at bounding box center [88, 326] width 86 height 14
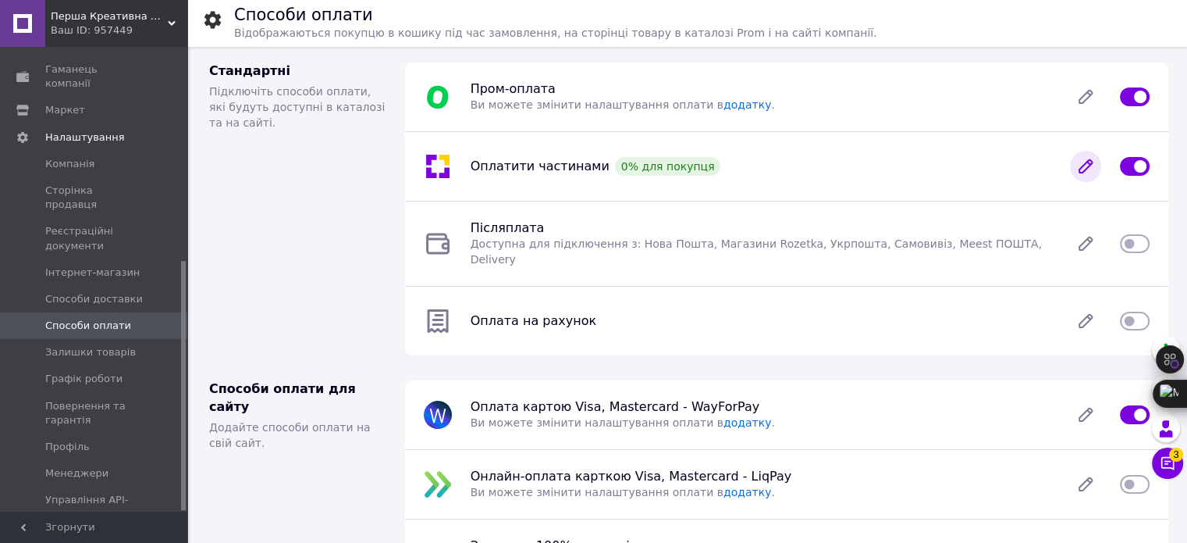
click at [1082, 160] on icon at bounding box center [1085, 166] width 31 height 31
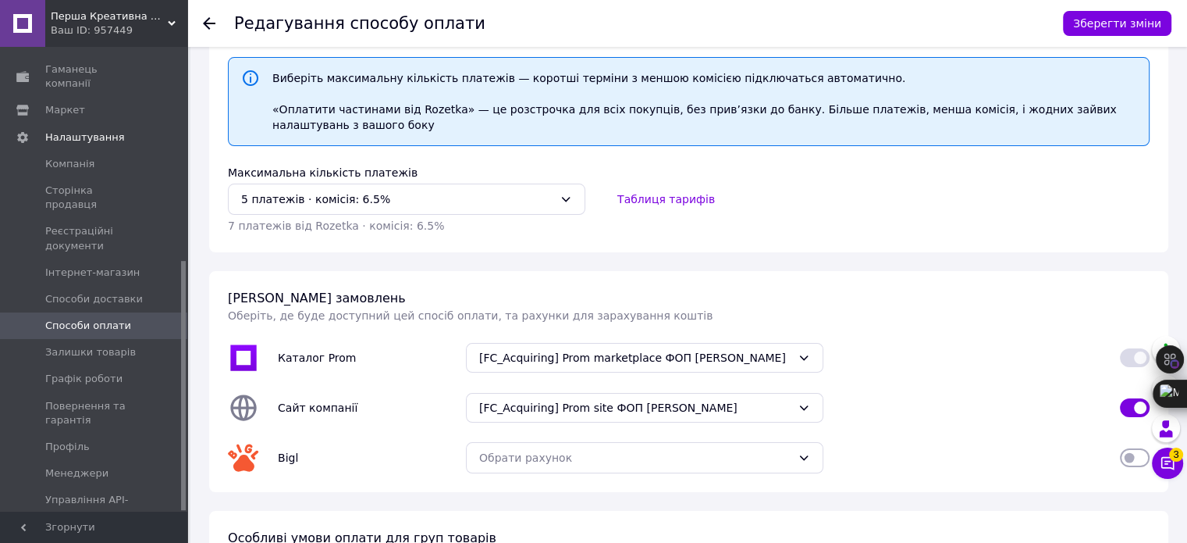
scroll to position [312, 0]
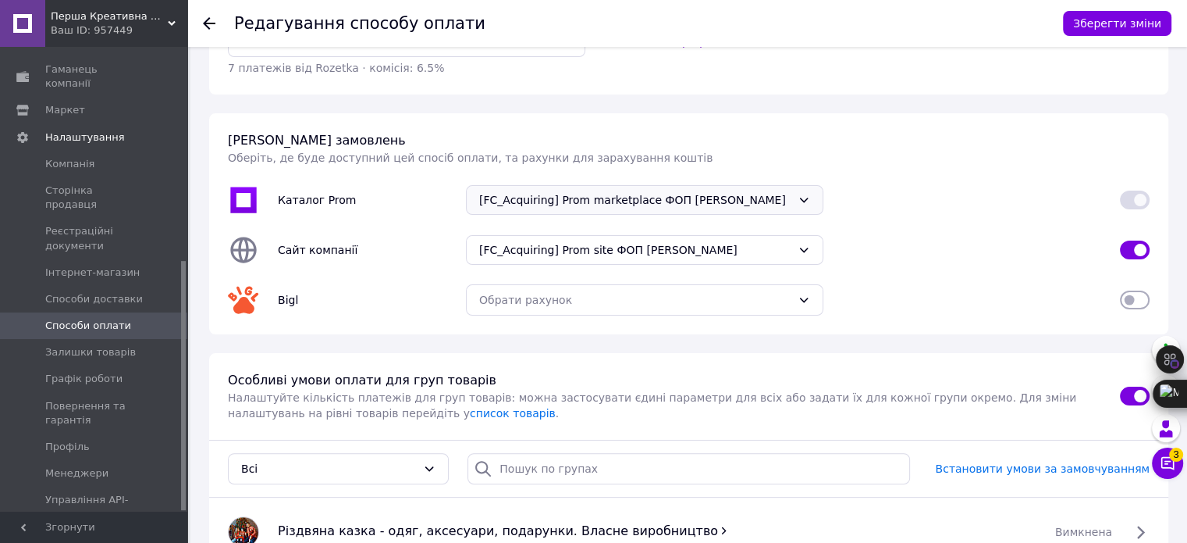
click at [799, 194] on icon at bounding box center [804, 200] width 12 height 12
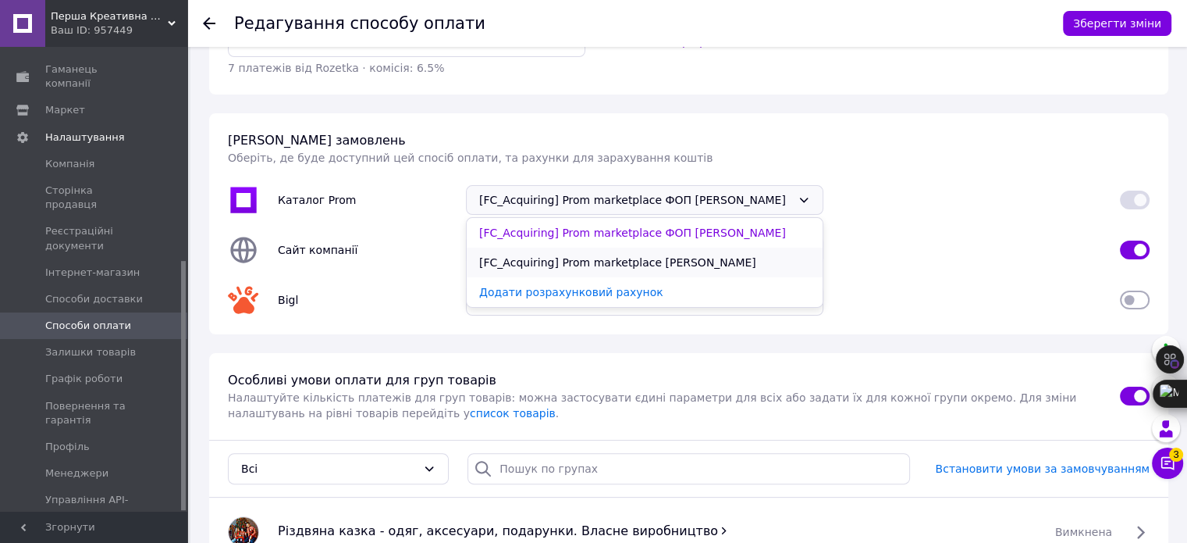
click at [690, 277] on li "[FC_Acquiring] Prom marketplace Луньова Владислава Володимирівна" at bounding box center [645, 262] width 356 height 30
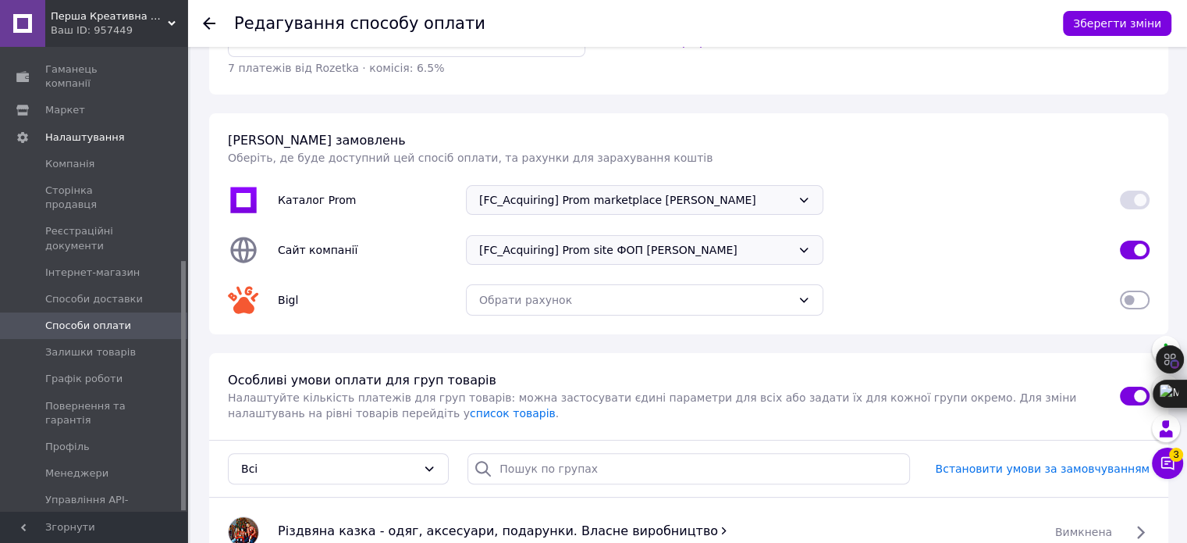
click at [771, 252] on span "[FC_Acquiring] Prom site ФОП ЛУНЬОВ МИХАЙЛО СЕРГІЙОВИЧ" at bounding box center [635, 250] width 312 height 16
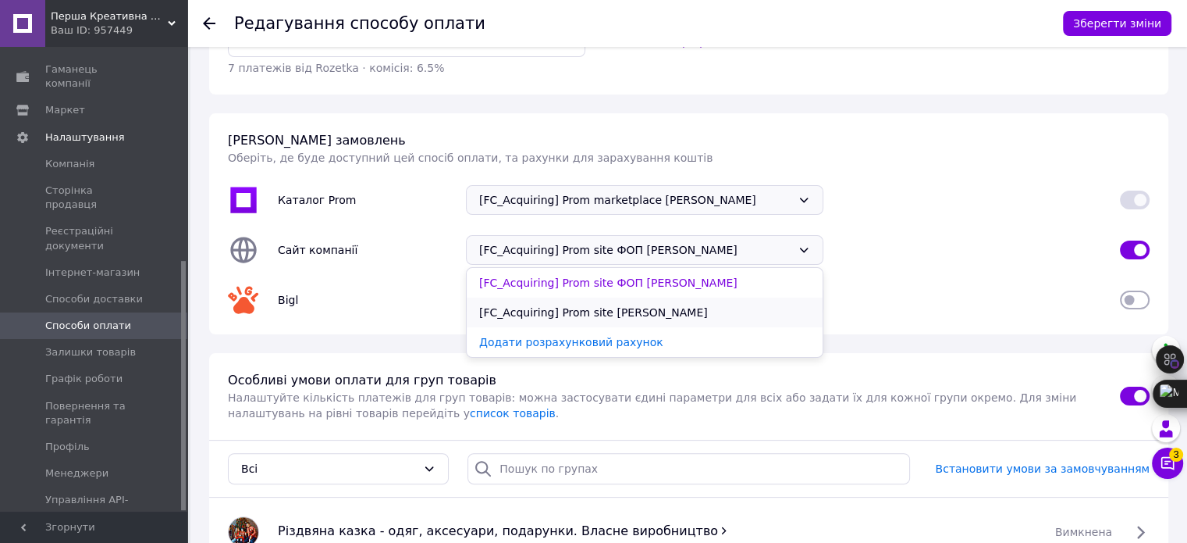
click at [662, 312] on li "[FC_Acquiring] Prom site Луньова Владислава Володимирівна" at bounding box center [645, 312] width 356 height 30
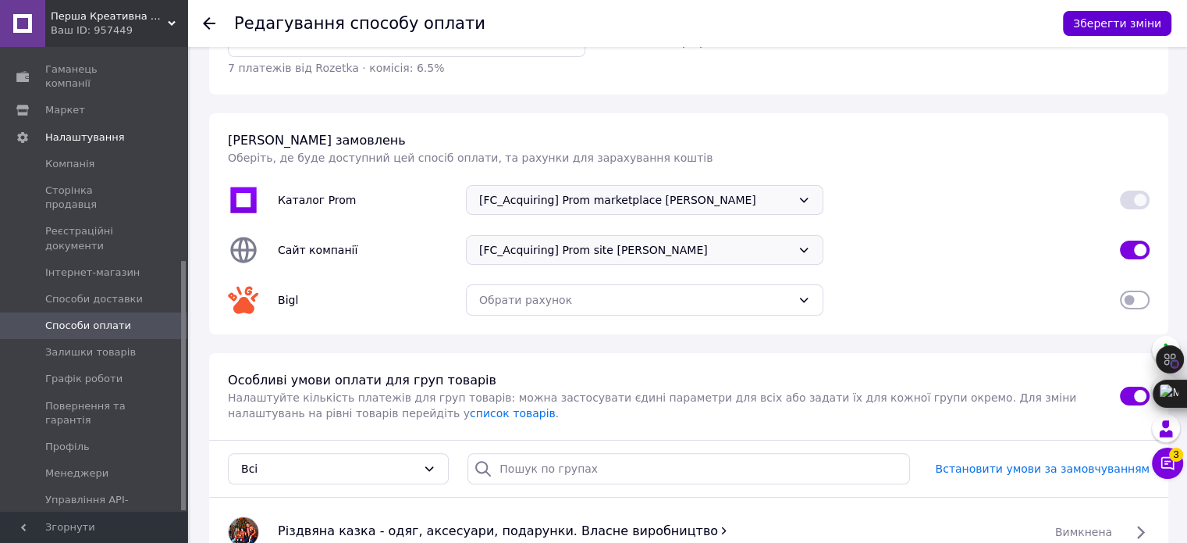
click at [1114, 29] on button "Зберегти зміни" at bounding box center [1117, 23] width 109 height 25
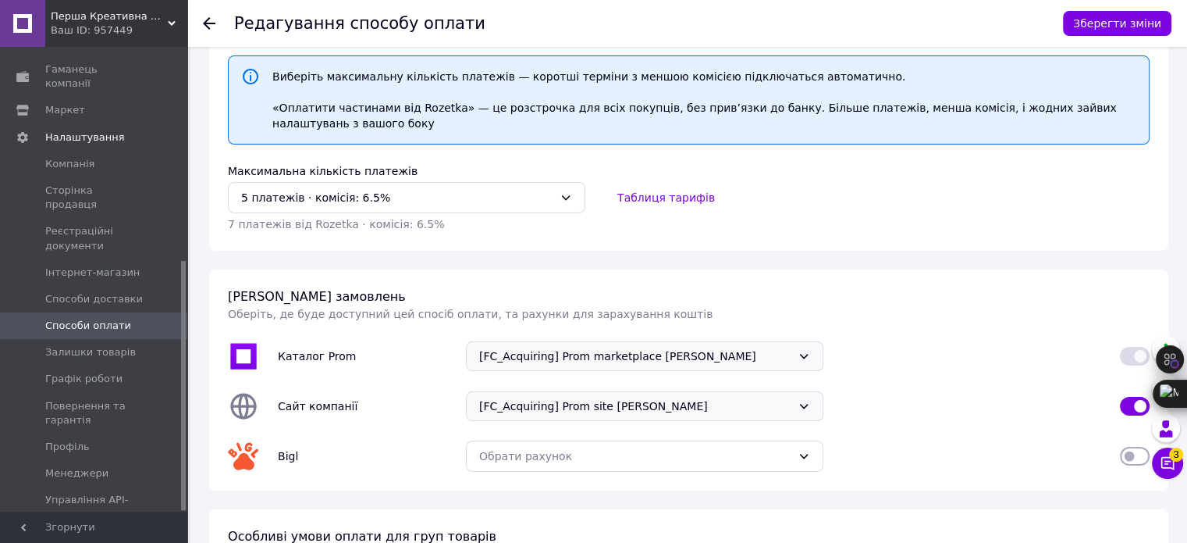
scroll to position [234, 0]
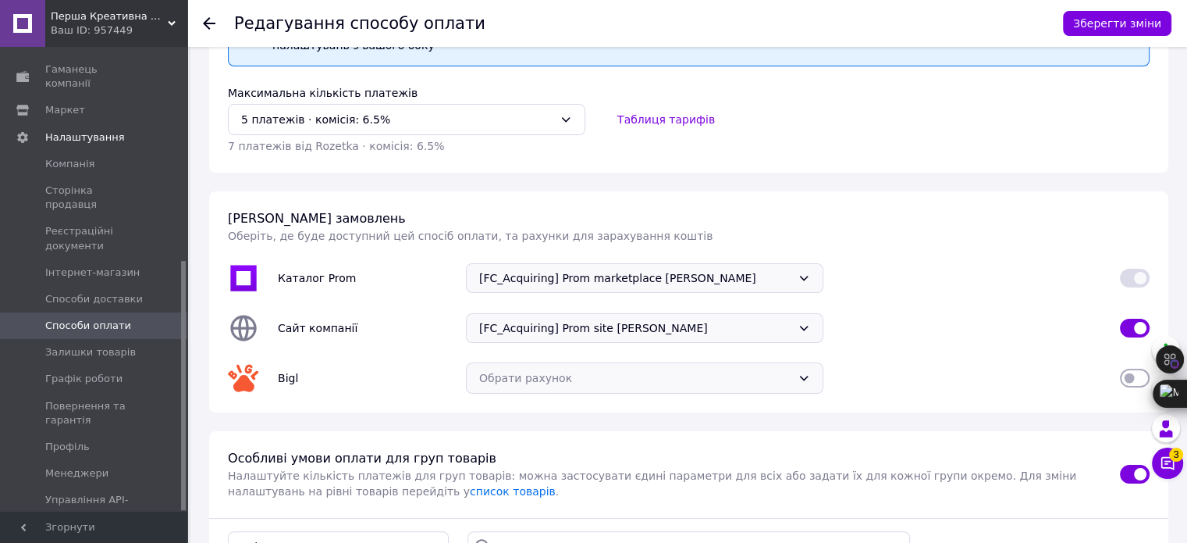
click at [790, 377] on div "Обрати рахунок" at bounding box center [635, 377] width 312 height 17
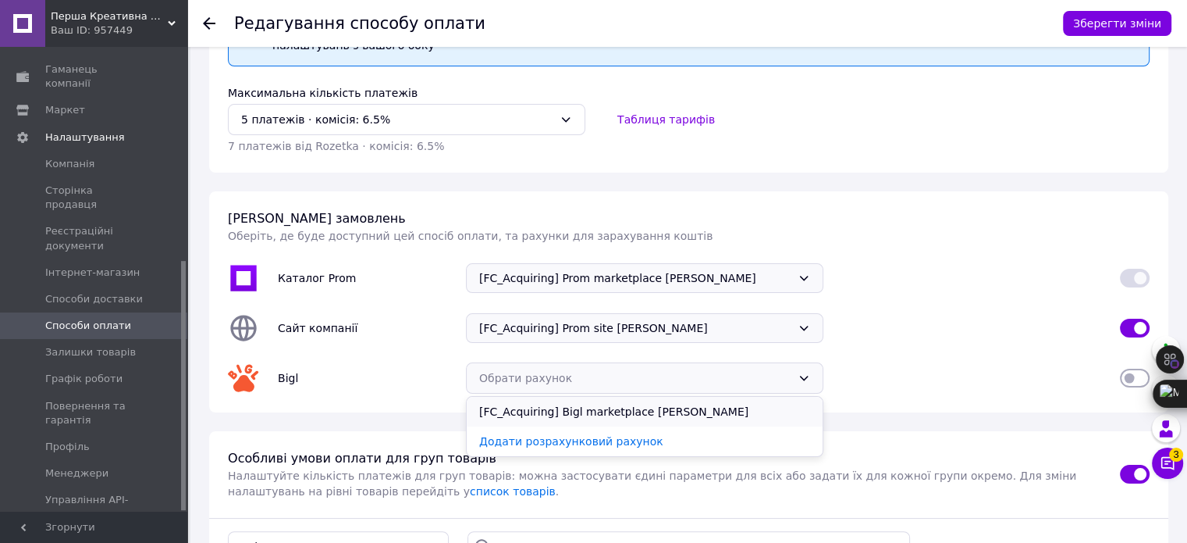
click at [694, 417] on li "[FC_Acquiring] Bigl marketplace Луньова Владислава Володимирівна" at bounding box center [645, 412] width 356 height 30
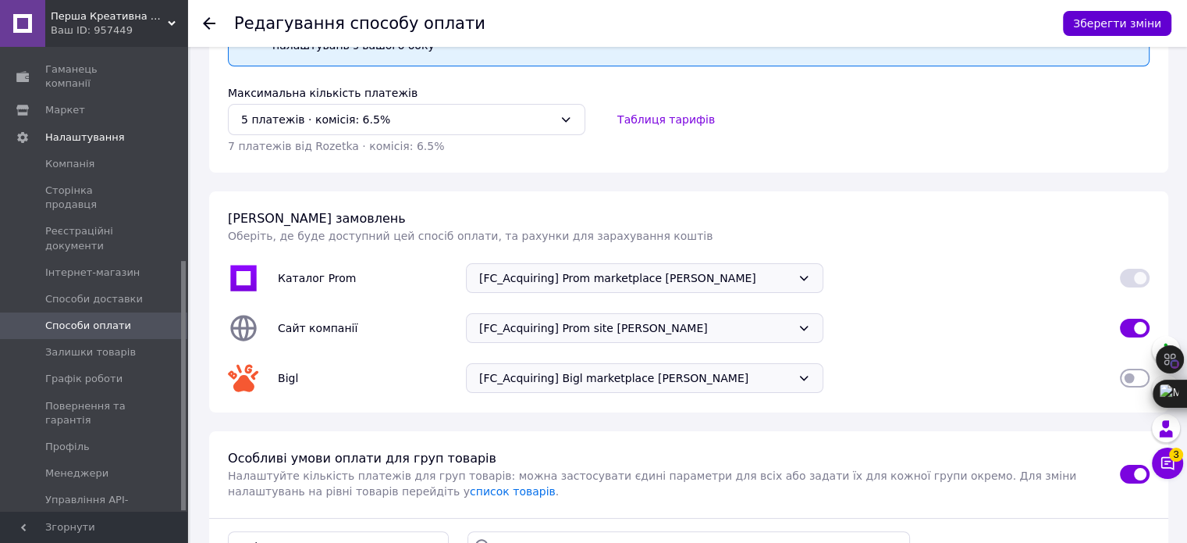
click at [1127, 19] on button "Зберегти зміни" at bounding box center [1117, 23] width 109 height 25
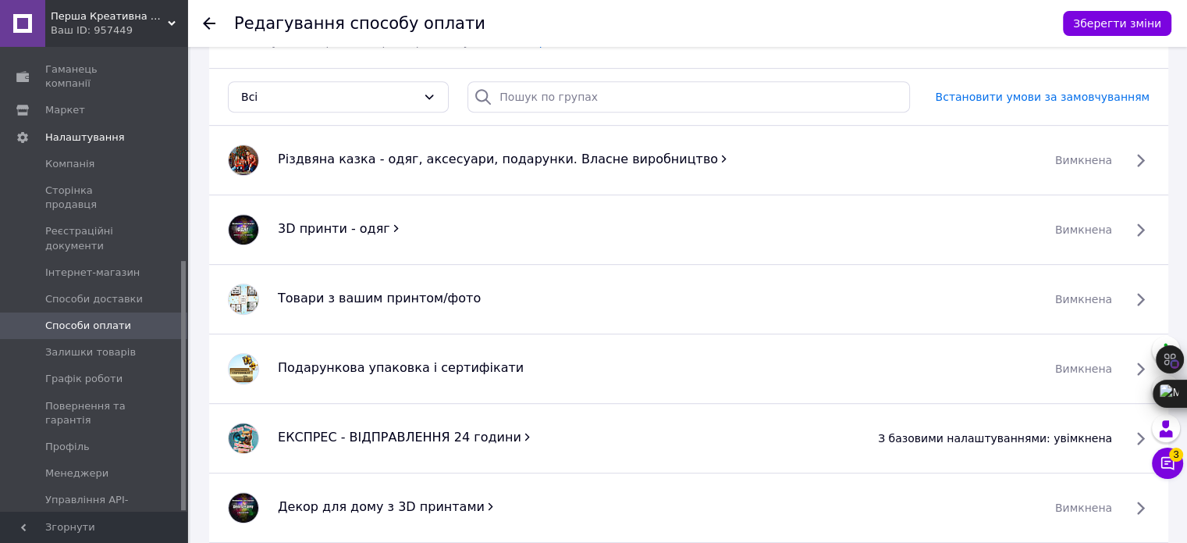
scroll to position [678, 0]
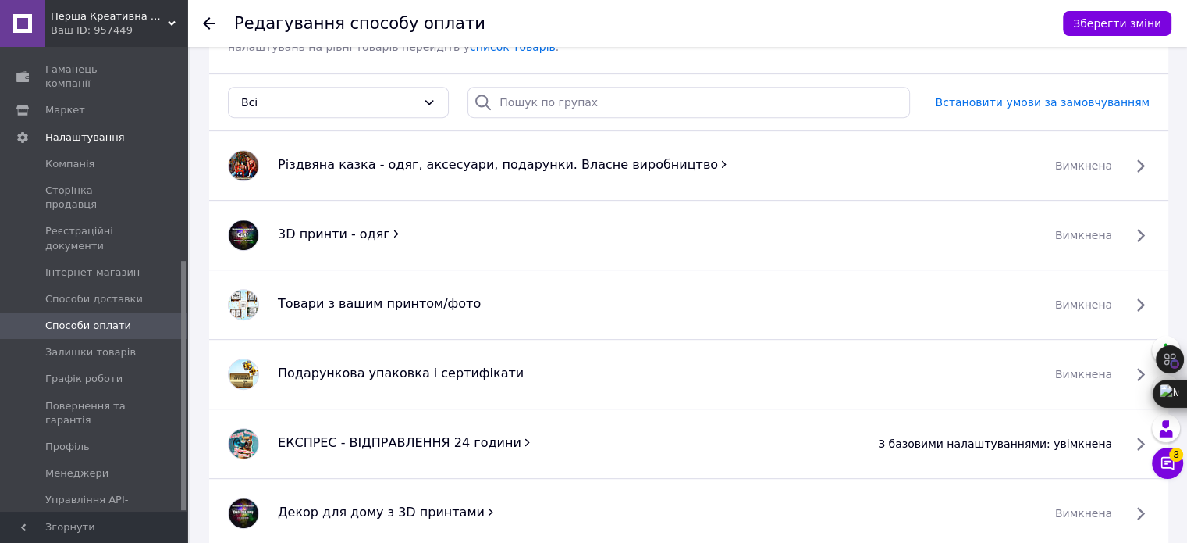
click at [741, 21] on div "Редагування способу оплати" at bounding box center [640, 23] width 813 height 47
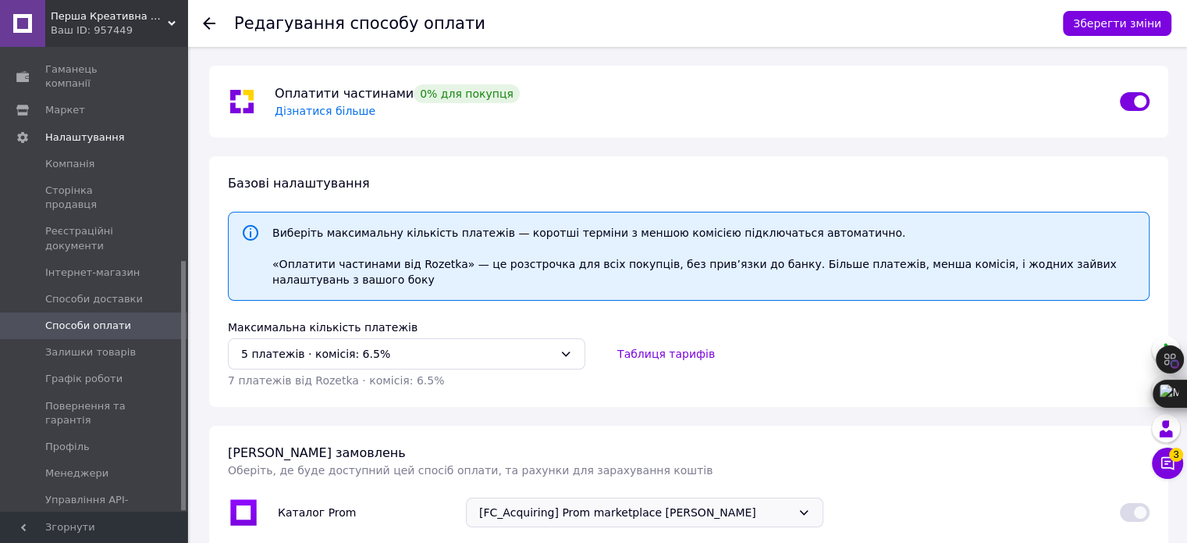
scroll to position [0, 0]
click at [688, 351] on button "Таблиця тарифів" at bounding box center [666, 353] width 124 height 31
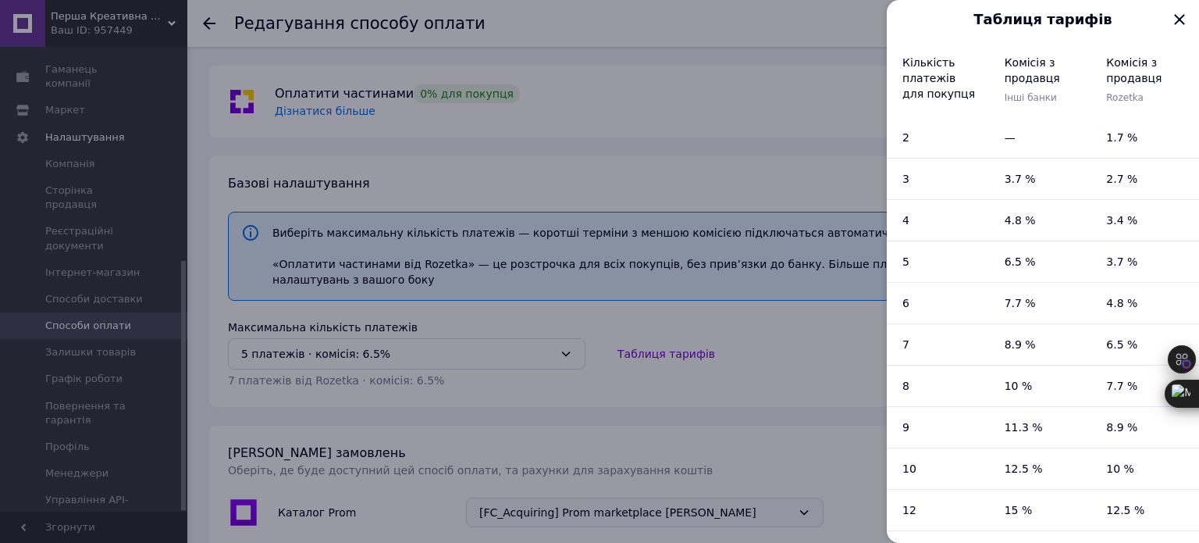
click at [778, 137] on div at bounding box center [599, 271] width 1199 height 543
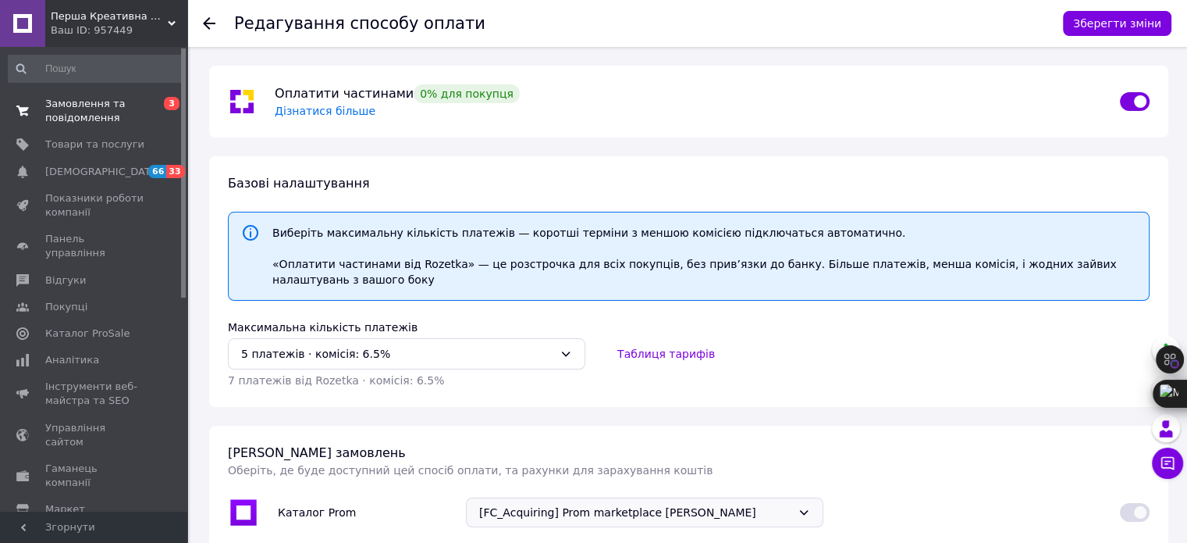
click at [87, 127] on link "Замовлення та повідомлення 0 3" at bounding box center [96, 111] width 192 height 41
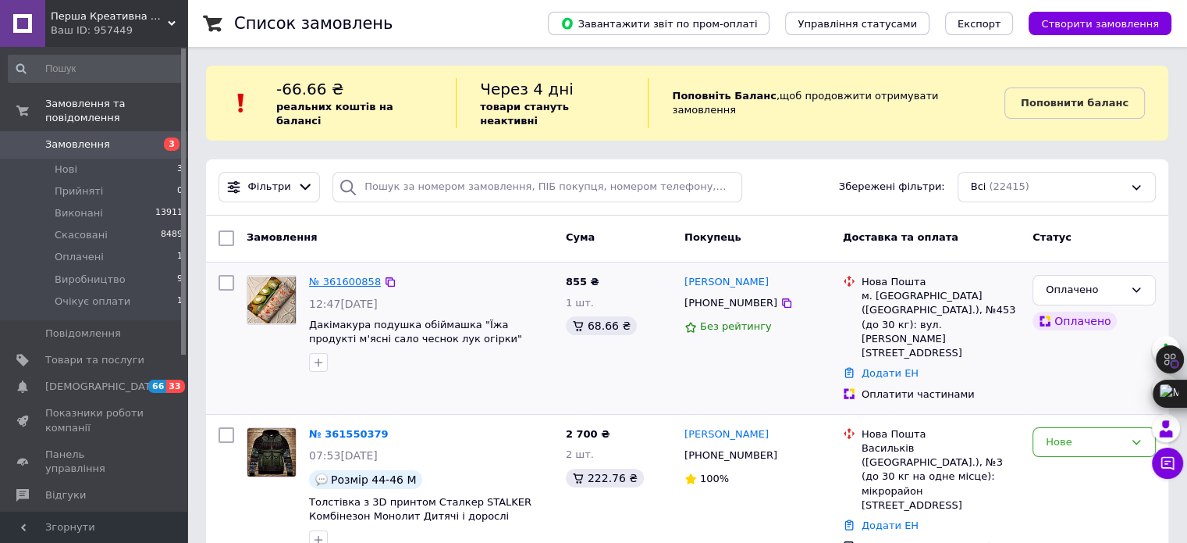
click at [356, 276] on link "№ 361600858" at bounding box center [345, 282] width 72 height 12
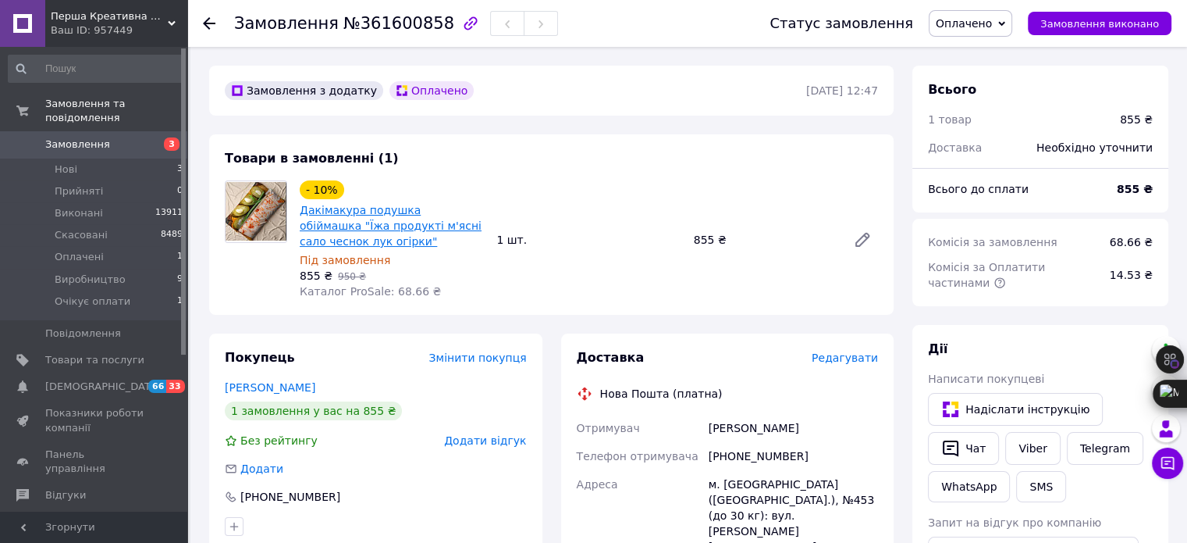
click at [393, 224] on link "Дакімакура подушка обіймашка "Їжа продукті м'ясні сало чеснок лук огірки"" at bounding box center [391, 226] width 182 height 44
click at [372, 199] on div "- 10% Дакімакура подушка обіймашка "Їжа продукті м'ясні сало чеснок лук огірки"" at bounding box center [391, 215] width 187 height 72
click at [368, 205] on link "Дакімакура подушка обіймашка "Їжа продукті м'ясні сало чеснок лук огірки"" at bounding box center [391, 226] width 182 height 44
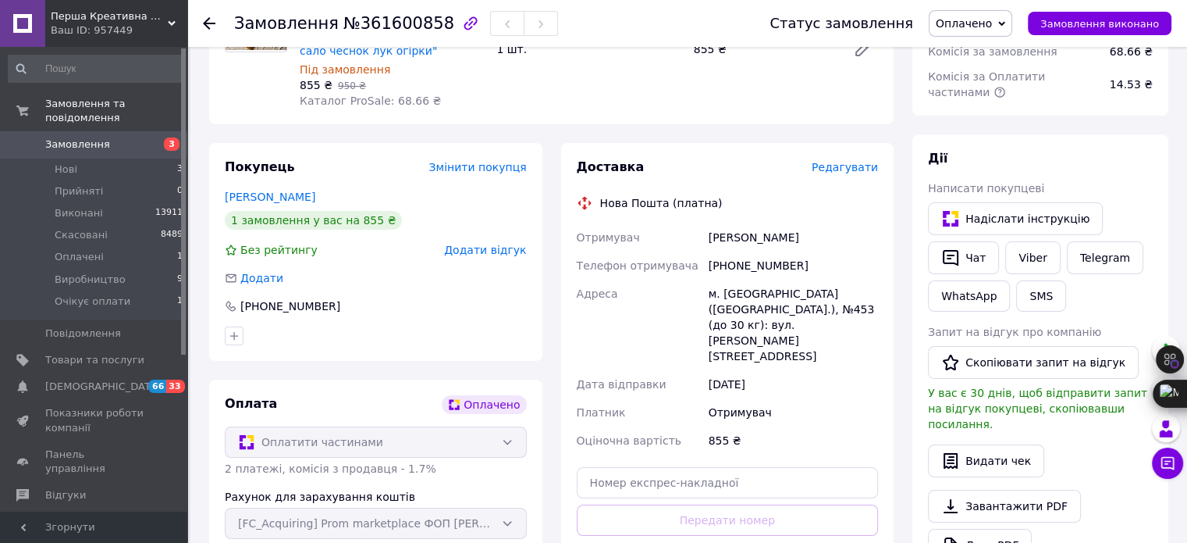
scroll to position [78, 0]
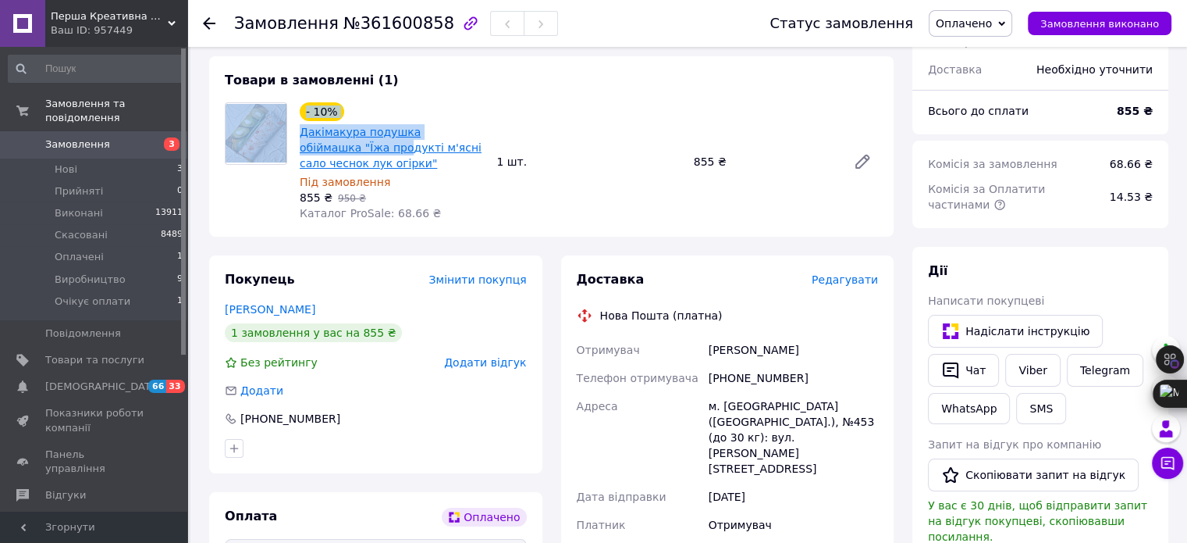
drag, startPoint x: 293, startPoint y: 129, endPoint x: 344, endPoint y: 146, distance: 53.6
click at [344, 146] on div "- 10% Дакімакура подушка обіймашка "Їжа продукті м'ясні сало чеснок лук огірки"…" at bounding box center [552, 161] width 666 height 119
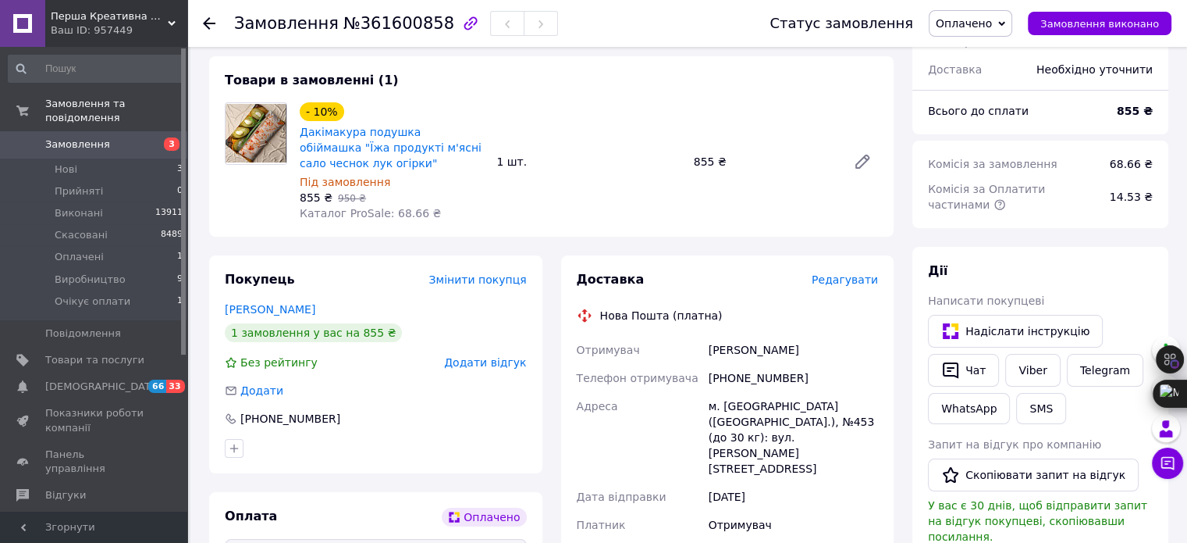
click at [383, 173] on div "- 10% Дакімакура подушка обіймашка "Їжа продукті м'ясні сало чеснок лук огірки"…" at bounding box center [392, 161] width 197 height 125
drag, startPoint x: 352, startPoint y: 159, endPoint x: 300, endPoint y: 132, distance: 59.0
click at [300, 132] on span "Дакімакура подушка обіймашка "Їжа продукті м'ясні сало чеснок лук огірки"" at bounding box center [392, 147] width 184 height 47
copy link "Дакімакура подушка обіймашка "Їжа продукті м'ясні сало чеснок лук огірки""
click at [97, 21] on span "Перша Креативна Мануфактура PERFECTUS - Виробництво одягу і декору з 3D принтам…" at bounding box center [109, 16] width 117 height 14
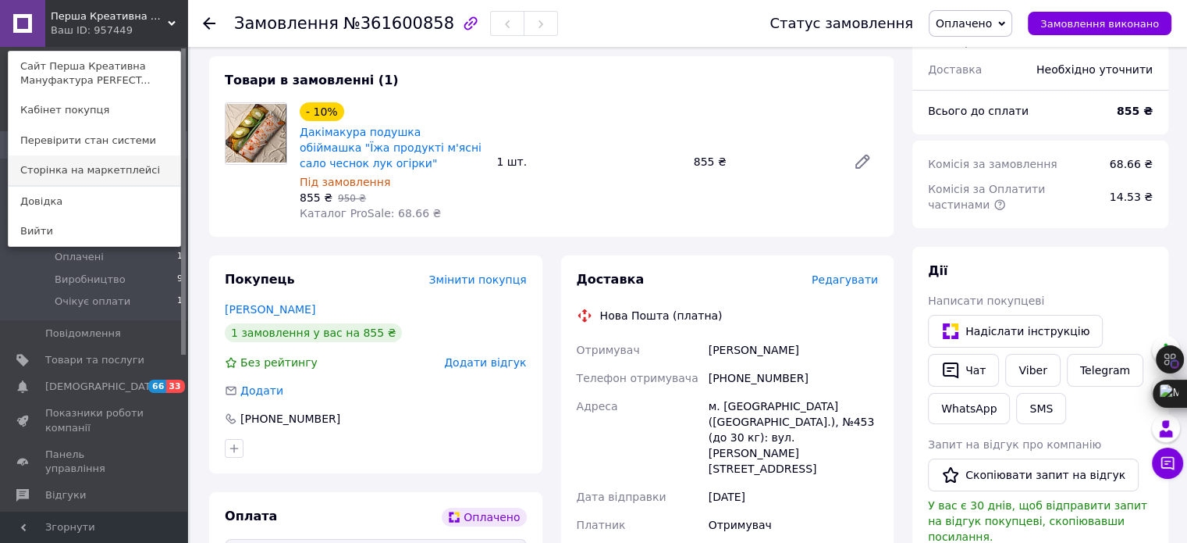
click at [94, 169] on link "Сторінка на маркетплейсі" at bounding box center [95, 170] width 172 height 30
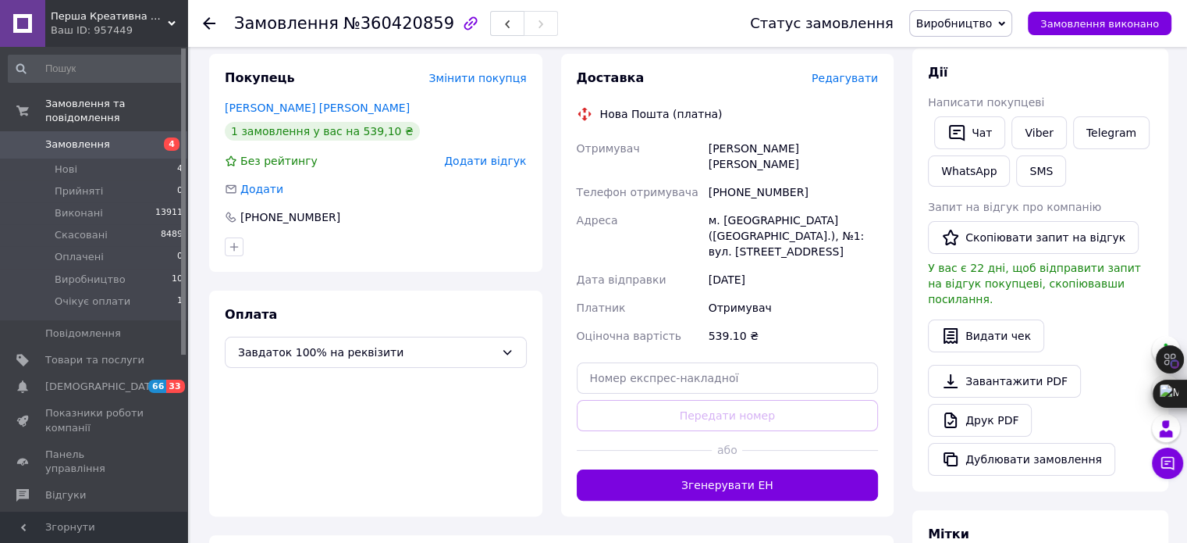
scroll to position [302, 0]
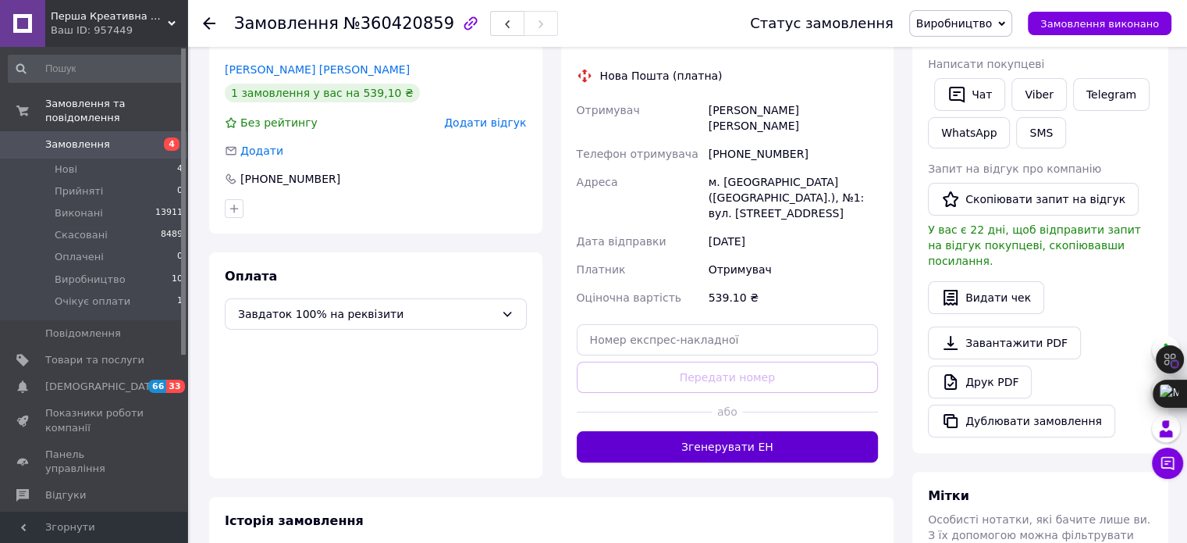
click at [769, 431] on button "Згенерувати ЕН" at bounding box center [728, 446] width 302 height 31
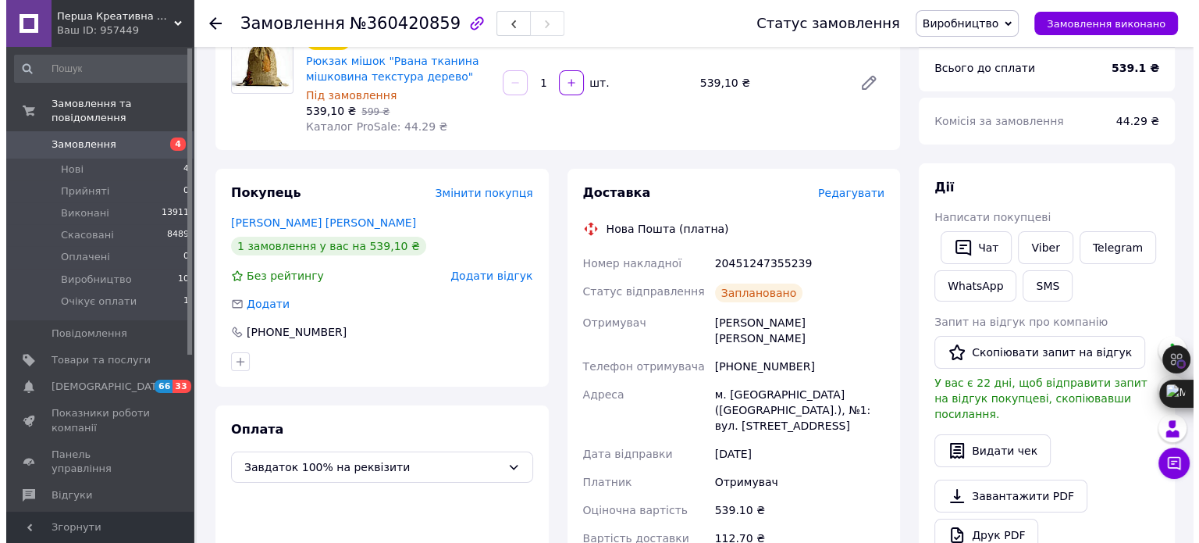
scroll to position [146, 0]
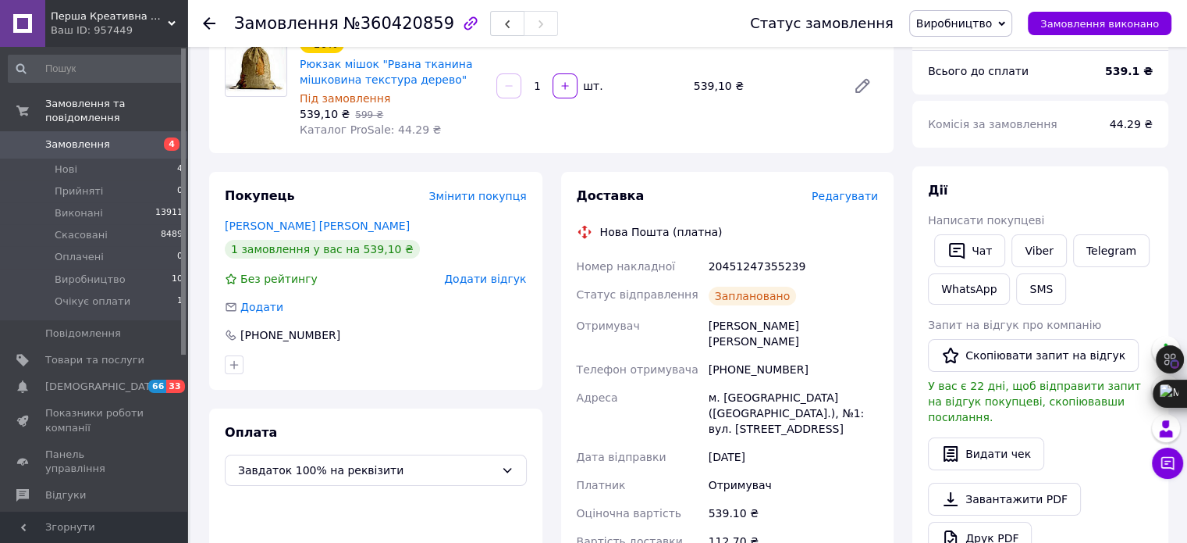
click at [838, 193] on span "Редагувати" at bounding box center [845, 196] width 66 height 12
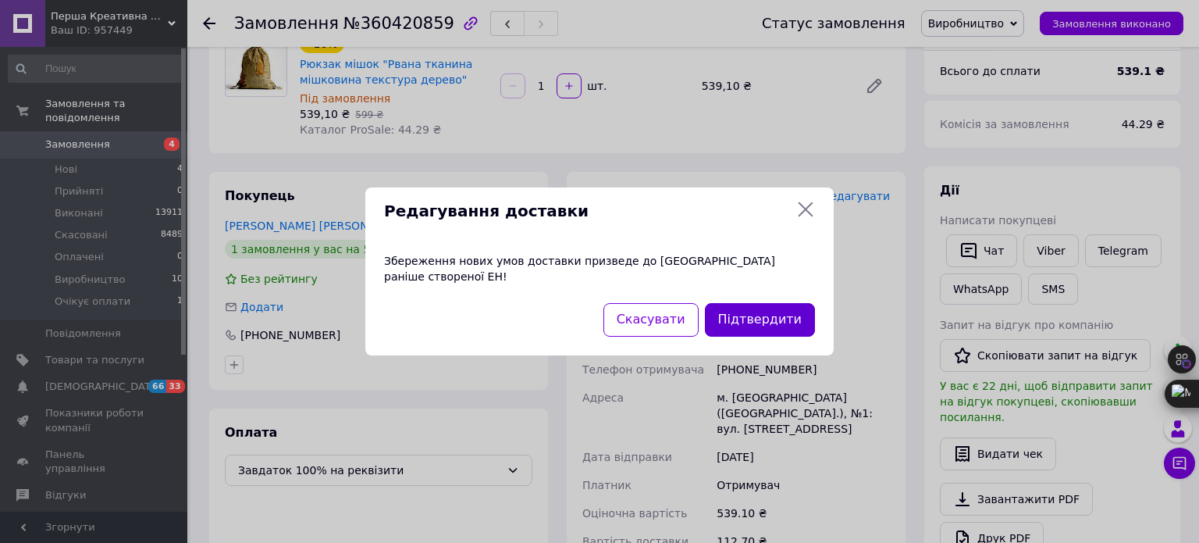
click at [774, 315] on button "Підтвердити" at bounding box center [760, 320] width 110 height 34
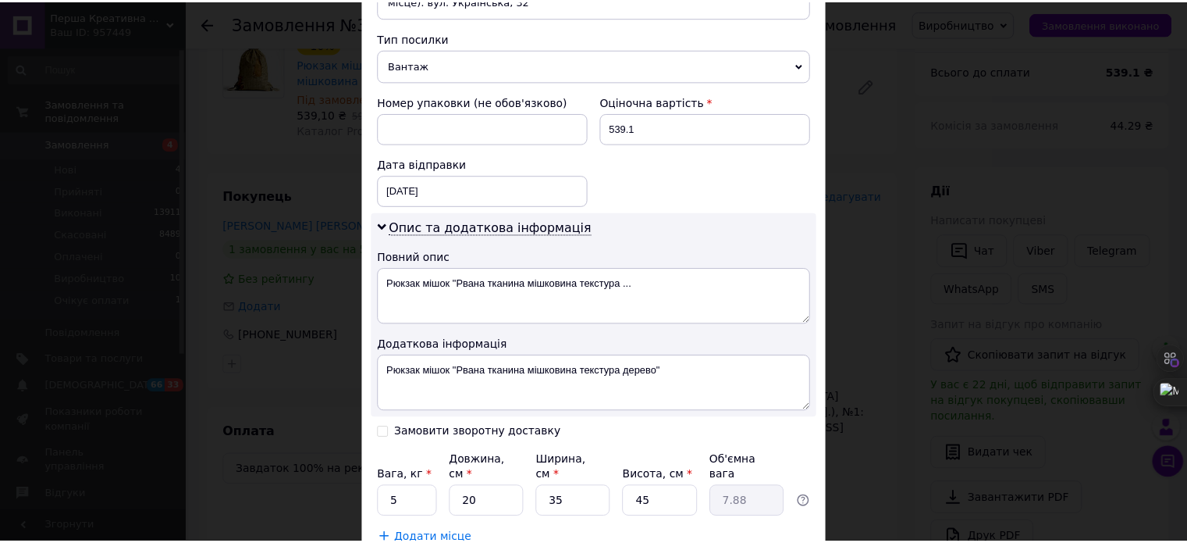
scroll to position [692, 0]
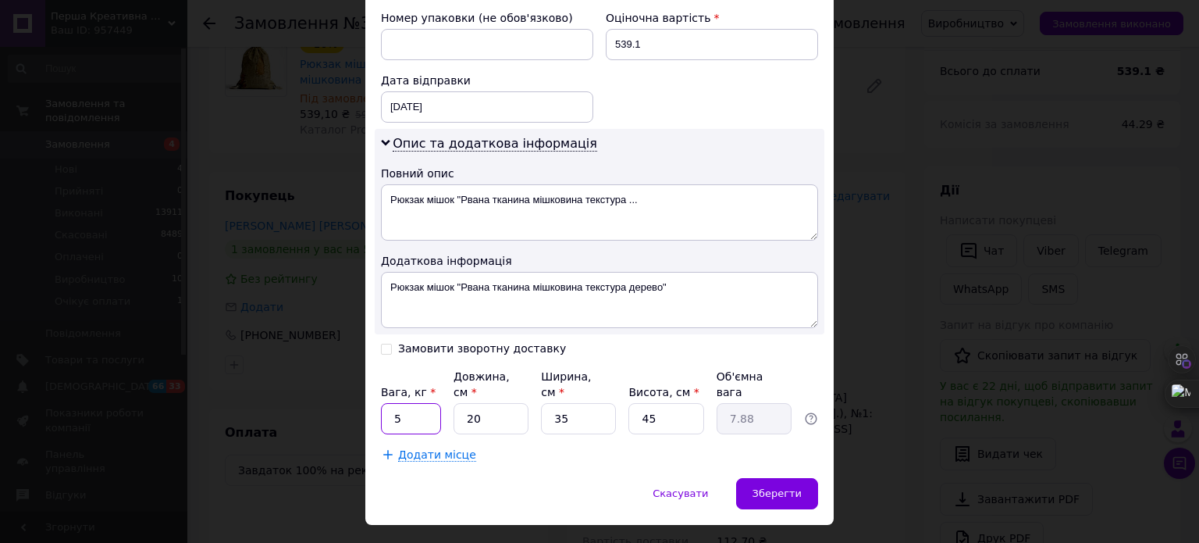
click at [408, 403] on input "5" at bounding box center [411, 418] width 60 height 31
type input "1"
click at [575, 403] on input "35" at bounding box center [578, 418] width 75 height 31
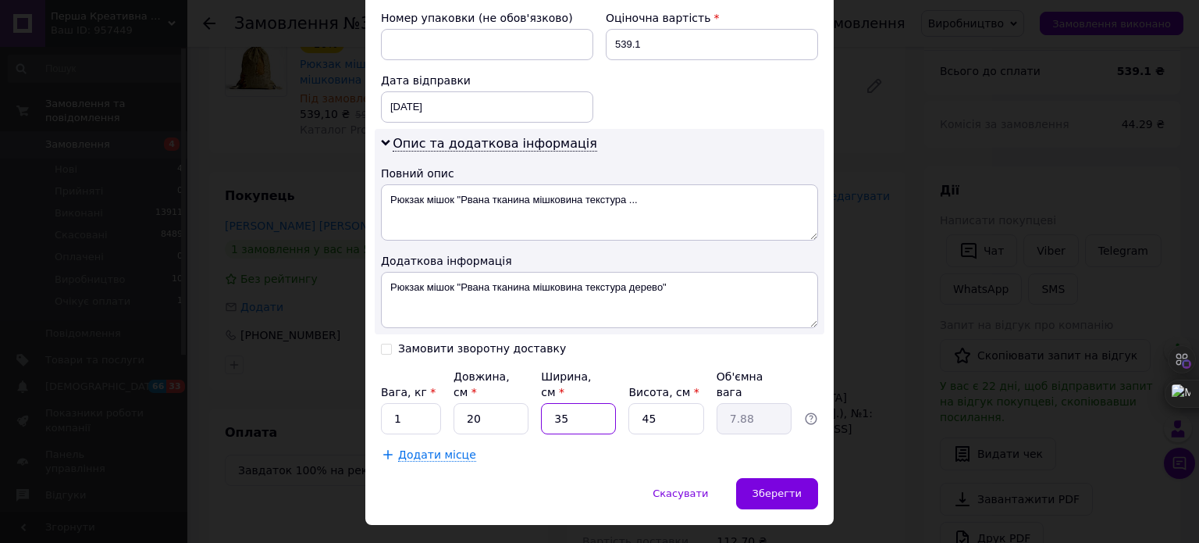
type input "2"
type input "0.45"
type input "20"
type input "4.5"
type input "20"
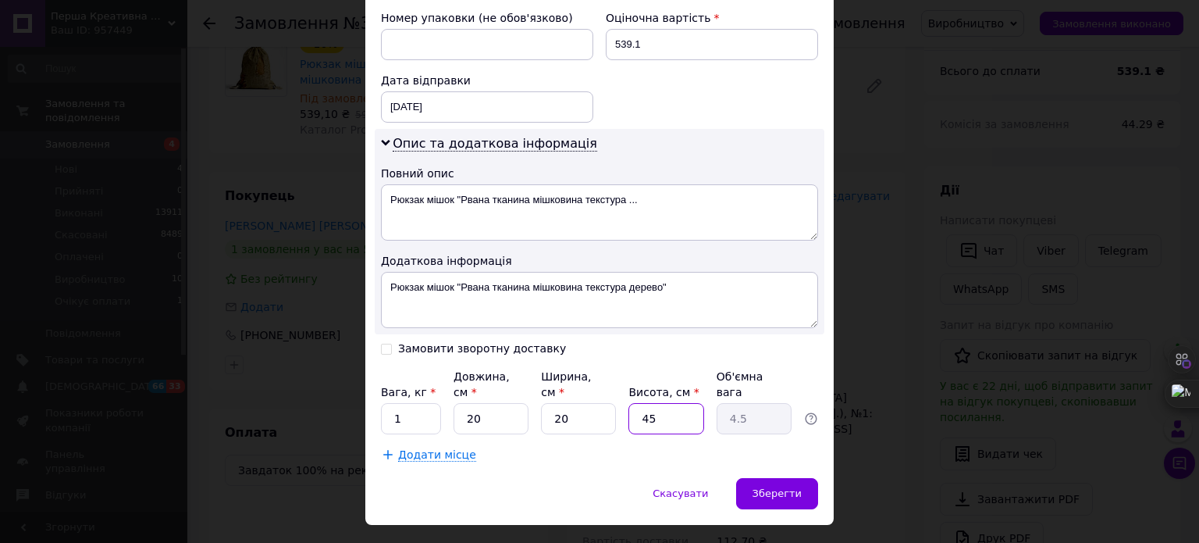
click at [667, 403] on input "45" at bounding box center [665, 418] width 75 height 31
type input "2"
type input "0.2"
type input "20"
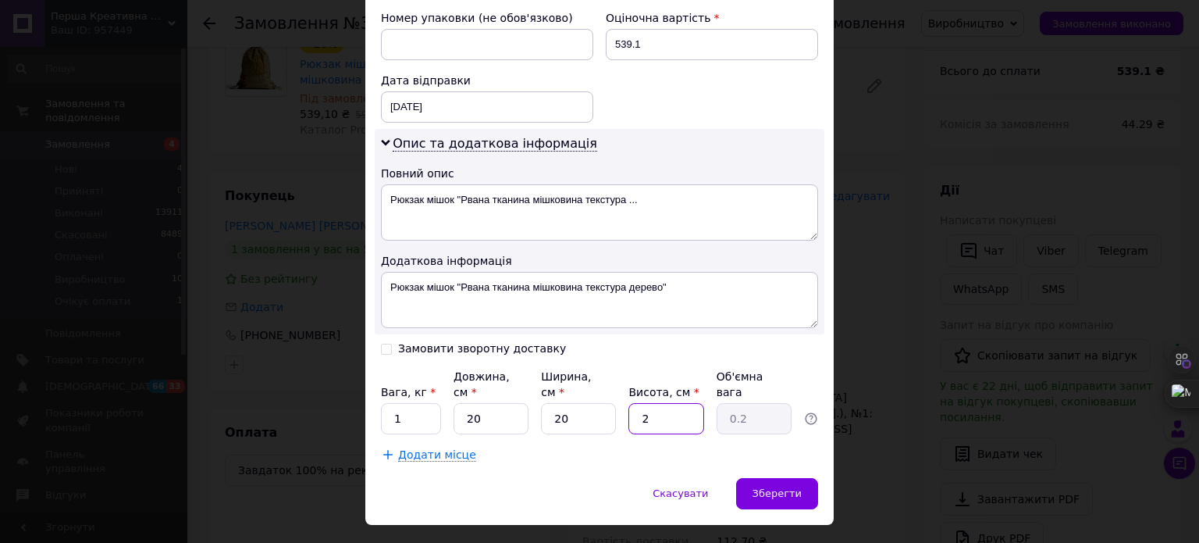
type input "2"
type input "20"
click at [774, 487] on span "Зберегти" at bounding box center [777, 493] width 49 height 12
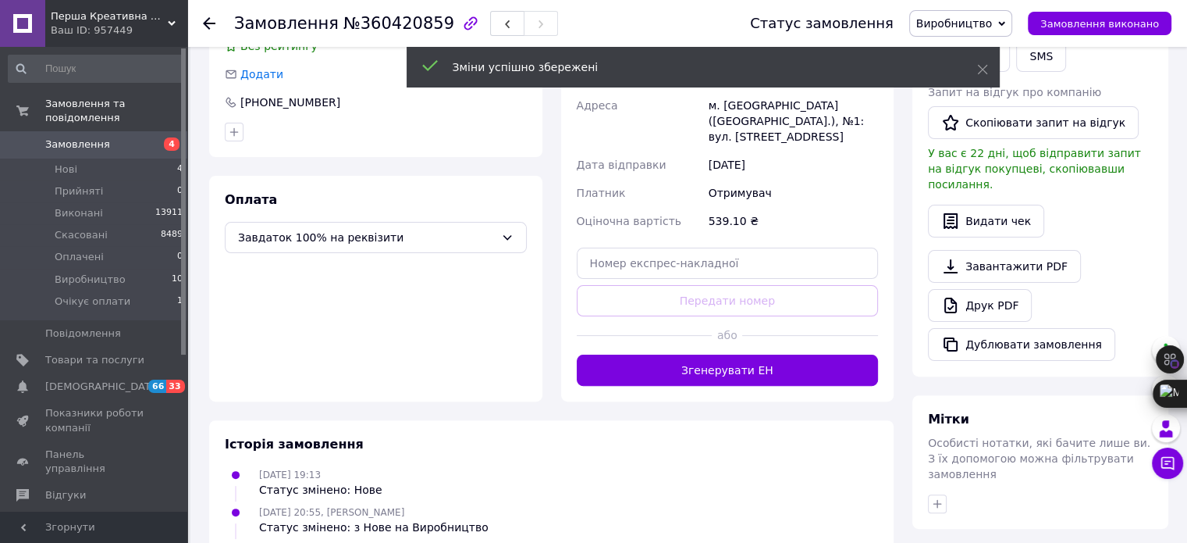
scroll to position [380, 0]
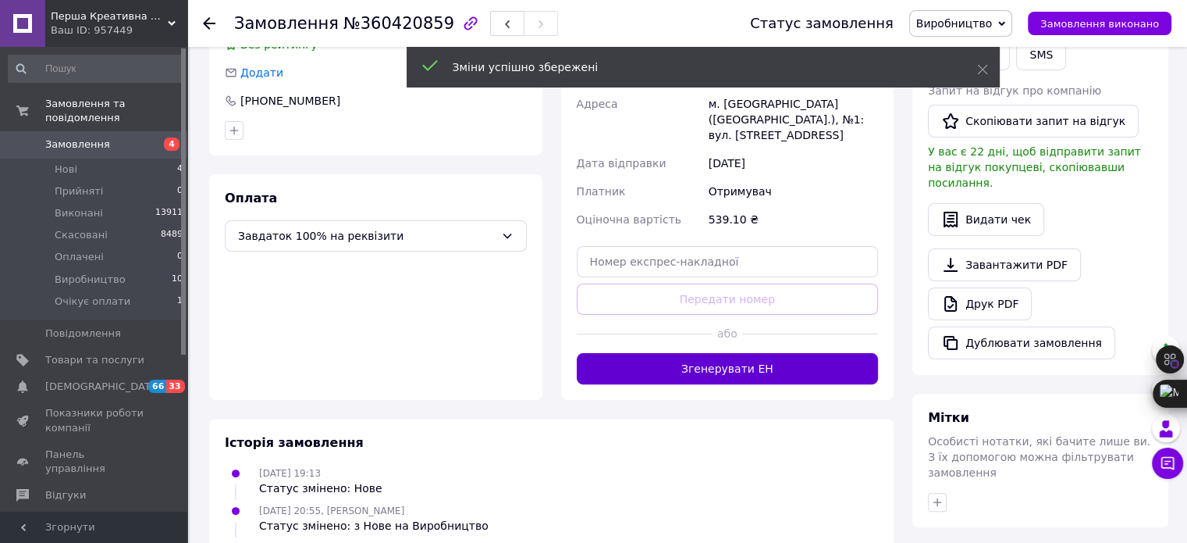
click at [744, 353] on button "Згенерувати ЕН" at bounding box center [728, 368] width 302 height 31
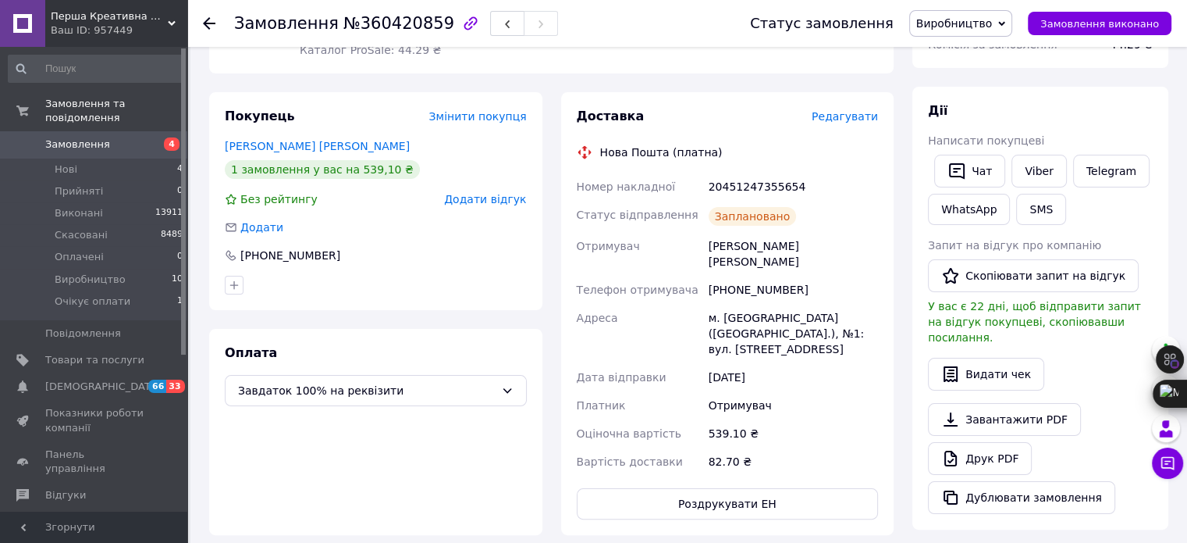
scroll to position [224, 0]
click at [753, 190] on div "20451247355654" at bounding box center [794, 188] width 176 height 28
copy div "20451247355654"
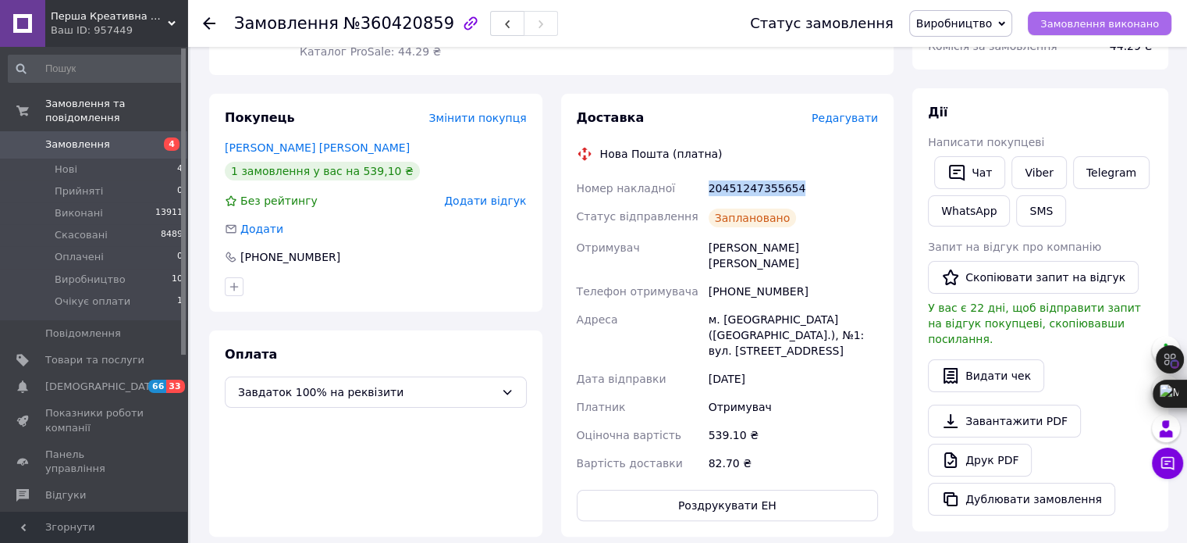
click at [1097, 24] on span "Замовлення виконано" at bounding box center [1100, 24] width 119 height 12
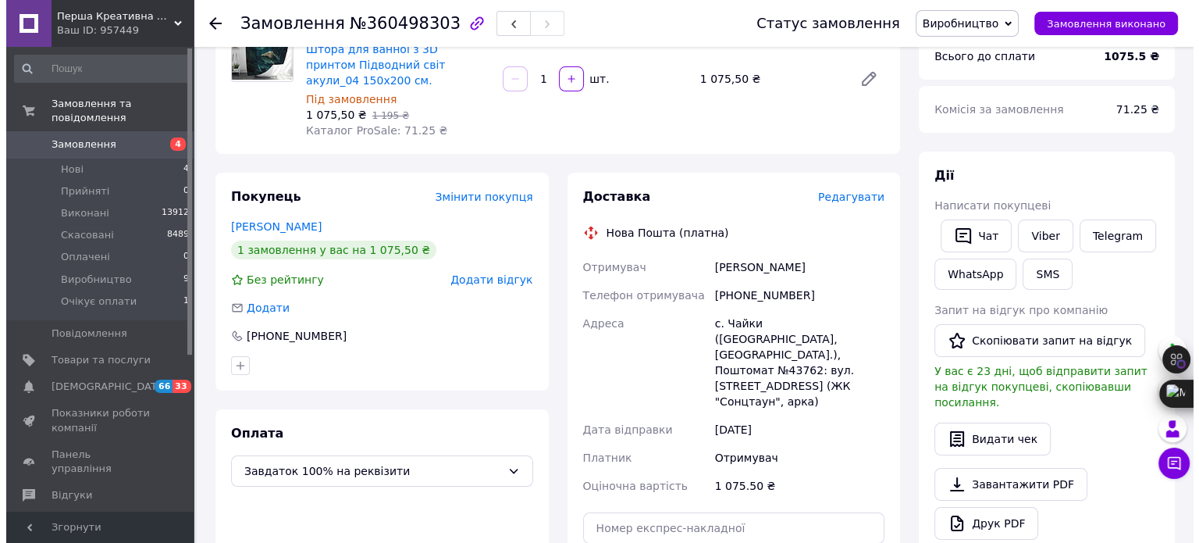
scroll to position [156, 0]
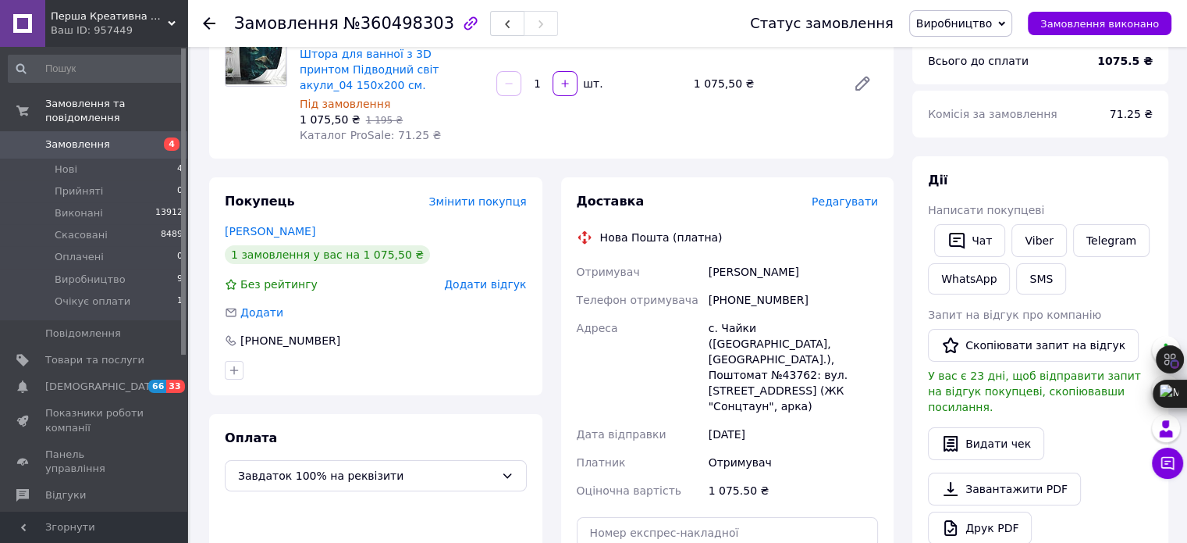
click at [874, 195] on span "Редагувати" at bounding box center [845, 201] width 66 height 12
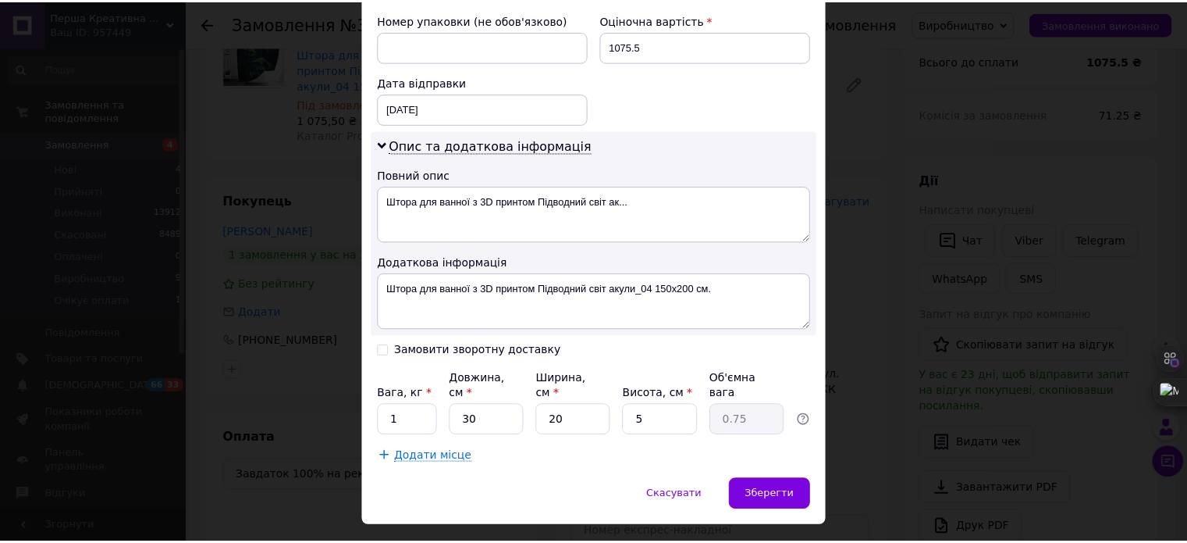
scroll to position [692, 0]
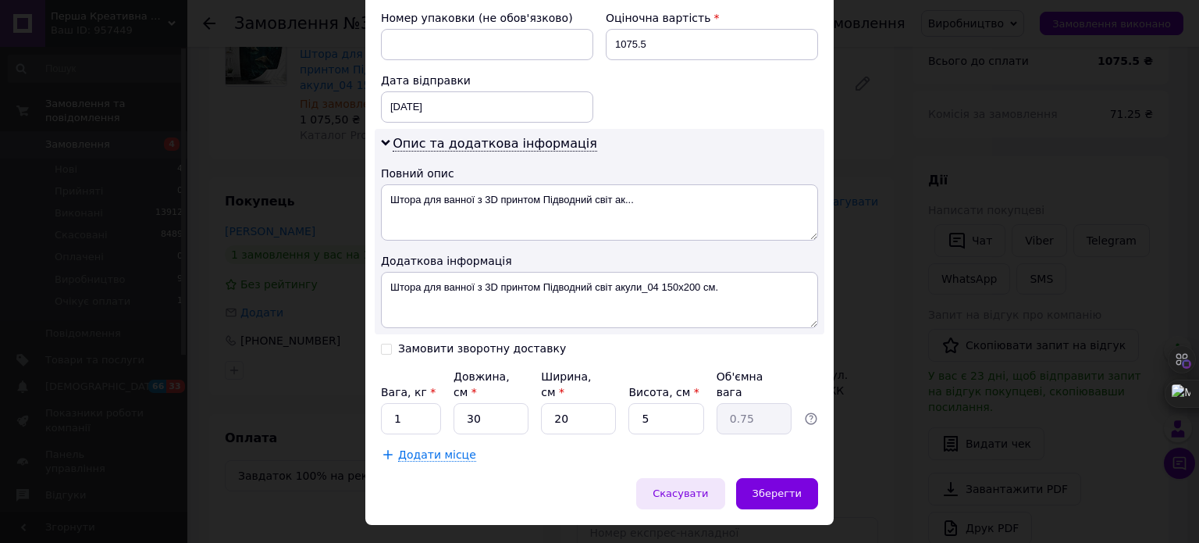
click at [692, 487] on span "Скасувати" at bounding box center [680, 493] width 55 height 12
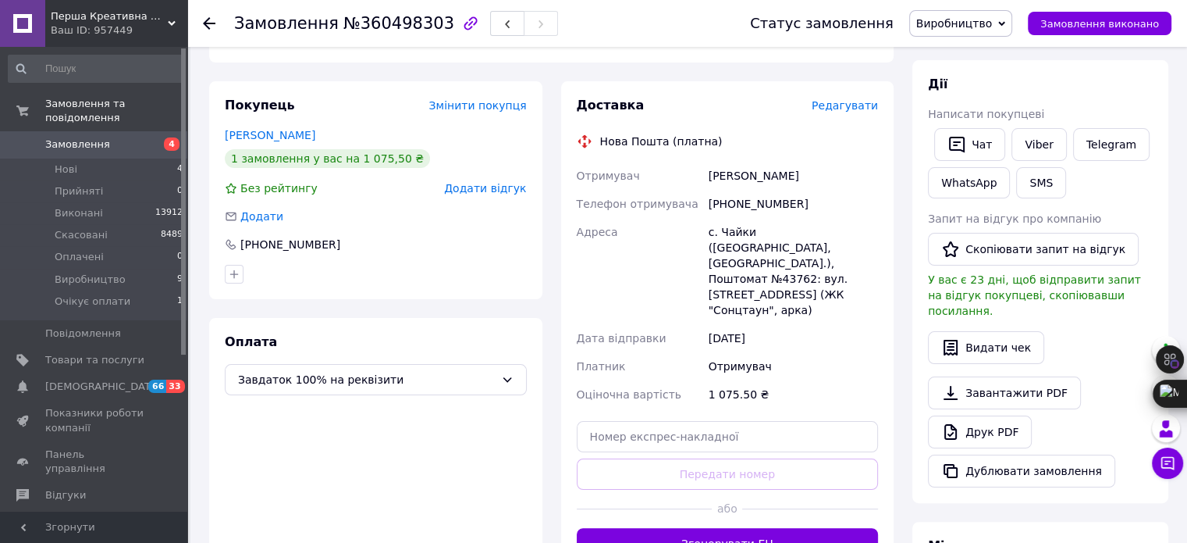
scroll to position [468, 0]
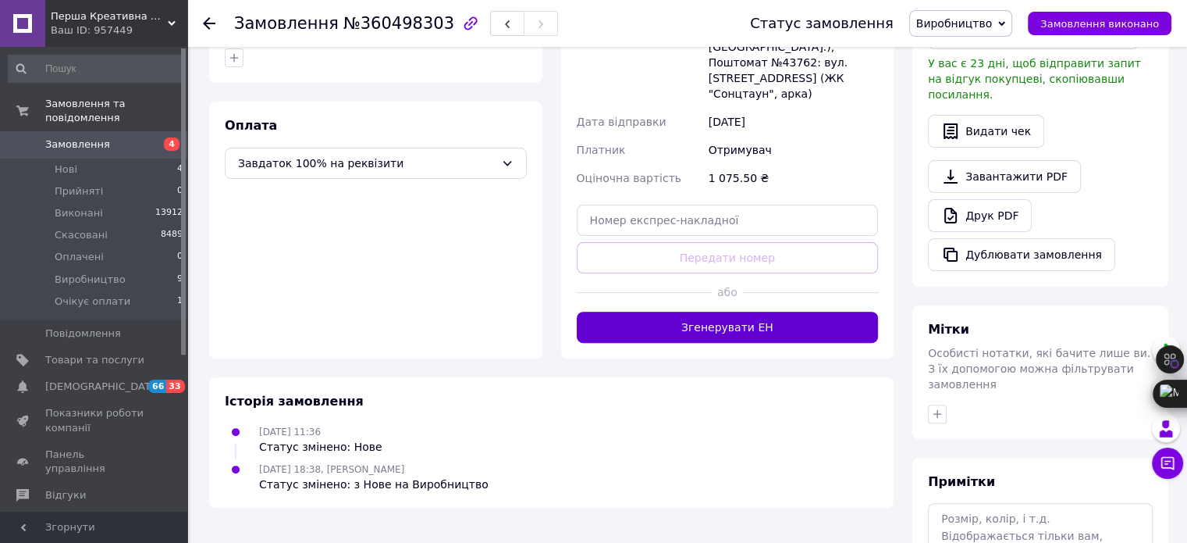
click at [714, 311] on button "Згенерувати ЕН" at bounding box center [728, 326] width 302 height 31
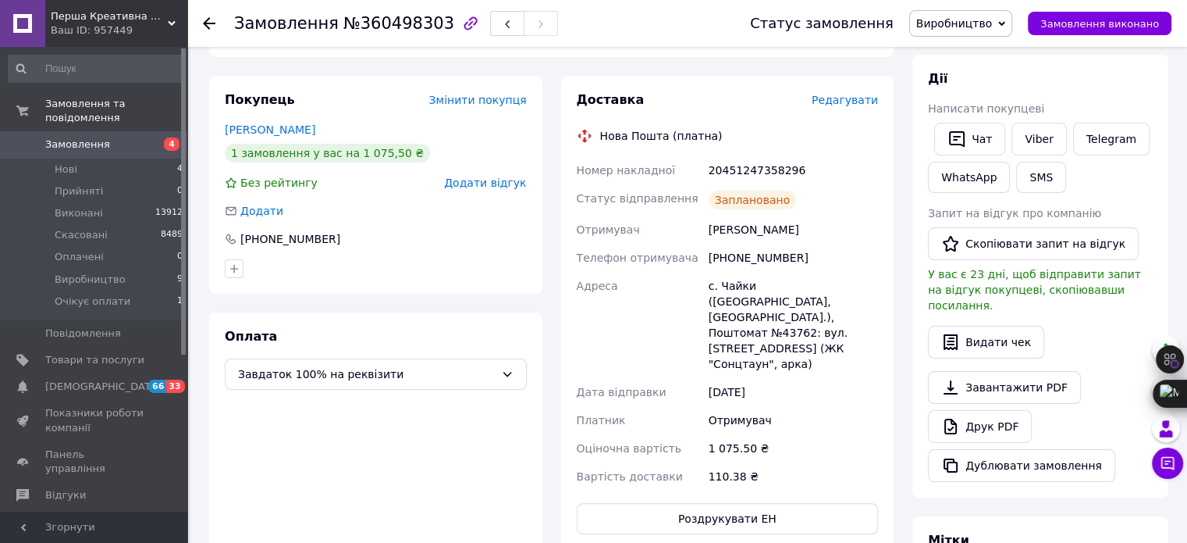
scroll to position [234, 0]
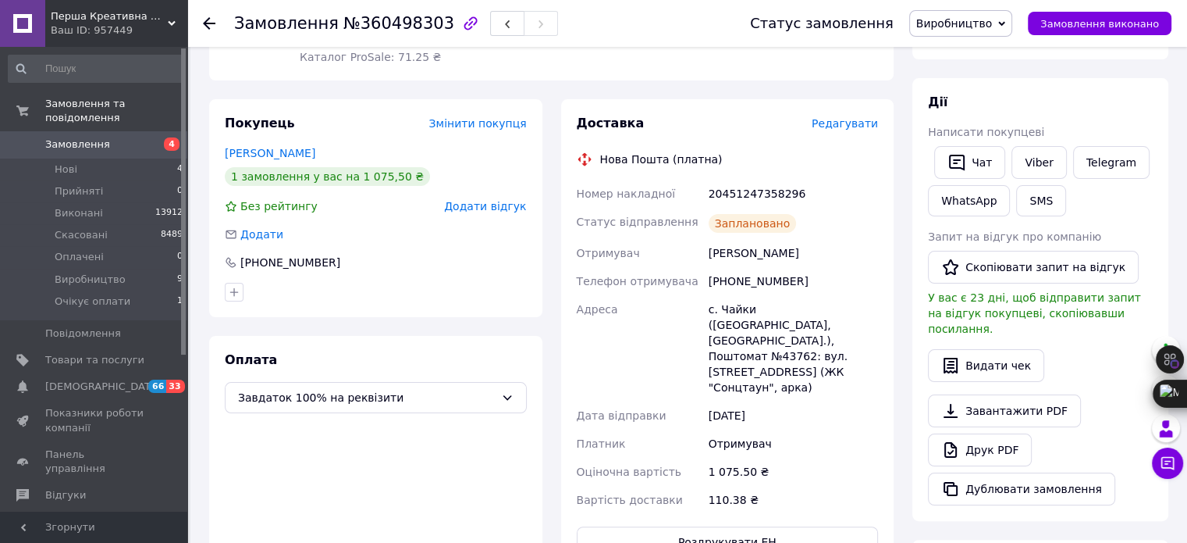
click at [740, 182] on div "20451247358296" at bounding box center [794, 194] width 176 height 28
copy div "20451247358296"
click at [1113, 24] on span "Замовлення виконано" at bounding box center [1100, 24] width 119 height 12
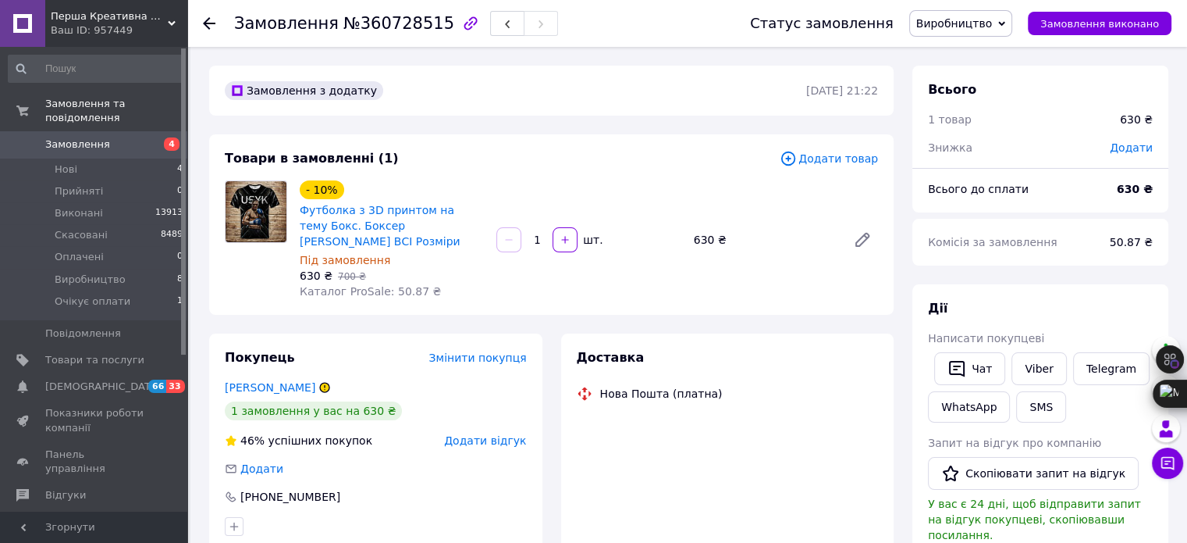
click at [365, 218] on span "Футболка з 3D принтом на тему Бокс. Боксер [PERSON_NAME] ВСІ Розміри" at bounding box center [392, 225] width 184 height 47
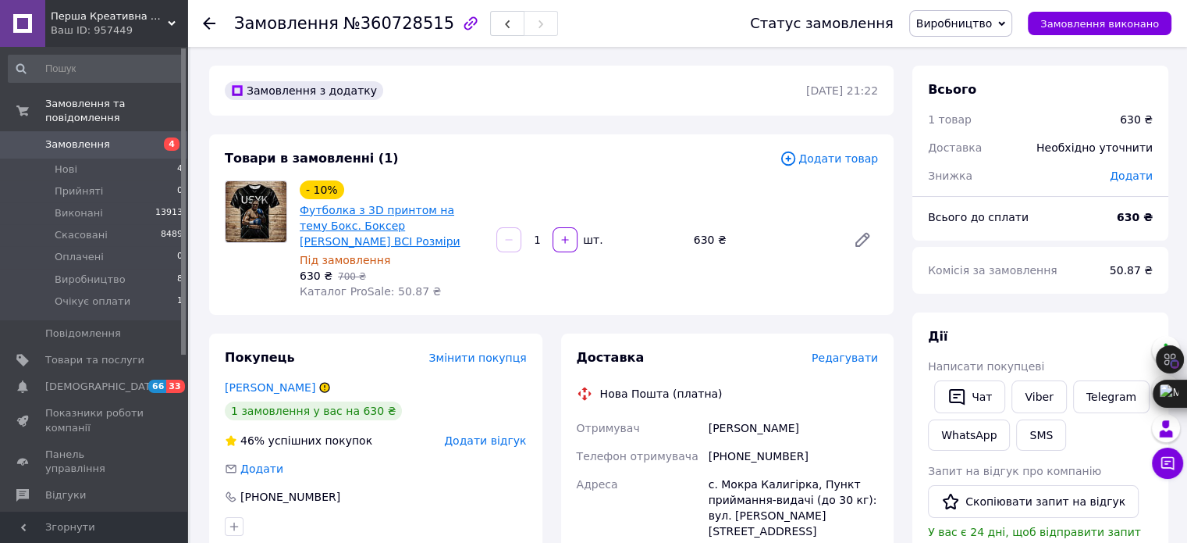
click at [383, 220] on link "Футболка з 3D принтом на тему Бокс. Боксер [PERSON_NAME] ВСІ Розміри" at bounding box center [380, 226] width 161 height 44
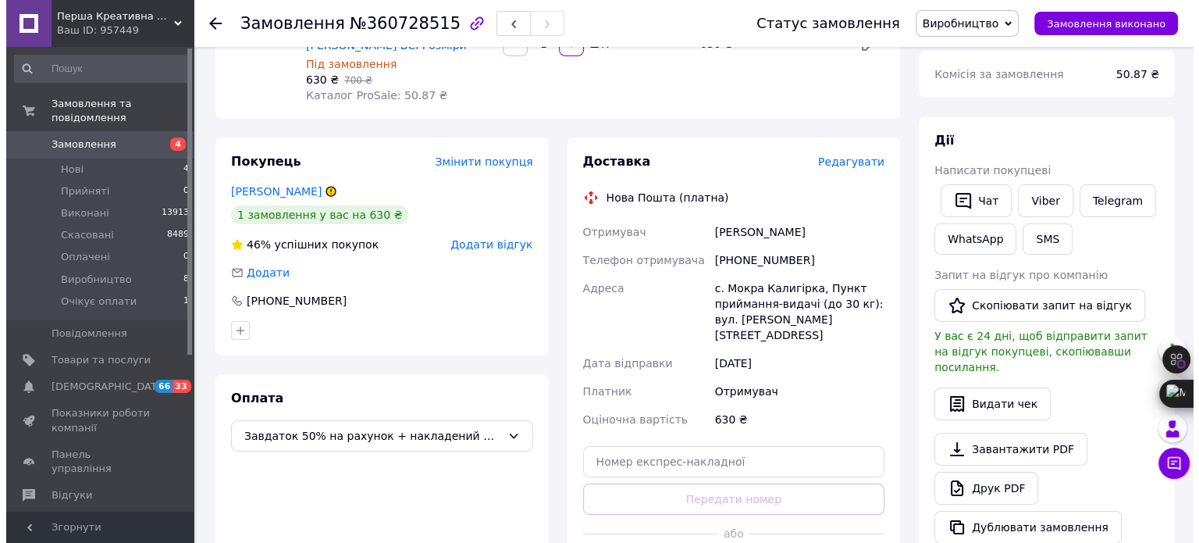
scroll to position [234, 0]
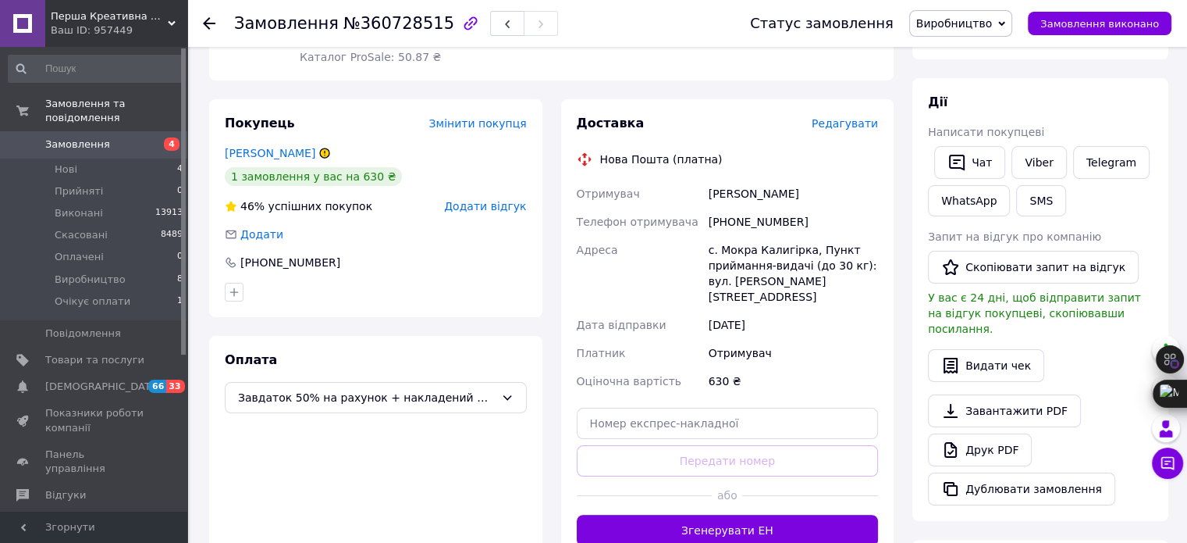
click at [853, 117] on span "Редагувати" at bounding box center [845, 123] width 66 height 12
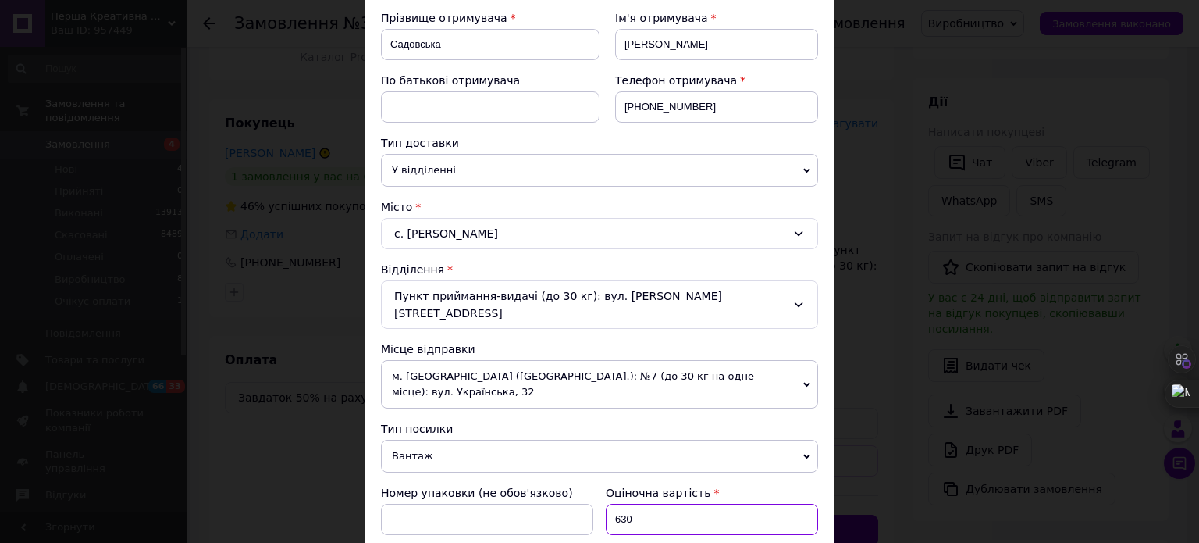
click at [635, 504] on input "630" at bounding box center [712, 519] width 212 height 31
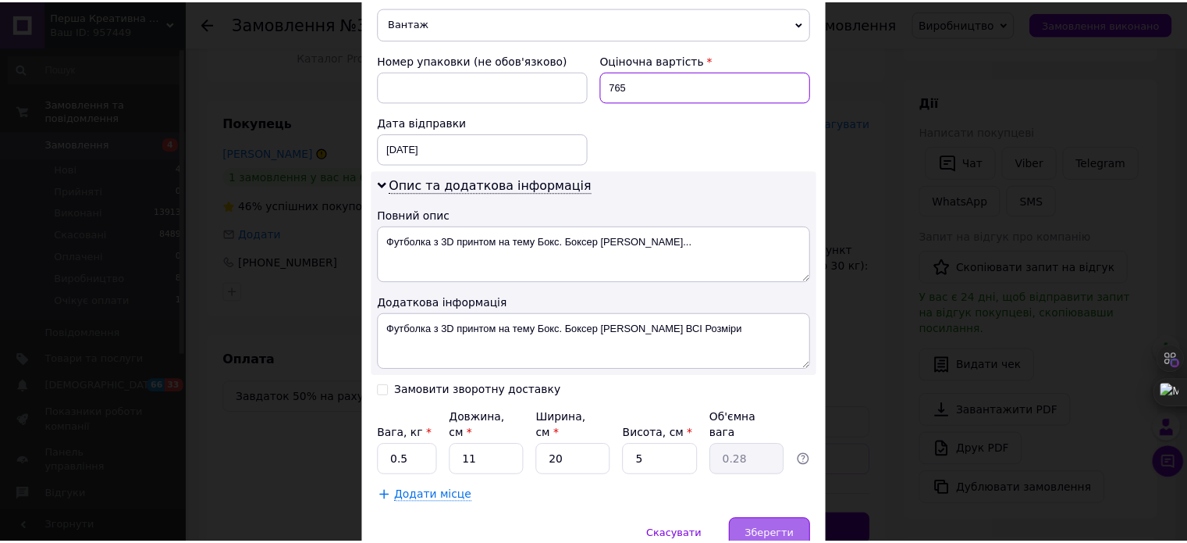
scroll to position [692, 0]
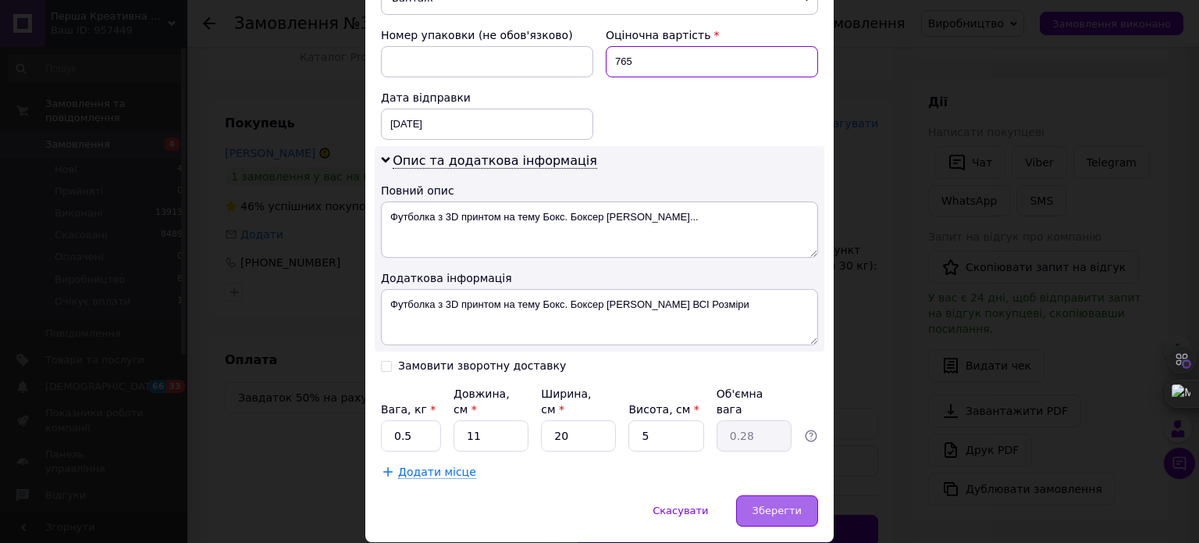
type input "765"
click at [774, 495] on div "Зберегти" at bounding box center [777, 510] width 82 height 31
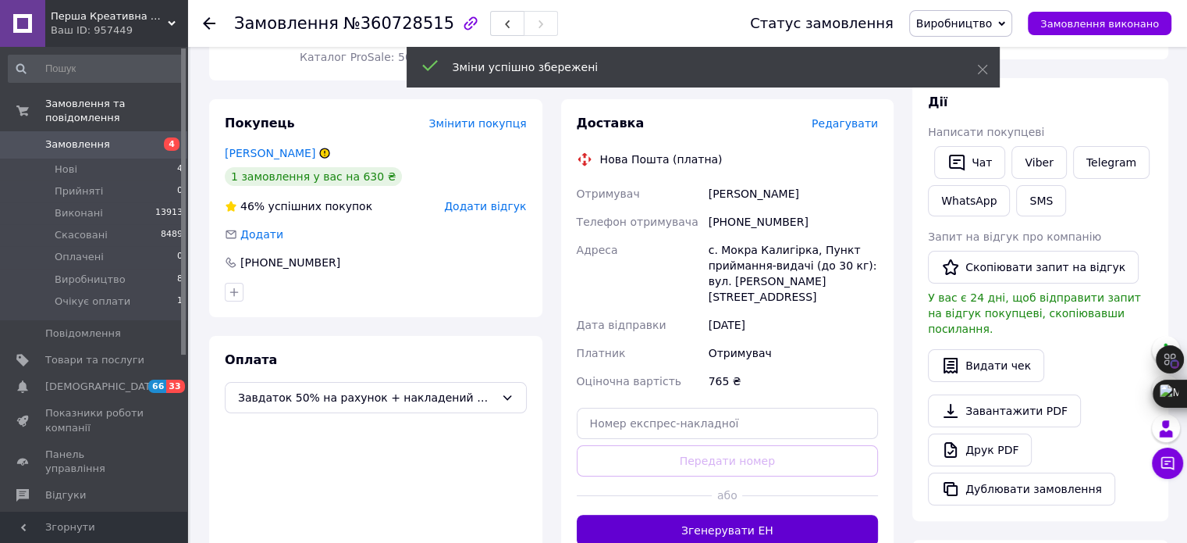
click at [759, 514] on button "Згенерувати ЕН" at bounding box center [728, 529] width 302 height 31
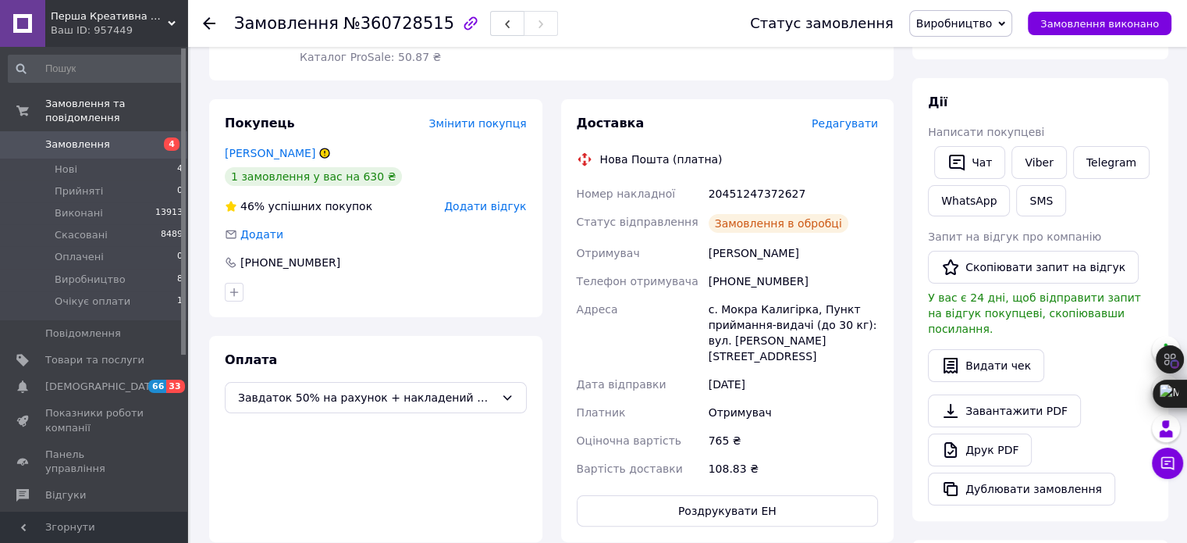
click at [762, 180] on div "20451247372627" at bounding box center [794, 194] width 176 height 28
copy div "20451247372627"
click at [1102, 20] on span "Замовлення виконано" at bounding box center [1100, 24] width 119 height 12
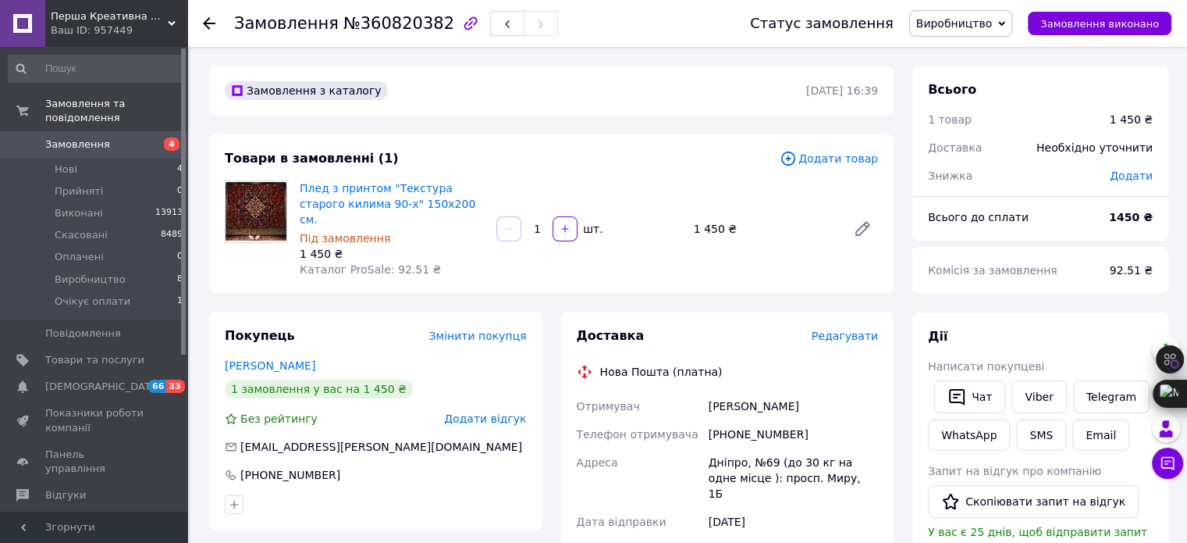
click at [842, 329] on span "Редагувати" at bounding box center [845, 335] width 66 height 12
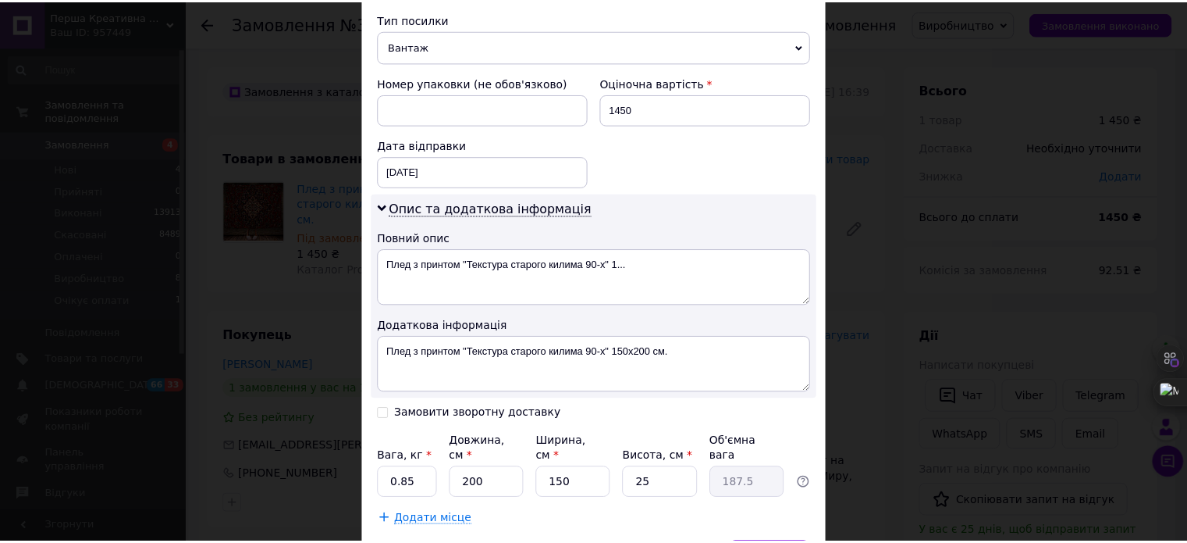
scroll to position [692, 0]
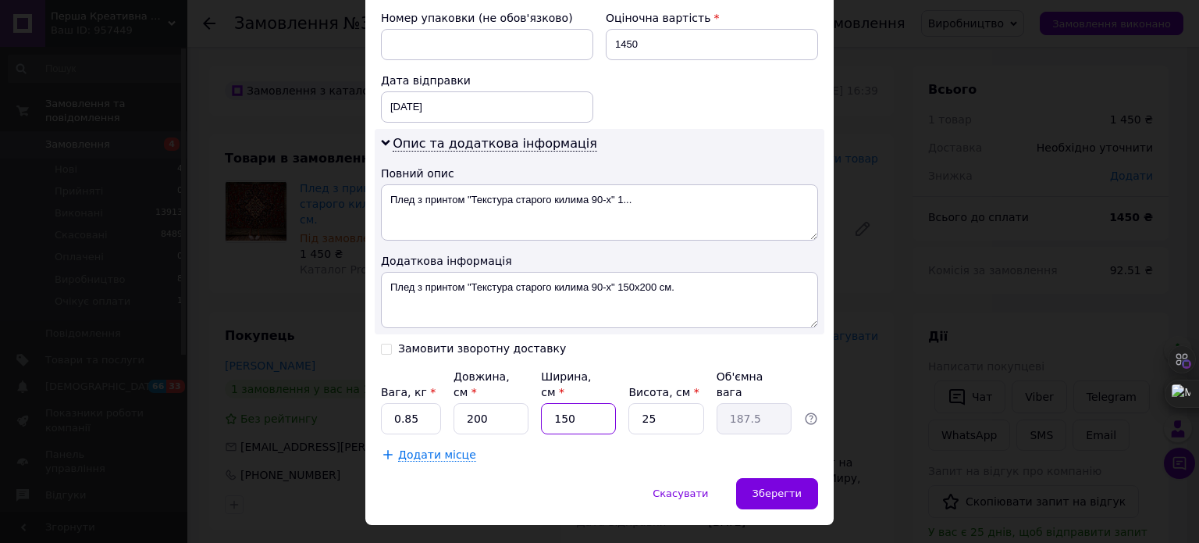
click at [593, 403] on input "150" at bounding box center [578, 418] width 75 height 31
type input "15"
type input "18.75"
type input "15"
click at [493, 403] on input "200" at bounding box center [491, 418] width 75 height 31
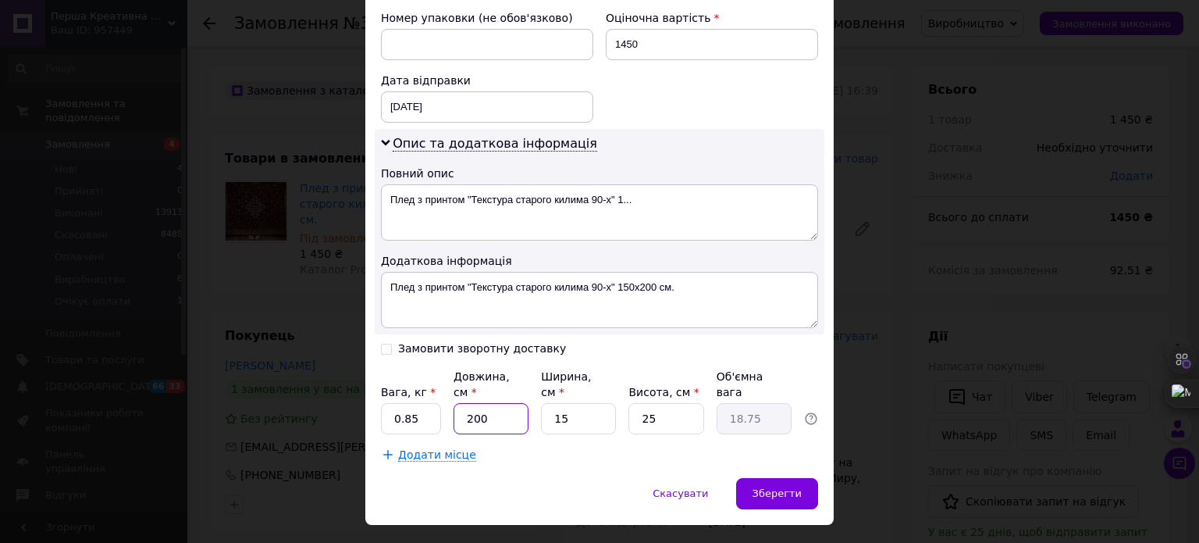
type input "20"
type input "1.88"
type input "20"
click at [785, 487] on span "Зберегти" at bounding box center [777, 493] width 49 height 12
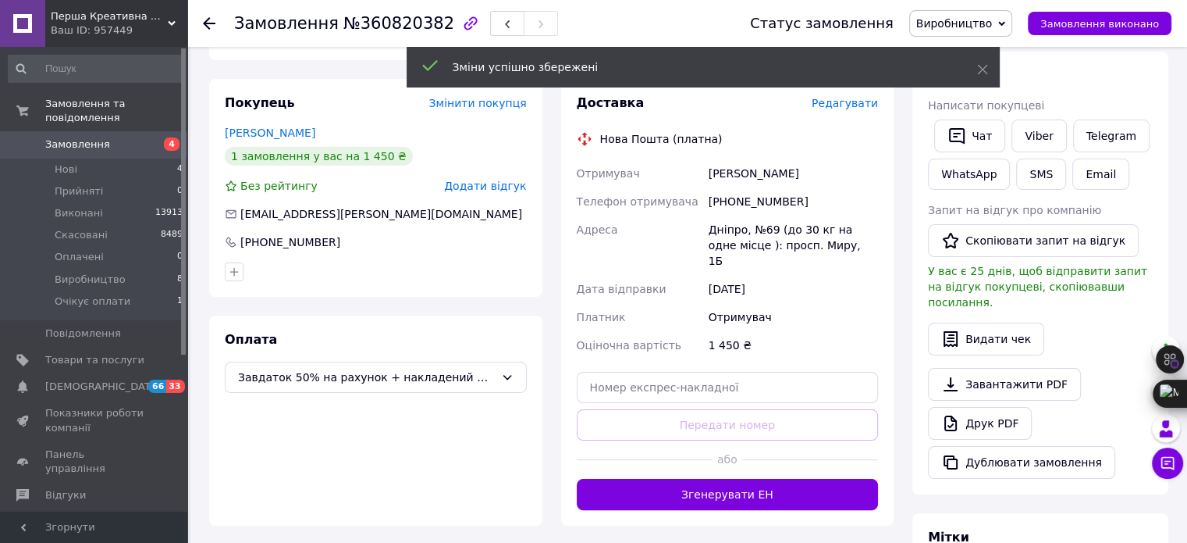
scroll to position [312, 0]
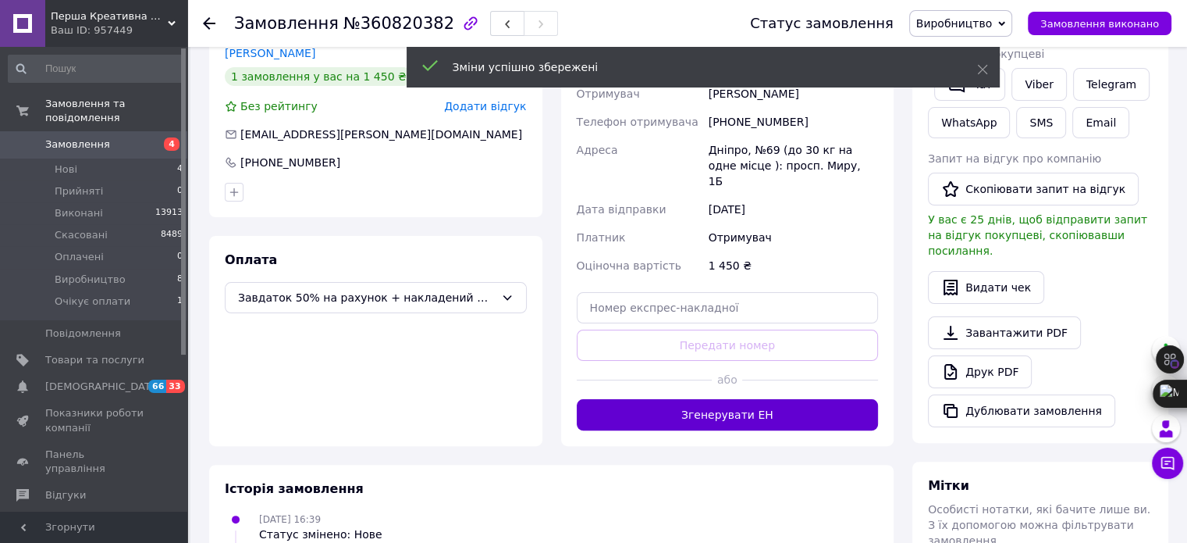
click at [767, 399] on button "Згенерувати ЕН" at bounding box center [728, 414] width 302 height 31
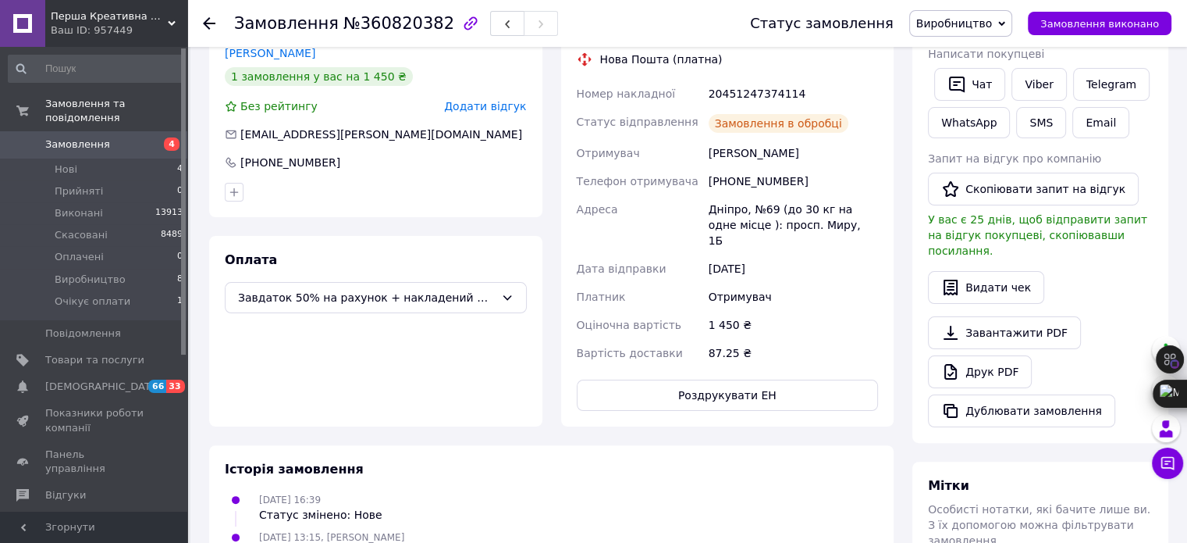
click at [777, 80] on div "20451247374114" at bounding box center [794, 94] width 176 height 28
copy div "20451247374114"
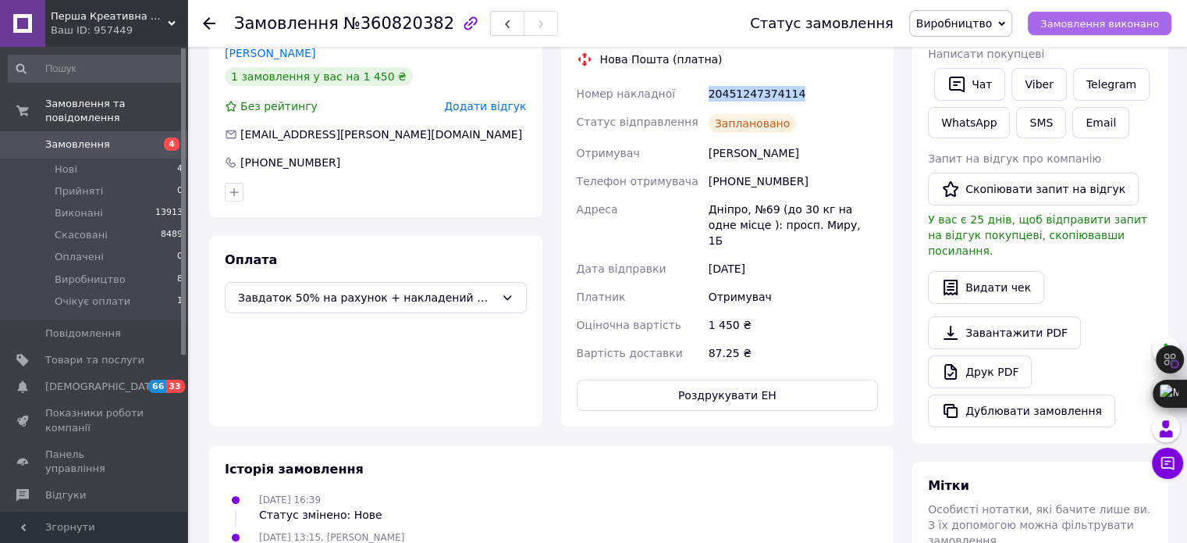
click at [1121, 20] on span "Замовлення виконано" at bounding box center [1100, 24] width 119 height 12
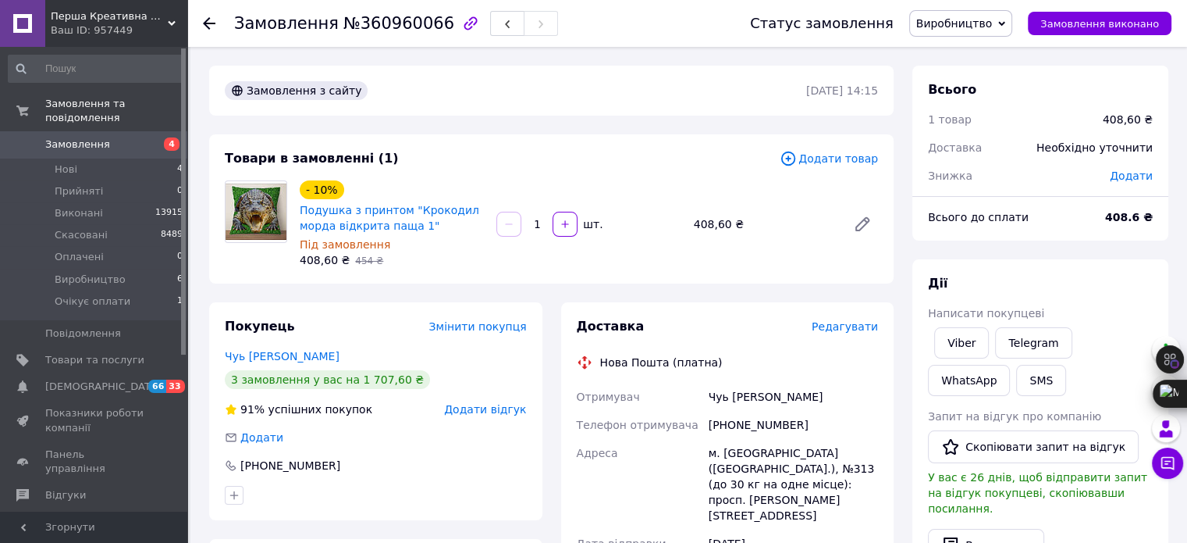
click at [728, 398] on div "Чуь [PERSON_NAME]" at bounding box center [794, 397] width 176 height 28
click at [865, 327] on span "Редагувати" at bounding box center [845, 326] width 66 height 12
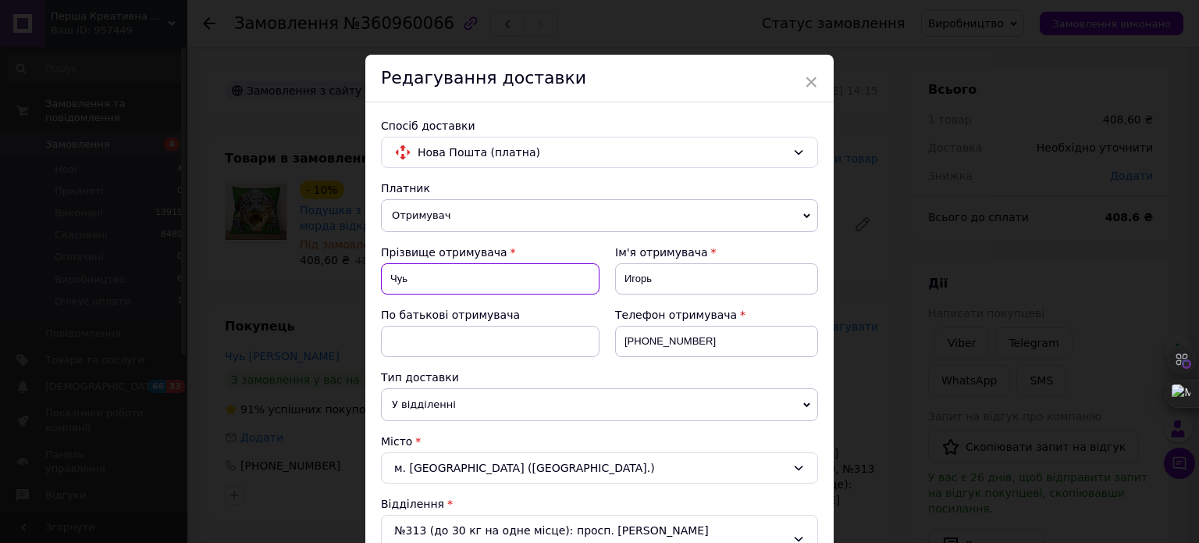
click at [422, 287] on input "Чуь" at bounding box center [490, 278] width 219 height 31
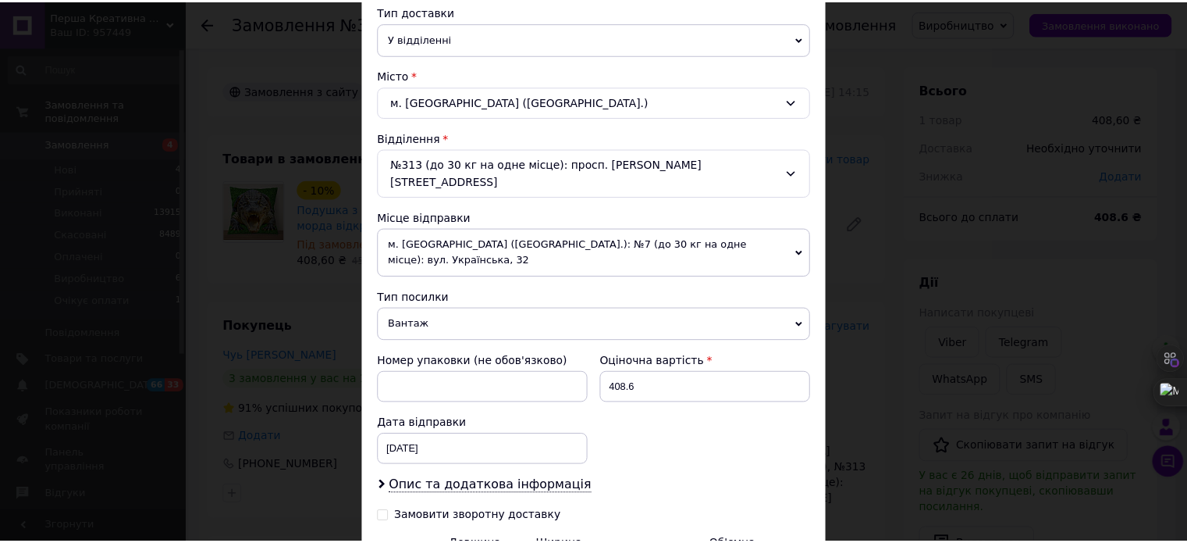
scroll to position [518, 0]
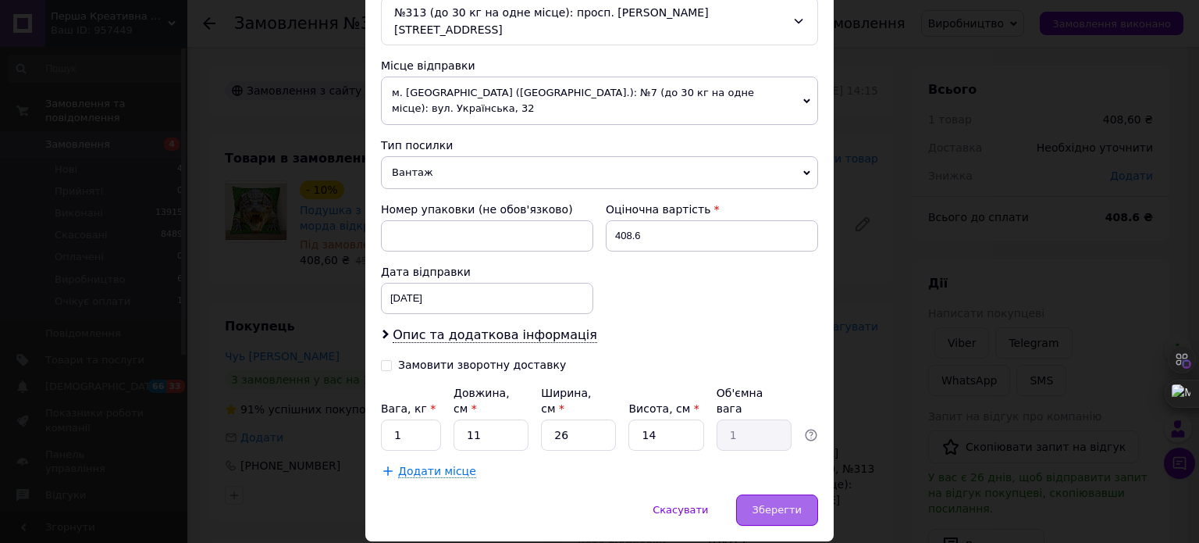
type input "Чуб"
click at [792, 504] on span "Зберегти" at bounding box center [777, 510] width 49 height 12
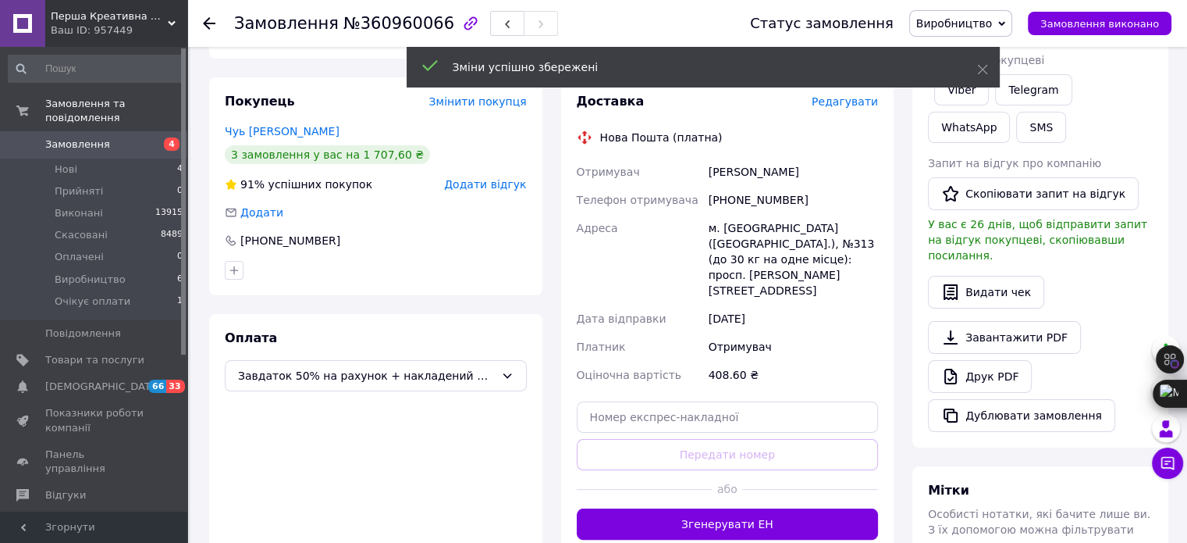
scroll to position [468, 0]
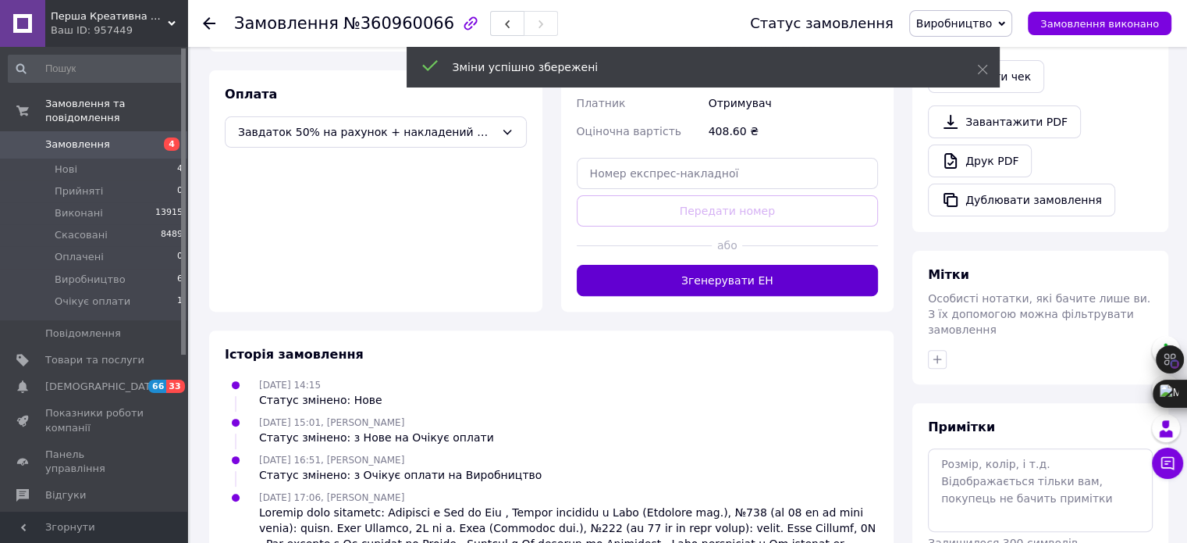
click at [774, 265] on button "Згенерувати ЕН" at bounding box center [728, 280] width 302 height 31
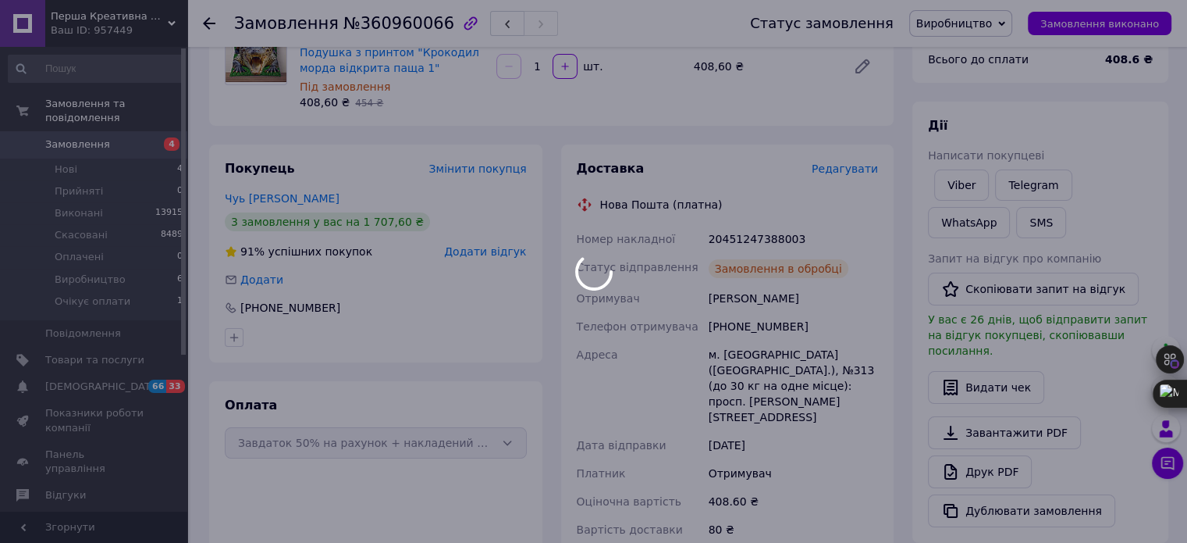
scroll to position [156, 0]
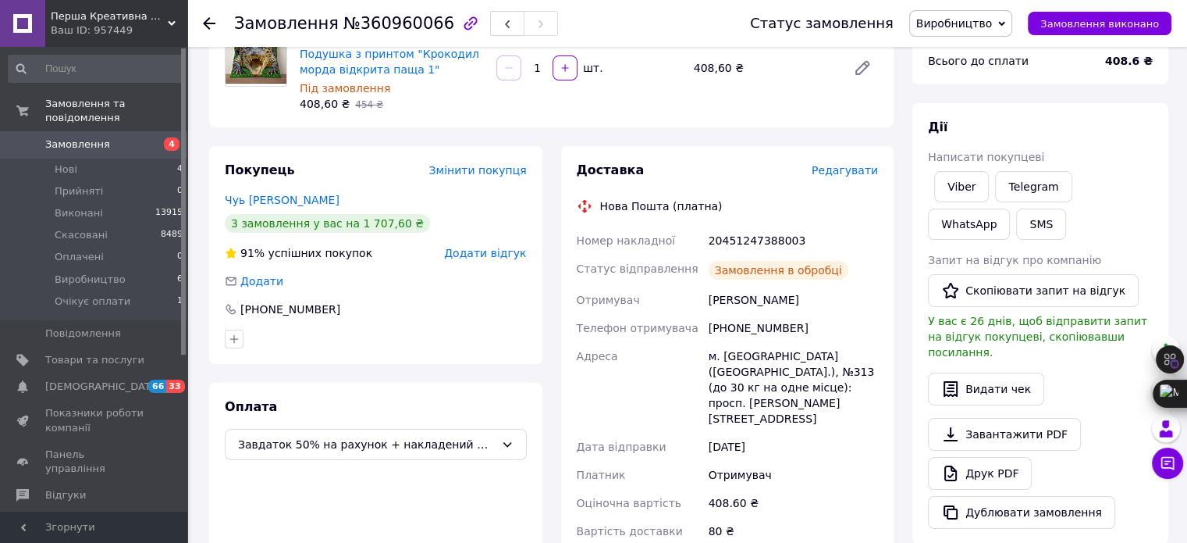
click at [765, 233] on div "20451247388003" at bounding box center [794, 240] width 176 height 28
copy div "20451247388003"
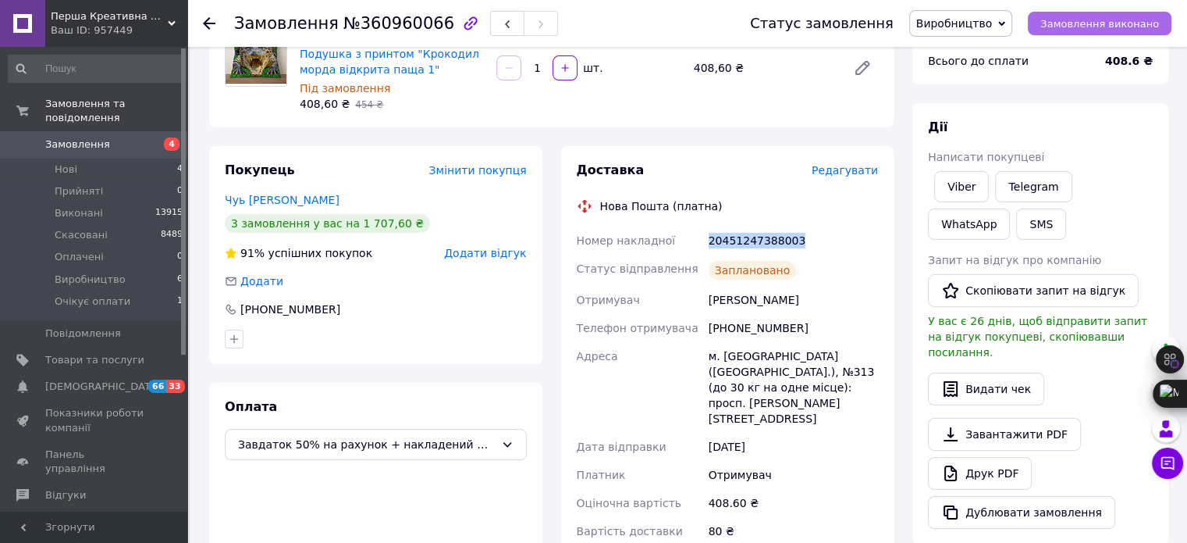
click at [1107, 20] on span "Замовлення виконано" at bounding box center [1100, 24] width 119 height 12
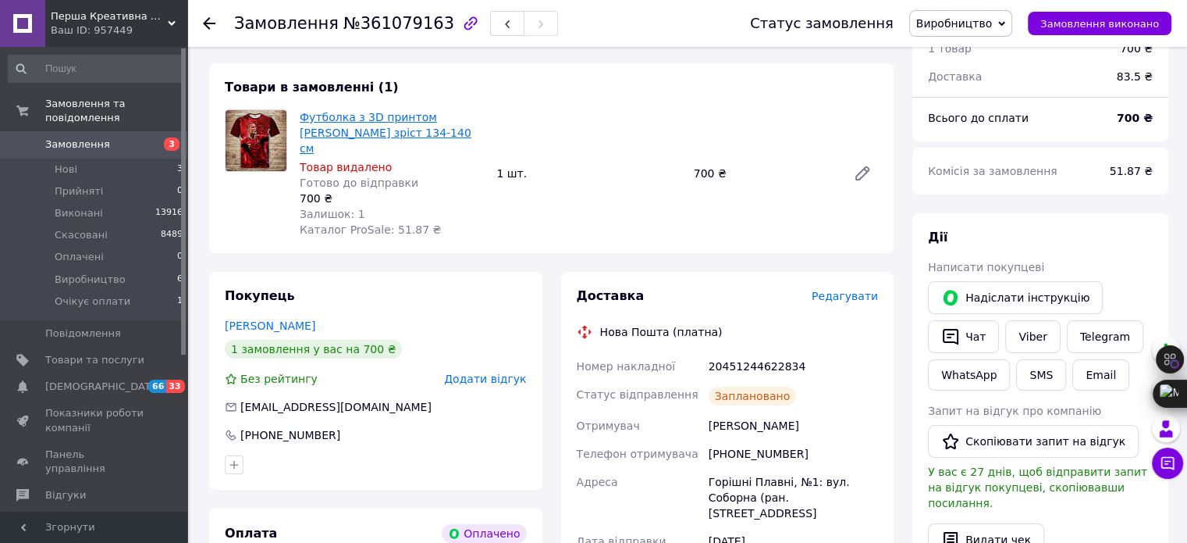
scroll to position [156, 0]
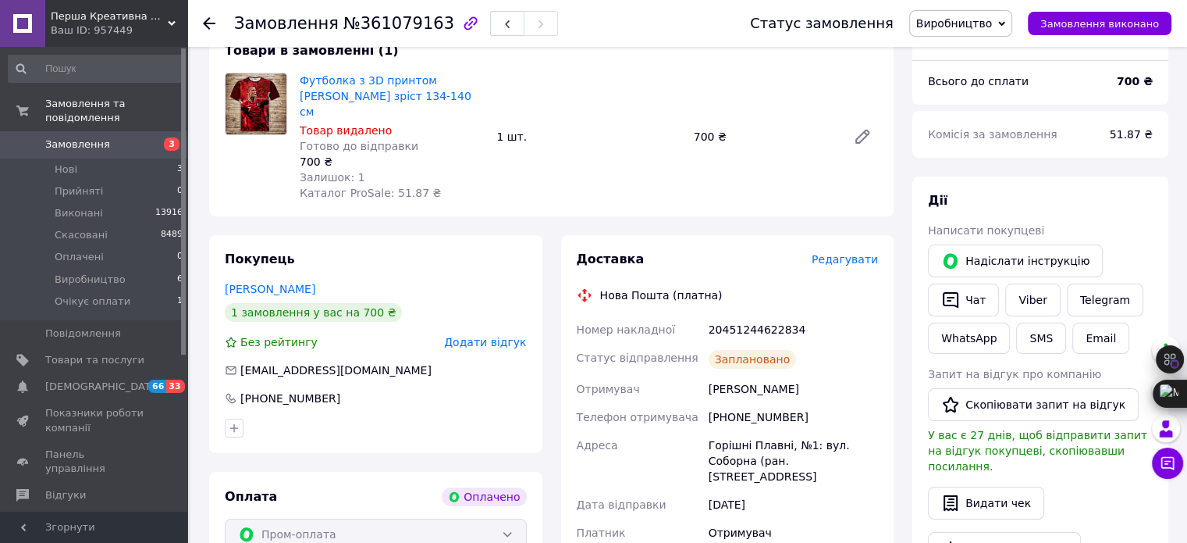
click at [762, 315] on div "20451244622834" at bounding box center [794, 329] width 176 height 28
copy div "20451244622834"
click at [1093, 25] on span "Замовлення виконано" at bounding box center [1100, 24] width 119 height 12
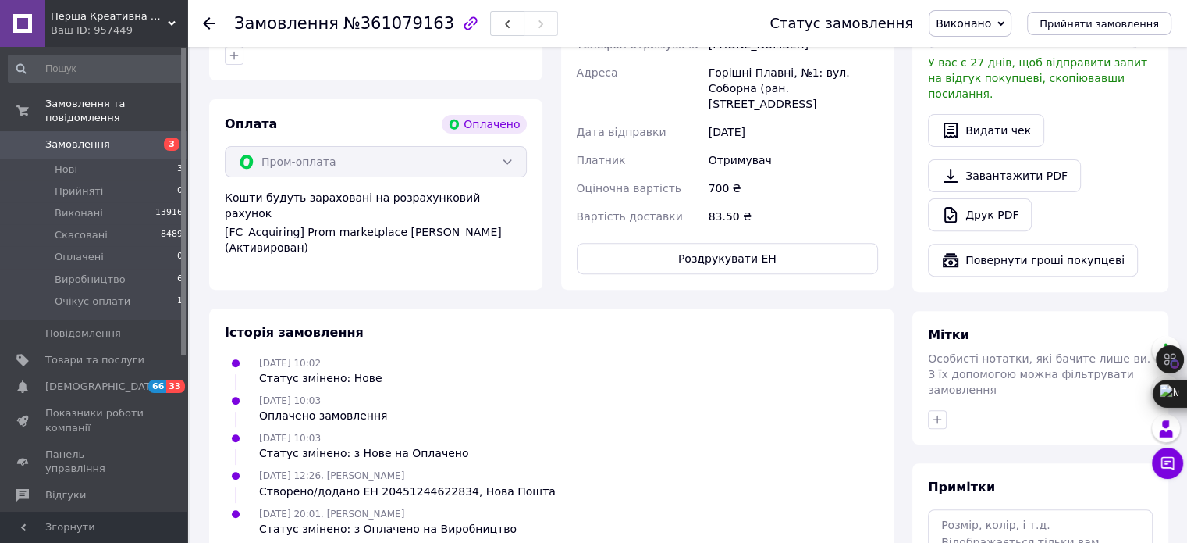
scroll to position [546, 0]
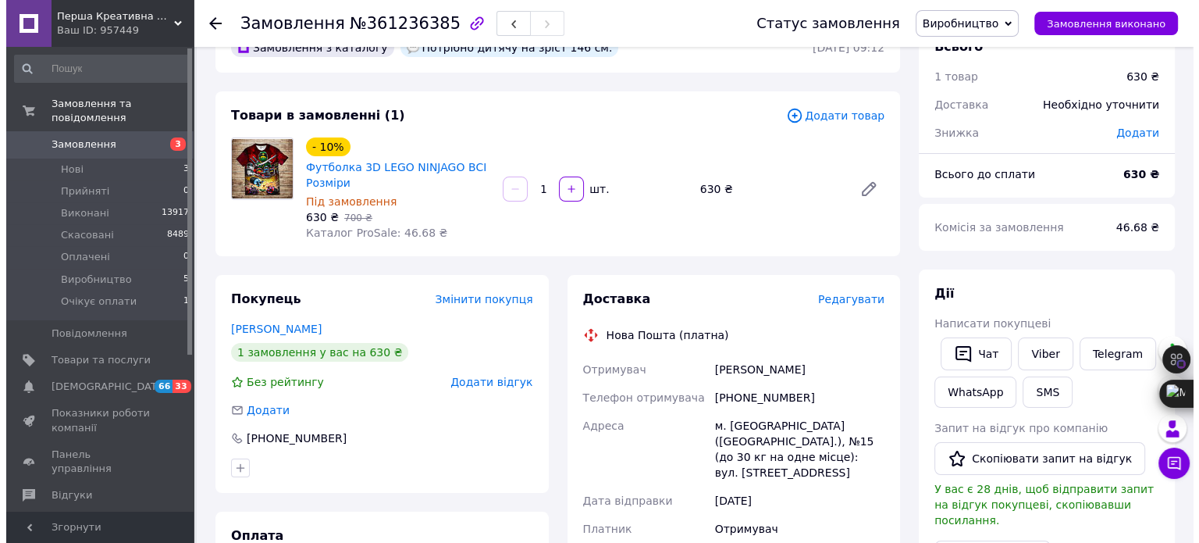
scroll to position [156, 0]
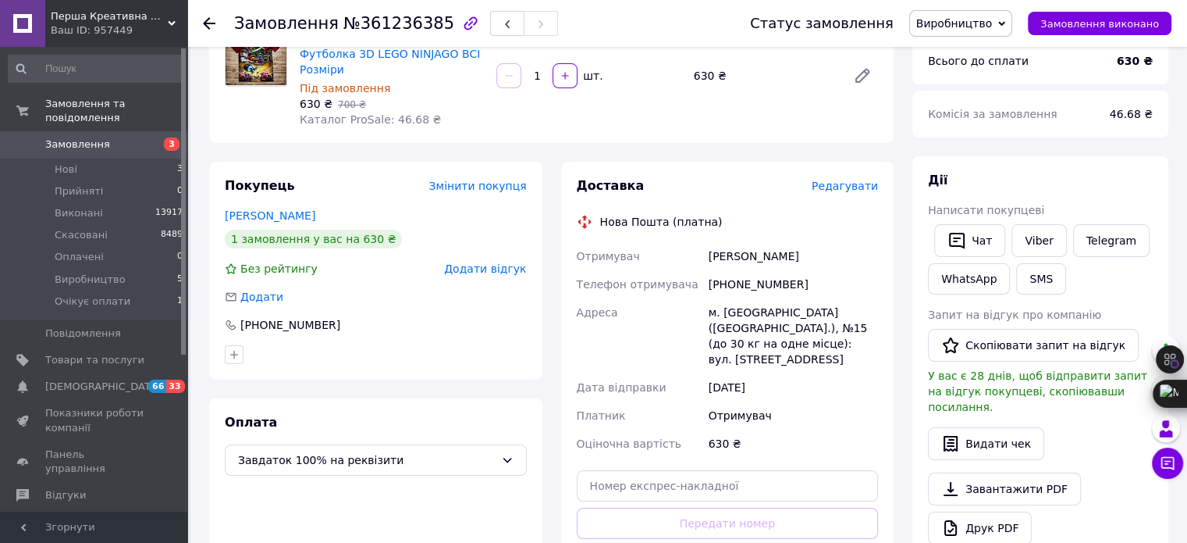
click at [846, 192] on span "Редагувати" at bounding box center [845, 186] width 66 height 12
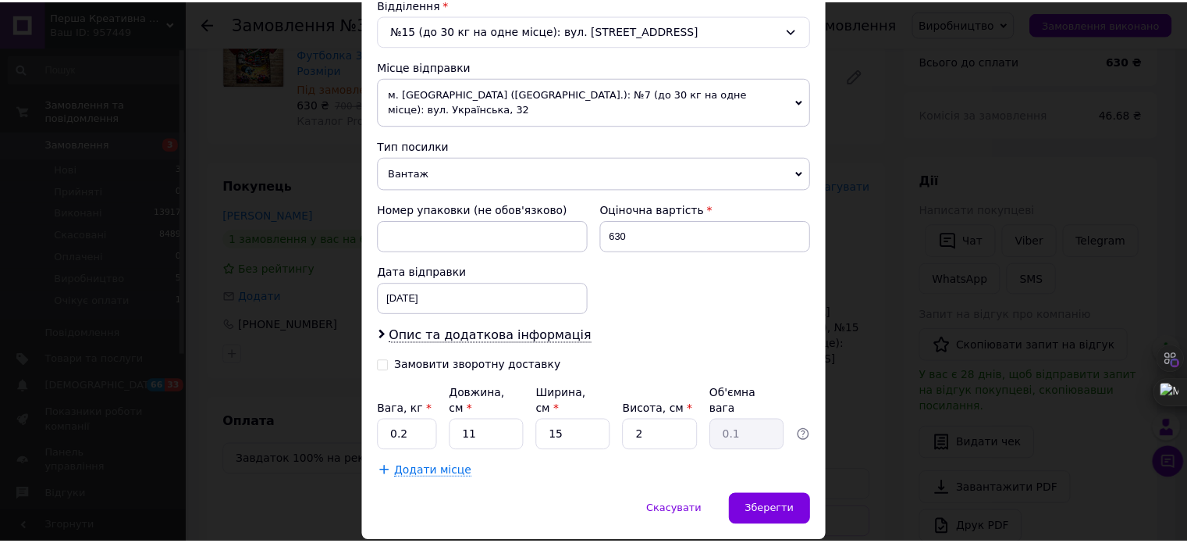
scroll to position [518, 0]
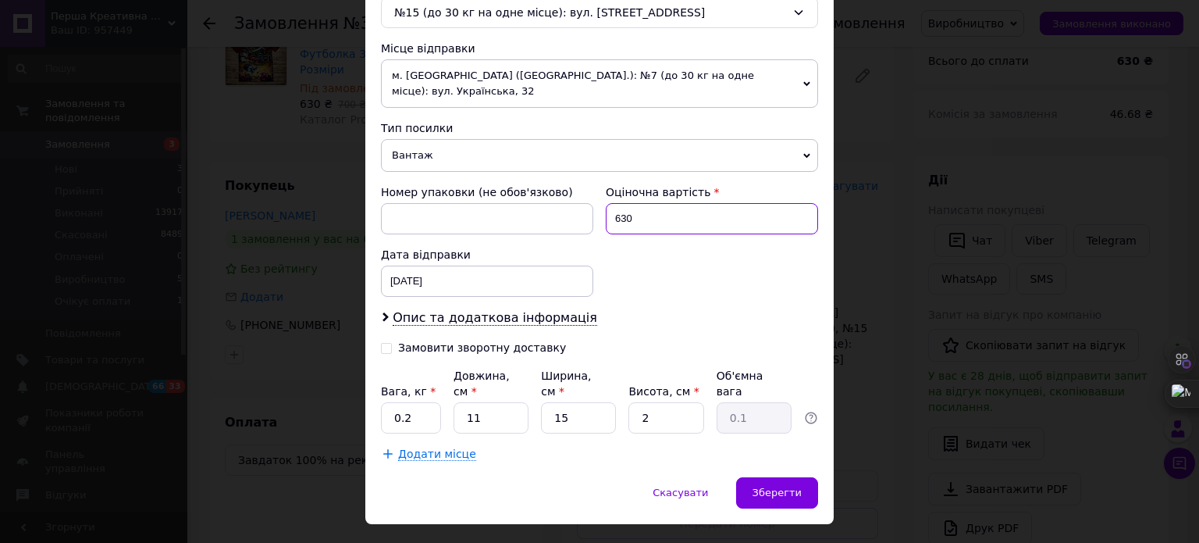
click at [675, 203] on input "630" at bounding box center [712, 218] width 212 height 31
type input "765"
click at [789, 486] on span "Зберегти" at bounding box center [777, 492] width 49 height 12
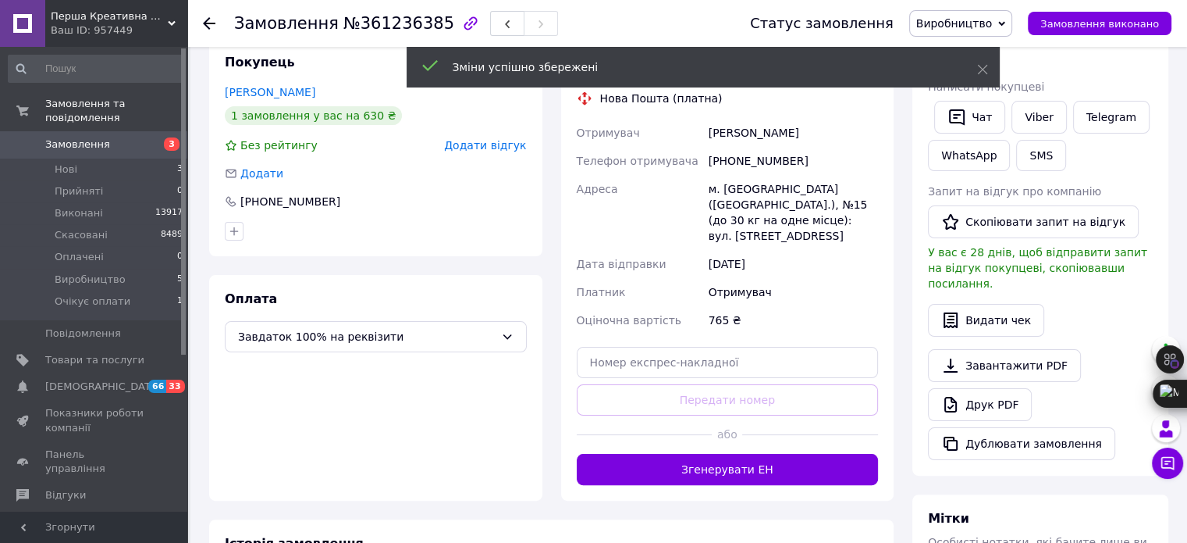
scroll to position [312, 0]
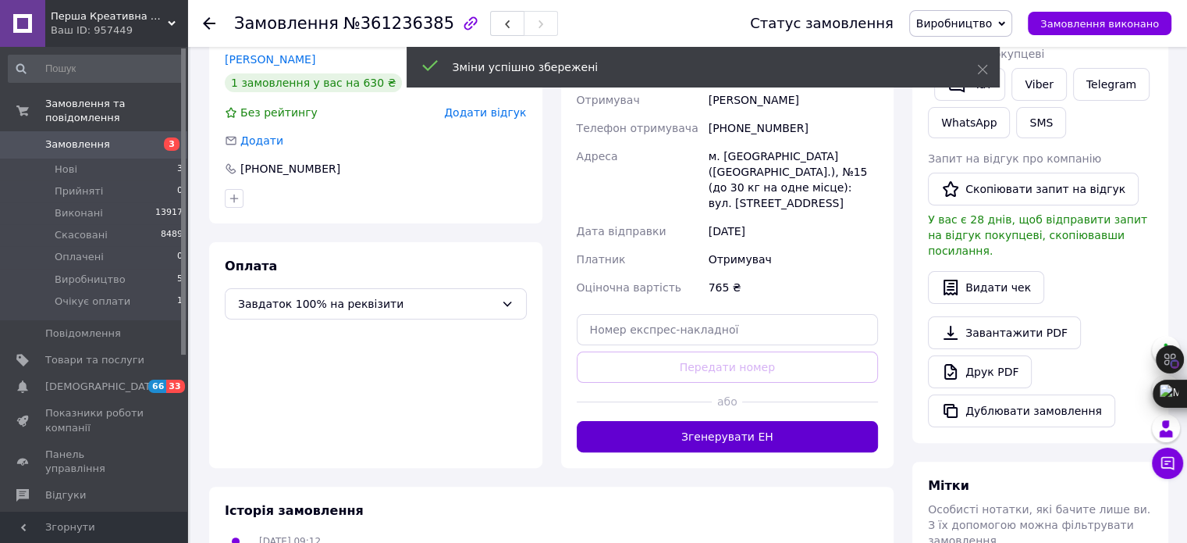
click at [746, 421] on button "Згенерувати ЕН" at bounding box center [728, 436] width 302 height 31
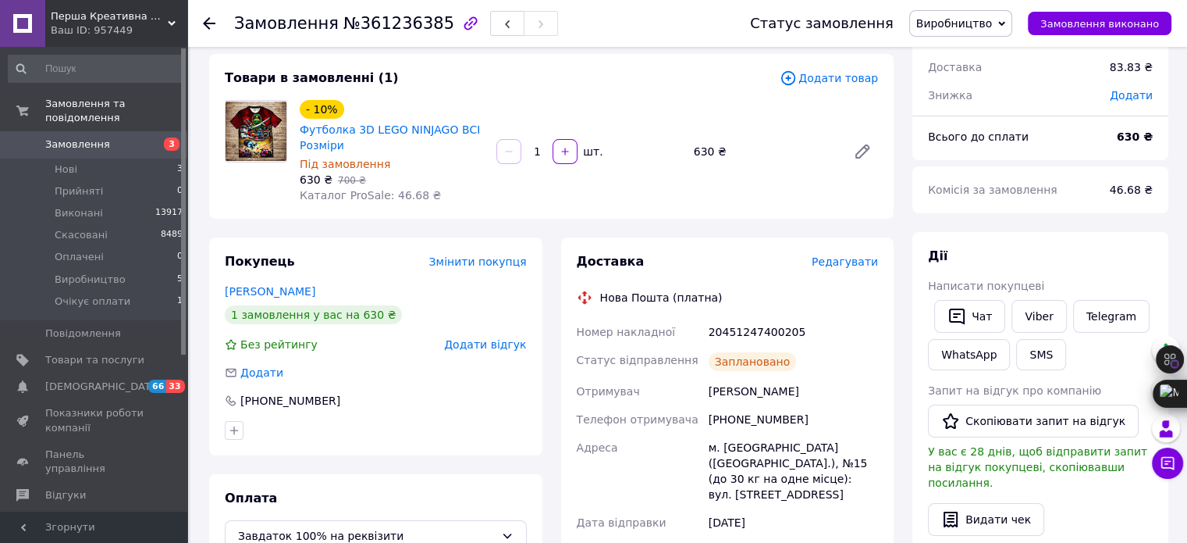
scroll to position [78, 0]
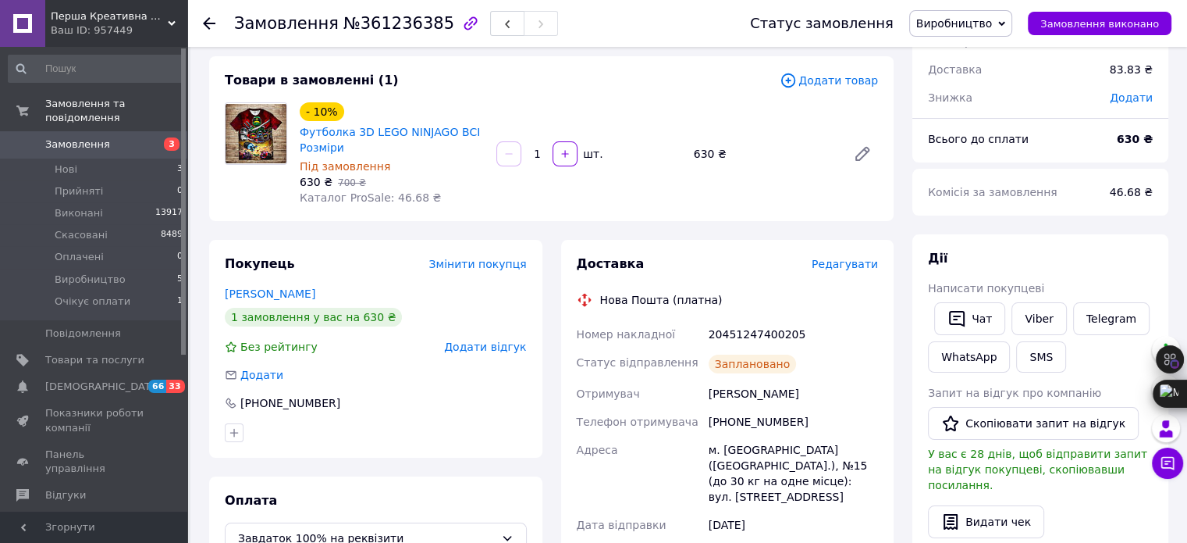
click at [749, 332] on div "20451247400205" at bounding box center [794, 334] width 176 height 28
copy div "20451247400205"
click at [1101, 12] on button "Замовлення виконано" at bounding box center [1100, 23] width 144 height 23
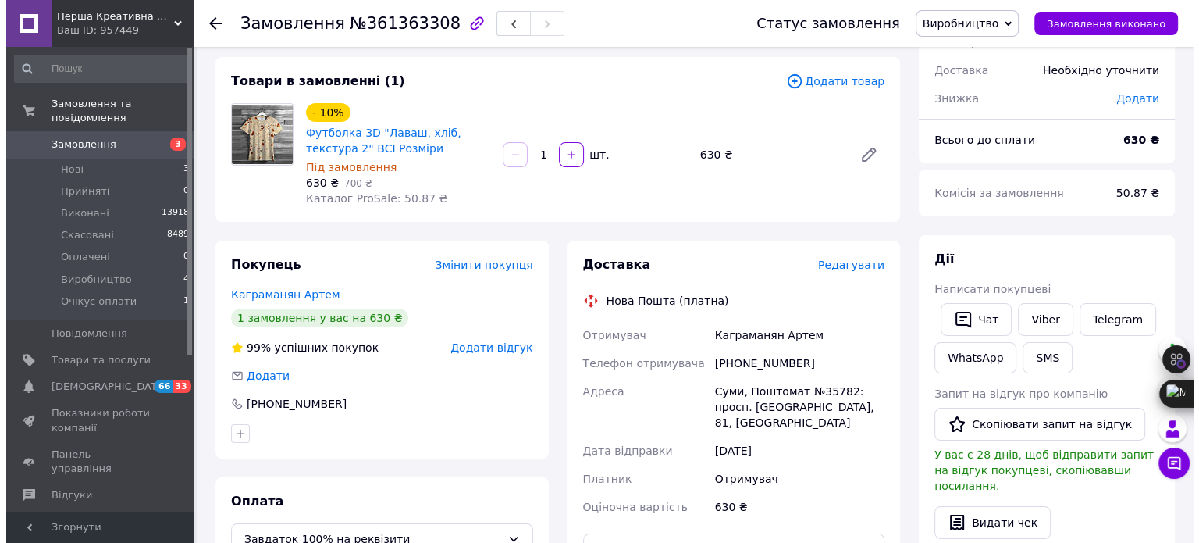
scroll to position [156, 0]
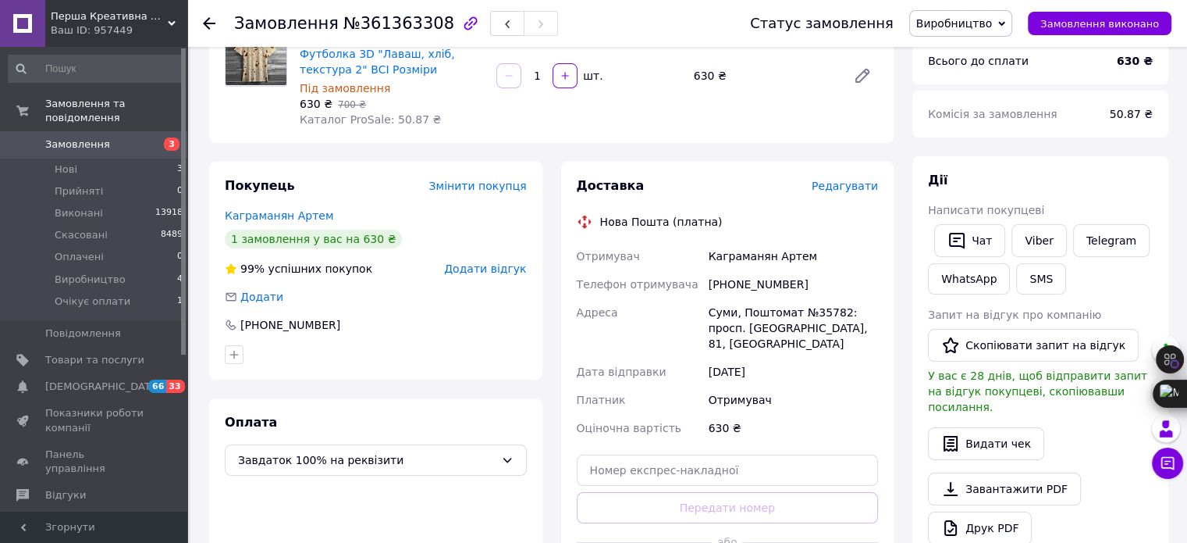
click at [840, 190] on span "Редагувати" at bounding box center [845, 186] width 66 height 12
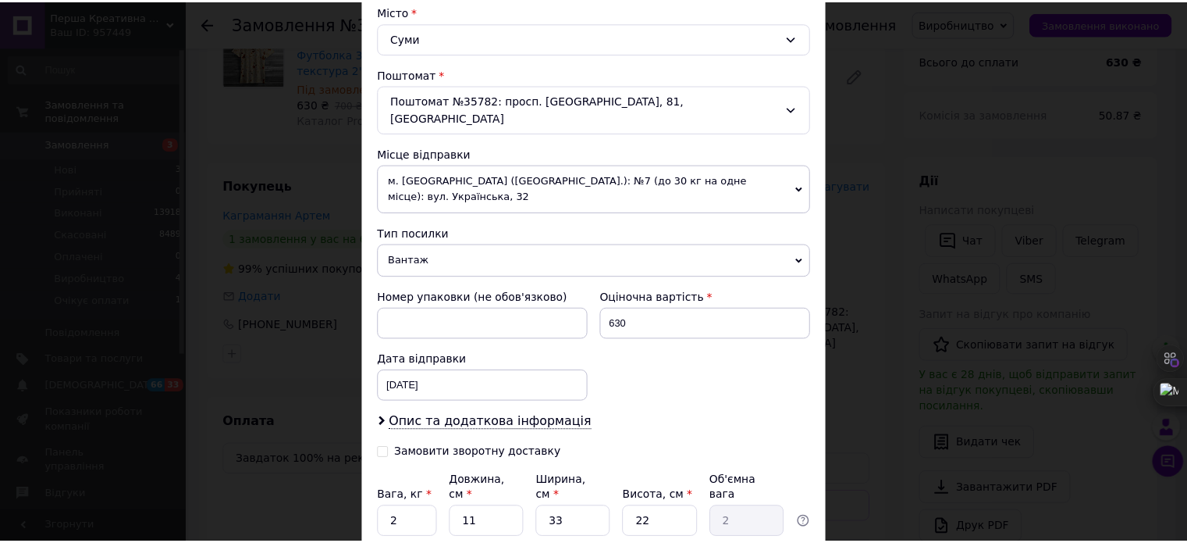
scroll to position [518, 0]
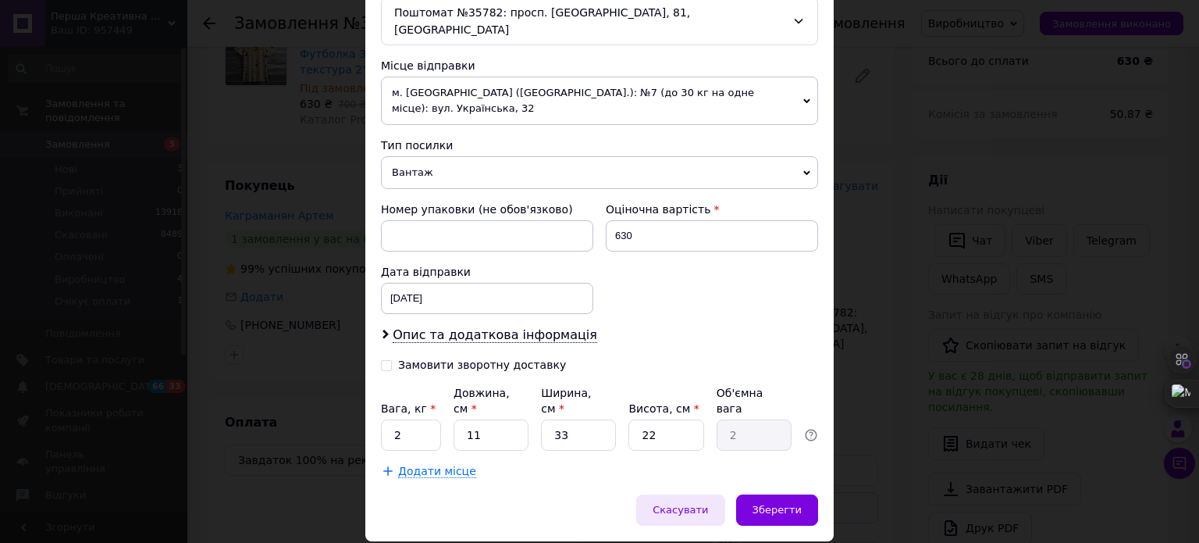
click at [696, 504] on span "Скасувати" at bounding box center [680, 510] width 55 height 12
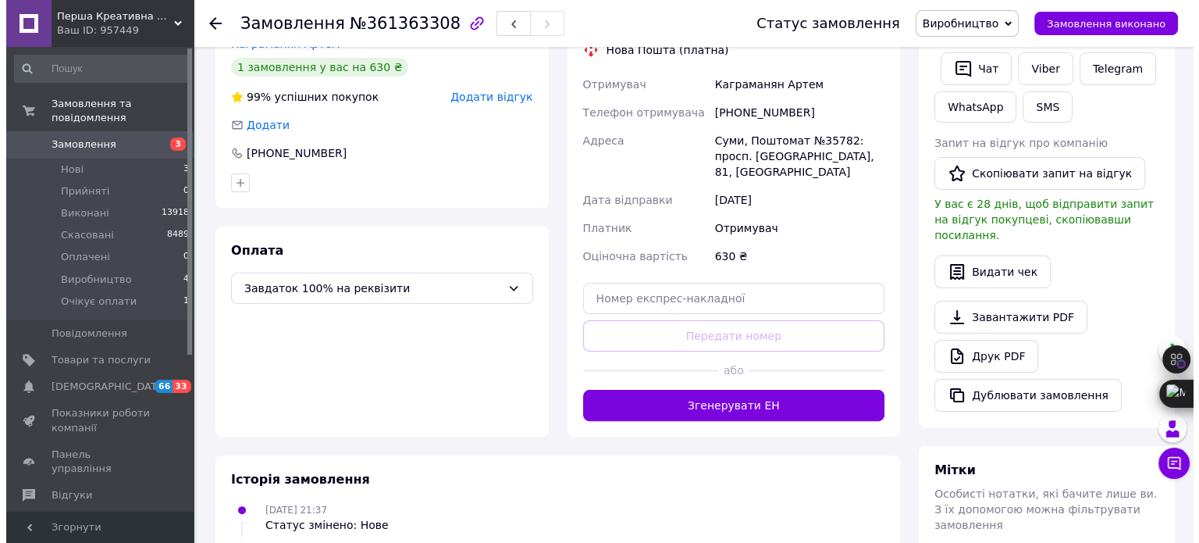
scroll to position [234, 0]
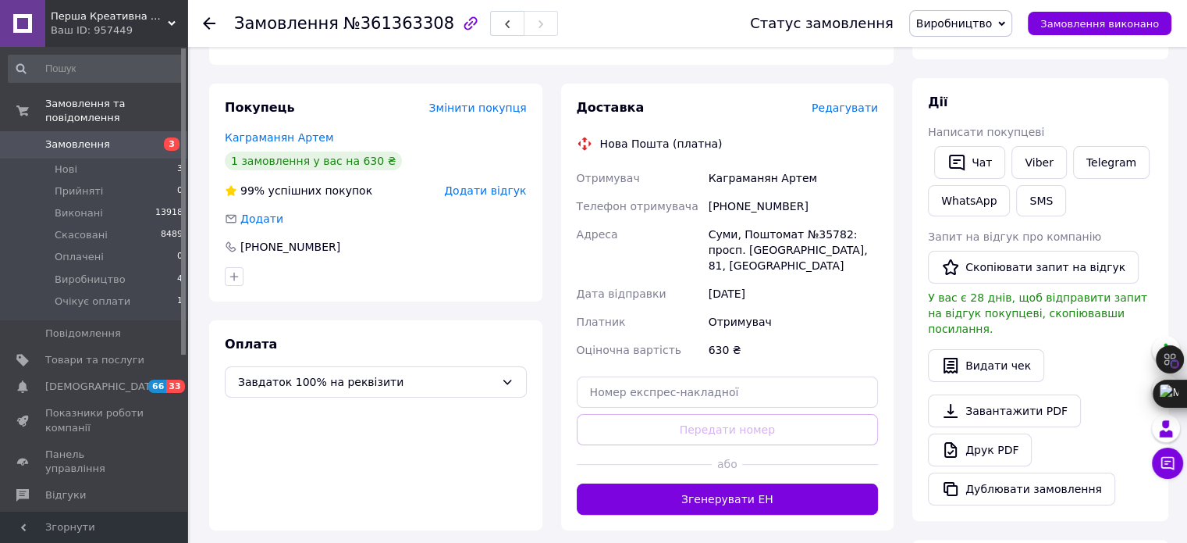
click at [849, 106] on span "Редагувати" at bounding box center [845, 107] width 66 height 12
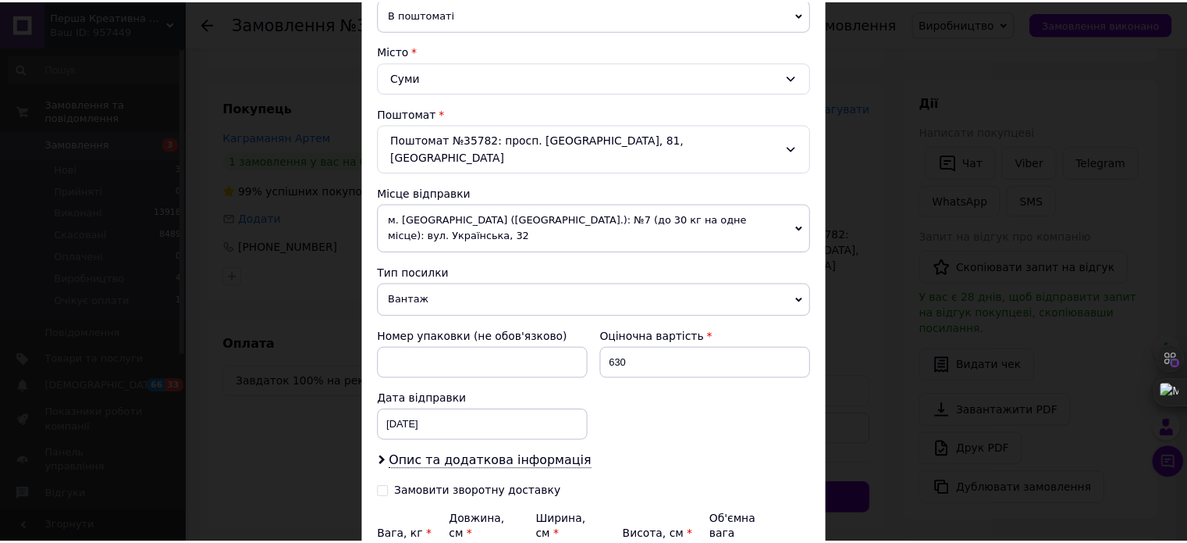
scroll to position [518, 0]
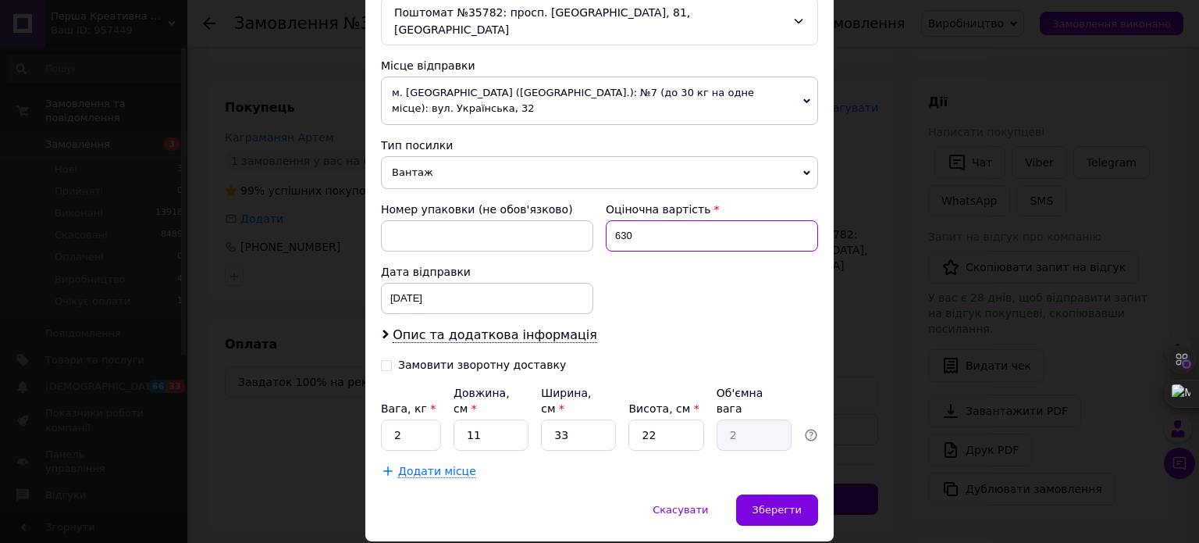
click at [682, 220] on input "630" at bounding box center [712, 235] width 212 height 31
type input "810"
click at [777, 504] on span "Зберегти" at bounding box center [777, 510] width 49 height 12
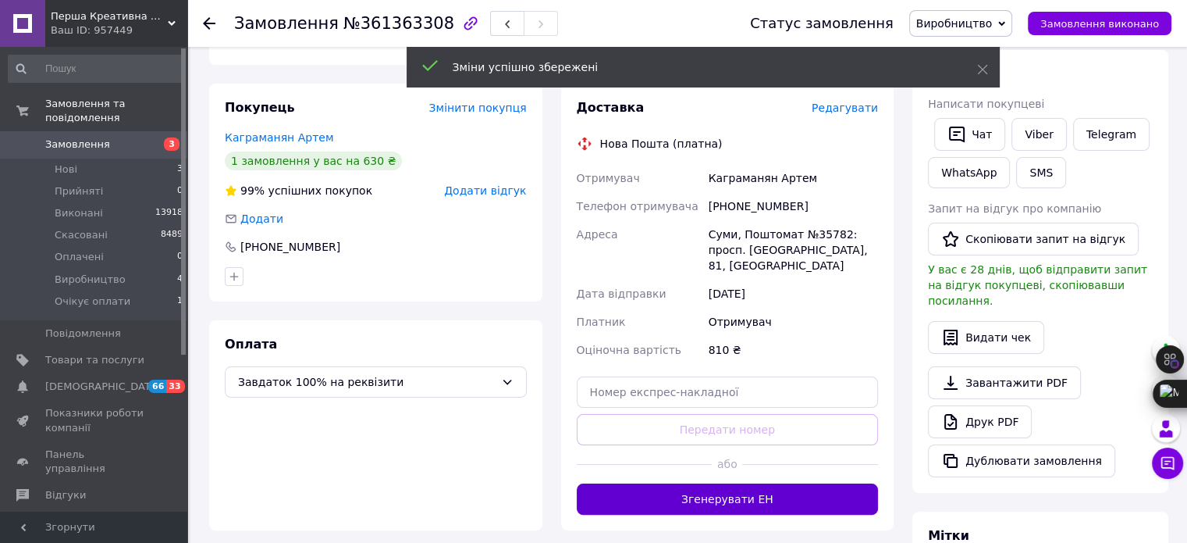
click at [781, 485] on button "Згенерувати ЕН" at bounding box center [728, 498] width 302 height 31
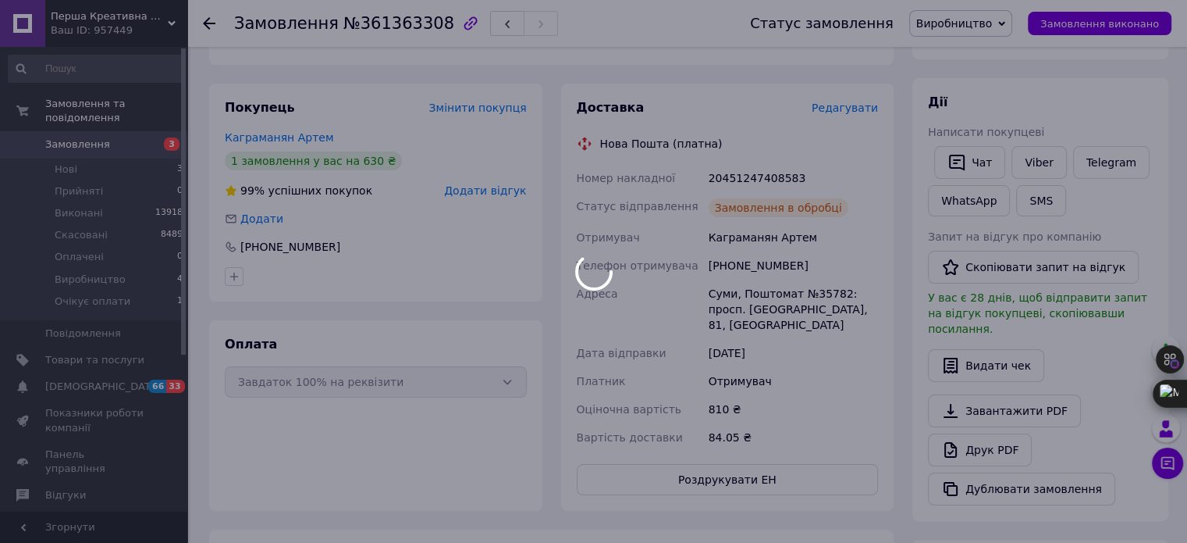
click at [774, 207] on div at bounding box center [593, 271] width 1187 height 543
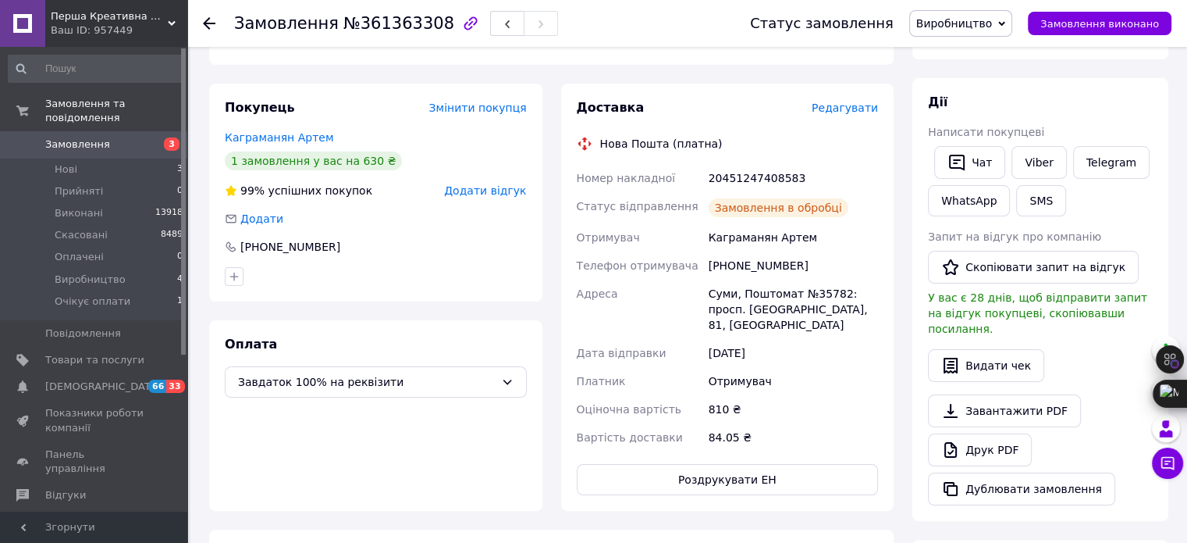
click at [765, 179] on div "20451247408583" at bounding box center [794, 178] width 176 height 28
copy div "20451247408583"
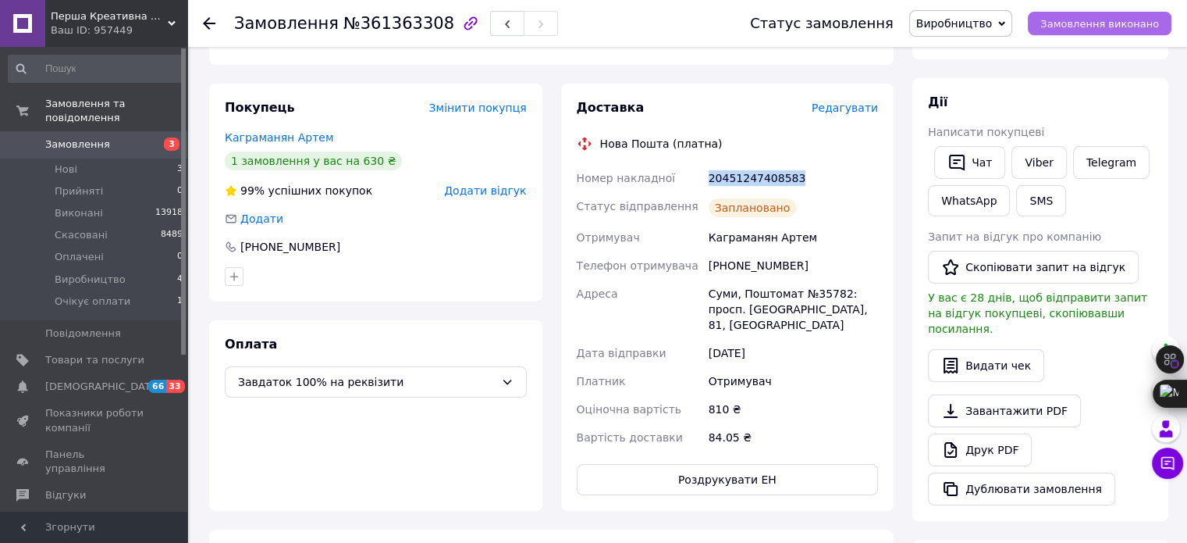
click at [1115, 24] on span "Замовлення виконано" at bounding box center [1100, 24] width 119 height 12
